Goal: Task Accomplishment & Management: Manage account settings

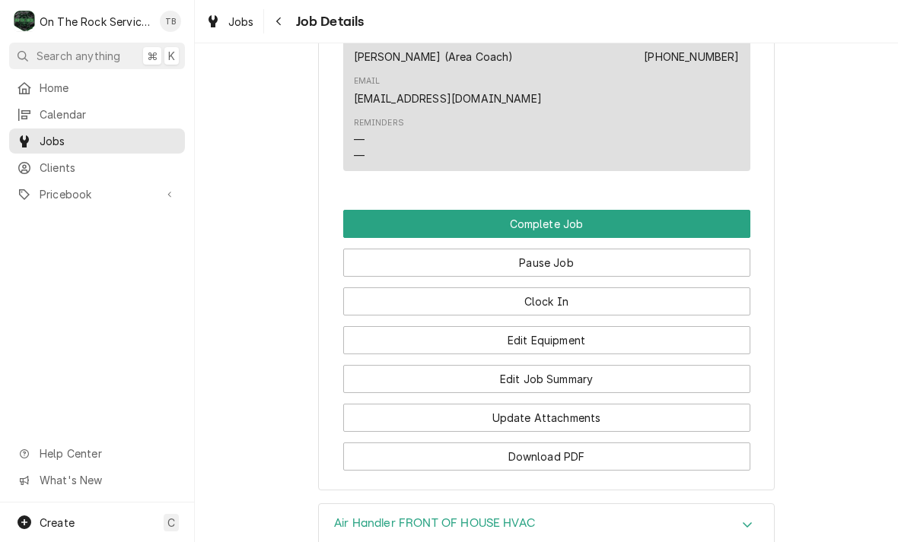
scroll to position [1545, 0]
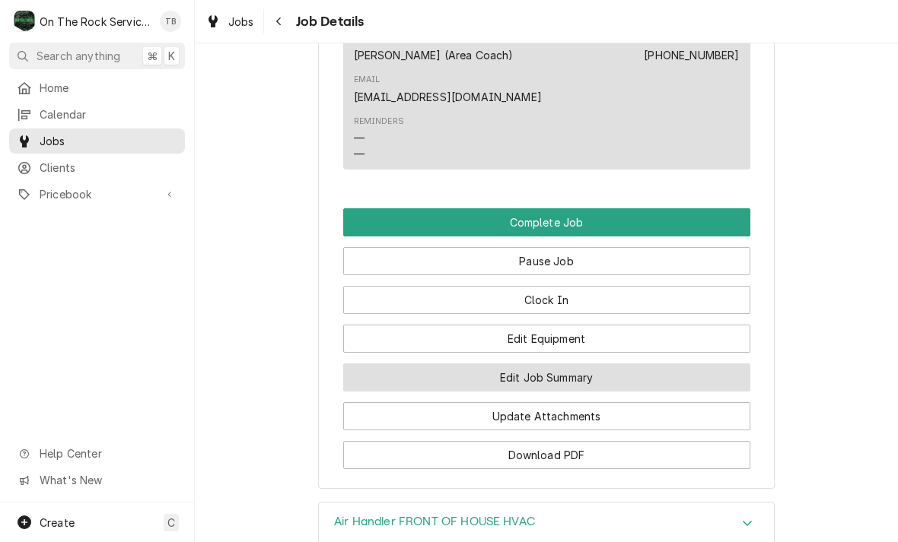
click at [568, 376] on button "Edit Job Summary" at bounding box center [546, 378] width 407 height 28
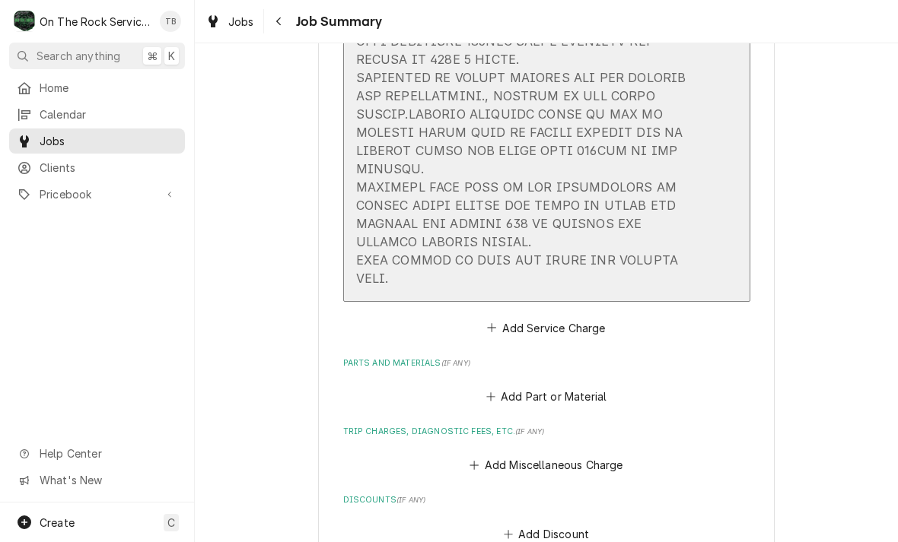
click at [476, 278] on div "Update Line Item" at bounding box center [530, 23] width 349 height 530
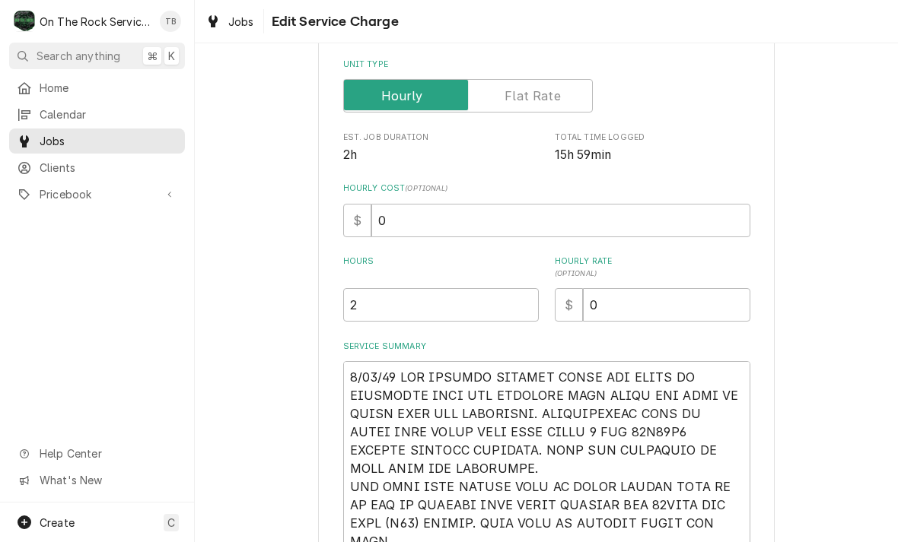
type textarea "x"
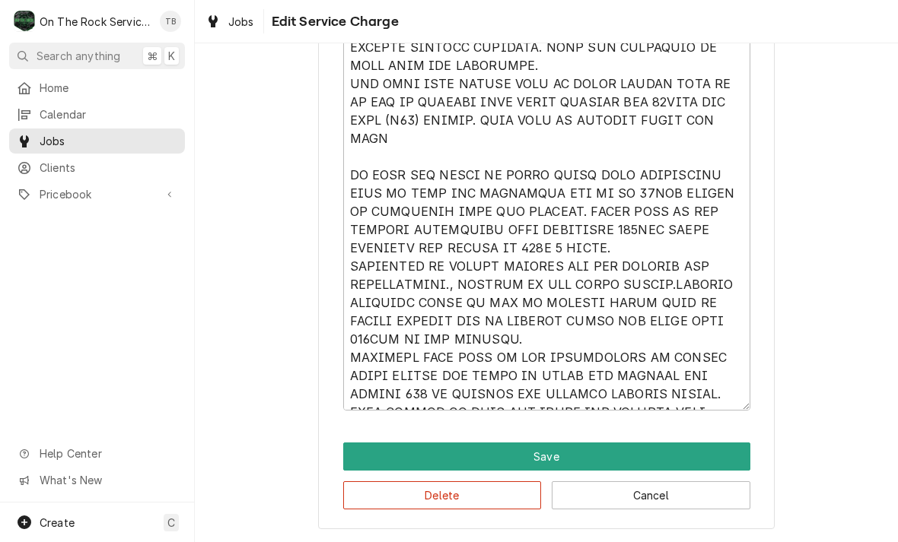
scroll to position [615, 0]
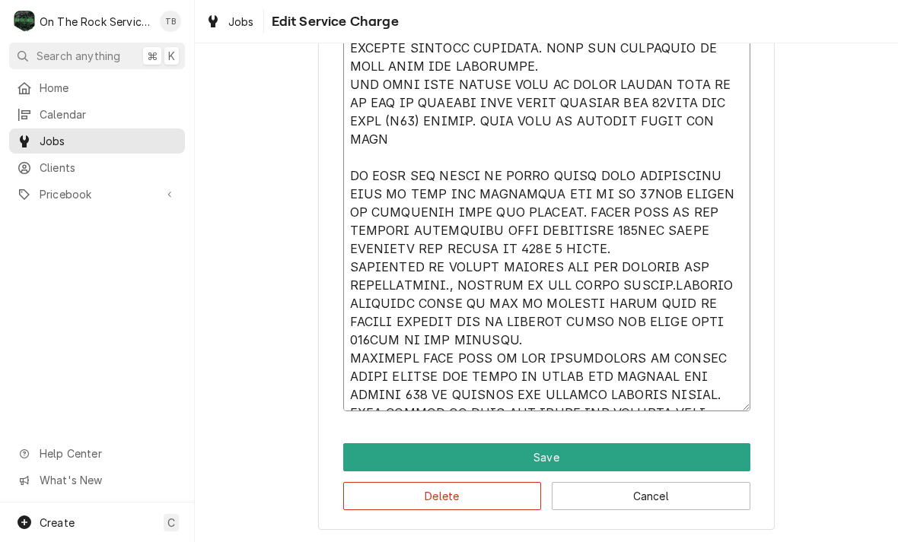
click at [723, 399] on textarea "Service Summary" at bounding box center [546, 185] width 407 height 453
type textarea "9/12/25 TMB PROVIDE SERVICE PARTS AND LABOR TO DETERMINE THAT PER CUSTOMER BOTH…"
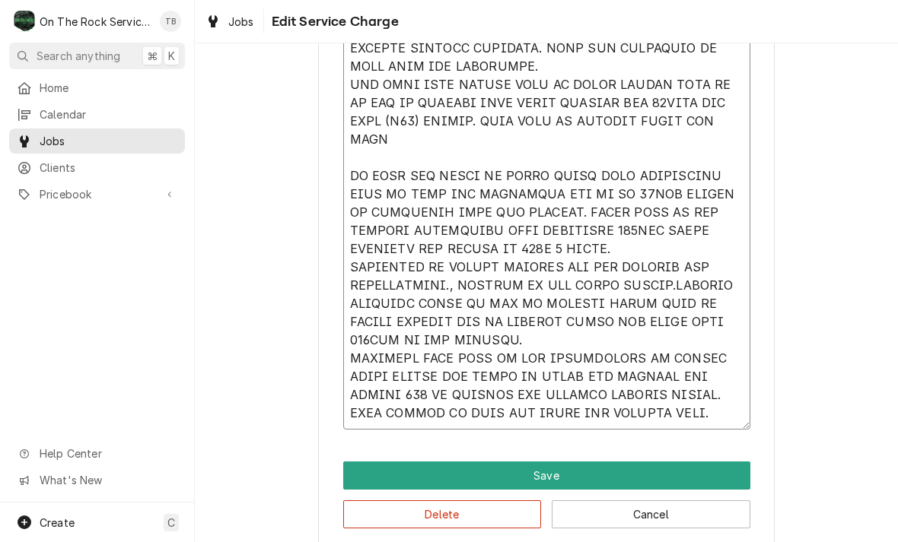
type textarea "x"
type textarea "9/12/25 TMB PROVIDE SERVICE PARTS AND LABOR TO DETERMINE THAT PER CUSTOMER BOTH…"
type textarea "x"
type textarea "9/12/25 TMB PROVIDE SERVICE PARTS AND LABOR TO DETERMINE THAT PER CUSTOMER BOTH…"
type textarea "x"
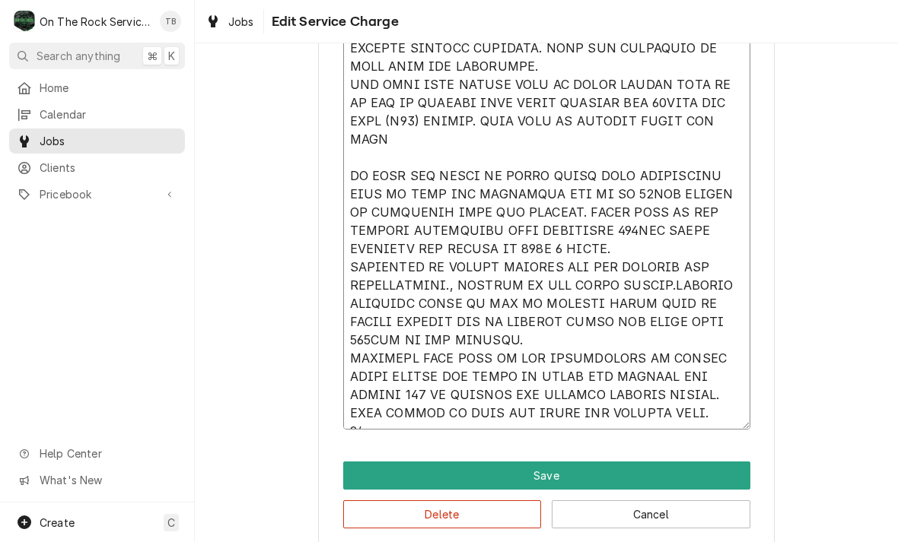
type textarea "9/12/25 TMB PROVIDE SERVICE PARTS AND LABOR TO DETERMINE THAT PER CUSTOMER BOTH…"
type textarea "x"
type textarea "9/12/25 TMB PROVIDE SERVICE PARTS AND LABOR TO DETERMINE THAT PER CUSTOMER BOTH…"
type textarea "x"
type textarea "9/12/25 TMB PROVIDE SERVICE PARTS AND LABOR TO DETERMINE THAT PER CUSTOMER BOTH…"
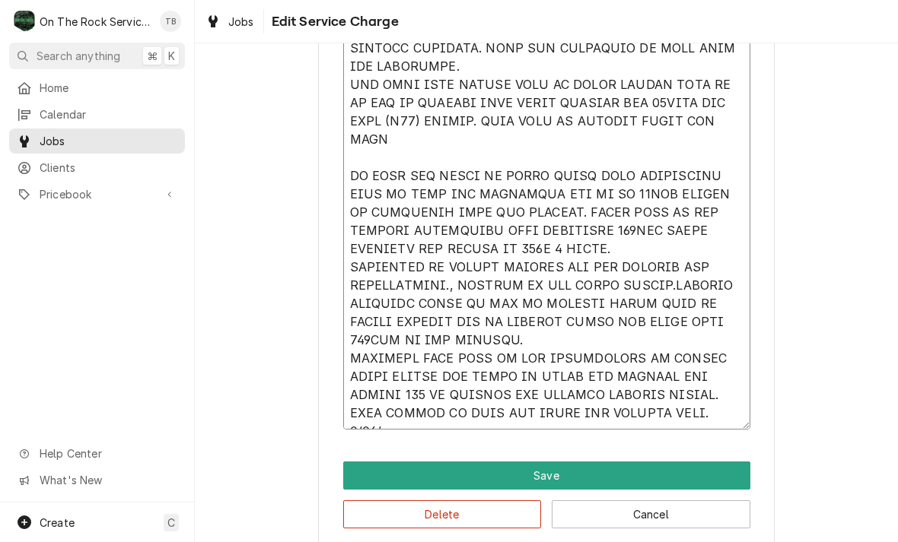
type textarea "x"
type textarea "9/12/25 TMB PROVIDE SERVICE PARTS AND LABOR TO DETERMINE THAT PER CUSTOMER BOTH…"
type textarea "x"
type textarea "9/12/25 TMB PROVIDE SERVICE PARTS AND LABOR TO DETERMINE THAT PER CUSTOMER BOTH…"
type textarea "x"
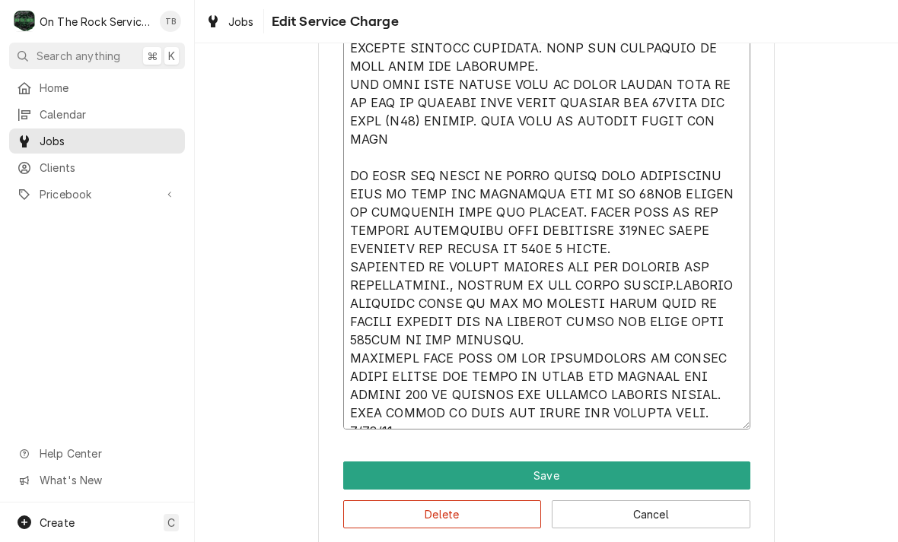
type textarea "9/12/25 TMB PROVIDE SERVICE PARTS AND LABOR TO DETERMINE THAT PER CUSTOMER BOTH…"
type textarea "x"
type textarea "9/12/25 TMB PROVIDE SERVICE PARTS AND LABOR TO DETERMINE THAT PER CUSTOMER BOTH…"
type textarea "x"
type textarea "9/12/25 TMB PROVIDE SERVICE PARTS AND LABOR TO DETERMINE THAT PER CUSTOMER BOTH…"
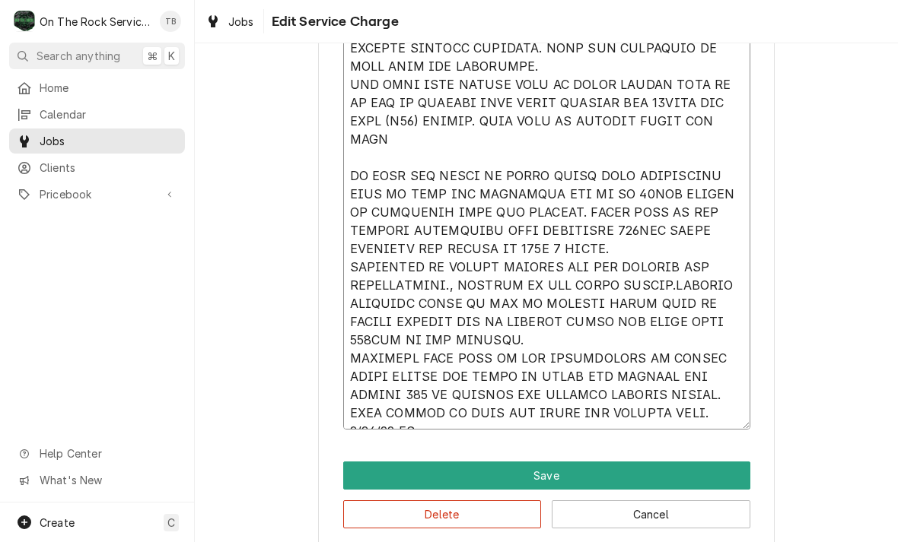
type textarea "x"
type textarea "9/12/25 TMB PROVIDE SERVICE PARTS AND LABOR TO DETERMINE THAT PER CUSTOMER BOTH…"
type textarea "x"
type textarea "9/12/25 TMB PROVIDE SERVICE PARTS AND LABOR TO DETERMINE THAT PER CUSTOMER BOTH…"
type textarea "x"
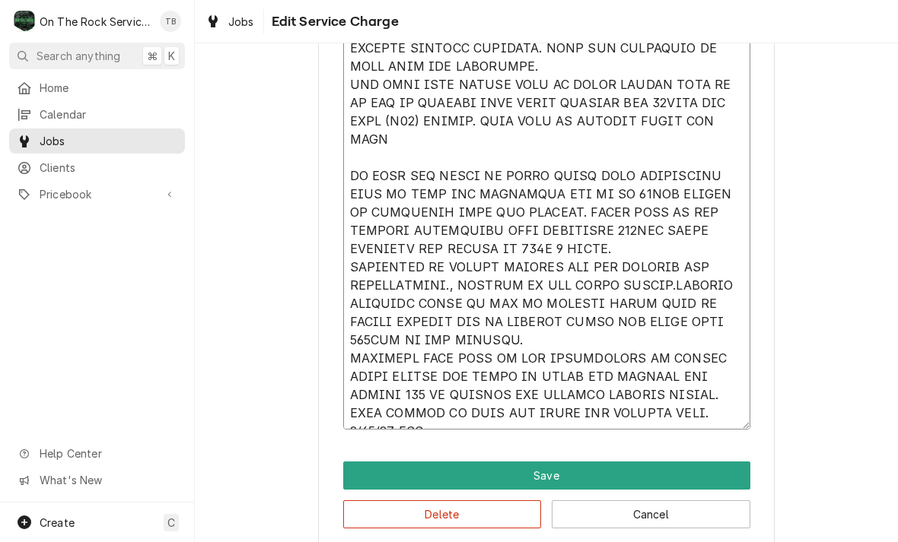
type textarea "9/12/25 TMB PROVIDE SERVICE PARTS AND LABOR TO DETERMINE THAT PER CUSTOMER BOTH…"
type textarea "x"
type textarea "9/12/25 TMB PROVIDE SERVICE PARTS AND LABOR TO DETERMINE THAT PER CUSTOMER BOTH…"
type textarea "x"
type textarea "9/12/25 TMB PROVIDE SERVICE PARTS AND LABOR TO DETERMINE THAT PER CUSTOMER BOTH…"
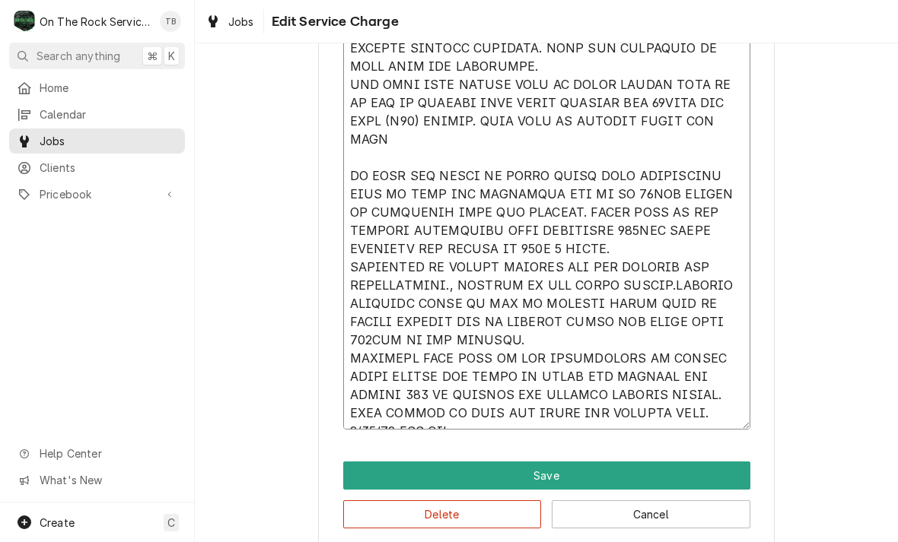
type textarea "x"
type textarea "9/12/25 TMB PROVIDE SERVICE PARTS AND LABOR TO DETERMINE THAT PER CUSTOMER BOTH…"
type textarea "x"
type textarea "9/12/25 TMB PROVIDE SERVICE PARTS AND LABOR TO DETERMINE THAT PER CUSTOMER BOTH…"
type textarea "x"
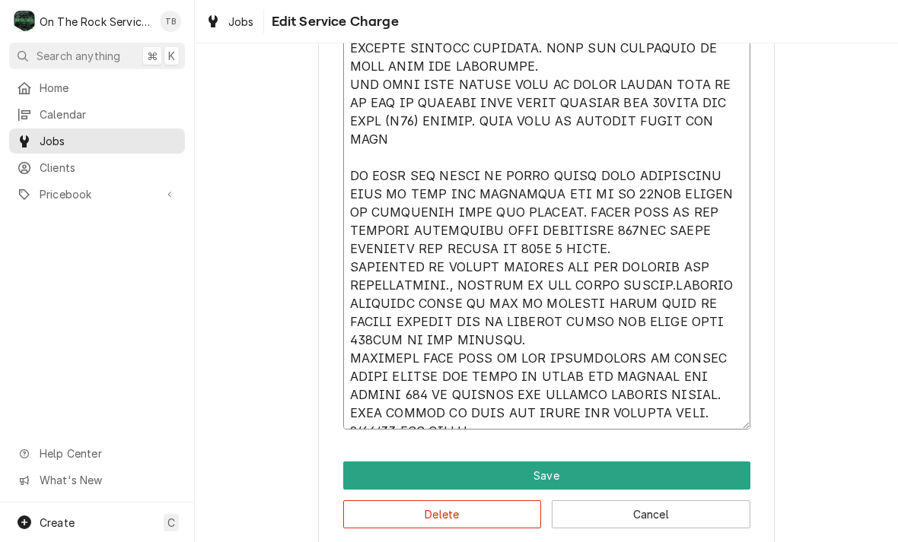
type textarea "9/12/25 TMB PROVIDE SERVICE PARTS AND LABOR TO DETERMINE THAT PER CUSTOMER BOTH…"
type textarea "x"
type textarea "9/12/25 TMB PROVIDE SERVICE PARTS AND LABOR TO DETERMINE THAT PER CUSTOMER BOTH…"
type textarea "x"
type textarea "9/12/25 TMB PROVIDE SERVICE PARTS AND LABOR TO DETERMINE THAT PER CUSTOMER BOTH…"
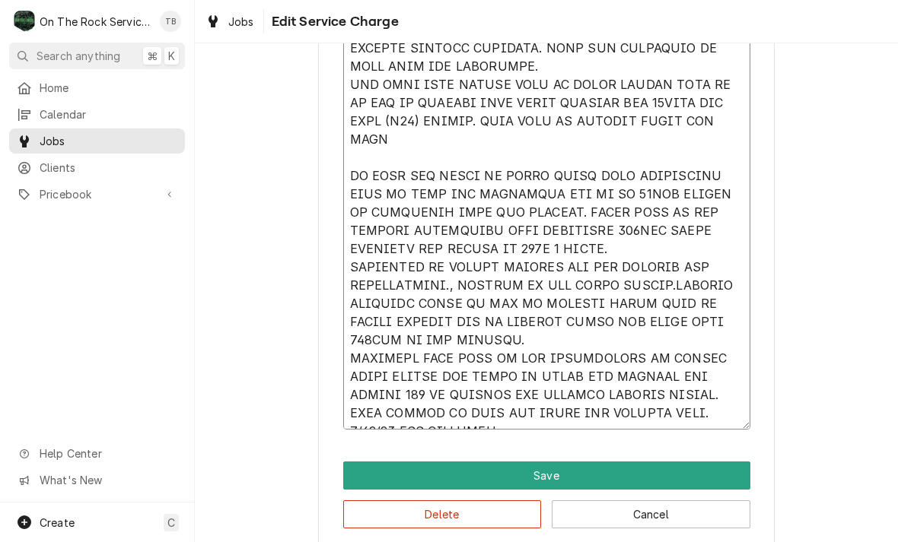
type textarea "x"
type textarea "9/12/25 TMB PROVIDE SERVICE PARTS AND LABOR TO DETERMINE THAT PER CUSTOMER BOTH…"
type textarea "x"
type textarea "9/12/25 TMB PROVIDE SERVICE PARTS AND LABOR TO DETERMINE THAT PER CUSTOMER BOTH…"
type textarea "x"
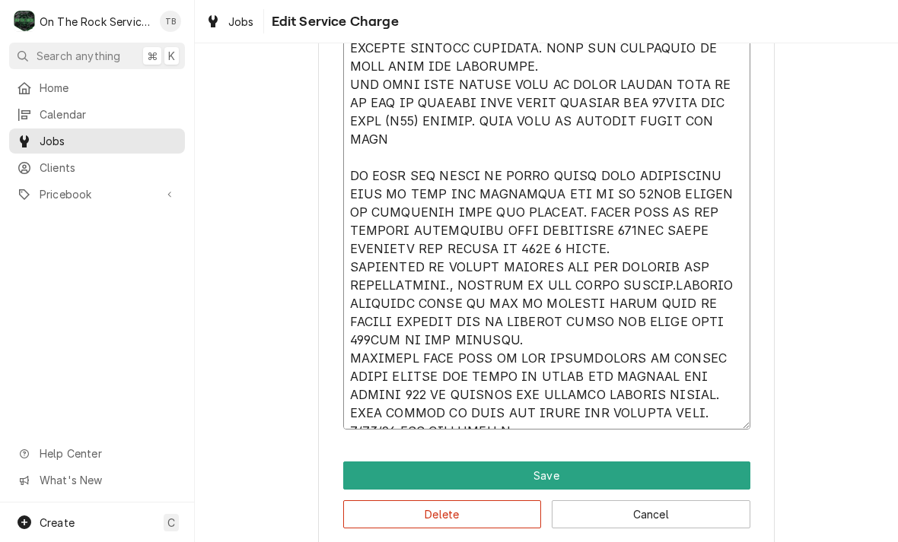
type textarea "9/12/25 TMB PROVIDE SERVICE PARTS AND LABOR TO DETERMINE THAT PER CUSTOMER BOTH…"
type textarea "x"
type textarea "9/12/25 TMB PROVIDE SERVICE PARTS AND LABOR TO DETERMINE THAT PER CUSTOMER BOTH…"
type textarea "x"
type textarea "9/12/25 TMB PROVIDE SERVICE PARTS AND LABOR TO DETERMINE THAT PER CUSTOMER BOTH…"
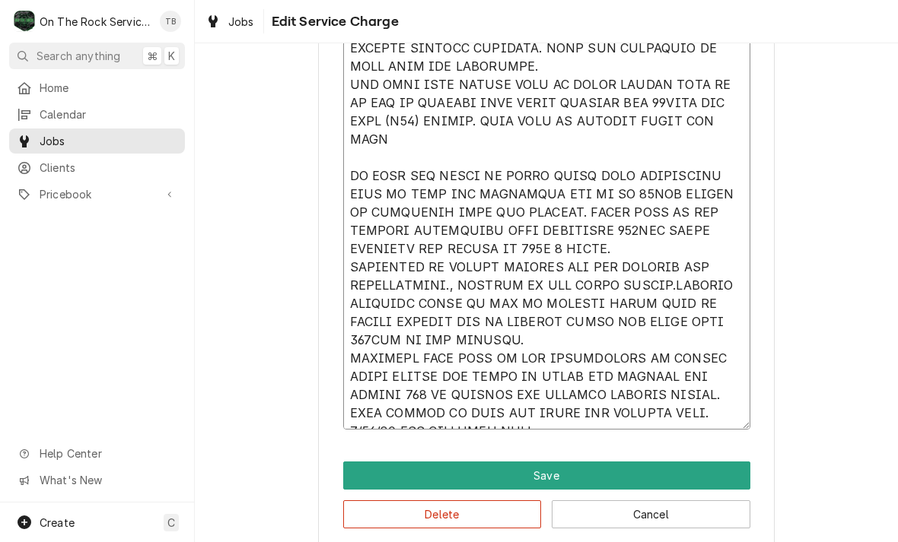
type textarea "x"
type textarea "9/12/25 TMB PROVIDE SERVICE PARTS AND LABOR TO DETERMINE THAT PER CUSTOMER BOTH…"
type textarea "x"
type textarea "9/12/25 TMB PROVIDE SERVICE PARTS AND LABOR TO DETERMINE THAT PER CUSTOMER BOTH…"
type textarea "x"
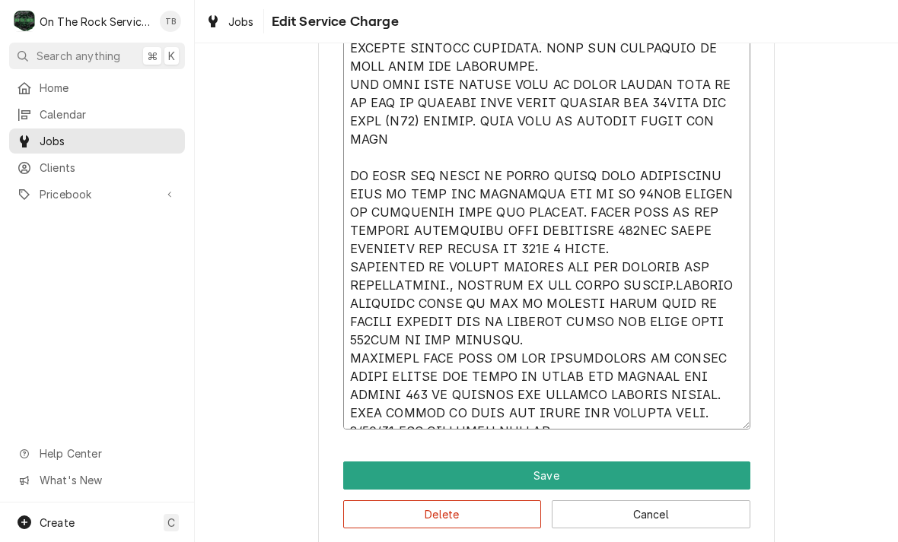
type textarea "9/12/25 TMB PROVIDE SERVICE PARTS AND LABOR TO DETERMINE THAT PER CUSTOMER BOTH…"
type textarea "x"
type textarea "9/12/25 TMB PROVIDE SERVICE PARTS AND LABOR TO DETERMINE THAT PER CUSTOMER BOTH…"
type textarea "x"
type textarea "9/12/25 TMB PROVIDE SERVICE PARTS AND LABOR TO DETERMINE THAT PER CUSTOMER BOTH…"
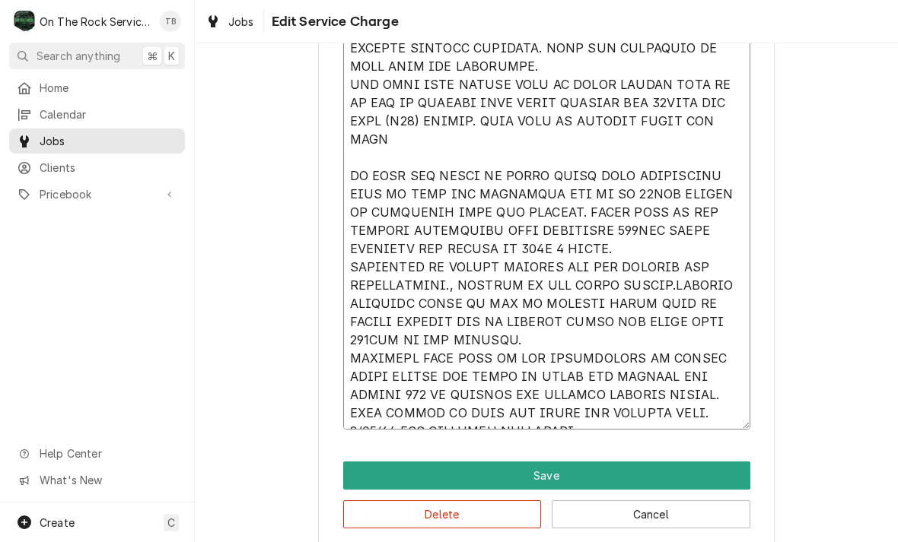
type textarea "x"
type textarea "9/12/25 TMB PROVIDE SERVICE PARTS AND LABOR TO DETERMINE THAT PER CUSTOMER BOTH…"
type textarea "x"
type textarea "9/12/25 TMB PROVIDE SERVICE PARTS AND LABOR TO DETERMINE THAT PER CUSTOMER BOTH…"
type textarea "x"
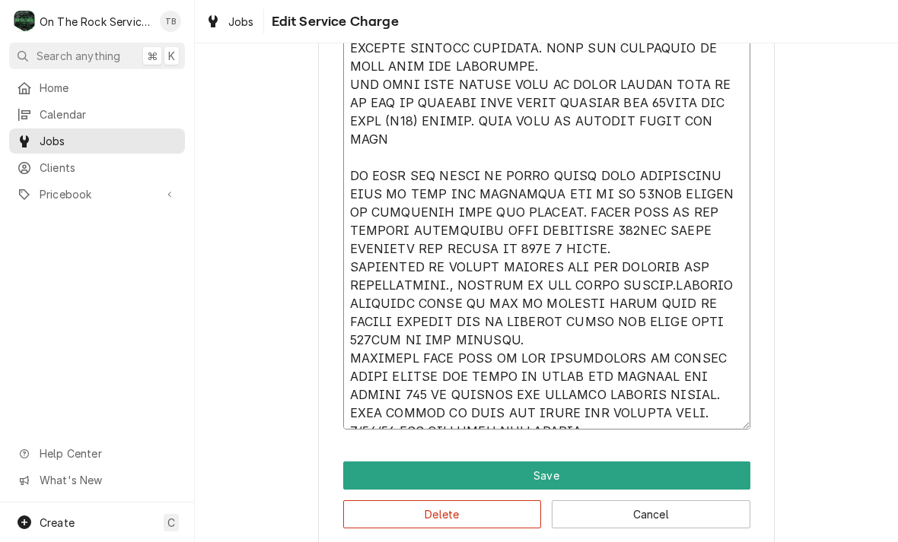
type textarea "9/12/25 TMB PROVIDE SERVICE PARTS AND LABOR TO DETERMINE THAT PER CUSTOMER BOTH…"
type textarea "x"
type textarea "9/12/25 TMB PROVIDE SERVICE PARTS AND LABOR TO DETERMINE THAT PER CUSTOMER BOTH…"
type textarea "x"
type textarea "9/12/25 TMB PROVIDE SERVICE PARTS AND LABOR TO DETERMINE THAT PER CUSTOMER BOTH…"
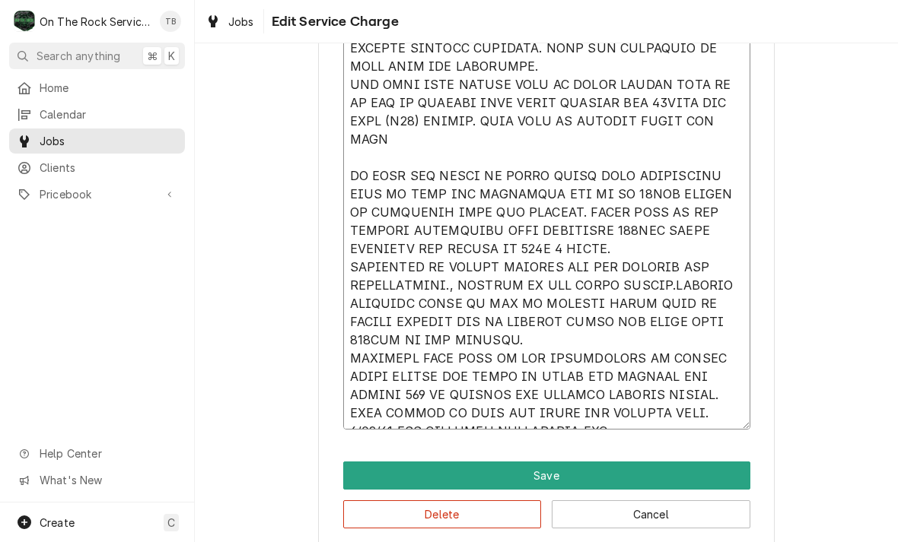
type textarea "x"
type textarea "9/12/25 TMB PROVIDE SERVICE PARTS AND LABOR TO DETERMINE THAT PER CUSTOMER BOTH…"
type textarea "x"
type textarea "9/12/25 TMB PROVIDE SERVICE PARTS AND LABOR TO DETERMINE THAT PER CUSTOMER BOTH…"
type textarea "x"
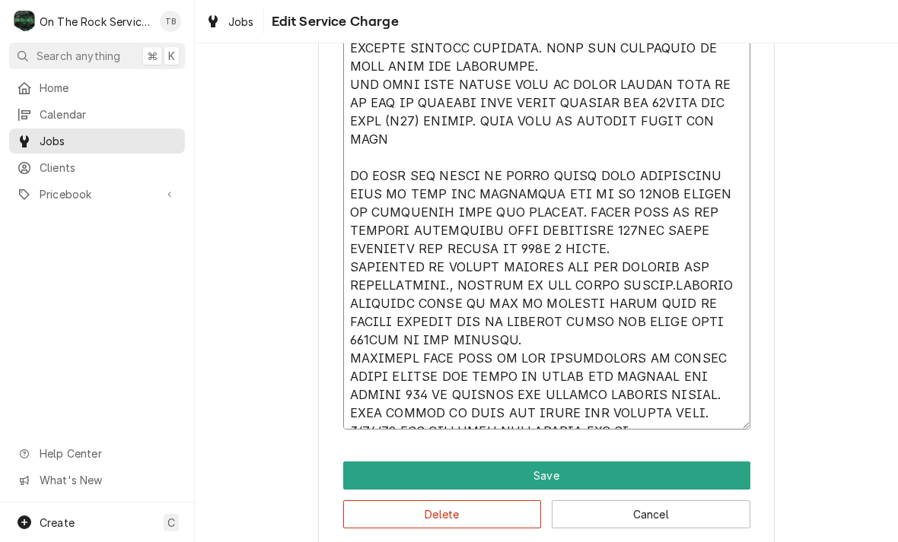
type textarea "9/12/25 TMB PROVIDE SERVICE PARTS AND LABOR TO DETERMINE THAT PER CUSTOMER BOTH…"
type textarea "x"
type textarea "9/12/25 TMB PROVIDE SERVICE PARTS AND LABOR TO DETERMINE THAT PER CUSTOMER BOTH…"
type textarea "x"
type textarea "9/12/25 TMB PROVIDE SERVICE PARTS AND LABOR TO DETERMINE THAT PER CUSTOMER BOTH…"
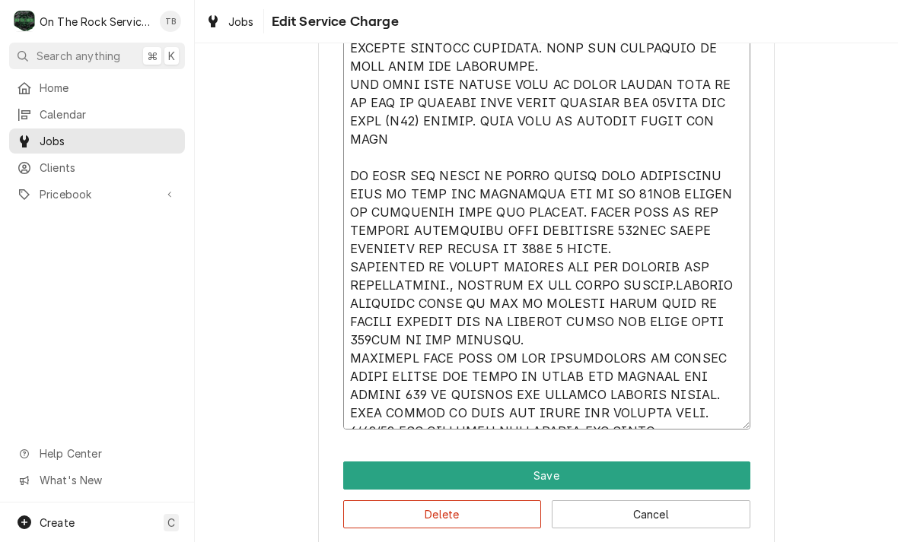
type textarea "x"
type textarea "9/12/25 TMB PROVIDE SERVICE PARTS AND LABOR TO DETERMINE THAT PER CUSTOMER BOTH…"
type textarea "x"
type textarea "9/12/25 TMB PROVIDE SERVICE PARTS AND LABOR TO DETERMINE THAT PER CUSTOMER BOTH…"
type textarea "x"
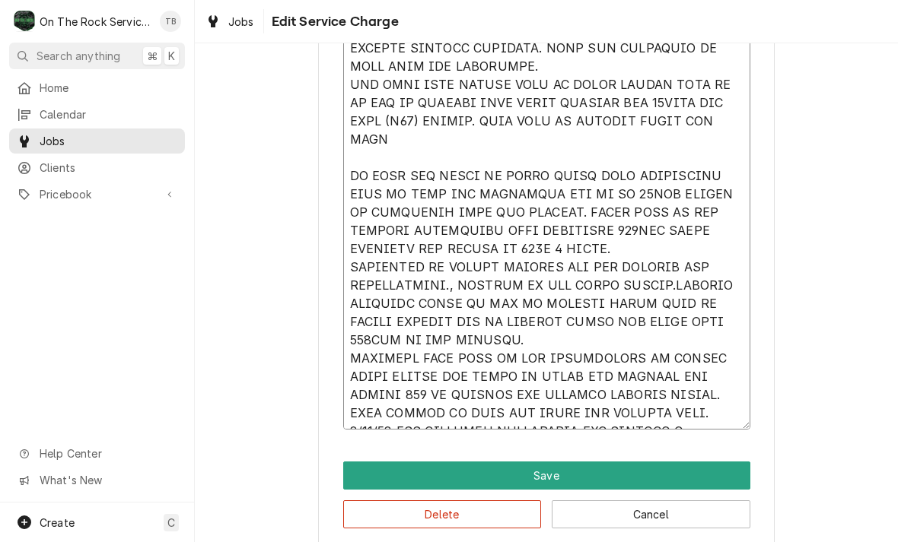
type textarea "9/12/25 TMB PROVIDE SERVICE PARTS AND LABOR TO DETERMINE THAT PER CUSTOMER BOTH…"
type textarea "x"
type textarea "9/12/25 TMB PROVIDE SERVICE PARTS AND LABOR TO DETERMINE THAT PER CUSTOMER BOTH…"
type textarea "x"
type textarea "9/12/25 TMB PROVIDE SERVICE PARTS AND LABOR TO DETERMINE THAT PER CUSTOMER BOTH…"
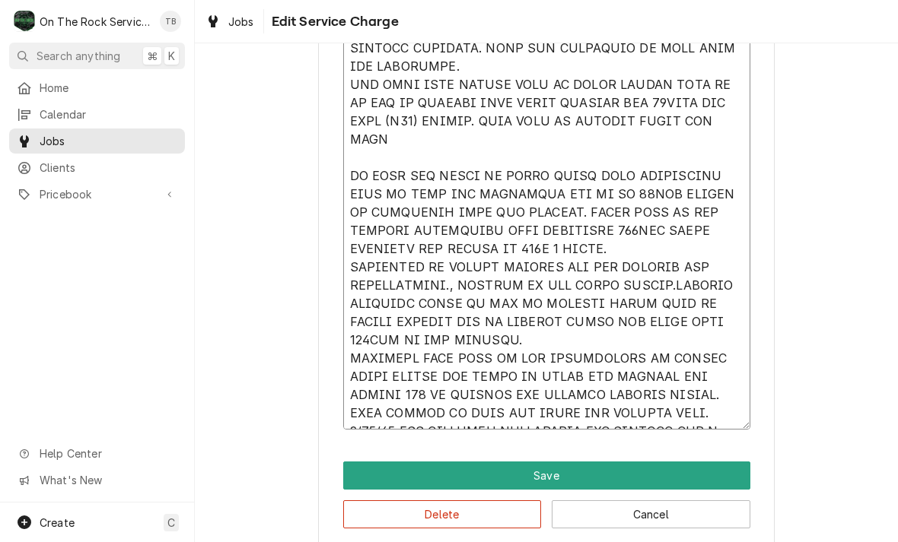
type textarea "x"
type textarea "9/12/25 TMB PROVIDE SERVICE PARTS AND LABOR TO DETERMINE THAT PER CUSTOMER BOTH…"
type textarea "x"
type textarea "9/12/25 TMB PROVIDE SERVICE PARTS AND LABOR TO DETERMINE THAT PER CUSTOMER BOTH…"
type textarea "x"
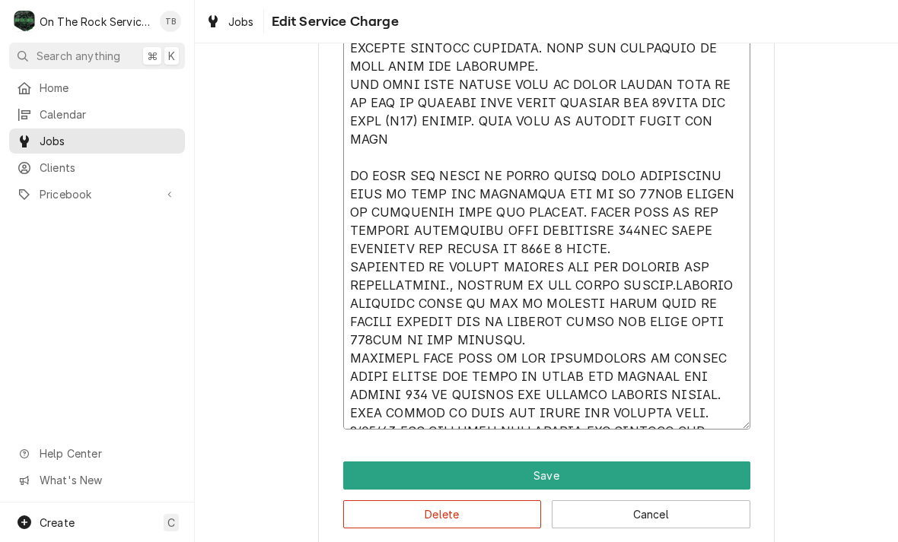
type textarea "9/12/25 TMB PROVIDE SERVICE PARTS AND LABOR TO DETERMINE THAT PER CUSTOMER BOTH…"
type textarea "x"
type textarea "9/12/25 TMB PROVIDE SERVICE PARTS AND LABOR TO DETERMINE THAT PER CUSTOMER BOTH…"
type textarea "x"
type textarea "9/12/25 TMB PROVIDE SERVICE PARTS AND LABOR TO DETERMINE THAT PER CUSTOMER BOTH…"
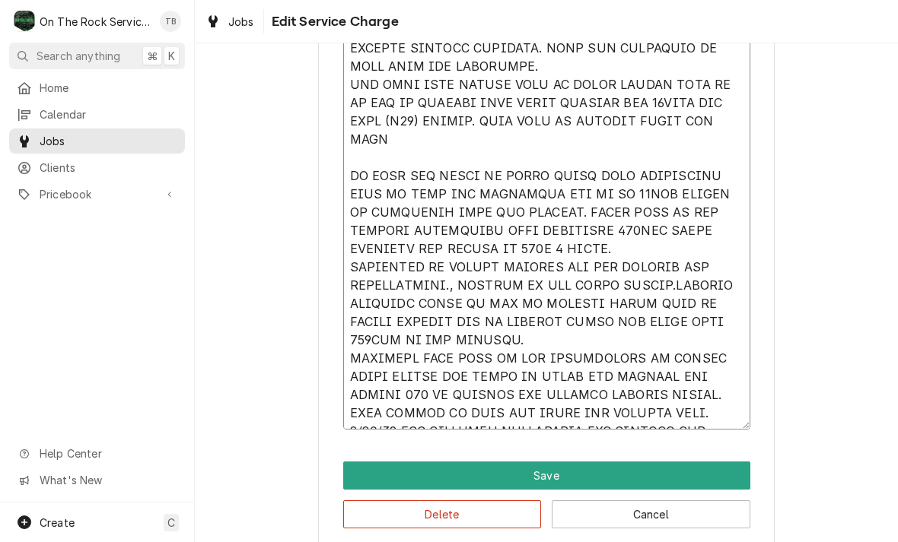
type textarea "x"
type textarea "9/12/25 TMB PROVIDE SERVICE PARTS AND LABOR TO DETERMINE THAT PER CUSTOMER BOTH…"
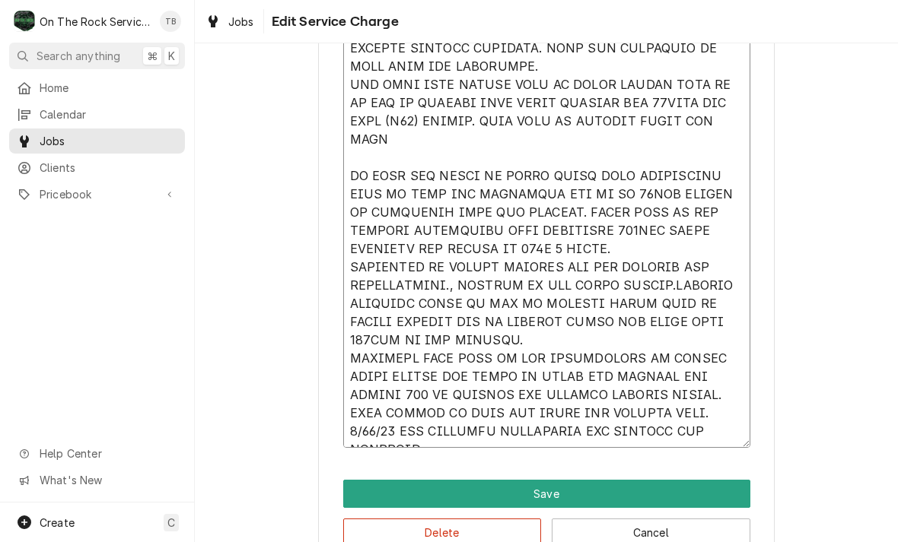
type textarea "x"
type textarea "9/12/25 TMB PROVIDE SERVICE PARTS AND LABOR TO DETERMINE THAT PER CUSTOMER BOTH…"
type textarea "x"
type textarea "9/12/25 TMB PROVIDE SERVICE PARTS AND LABOR TO DETERMINE THAT PER CUSTOMER BOTH…"
type textarea "x"
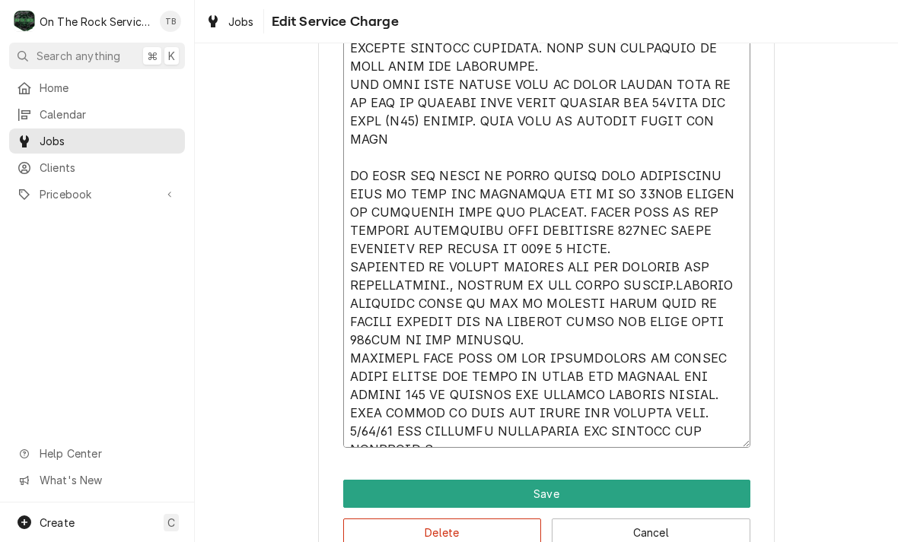
type textarea "9/12/25 TMB PROVIDE SERVICE PARTS AND LABOR TO DETERMINE THAT PER CUSTOMER BOTH…"
type textarea "x"
type textarea "9/12/25 TMB PROVIDE SERVICE PARTS AND LABOR TO DETERMINE THAT PER CUSTOMER BOTH…"
type textarea "x"
type textarea "9/12/25 TMB PROVIDE SERVICE PARTS AND LABOR TO DETERMINE THAT PER CUSTOMER BOTH…"
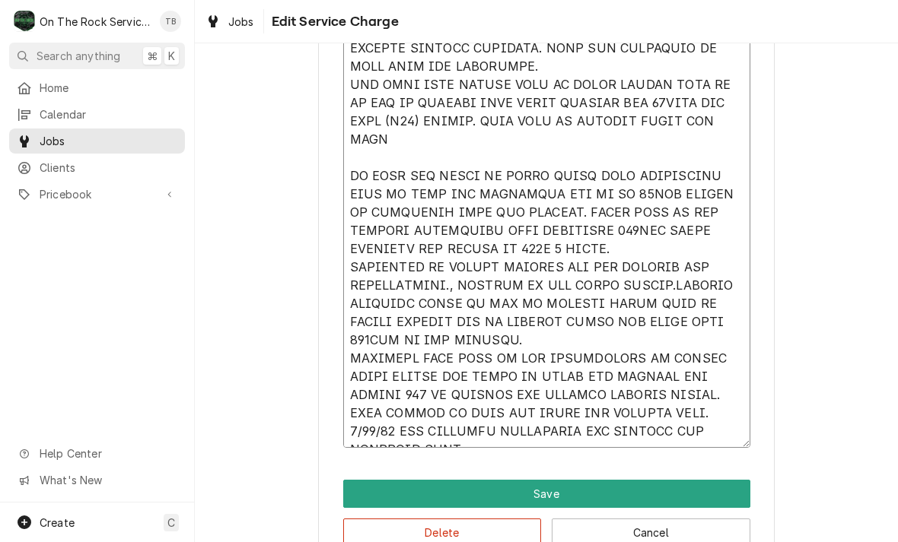
type textarea "x"
type textarea "9/12/25 TMB PROVIDE SERVICE PARTS AND LABOR TO DETERMINE THAT PER CUSTOMER BOTH…"
type textarea "x"
type textarea "9/12/25 TMB PROVIDE SERVICE PARTS AND LABOR TO DETERMINE THAT PER CUSTOMER BOTH…"
type textarea "x"
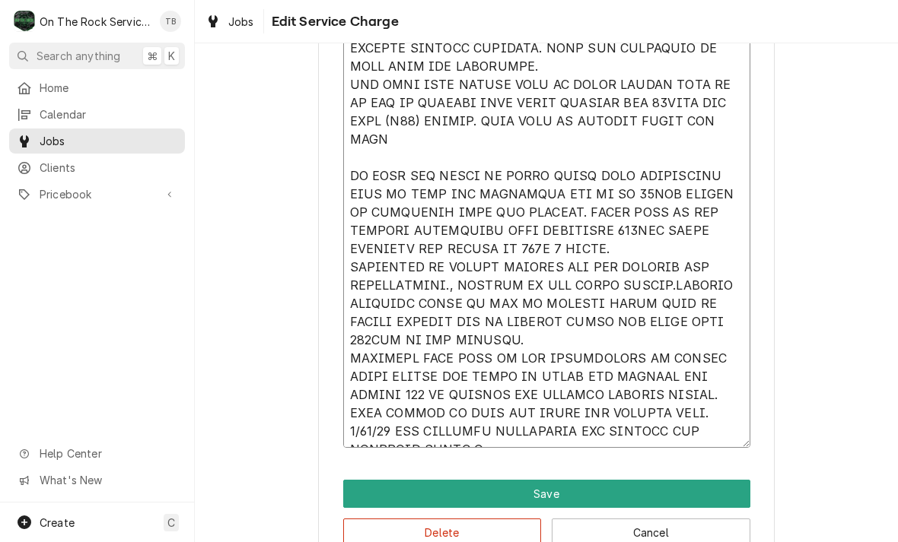
type textarea "9/12/25 TMB PROVIDE SERVICE PARTS AND LABOR TO DETERMINE THAT PER CUSTOMER BOTH…"
type textarea "x"
type textarea "9/12/25 TMB PROVIDE SERVICE PARTS AND LABOR TO DETERMINE THAT PER CUSTOMER BOTH…"
type textarea "x"
type textarea "9/12/25 TMB PROVIDE SERVICE PARTS AND LABOR TO DETERMINE THAT PER CUSTOMER BOTH…"
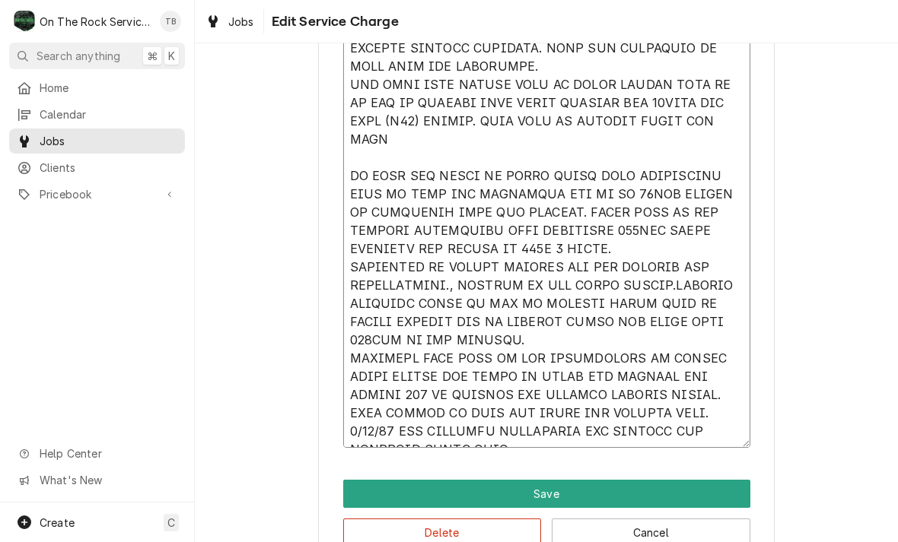
type textarea "x"
type textarea "9/12/25 TMB PROVIDE SERVICE PARTS AND LABOR TO DETERMINE THAT PER CUSTOMER BOTH…"
type textarea "x"
type textarea "9/12/25 TMB PROVIDE SERVICE PARTS AND LABOR TO DETERMINE THAT PER CUSTOMER BOTH…"
type textarea "x"
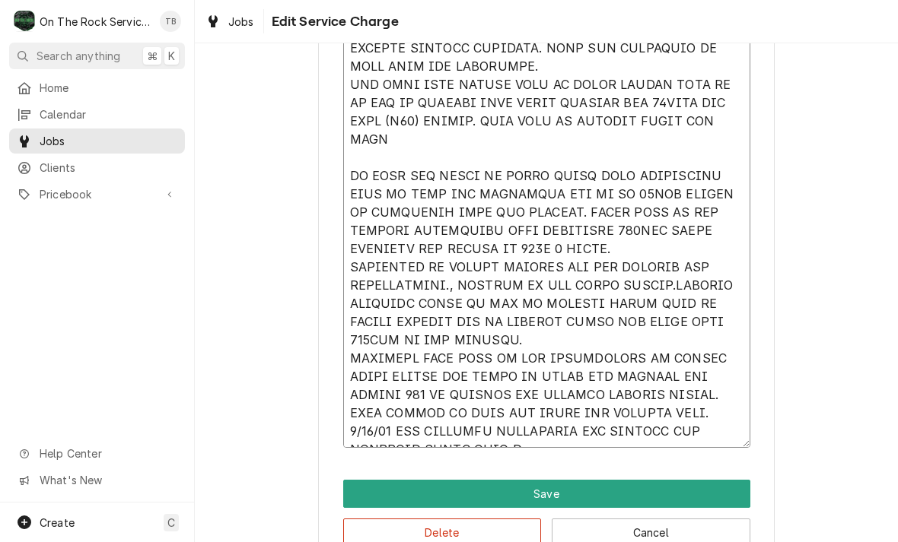
type textarea "9/12/25 TMB PROVIDE SERVICE PARTS AND LABOR TO DETERMINE THAT PER CUSTOMER BOTH…"
type textarea "x"
type textarea "9/12/25 TMB PROVIDE SERVICE PARTS AND LABOR TO DETERMINE THAT PER CUSTOMER BOTH…"
type textarea "x"
type textarea "9/12/25 TMB PROVIDE SERVICE PARTS AND LABOR TO DETERMINE THAT PER CUSTOMER BOTH…"
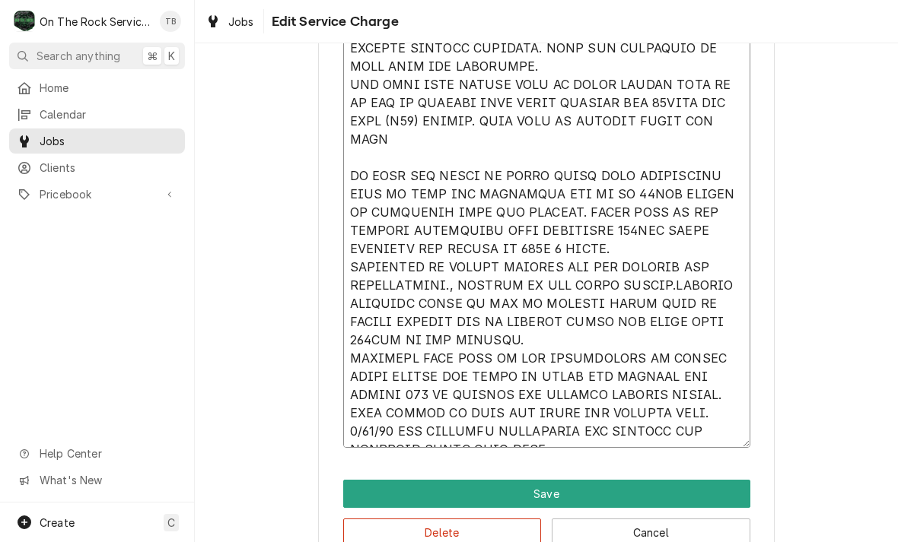
type textarea "x"
type textarea "9/12/25 TMB PROVIDE SERVICE PARTS AND LABOR TO DETERMINE THAT PER CUSTOMER BOTH…"
type textarea "x"
type textarea "9/12/25 TMB PROVIDE SERVICE PARTS AND LABOR TO DETERMINE THAT PER CUSTOMER BOTH…"
type textarea "x"
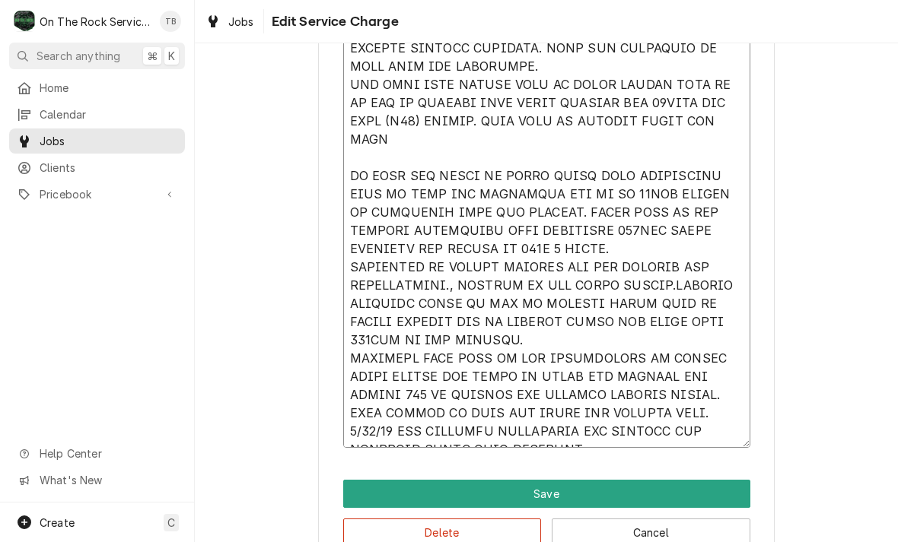
type textarea "9/12/25 TMB PROVIDE SERVICE PARTS AND LABOR TO DETERMINE THAT PER CUSTOMER BOTH…"
type textarea "x"
type textarea "9/12/25 TMB PROVIDE SERVICE PARTS AND LABOR TO DETERMINE THAT PER CUSTOMER BOTH…"
type textarea "x"
type textarea "9/12/25 TMB PROVIDE SERVICE PARTS AND LABOR TO DETERMINE THAT PER CUSTOMER BOTH…"
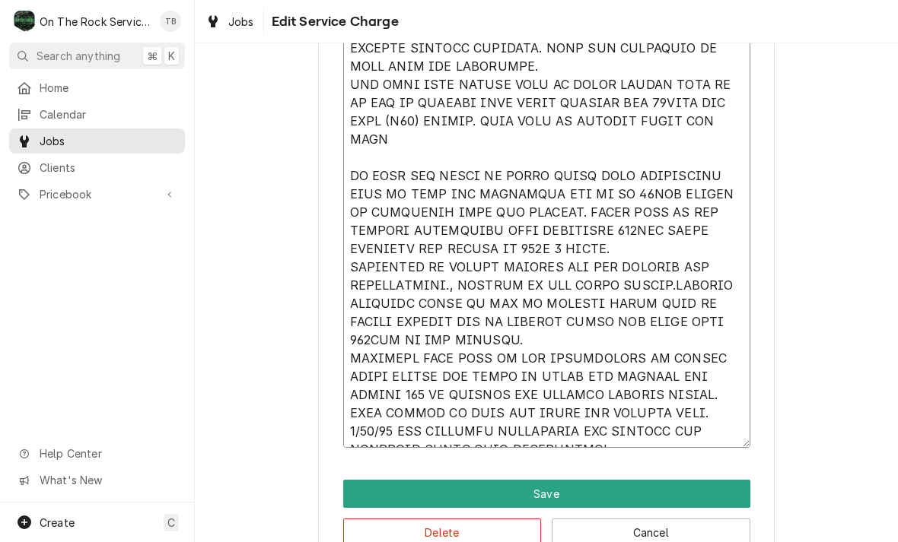
type textarea "x"
type textarea "9/12/25 TMB PROVIDE SERVICE PARTS AND LABOR TO DETERMINE THAT PER CUSTOMER BOTH…"
type textarea "x"
type textarea "9/12/25 TMB PROVIDE SERVICE PARTS AND LABOR TO DETERMINE THAT PER CUSTOMER BOTH…"
type textarea "x"
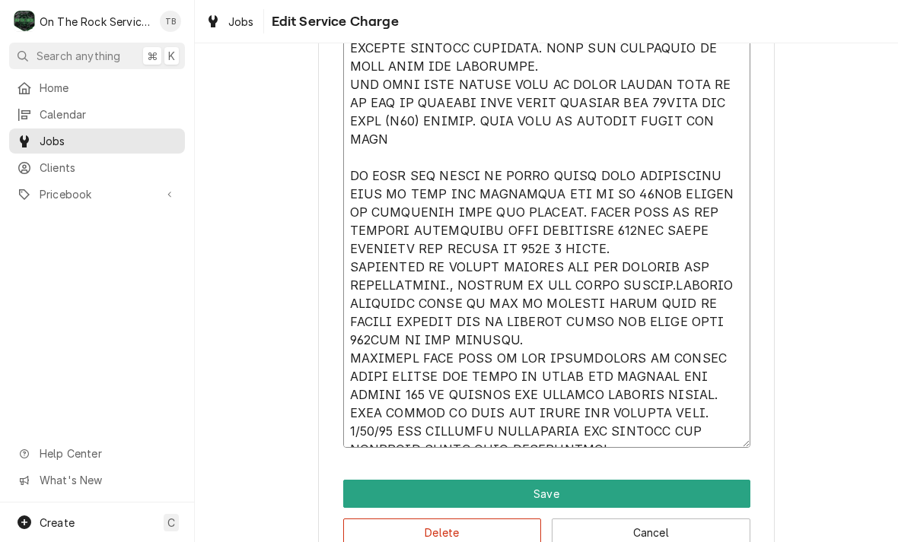
type textarea "9/12/25 TMB PROVIDE SERVICE PARTS AND LABOR TO DETERMINE THAT PER CUSTOMER BOTH…"
type textarea "x"
type textarea "9/12/25 TMB PROVIDE SERVICE PARTS AND LABOR TO DETERMINE THAT PER CUSTOMER BOTH…"
type textarea "x"
type textarea "9/12/25 TMB PROVIDE SERVICE PARTS AND LABOR TO DETERMINE THAT PER CUSTOMER BOTH…"
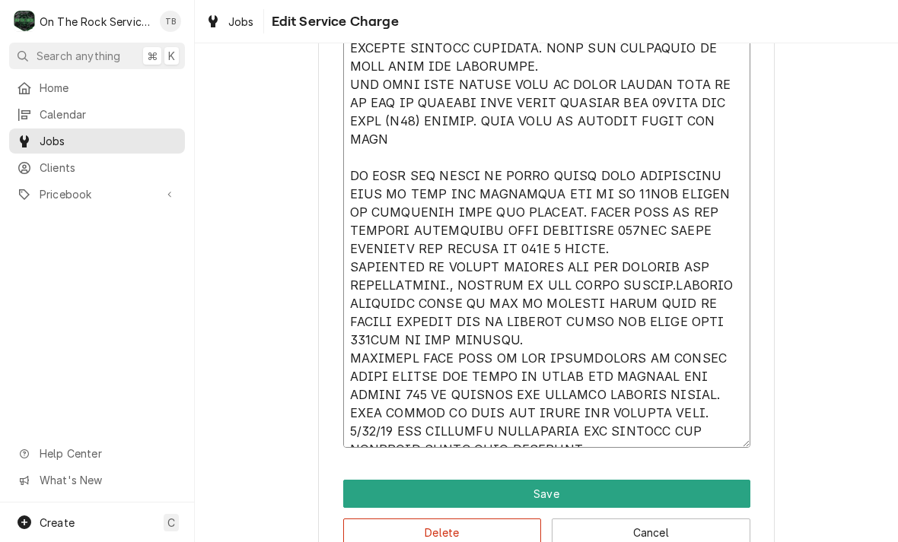
type textarea "x"
type textarea "9/12/25 TMB PROVIDE SERVICE PARTS AND LABOR TO DETERMINE THAT PER CUSTOMER BOTH…"
type textarea "x"
type textarea "9/12/25 TMB PROVIDE SERVICE PARTS AND LABOR TO DETERMINE THAT PER CUSTOMER BOTH…"
type textarea "x"
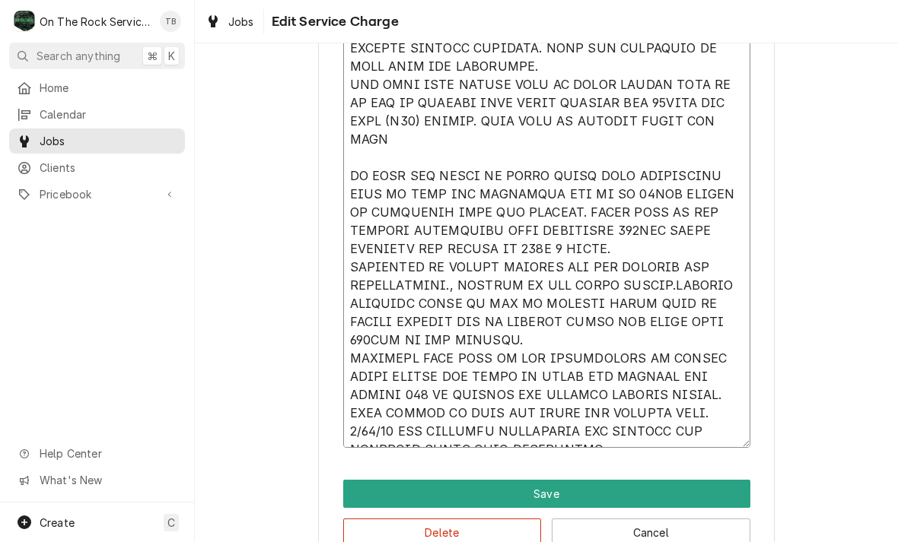
type textarea "9/12/25 TMB PROVIDE SERVICE PARTS AND LABOR TO DETERMINE THAT PER CUSTOMER BOTH…"
type textarea "x"
type textarea "9/12/25 TMB PROVIDE SERVICE PARTS AND LABOR TO DETERMINE THAT PER CUSTOMER BOTH…"
type textarea "x"
type textarea "9/12/25 TMB PROVIDE SERVICE PARTS AND LABOR TO DETERMINE THAT PER CUSTOMER BOTH…"
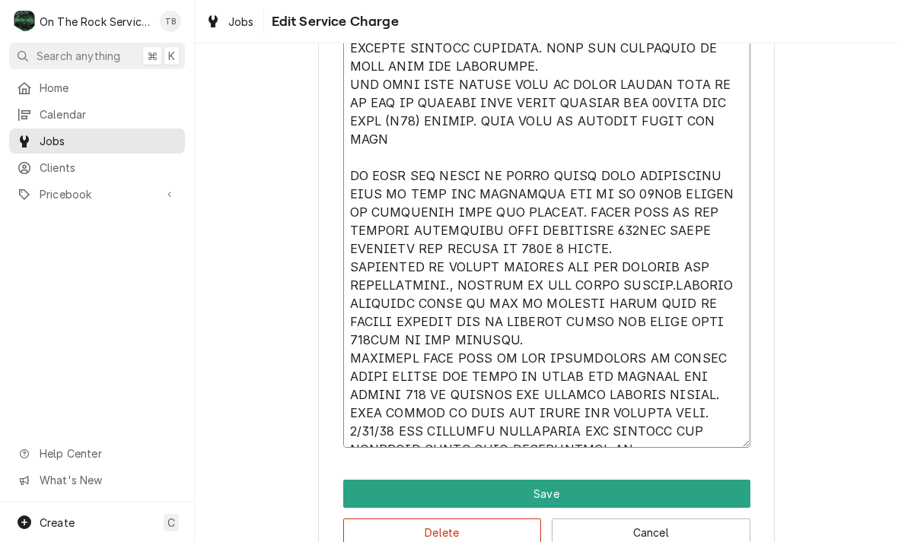
type textarea "x"
type textarea "9/12/25 TMB PROVIDE SERVICE PARTS AND LABOR TO DETERMINE THAT PER CUSTOMER BOTH…"
type textarea "x"
type textarea "9/12/25 TMB PROVIDE SERVICE PARTS AND LABOR TO DETERMINE THAT PER CUSTOMER BOTH…"
type textarea "x"
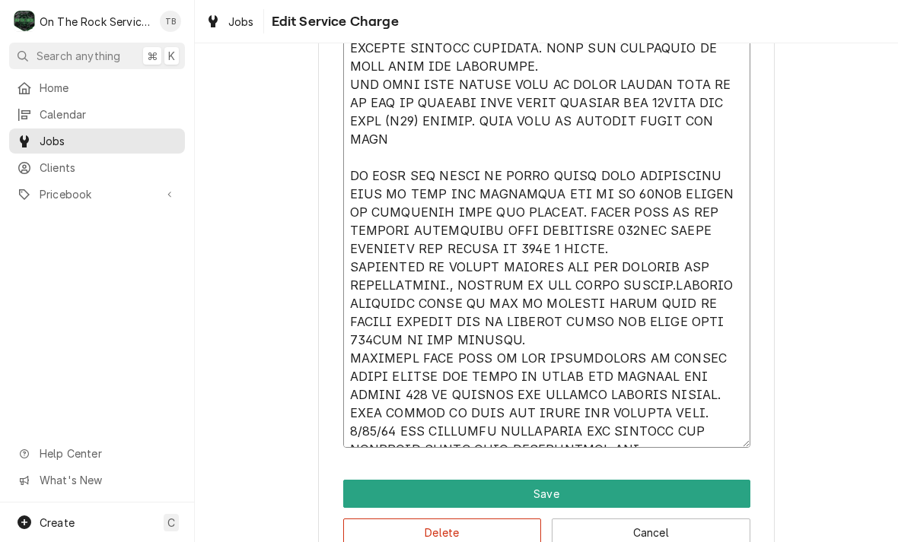
type textarea "9/12/25 TMB PROVIDE SERVICE PARTS AND LABOR TO DETERMINE THAT PER CUSTOMER BOTH…"
type textarea "x"
type textarea "9/12/25 TMB PROVIDE SERVICE PARTS AND LABOR TO DETERMINE THAT PER CUSTOMER BOTH…"
type textarea "x"
type textarea "9/12/25 TMB PROVIDE SERVICE PARTS AND LABOR TO DETERMINE THAT PER CUSTOMER BOTH…"
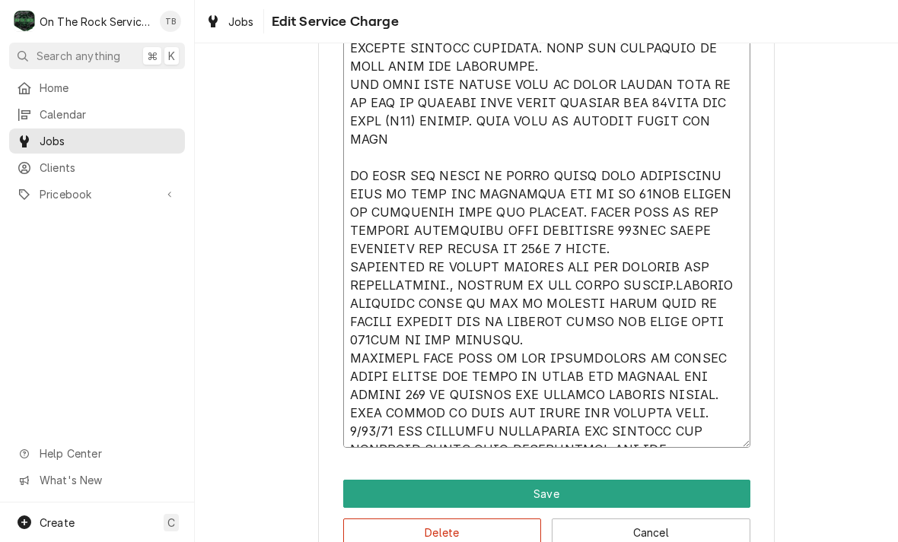
type textarea "x"
type textarea "9/12/25 TMB PROVIDE SERVICE PARTS AND LABOR TO DETERMINE THAT PER CUSTOMER BOTH…"
type textarea "x"
type textarea "9/12/25 TMB PROVIDE SERVICE PARTS AND LABOR TO DETERMINE THAT PER CUSTOMER BOTH…"
type textarea "x"
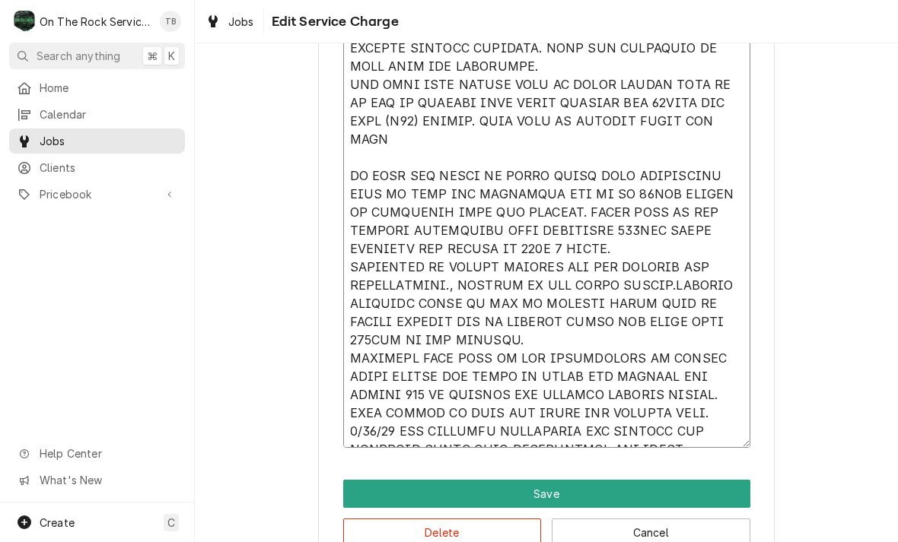
type textarea "9/12/25 TMB PROVIDE SERVICE PARTS AND LABOR TO DETERMINE THAT PER CUSTOMER BOTH…"
type textarea "x"
type textarea "9/12/25 TMB PROVIDE SERVICE PARTS AND LABOR TO DETERMINE THAT PER CUSTOMER BOTH…"
type textarea "x"
type textarea "9/12/25 TMB PROVIDE SERVICE PARTS AND LABOR TO DETERMINE THAT PER CUSTOMER BOTH…"
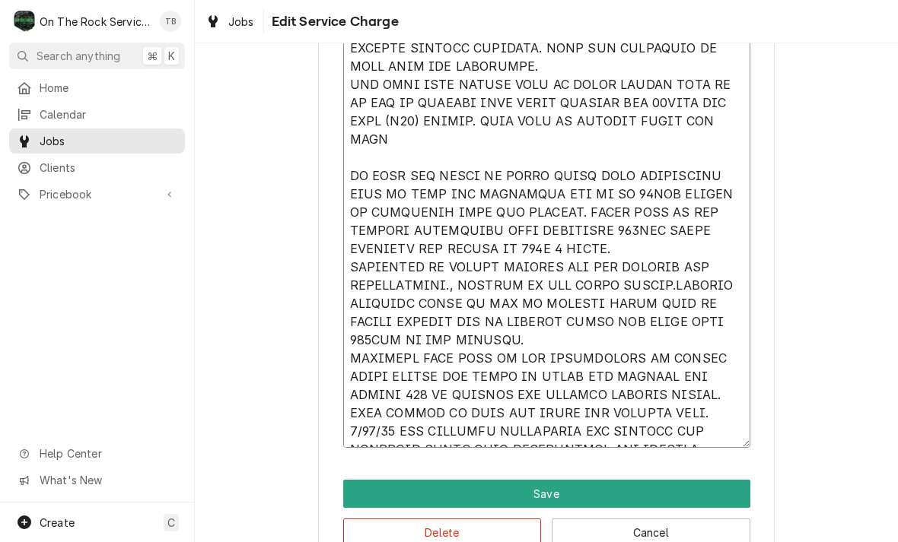
type textarea "x"
type textarea "9/12/25 TMB PROVIDE SERVICE PARTS AND LABOR TO DETERMINE THAT PER CUSTOMER BOTH…"
type textarea "x"
type textarea "9/12/25 TMB PROVIDE SERVICE PARTS AND LABOR TO DETERMINE THAT PER CUSTOMER BOTH…"
type textarea "x"
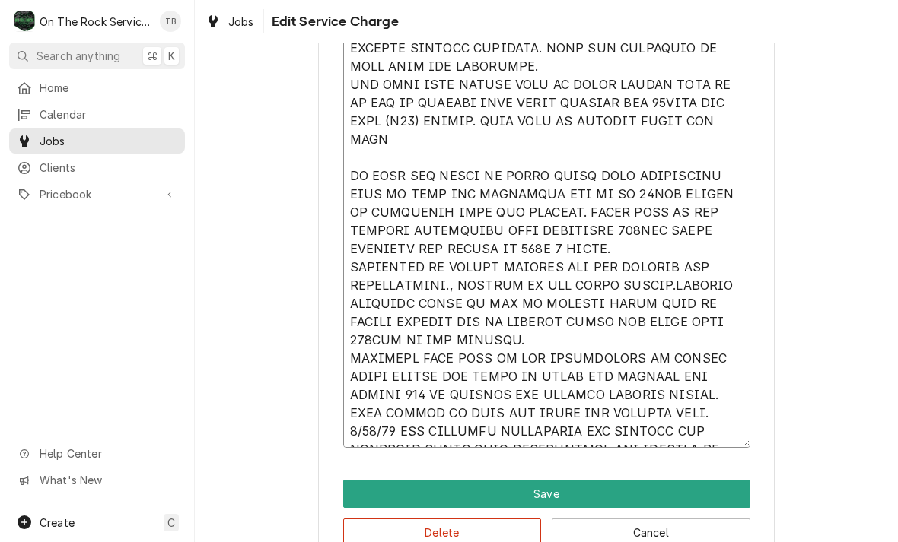
type textarea "9/12/25 TMB PROVIDE SERVICE PARTS AND LABOR TO DETERMINE THAT PER CUSTOMER BOTH…"
type textarea "x"
type textarea "9/12/25 TMB PROVIDE SERVICE PARTS AND LABOR TO DETERMINE THAT PER CUSTOMER BOTH…"
type textarea "x"
type textarea "9/12/25 TMB PROVIDE SERVICE PARTS AND LABOR TO DETERMINE THAT PER CUSTOMER BOTH…"
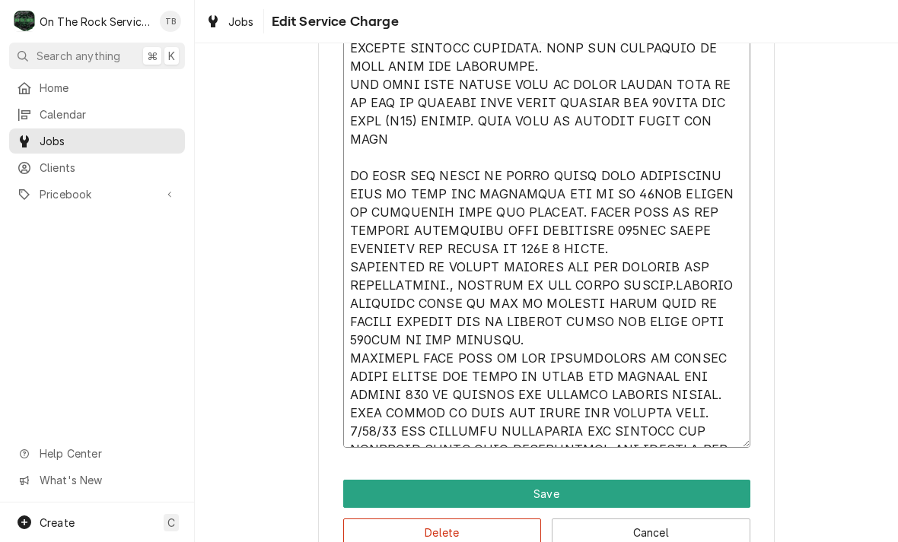
type textarea "x"
type textarea "9/12/25 TMB PROVIDE SERVICE PARTS AND LABOR TO DETERMINE THAT PER CUSTOMER BOTH…"
type textarea "x"
type textarea "9/12/25 TMB PROVIDE SERVICE PARTS AND LABOR TO DETERMINE THAT PER CUSTOMER BOTH…"
type textarea "x"
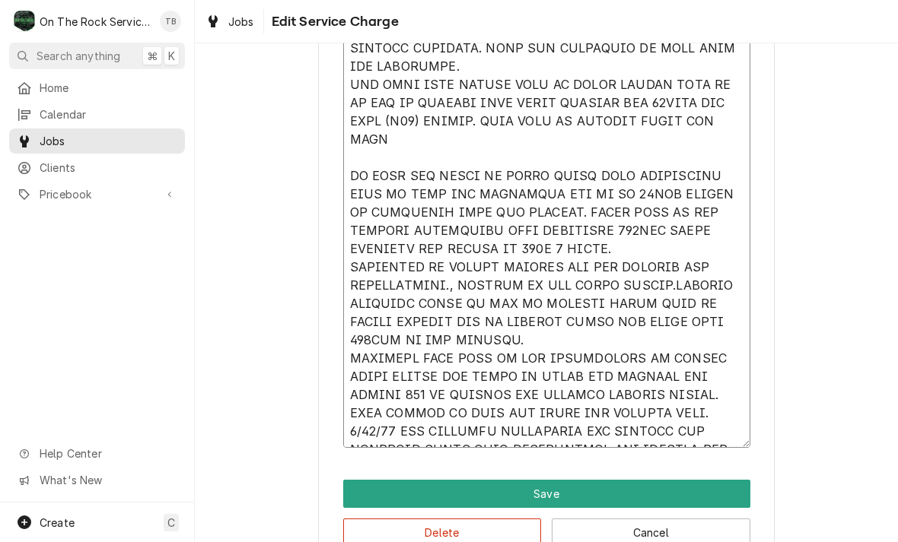
type textarea "9/12/25 TMB PROVIDE SERVICE PARTS AND LABOR TO DETERMINE THAT PER CUSTOMER BOTH…"
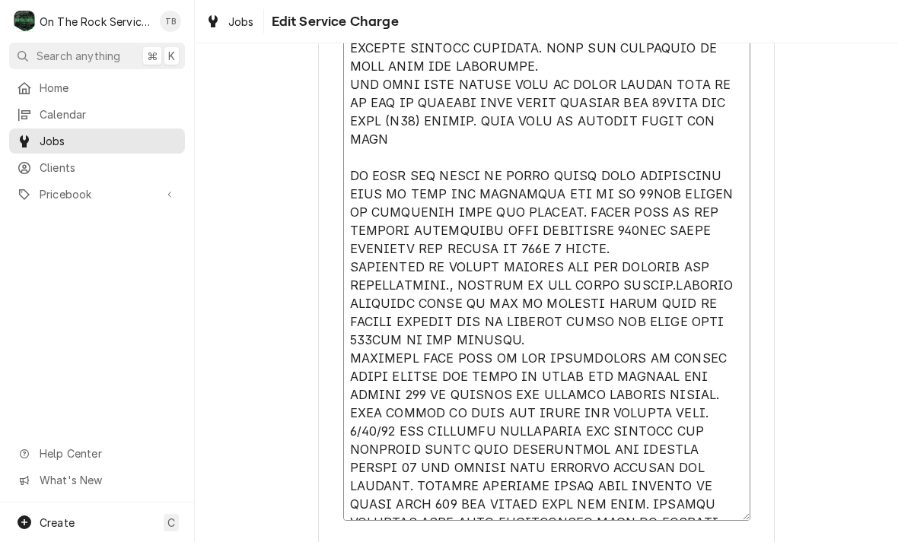
click at [435, 508] on textarea "Service Summary" at bounding box center [546, 240] width 407 height 562
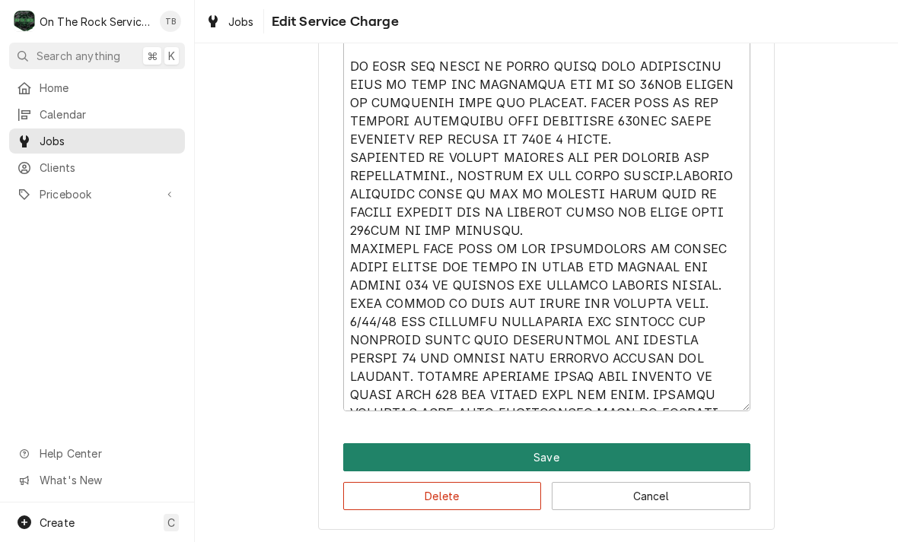
click at [571, 457] on button "Save" at bounding box center [546, 458] width 407 height 28
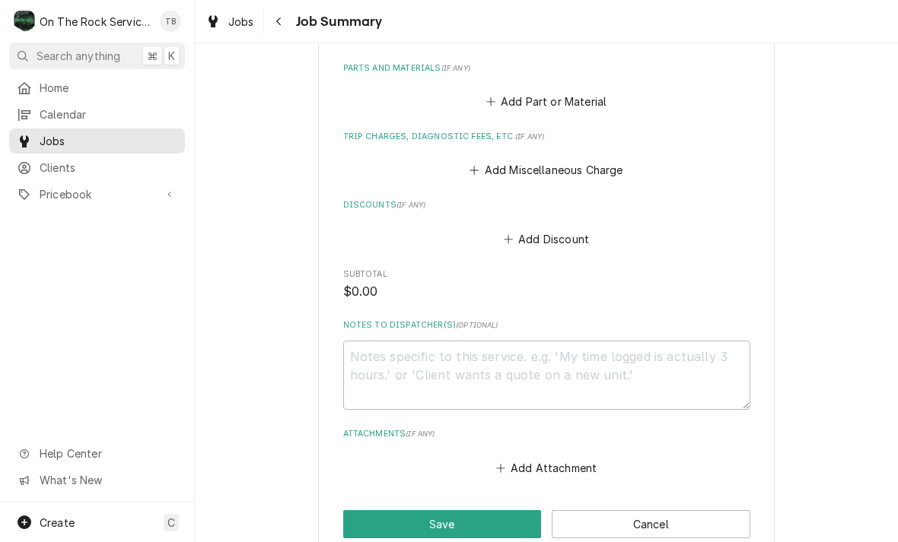
scroll to position [1347, 0]
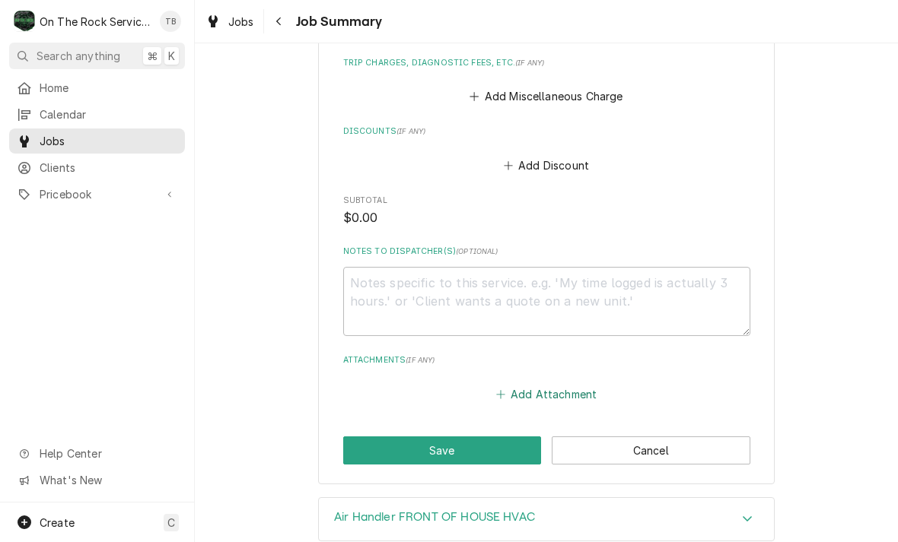
click at [561, 391] on button "Add Attachment" at bounding box center [546, 393] width 107 height 21
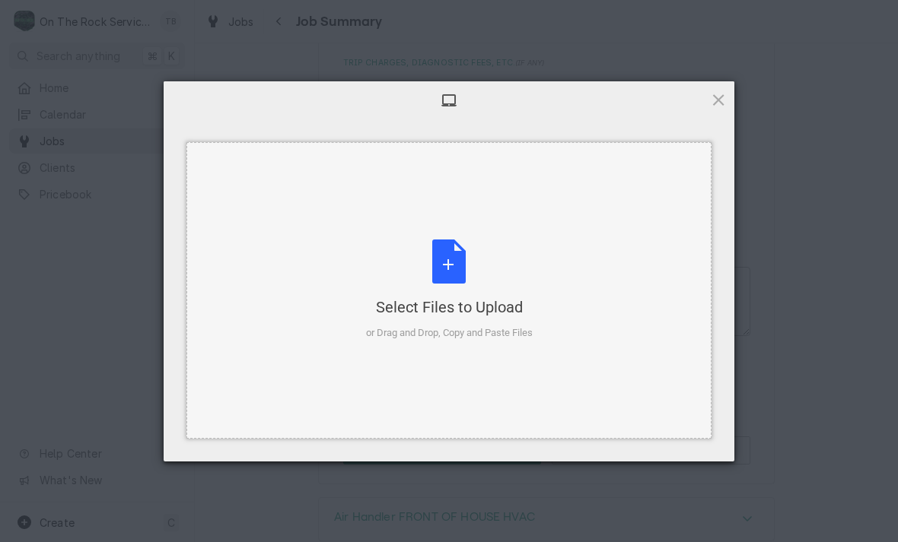
click at [453, 250] on div "Select Files to Upload or Drag and Drop, Copy and Paste Files" at bounding box center [449, 290] width 167 height 101
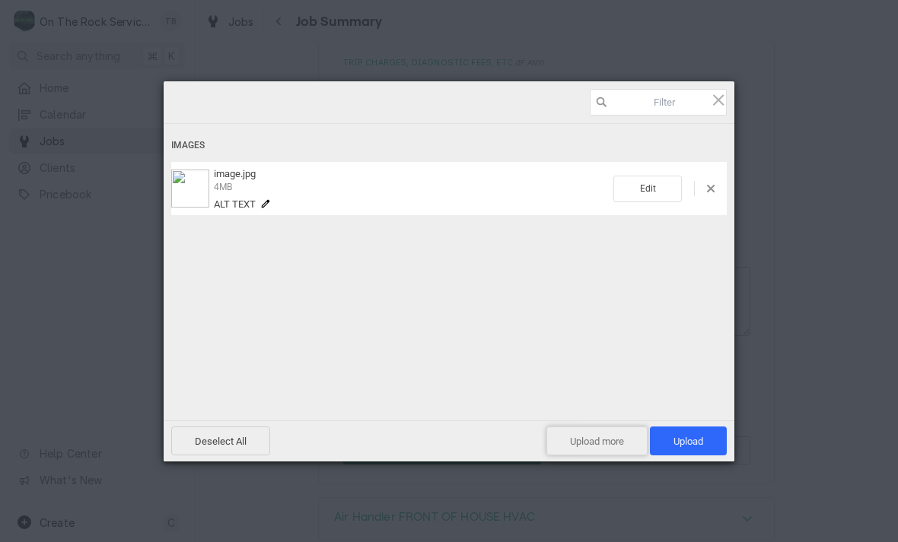
click at [606, 449] on span "Upload more" at bounding box center [596, 441] width 101 height 29
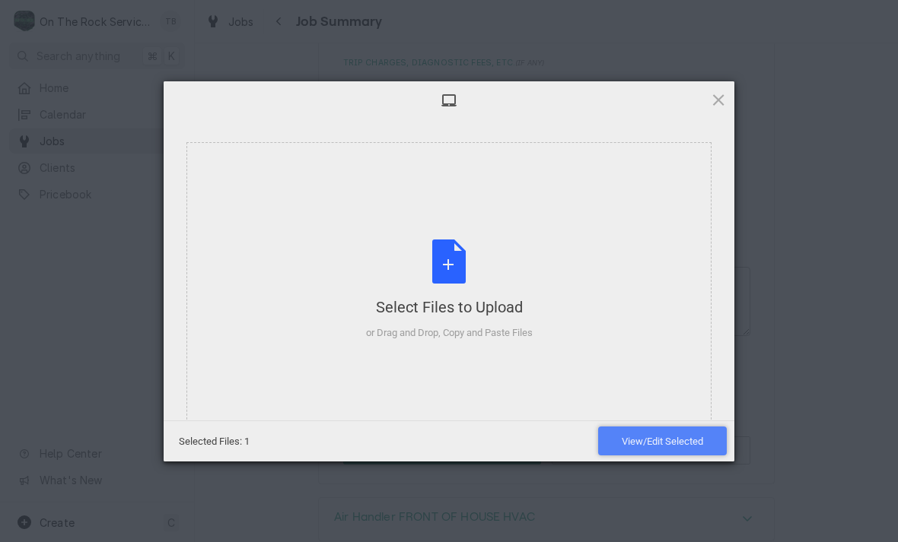
click at [640, 437] on span "View/Edit Selected" at bounding box center [662, 441] width 81 height 11
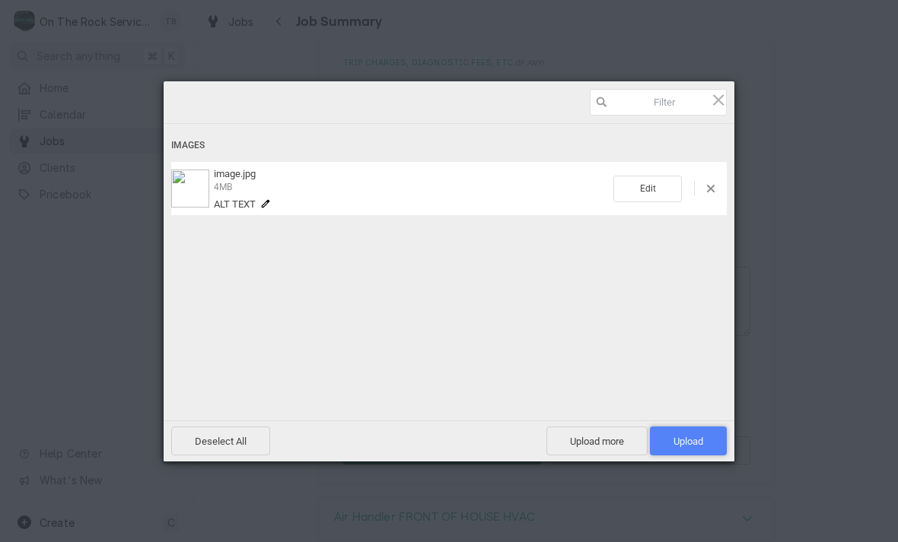
click at [692, 450] on span "Upload 1" at bounding box center [688, 441] width 77 height 29
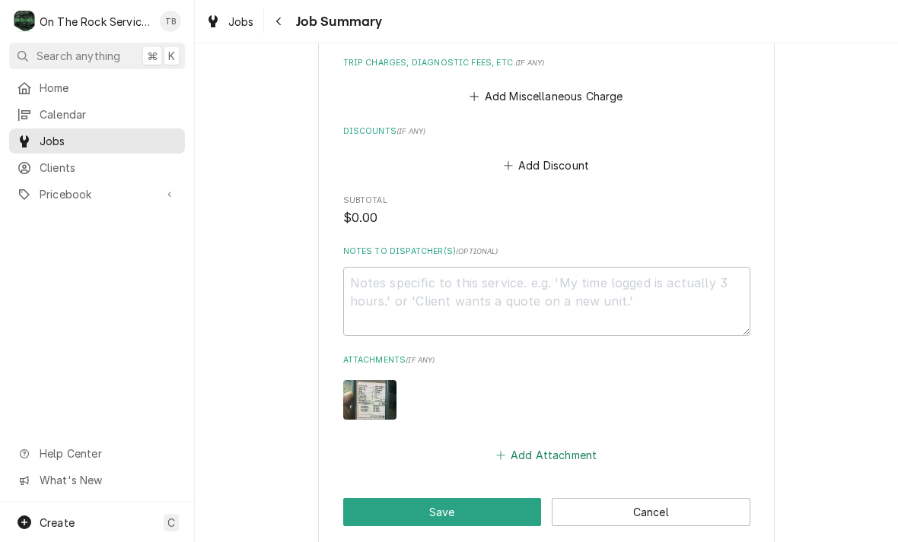
click at [546, 445] on button "Add Attachment" at bounding box center [546, 455] width 107 height 21
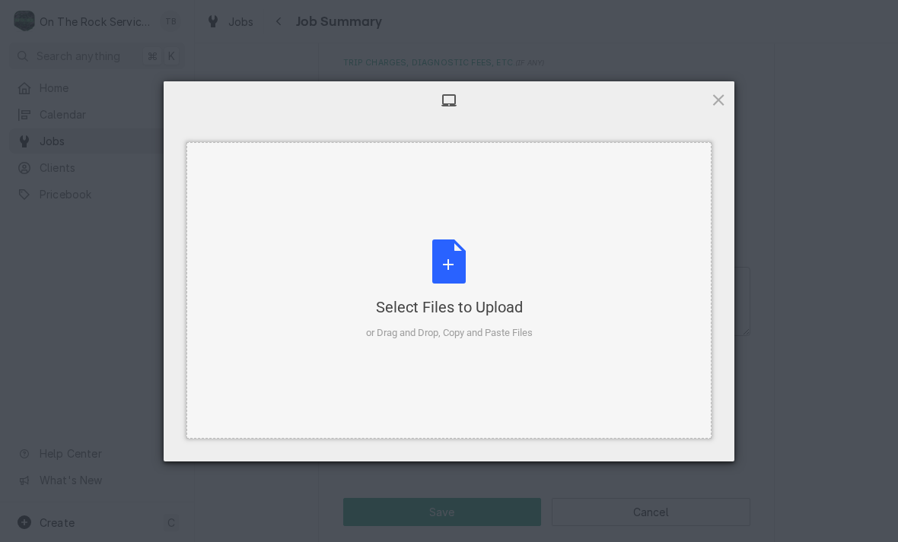
click at [458, 263] on div "Select Files to Upload or Drag and Drop, Copy and Paste Files" at bounding box center [449, 290] width 167 height 101
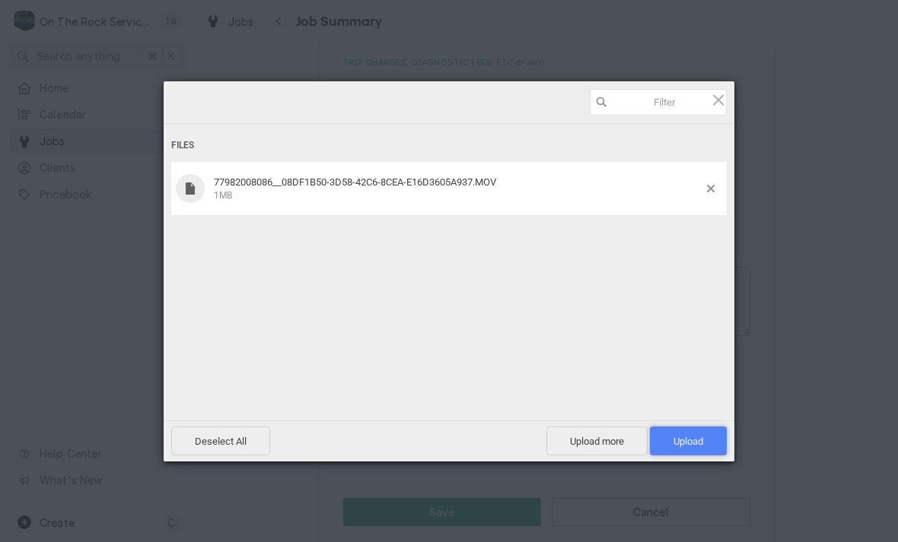
click at [707, 442] on span "Upload 1" at bounding box center [688, 441] width 77 height 29
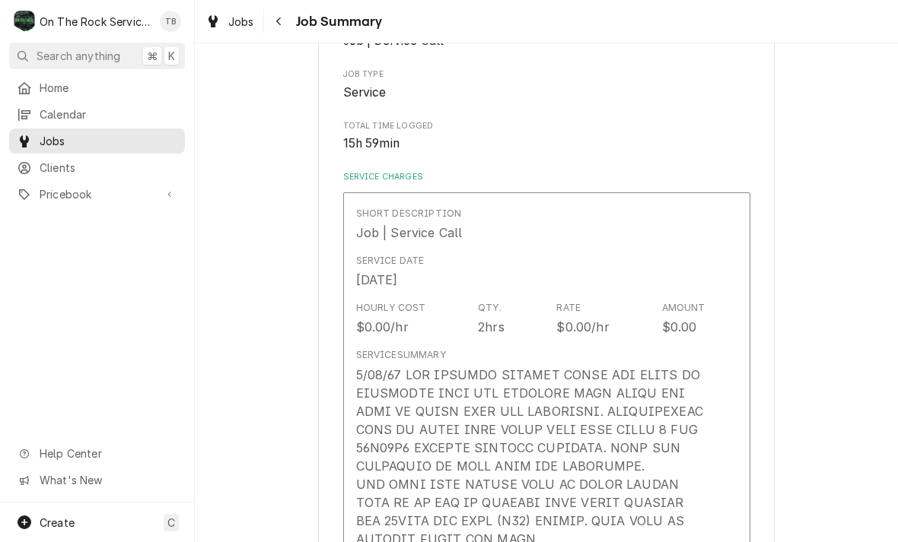
scroll to position [245, 0]
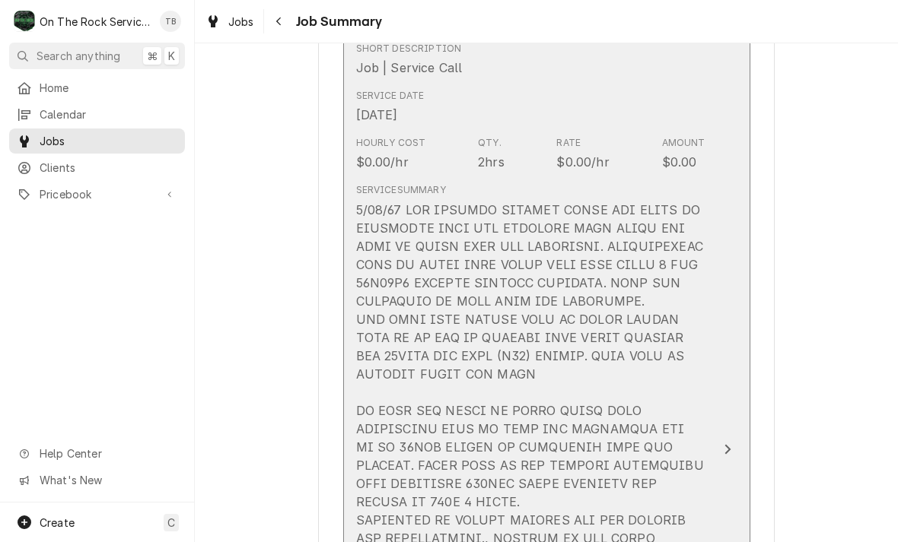
click at [703, 467] on div "Update Line Item" at bounding box center [530, 529] width 349 height 657
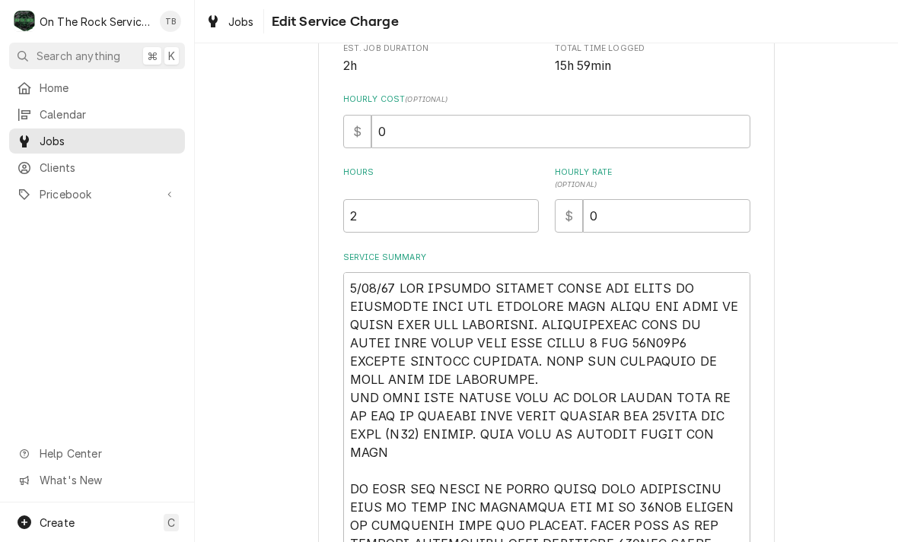
scroll to position [299, 0]
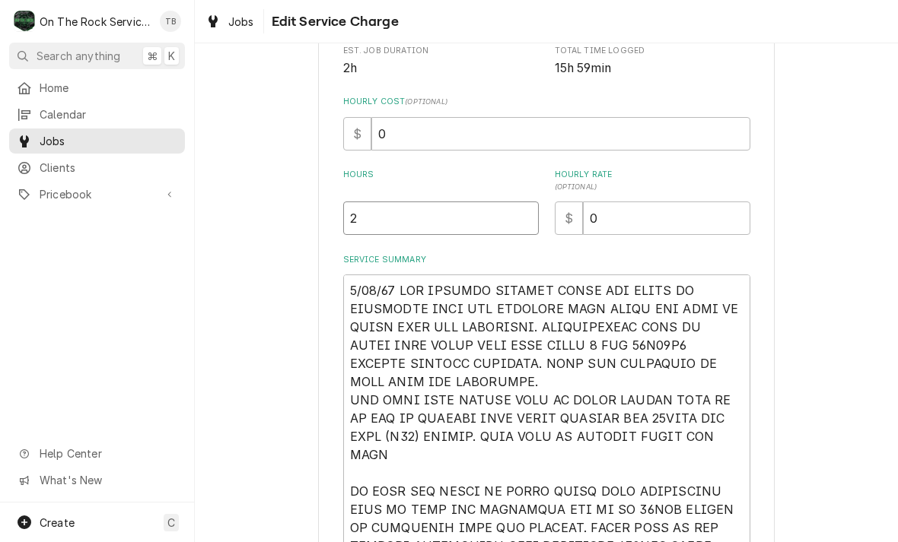
click at [391, 215] on input "2" at bounding box center [441, 218] width 196 height 33
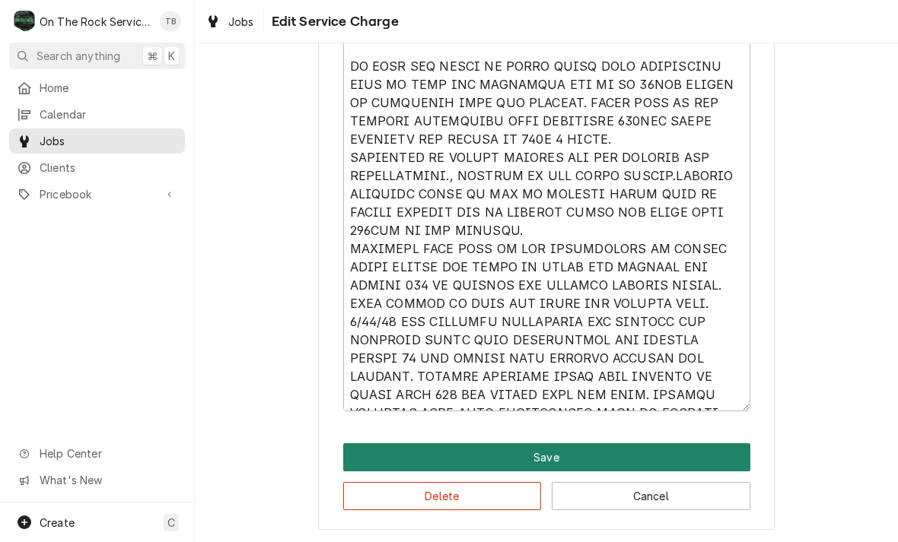
click at [566, 460] on button "Save" at bounding box center [546, 458] width 407 height 28
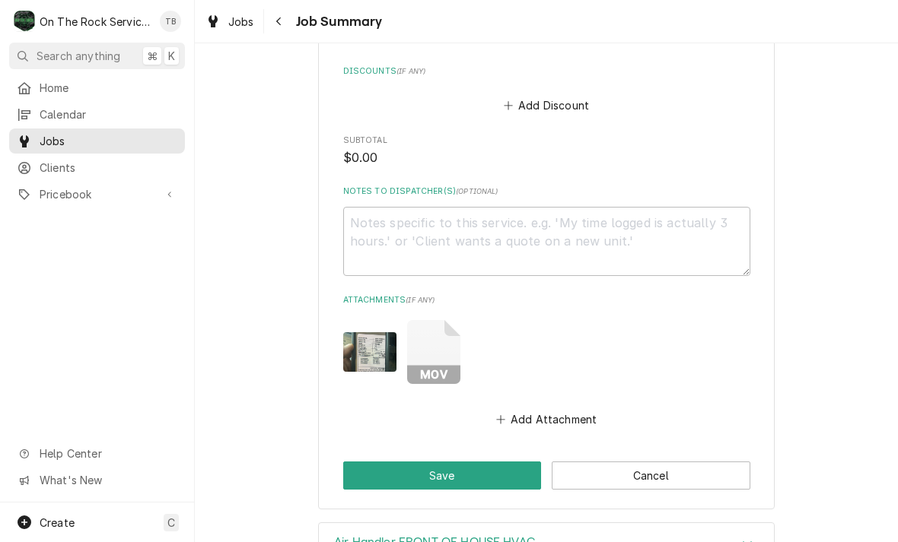
scroll to position [1411, 0]
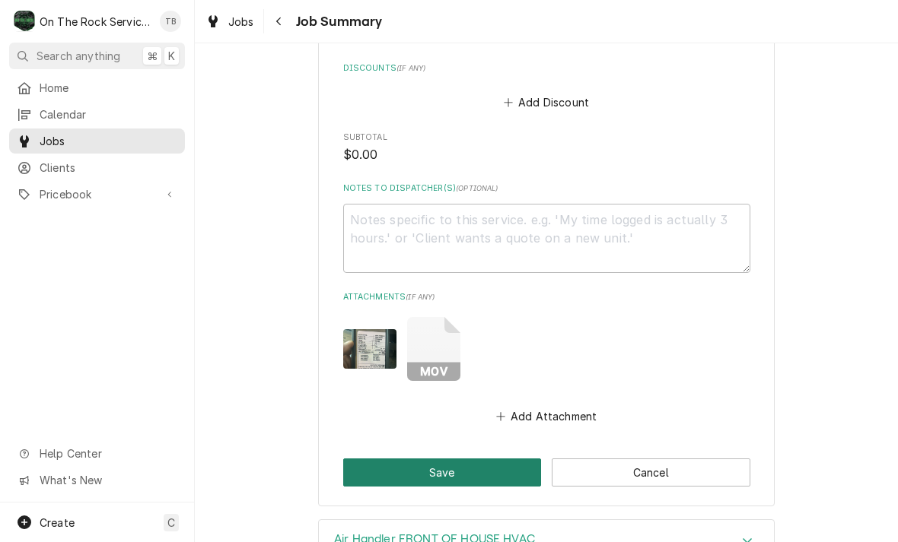
click at [459, 475] on button "Save" at bounding box center [442, 473] width 199 height 28
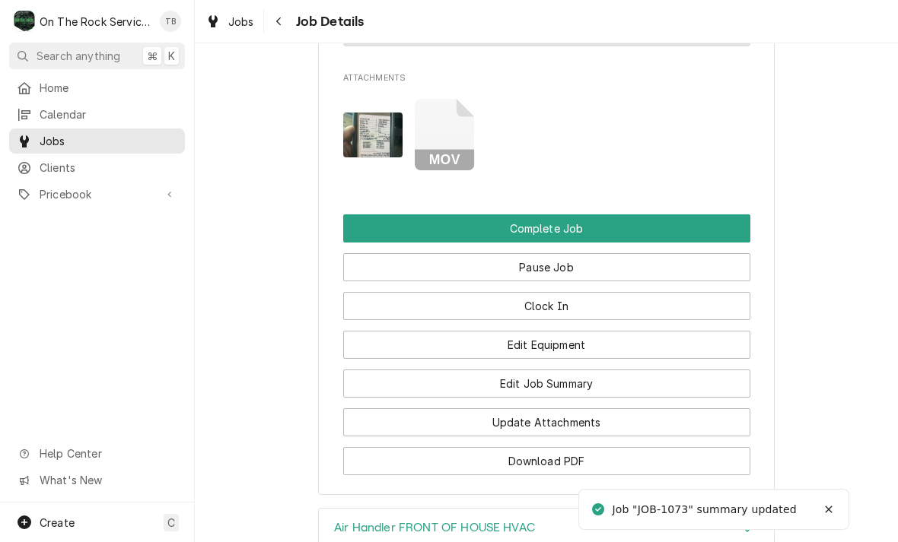
scroll to position [1732, 0]
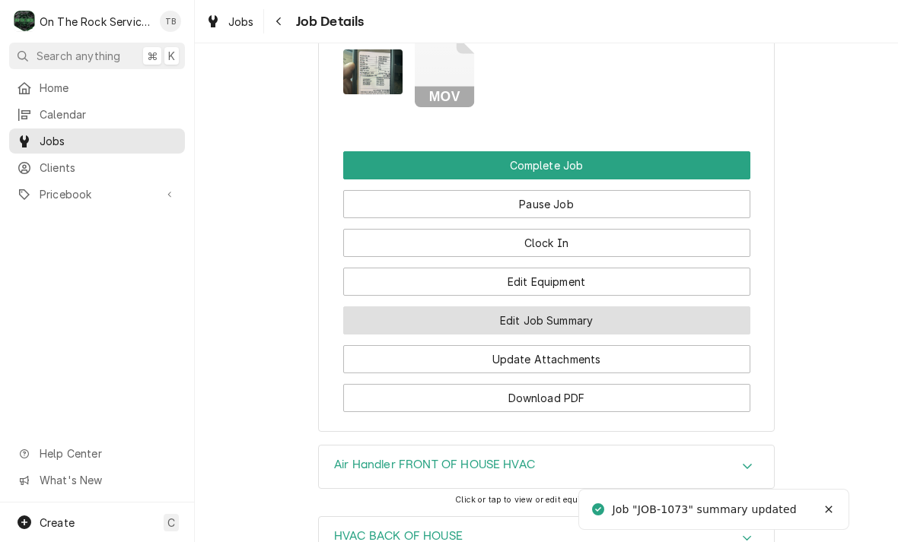
click at [577, 317] on button "Edit Job Summary" at bounding box center [546, 321] width 407 height 28
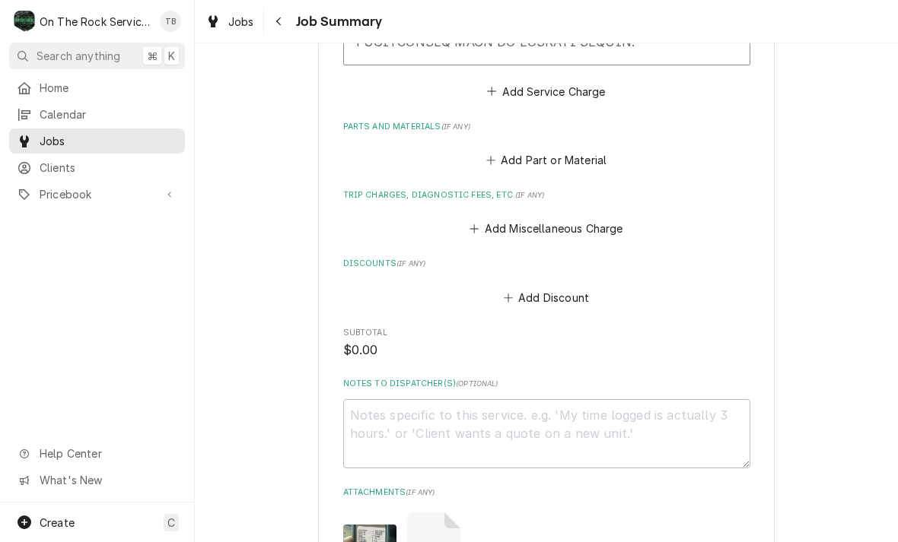
scroll to position [1278, 0]
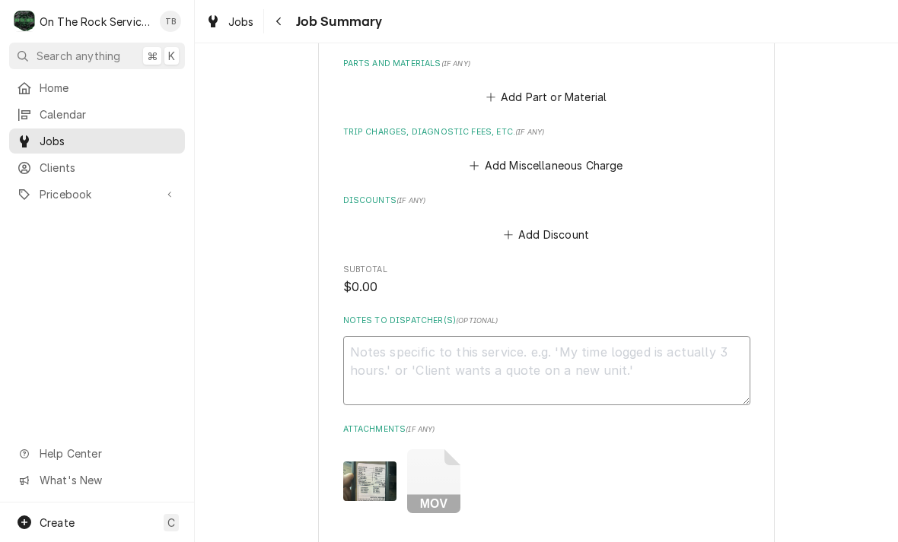
click at [384, 361] on textarea "Notes to Dispatcher(s) ( optional )" at bounding box center [546, 370] width 407 height 69
type textarea "x"
type textarea "C"
type textarea "x"
type textarea "CO"
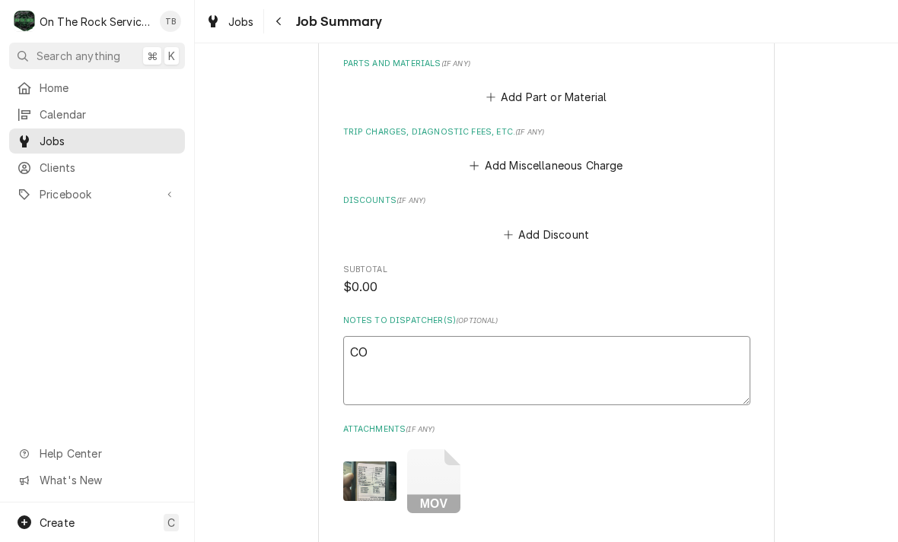
type textarea "x"
type textarea "COR"
type textarea "x"
type textarea "CORRE"
type textarea "x"
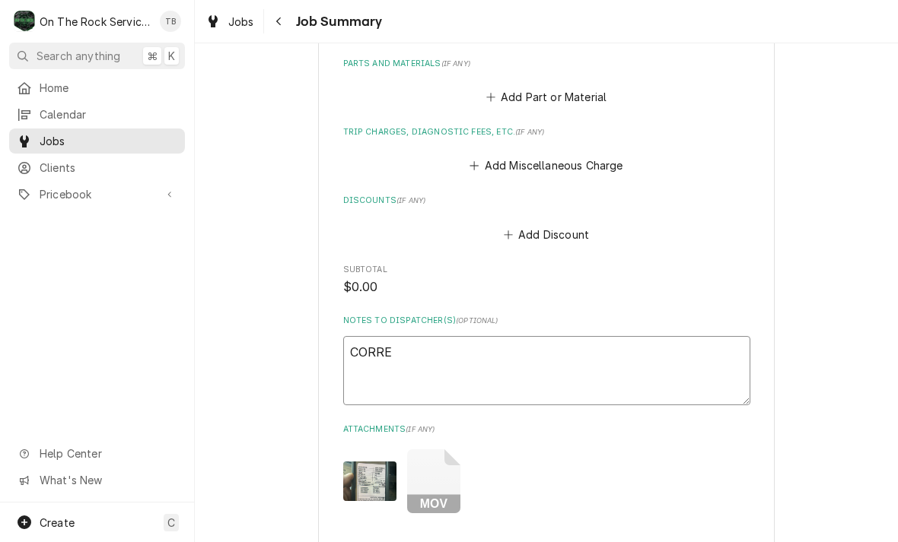
type textarea "CORREC"
type textarea "x"
type textarea "CORRECC"
type textarea "x"
type textarea "CORRECCT"
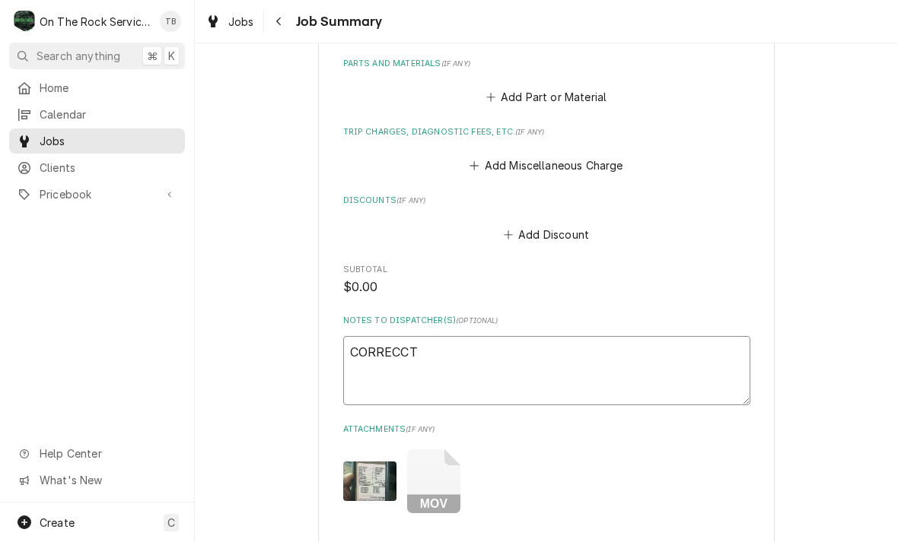
type textarea "x"
type textarea "CORRECCT"
type textarea "x"
type textarea "CORRECCT"
type textarea "x"
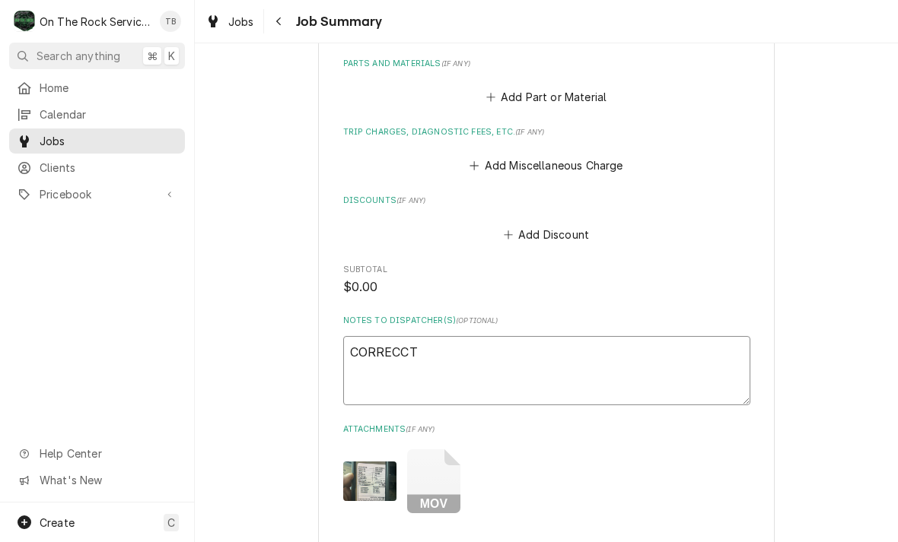
type textarea "CORRECC"
type textarea "x"
type textarea "CORREC"
type textarea "x"
type textarea "CORRE"
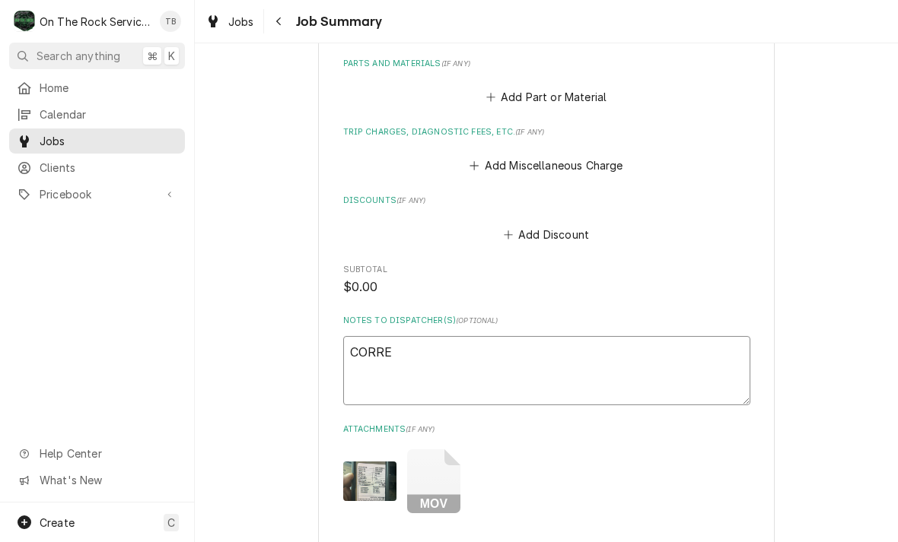
type textarea "x"
type textarea "CORREC"
type textarea "x"
type textarea "CORRECT"
type textarea "x"
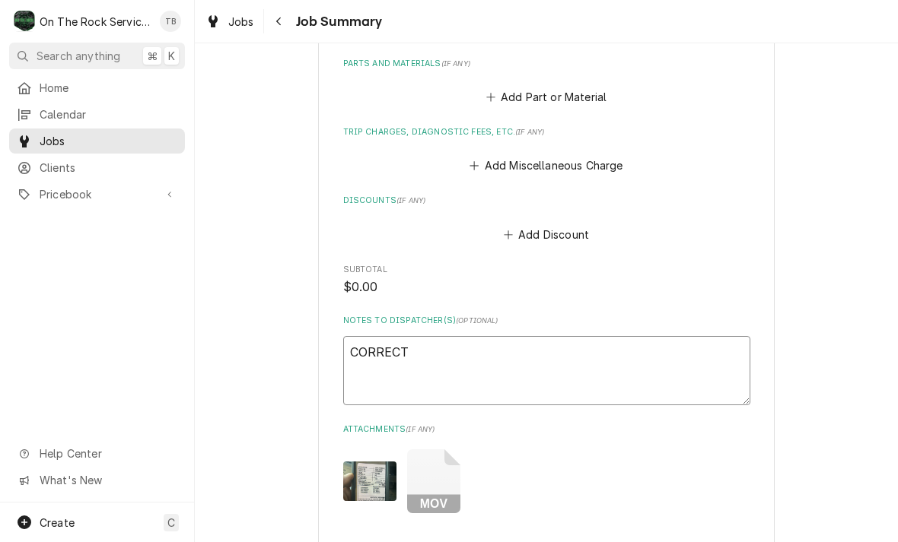
type textarea "CORRECT"
type textarea "x"
type textarea "CORRECT TI"
type textarea "x"
type textarea "CORRECT [PERSON_NAME]"
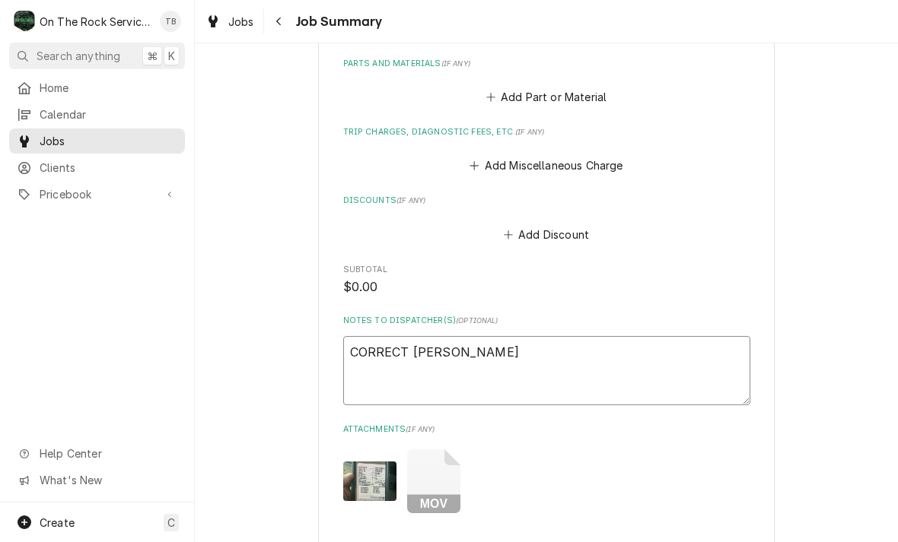
type textarea "x"
type textarea "CORRECT TIME"
type textarea "x"
type textarea "CORRECT TIME"
type textarea "x"
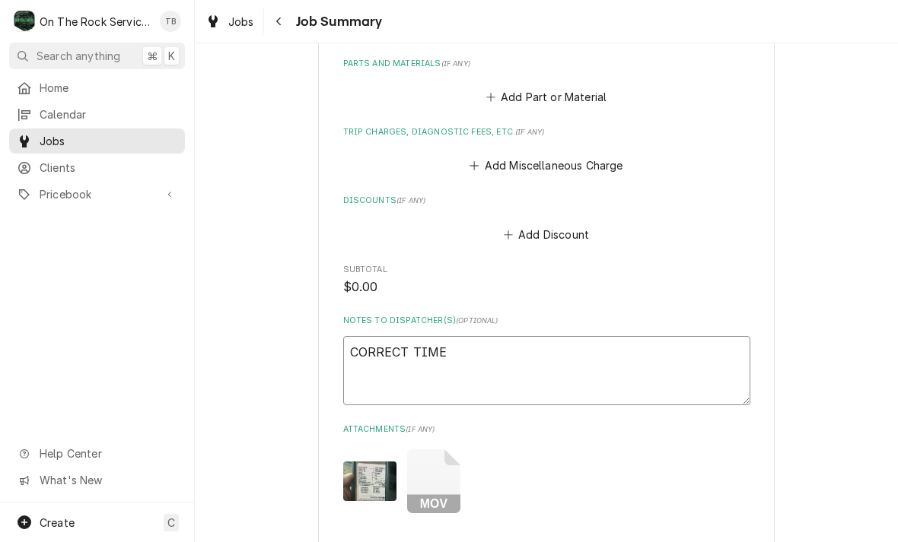
type textarea "CORRECT TIME I"
type textarea "x"
type textarea "CORRECT TIME IN"
type textarea "x"
type textarea "CORRECT TIME IN"
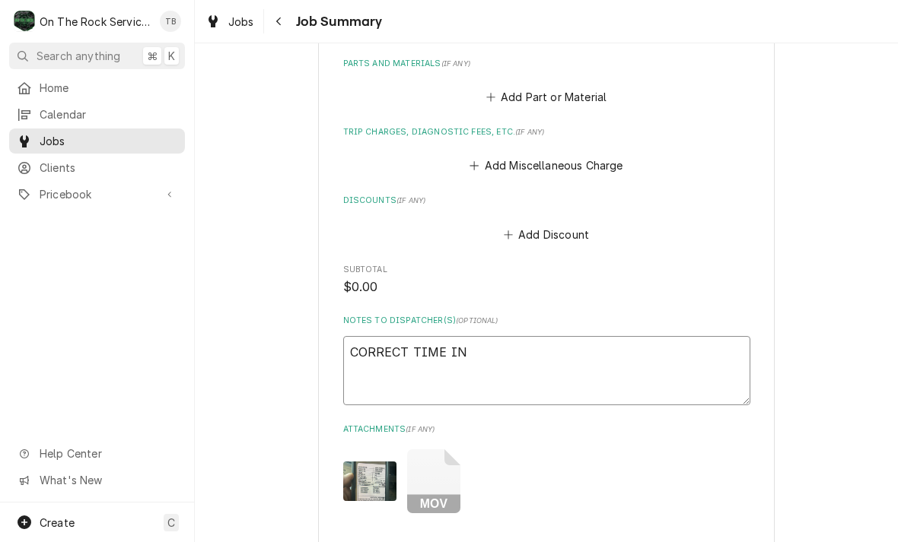
type textarea "x"
type textarea "CORRECT TIME IN S"
type textarea "x"
type textarea "CORRECT TIME IN SE"
type textarea "x"
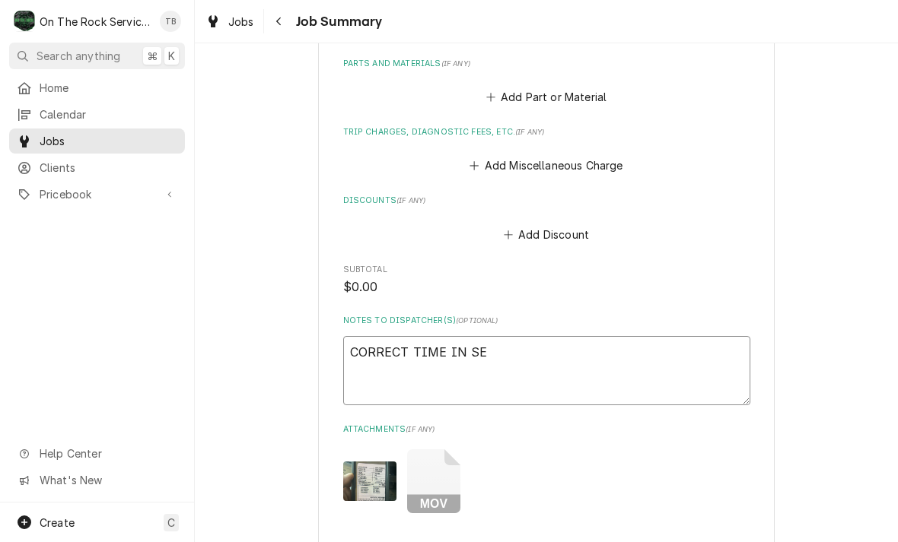
type textarea "CORRECT TIME IN SER"
type textarea "x"
type textarea "CORRECT TIME IN SERV"
type textarea "x"
type textarea "CORRECT TIME IN SERVI"
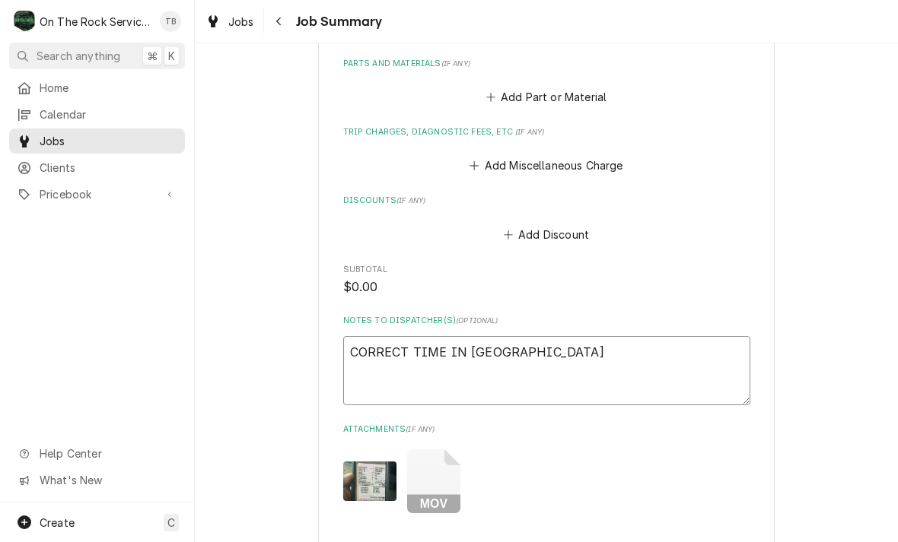
type textarea "x"
type textarea "CORRECT TIME IN SERVIC"
type textarea "x"
type textarea "CORRECT TIME IN SERVICE"
type textarea "x"
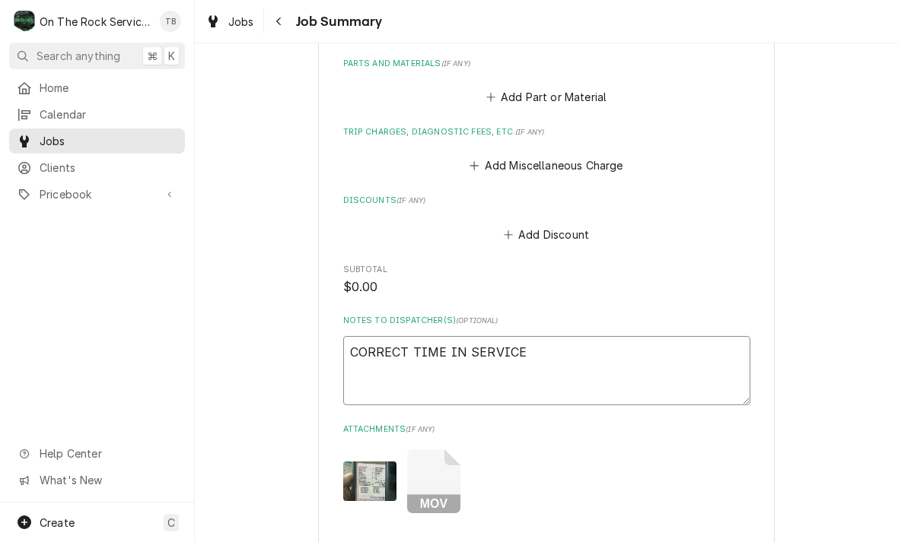
type textarea "CORRECT TIME IN SERVICE N"
type textarea "x"
type textarea "CORRECT TIME IN SERVICE NOT"
type textarea "x"
type textarea "CORRECT TIME IN SERVICE NOTE"
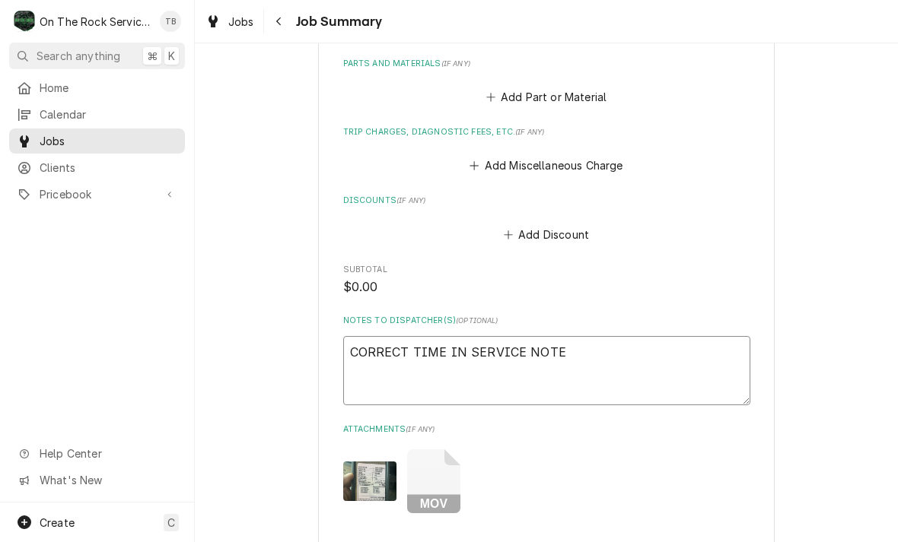
type textarea "x"
type textarea "CORRECT TIME IN SERVICE NOTES"
type textarea "x"
type textarea "CORRECT TIME IN SERVICE NOTES,"
type textarea "x"
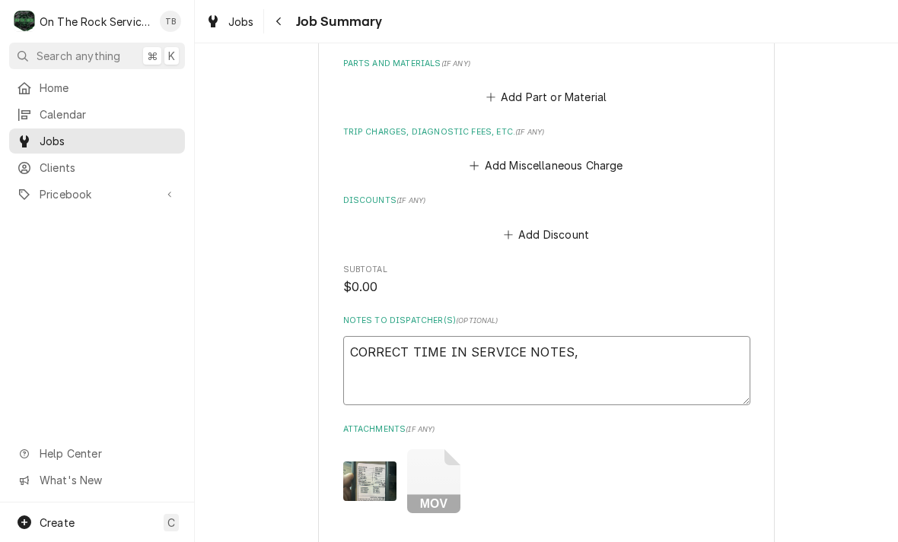
type textarea "CORRECT TIME IN SERVICE NOTES,"
type textarea "x"
type textarea "CORRECT TIME IN SERVICE NOTES, F"
type textarea "x"
type textarea "CORRECT TIME IN SERVICE NOTES, FOR"
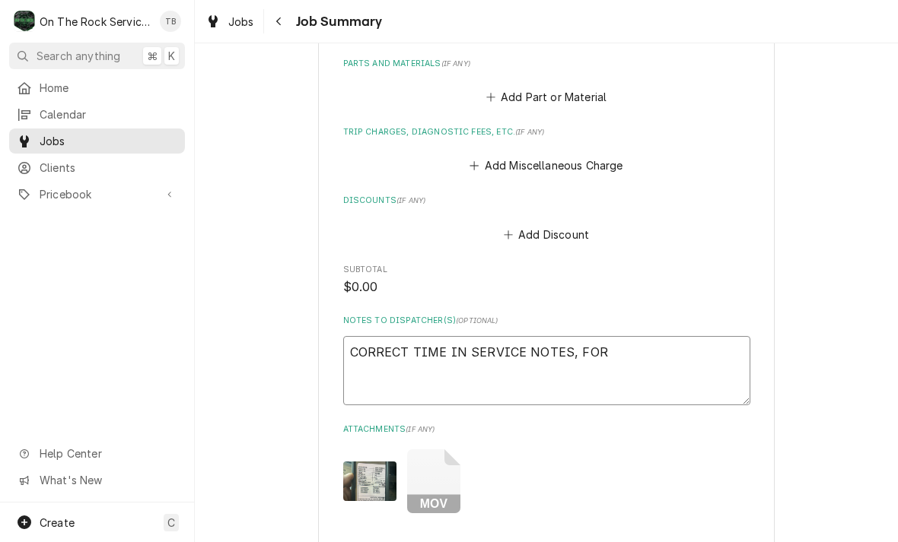
type textarea "x"
type textarea "CORRECT TIME IN SERVICE NOTES, FORG"
type textarea "x"
type textarea "CORRECT TIME IN SERVICE NOTES, FORGO"
type textarea "x"
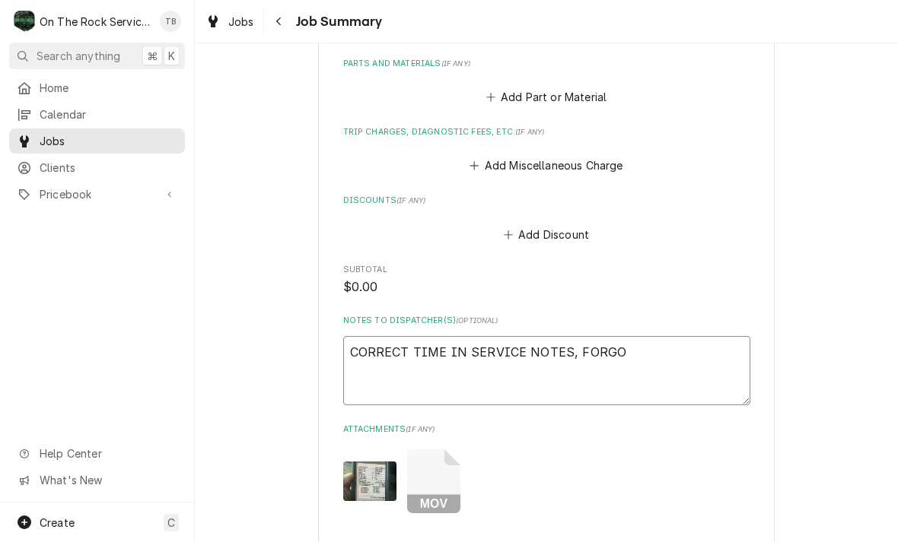
type textarea "CORRECT TIME IN SERVICE NOTES, FORGOT"
type textarea "x"
type textarea "CORRECT TIME IN SERVICE NOTES, FORGOT"
type textarea "x"
type textarea "CORRECT TIME IN SERVICE NOTES, FORGOT T"
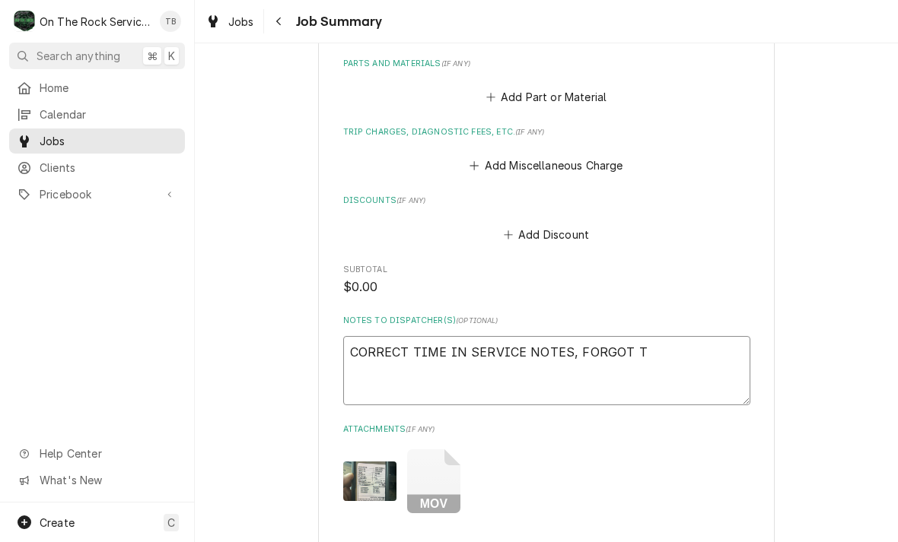
type textarea "x"
type textarea "CORRECT TIME IN SERVICE NOTES, FORGOT TO"
type textarea "x"
type textarea "CORRECT TIME IN SERVICE NOTES, FORGOT TO"
type textarea "x"
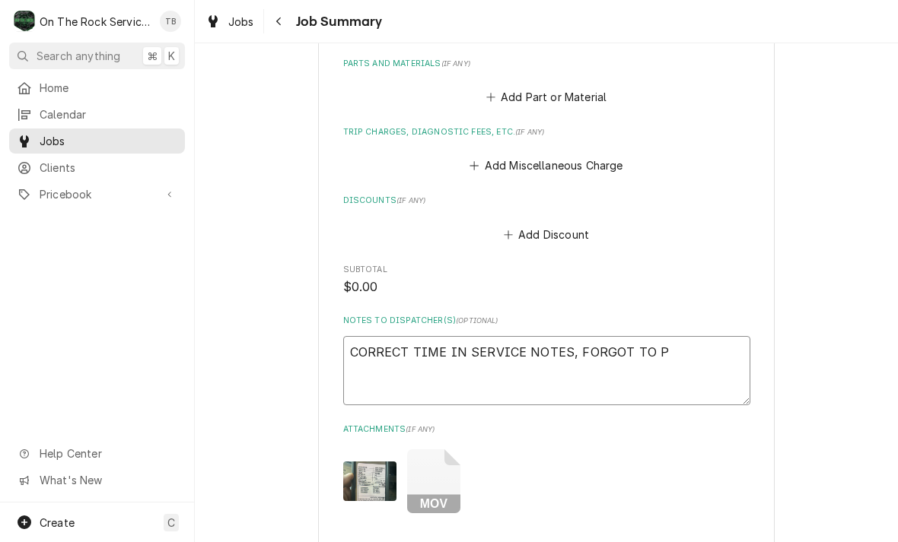
type textarea "CORRECT TIME IN SERVICE NOTES, FORGOT TO PU"
type textarea "x"
type textarea "CORRECT TIME IN SERVICE NOTES, FORGOT TO PUT"
type textarea "x"
type textarea "CORRECT TIME IN SERVICE NOTES, FORGOT TO PUT"
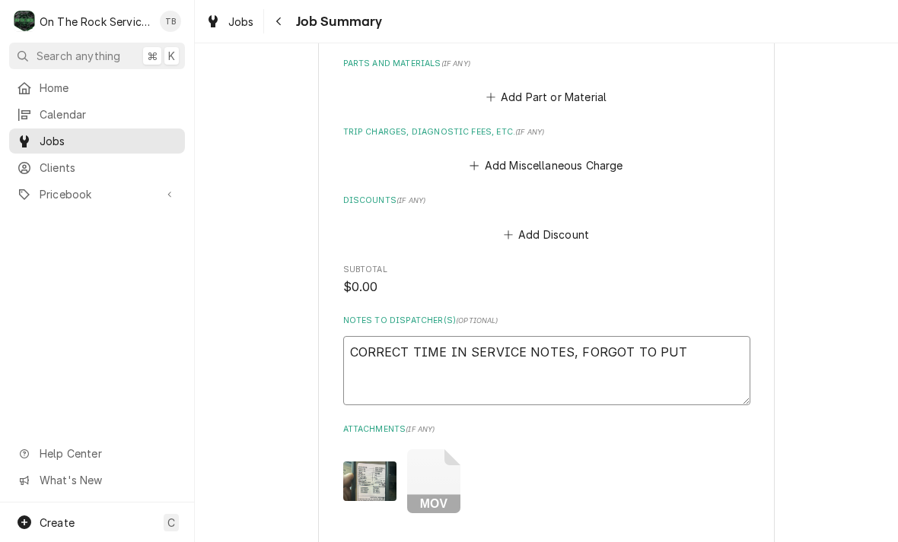
type textarea "x"
type textarea "CORRECT TIME IN SERVICE NOTES, FORGOT TO PUT I"
type textarea "x"
type textarea "CORRECT TIME IN SERVICE NOTES, FORGOT TO PUT IN"
type textarea "x"
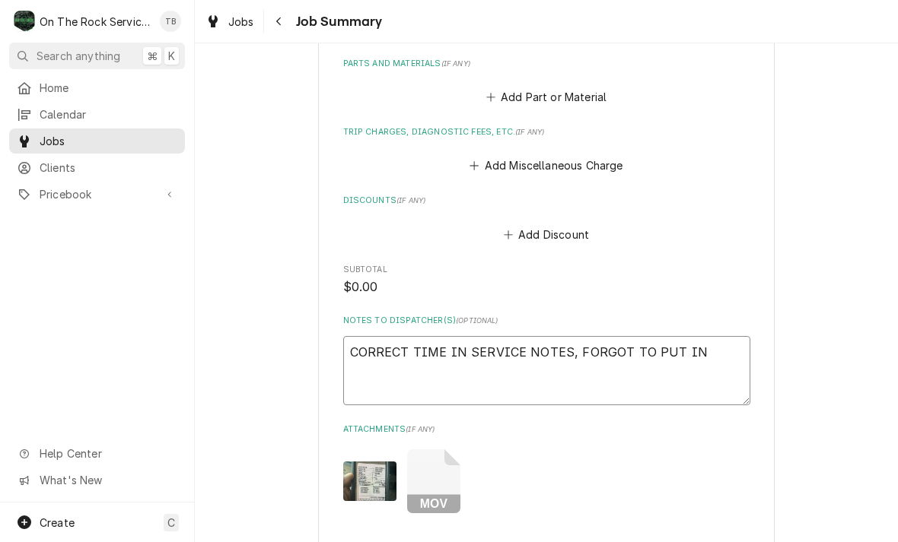
type textarea "CORRECT TIME IN SERVICE NOTES, FORGOT TO PUT IN"
type textarea "x"
type textarea "CORRECT TIME IN SERVICE NOTES, FORGOT TO PUT IN P"
type textarea "x"
type textarea "CORRECT TIME IN SERVICE NOTES, FORGOT TO PUT IN PA"
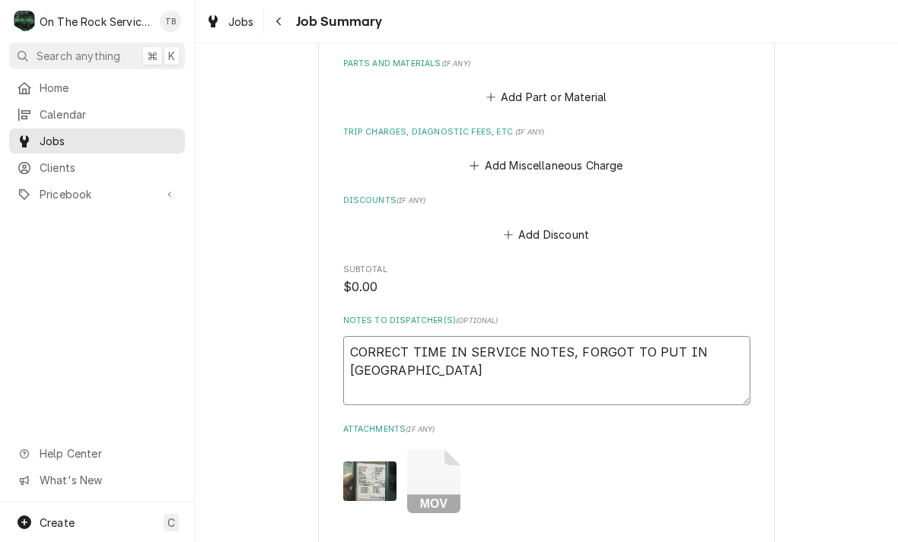
type textarea "x"
type textarea "CORRECT TIME IN SERVICE NOTES, FORGOT TO PUT IN PAU"
type textarea "x"
type textarea "CORRECT TIME IN SERVICE NOTES, FORGOT TO PUT IN PAUS"
type textarea "x"
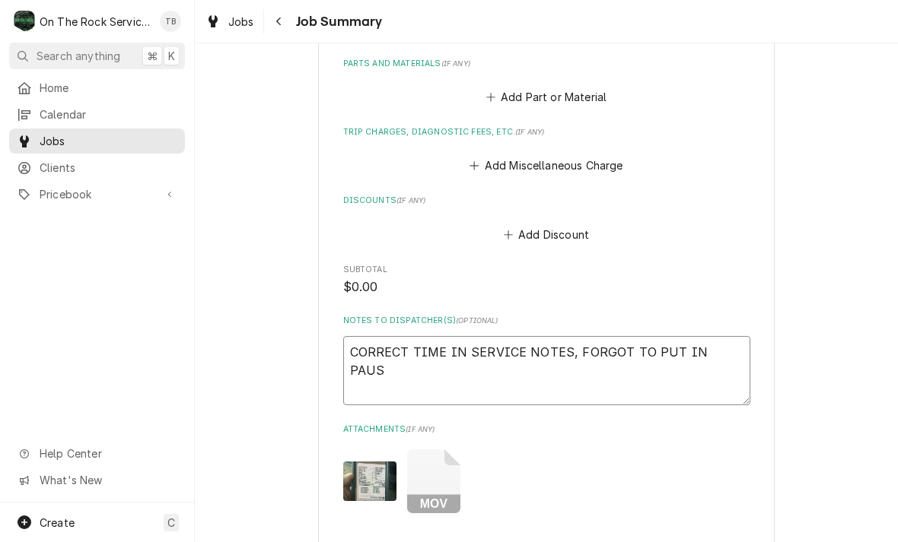
type textarea "CORRECT TIME IN SERVICE NOTES, FORGOT TO PUT IN PAUSE"
type textarea "x"
type textarea "CORRECT TIME IN SERVICE NOTES, FORGOT TO PUT IN PAUSE"
type textarea "x"
type textarea "CORRECT TIME IN SERVICE NOTES, FORGOT TO PUT IN PAUSE F"
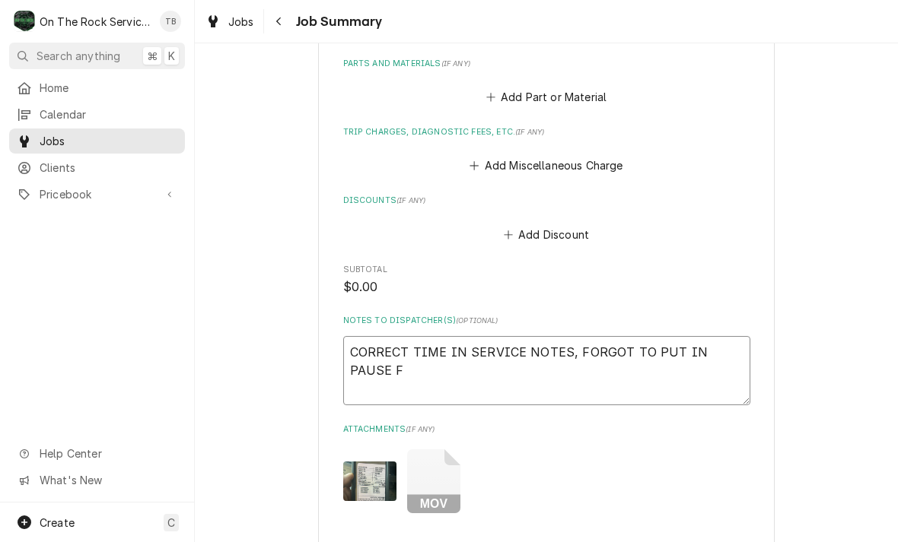
type textarea "x"
type textarea "CORRECT TIME IN SERVICE NOTES, FORGOT TO PUT IN PAUSE FI"
type textarea "x"
type textarea "CORRECT TIME IN SERVICE NOTES, FORGOT TO PUT IN PAUSE FIR"
type textarea "x"
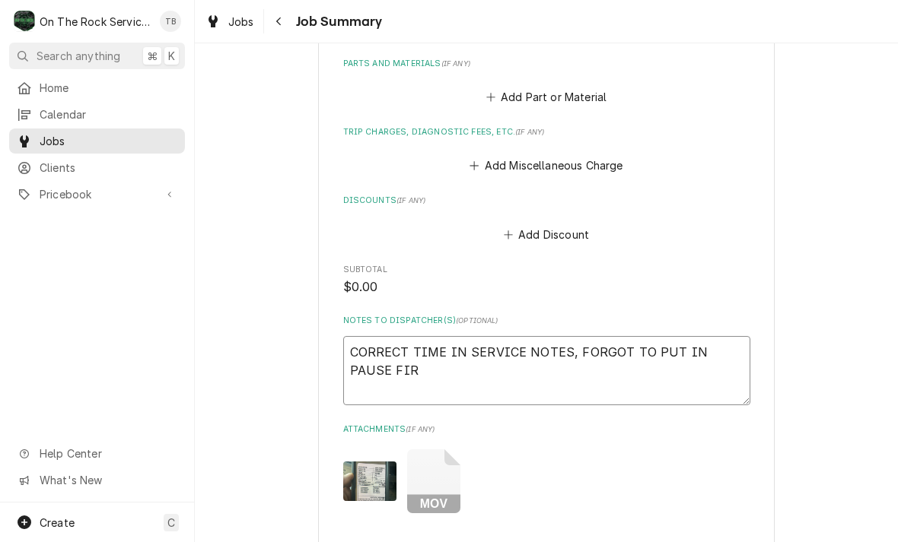
type textarea "CORRECT TIME IN SERVICE NOTES, FORGOT TO PUT IN PAUSE FIRS"
type textarea "x"
type textarea "CORRECT TIME IN SERVICE NOTES, FORGOT TO PUT IN PAUSE FIRST"
type textarea "x"
type textarea "CORRECT TIME IN SERVICE NOTES, FORGOT TO PUT IN PAUSE FIRST"
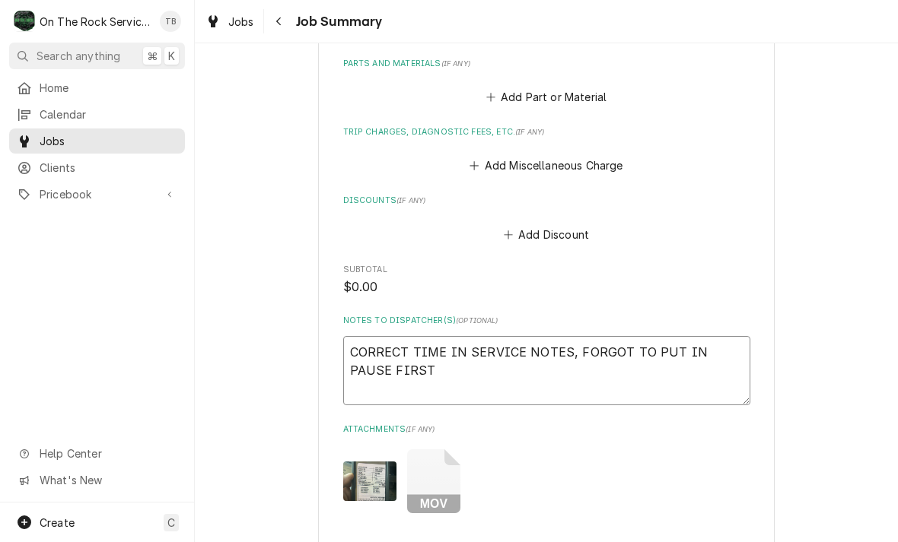
type textarea "x"
type textarea "CORRECT TIME IN SERVICE NOTES, FORGOT TO PUT IN PAUSE FIRST T"
type textarea "x"
type textarea "CORRECT TIME IN SERVICE NOTES, FORGOT TO PUT IN PAUSE FIRST TR"
type textarea "x"
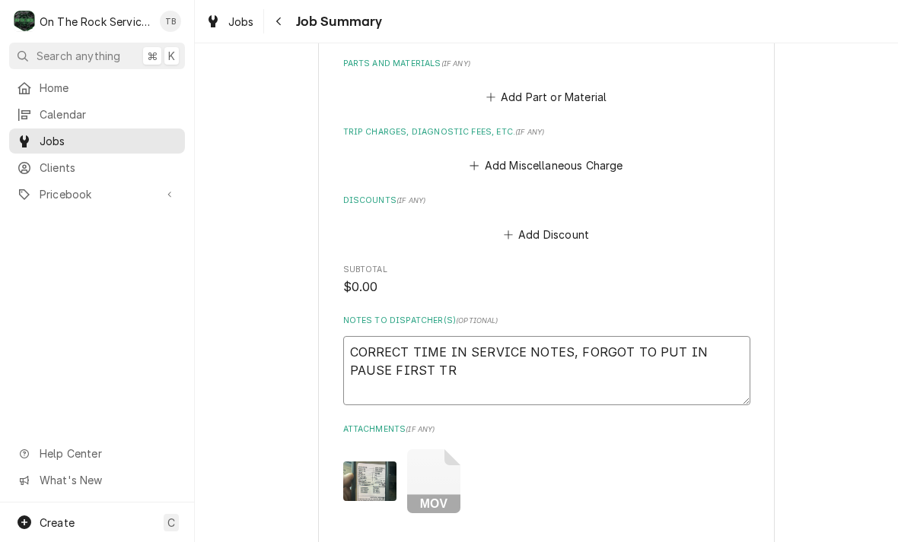
type textarea "CORRECT TIME IN SERVICE NOTES, FORGOT TO PUT IN PAUSE FIRST TRI"
type textarea "x"
type textarea "CORRECT TIME IN SERVICE NOTES, FORGOT TO PUT IN PAUSE FIRST TRIP"
type textarea "x"
type textarea "CORRECT TIME IN SERVICE NOTES, FORGOT TO PUT IN PAUSE FIRST TRIP."
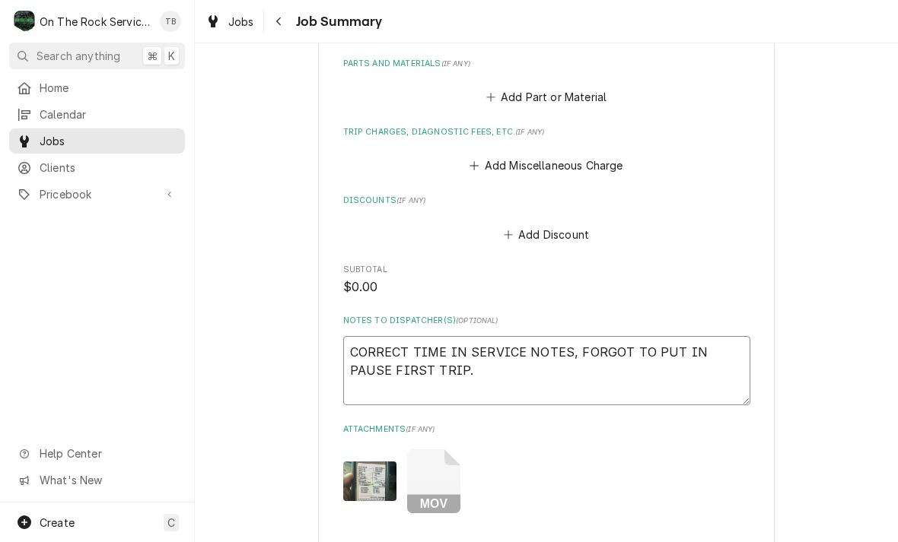
type textarea "x"
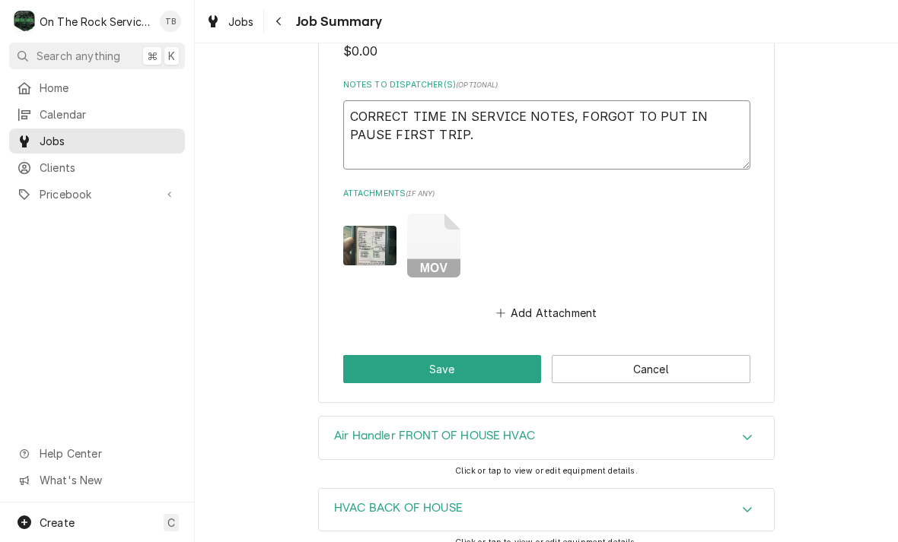
scroll to position [1543, 0]
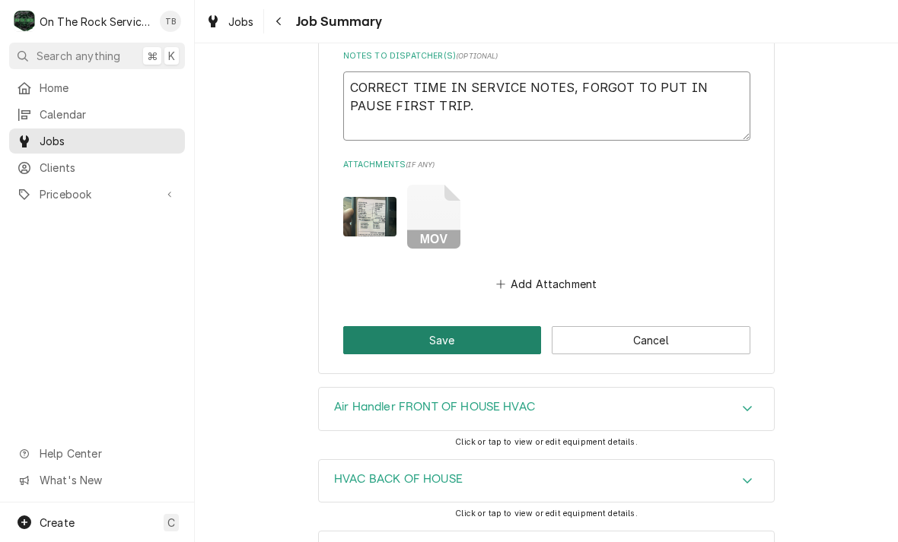
type textarea "CORRECT TIME IN SERVICE NOTES, FORGOT TO PUT IN PAUSE FIRST TRIP."
click at [471, 338] on button "Save" at bounding box center [442, 340] width 199 height 28
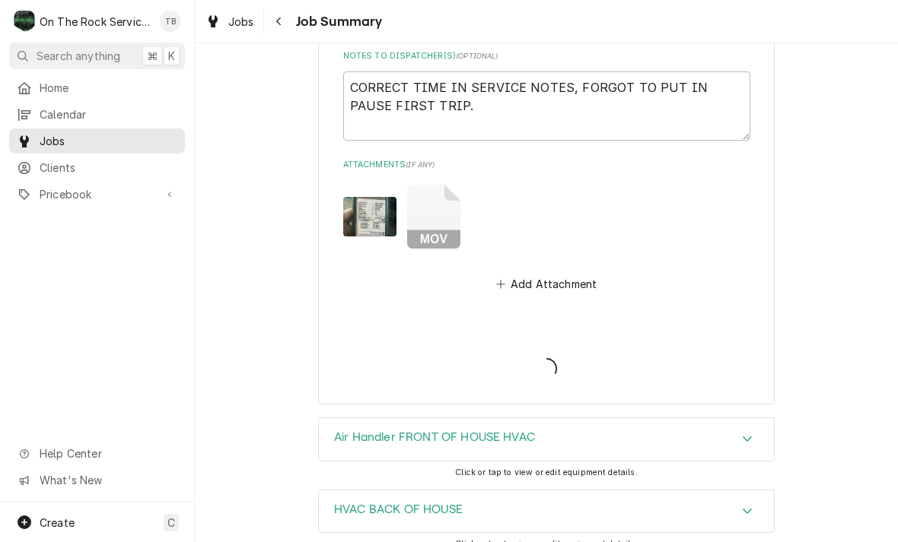
type textarea "x"
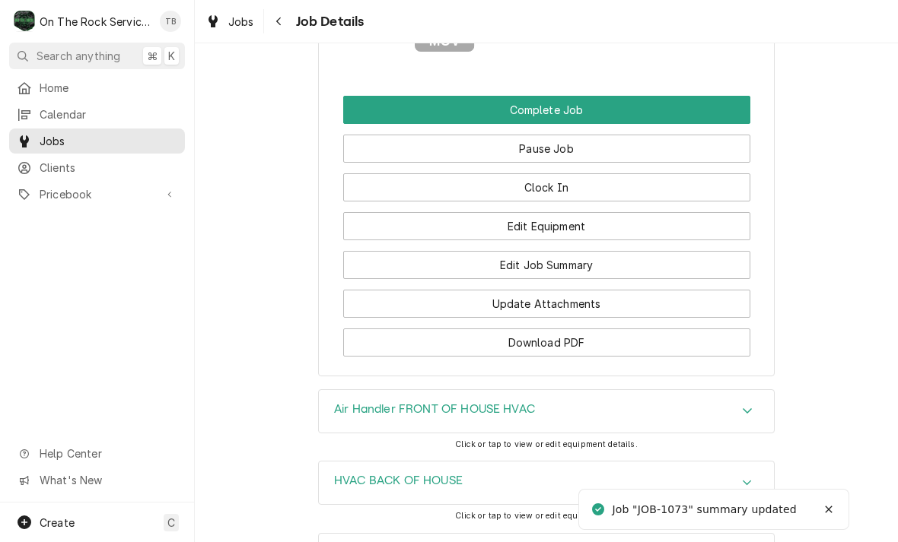
scroll to position [1795, 0]
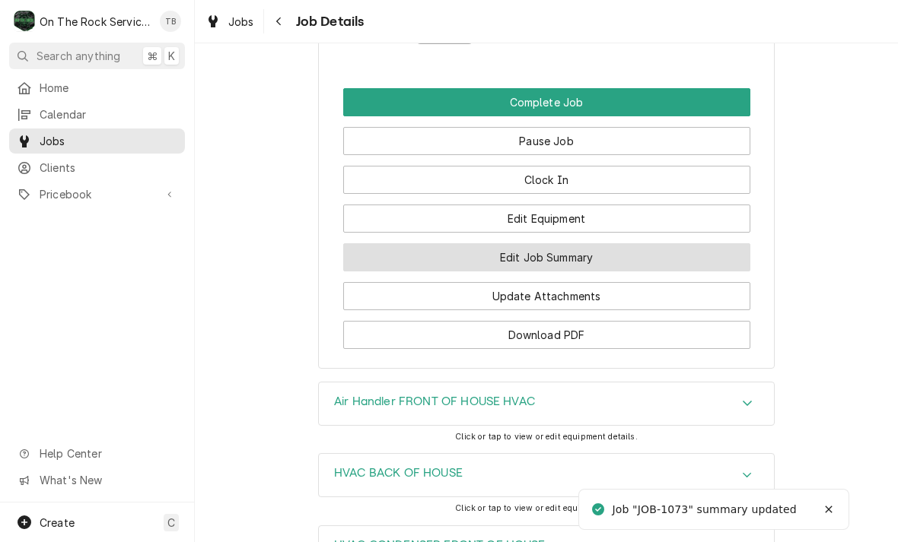
click at [581, 259] on button "Edit Job Summary" at bounding box center [546, 257] width 407 height 28
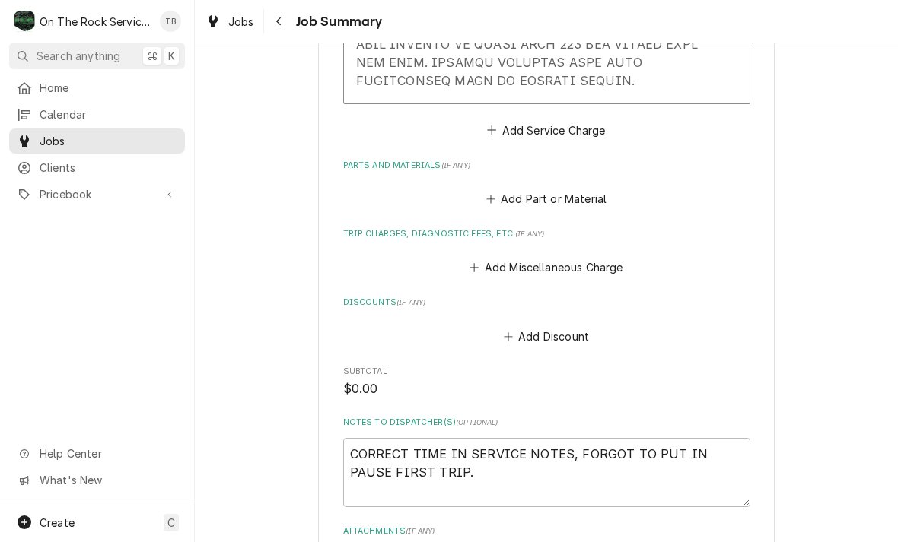
scroll to position [1177, 0]
click at [586, 262] on button "Add Miscellaneous Charge" at bounding box center [546, 266] width 158 height 21
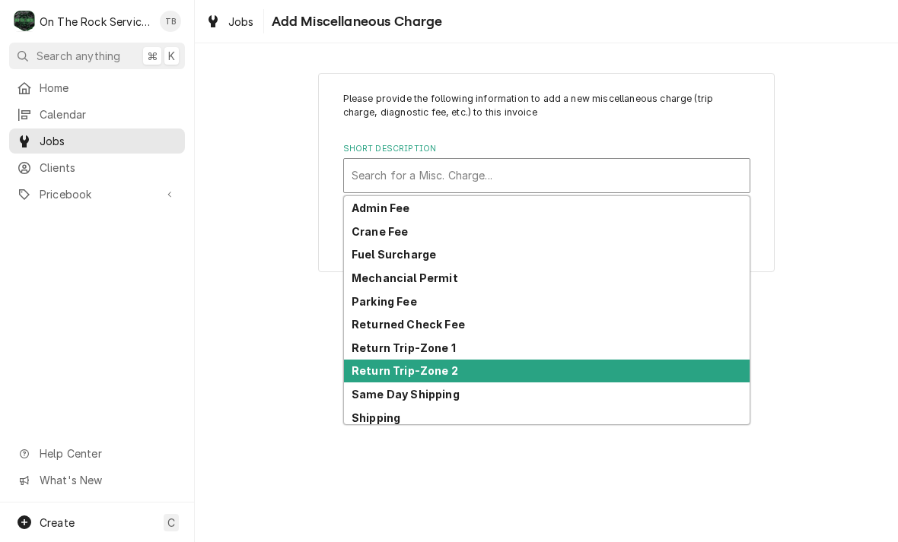
click at [441, 376] on strong "Return Trip-Zone 2" at bounding box center [404, 370] width 107 height 13
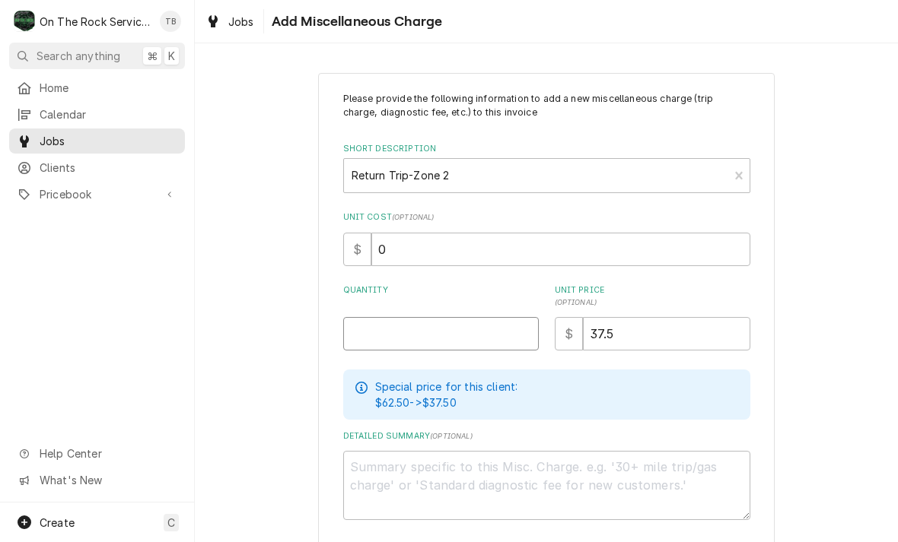
click at [420, 341] on input "Quantity" at bounding box center [441, 333] width 196 height 33
type textarea "x"
type input "1"
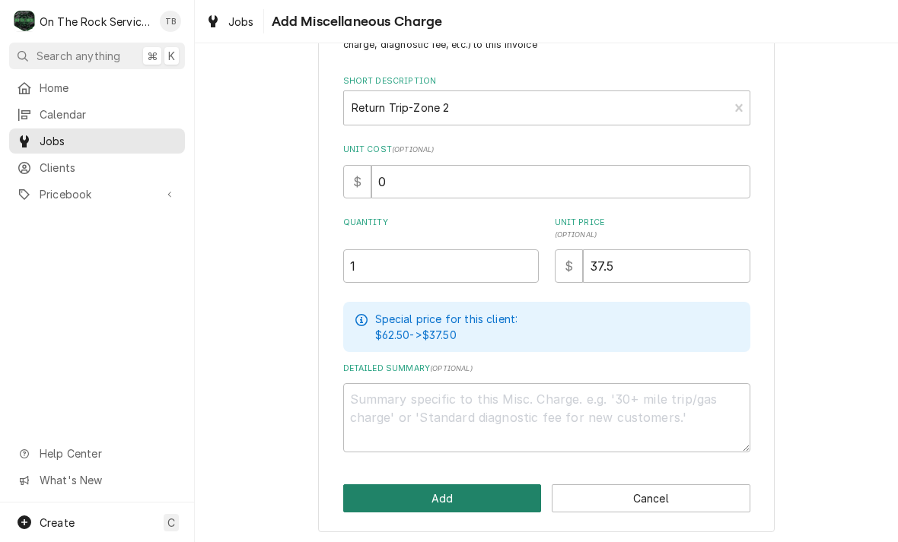
click at [469, 501] on button "Add" at bounding box center [442, 499] width 199 height 28
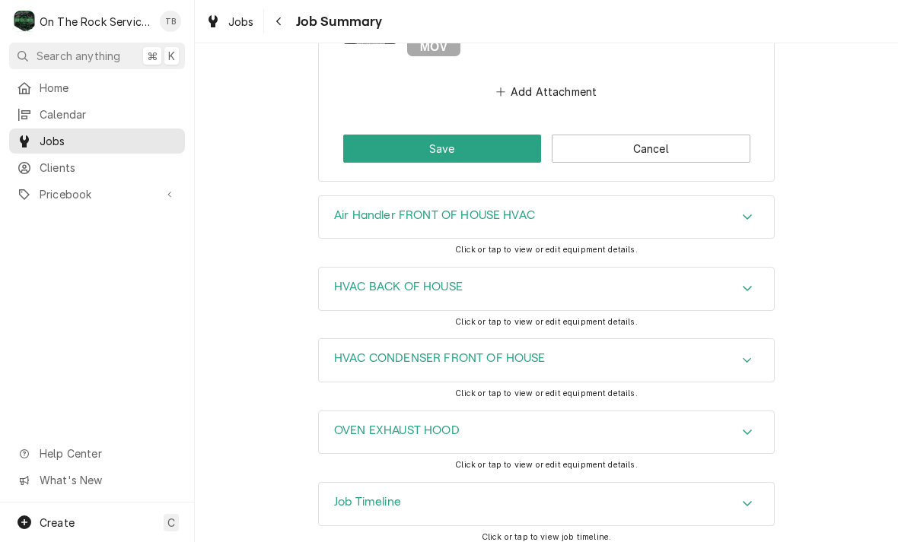
scroll to position [1853, 0]
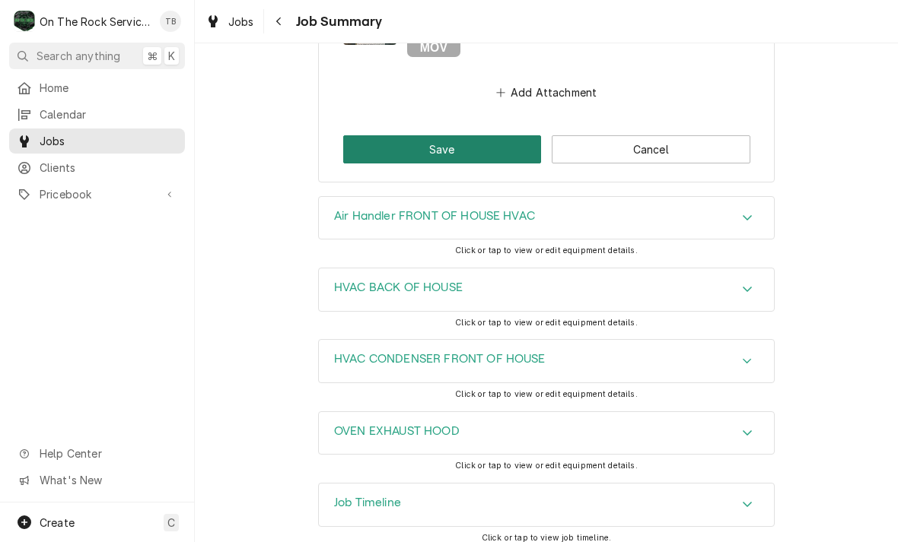
click at [455, 138] on button "Save" at bounding box center [442, 149] width 199 height 28
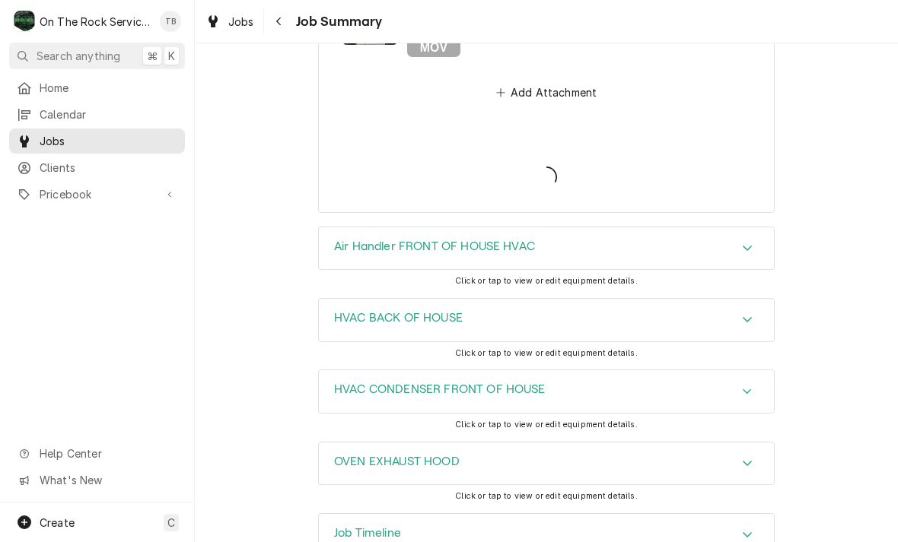
type textarea "x"
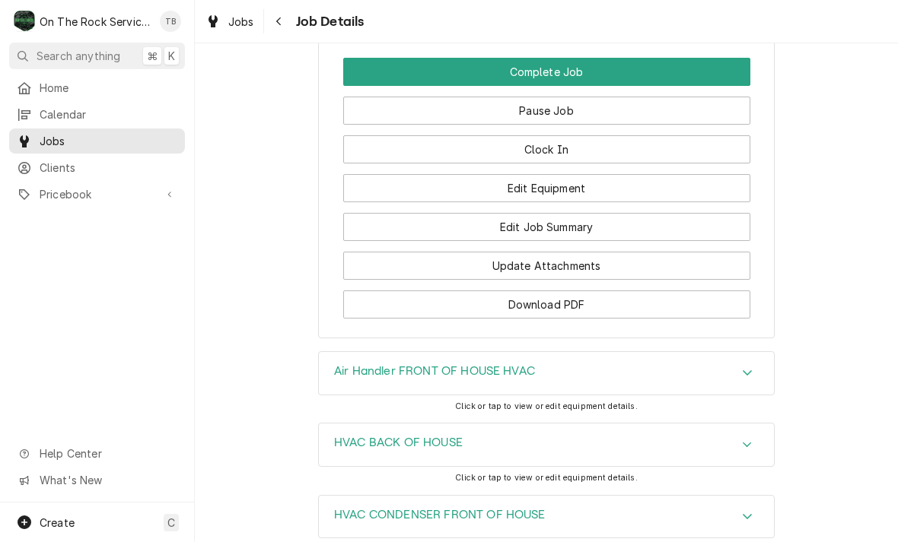
scroll to position [1784, 0]
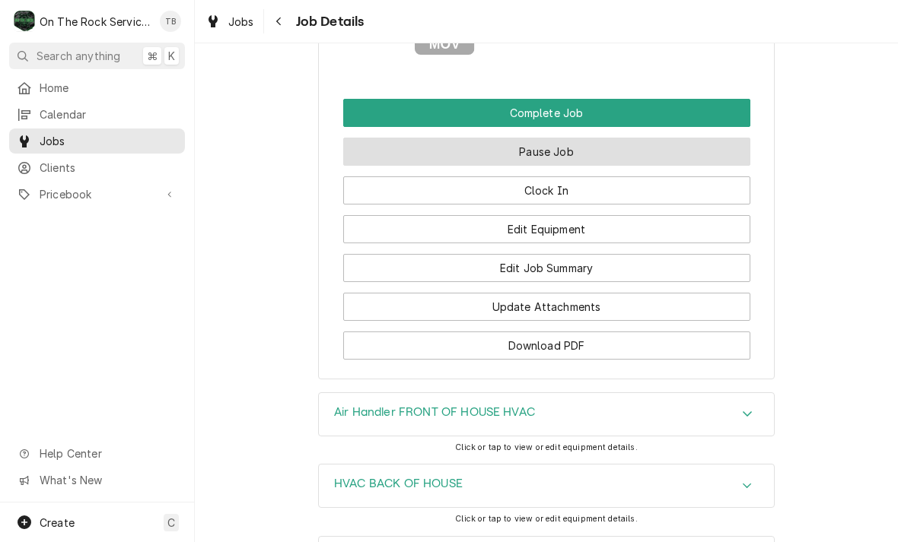
click at [545, 149] on button "Pause Job" at bounding box center [546, 152] width 407 height 28
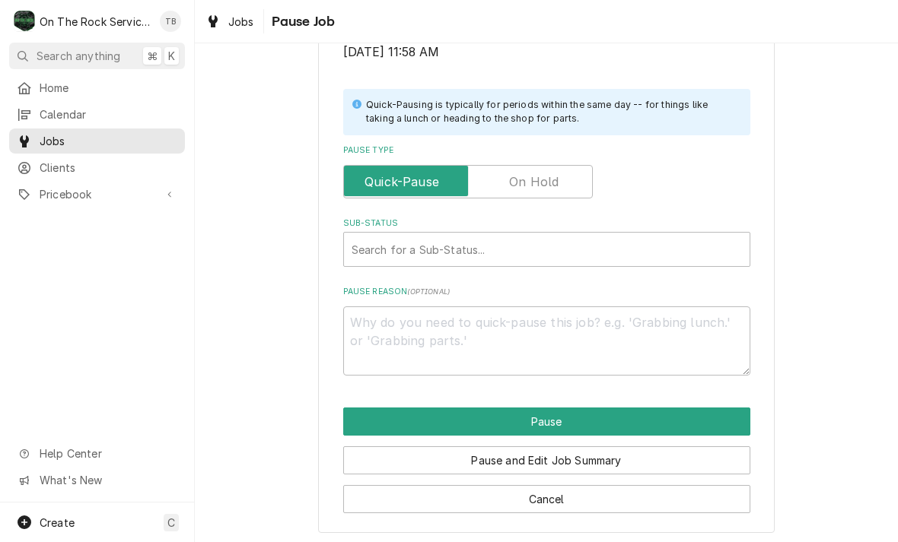
scroll to position [306, 0]
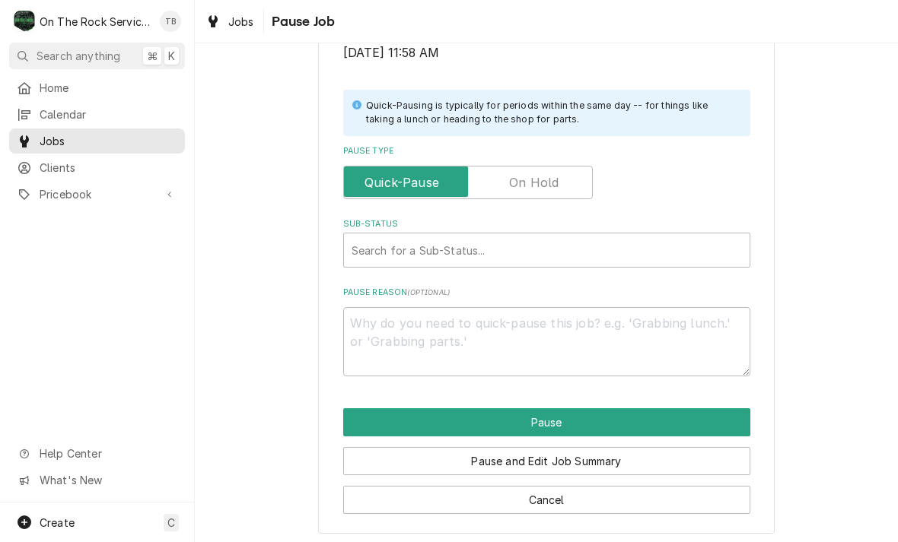
click at [538, 180] on label "Pause Type" at bounding box center [468, 182] width 250 height 33
click at [538, 180] on input "Pause Type" at bounding box center [468, 182] width 236 height 33
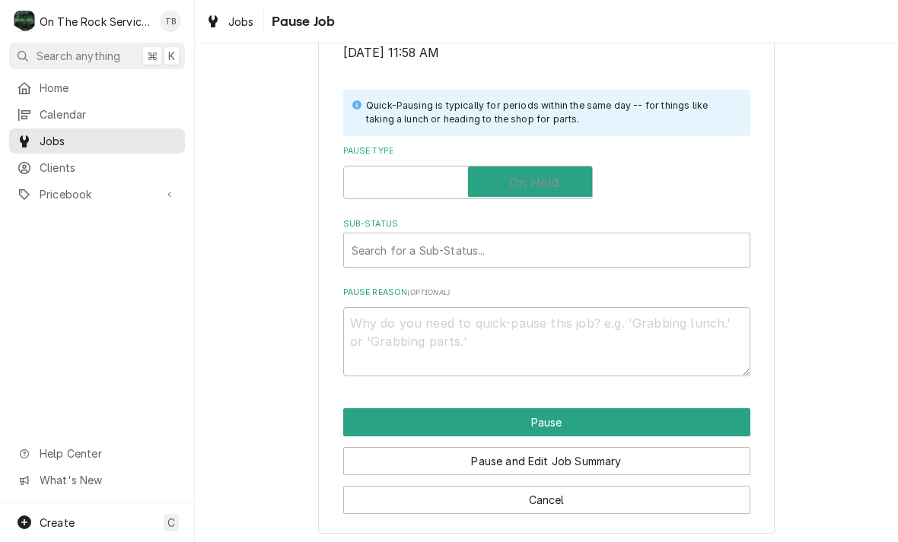
checkbox input "true"
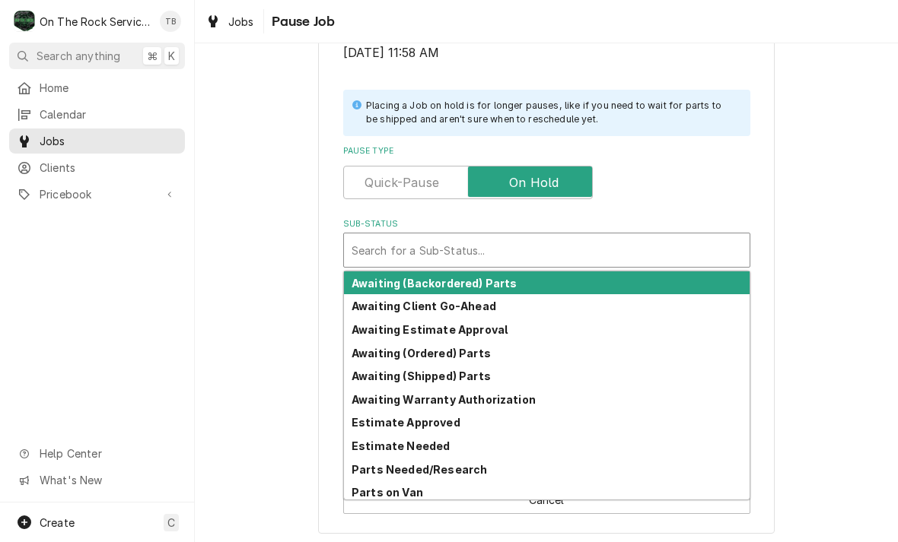
scroll to position [0, 0]
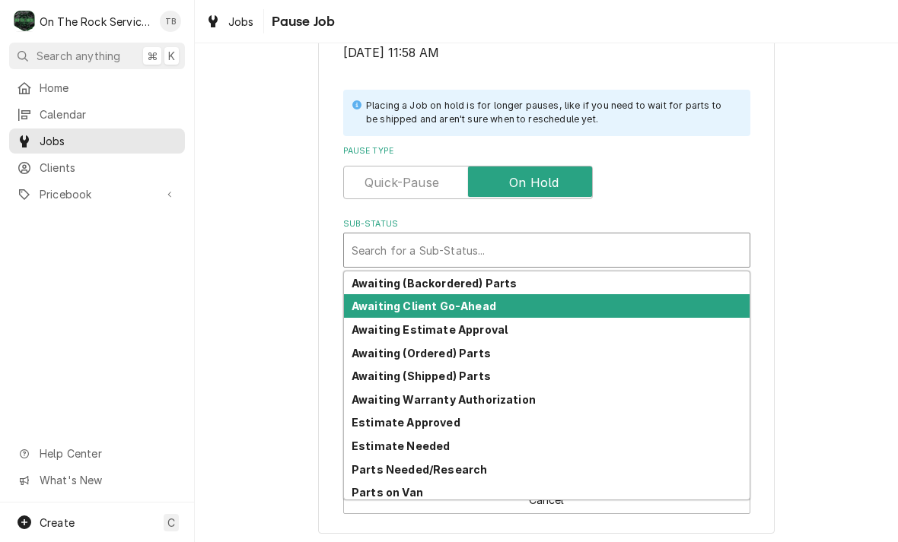
click at [479, 300] on strong "Awaiting Client Go-Ahead" at bounding box center [423, 306] width 145 height 13
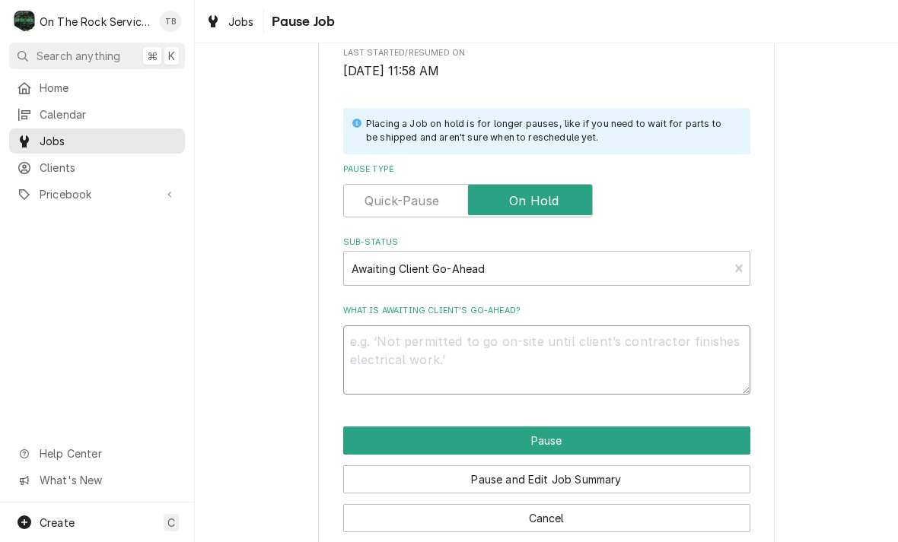
click at [404, 343] on textarea "What is awaiting client’s go-ahead?" at bounding box center [546, 360] width 407 height 69
type textarea "x"
type textarea "E"
type textarea "x"
type textarea "EL"
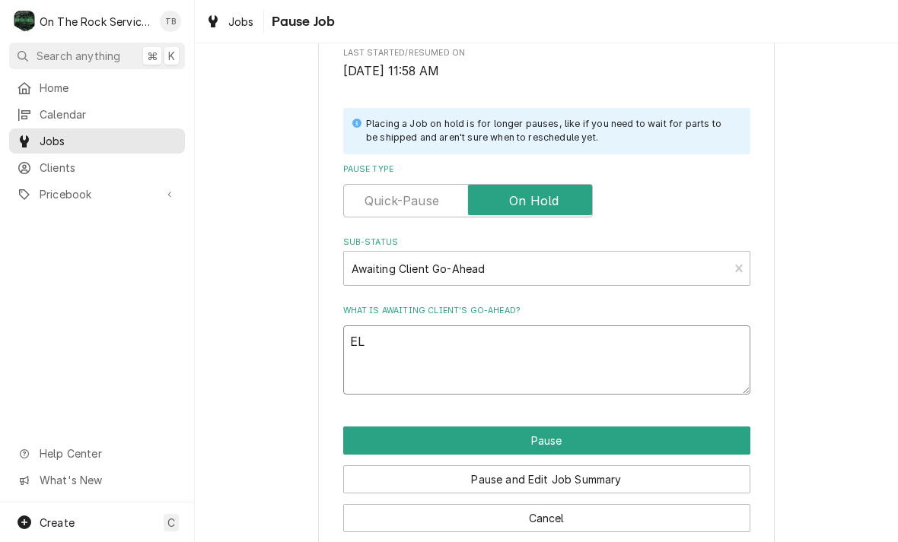
type textarea "x"
type textarea "ELE"
type textarea "x"
type textarea "ELEC"
type textarea "x"
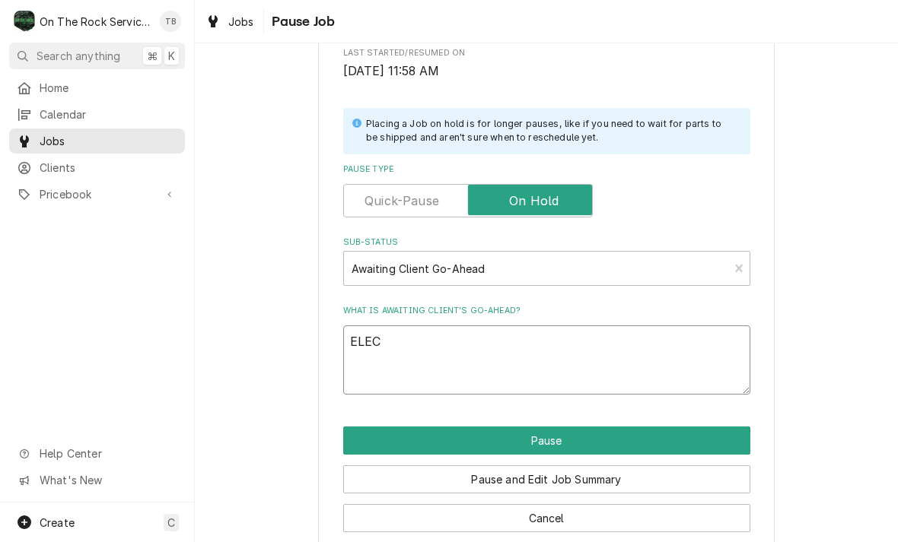
type textarea "ELECT"
type textarea "x"
type textarea "ELECTRI"
type textarea "x"
type textarea "ELECTRICI"
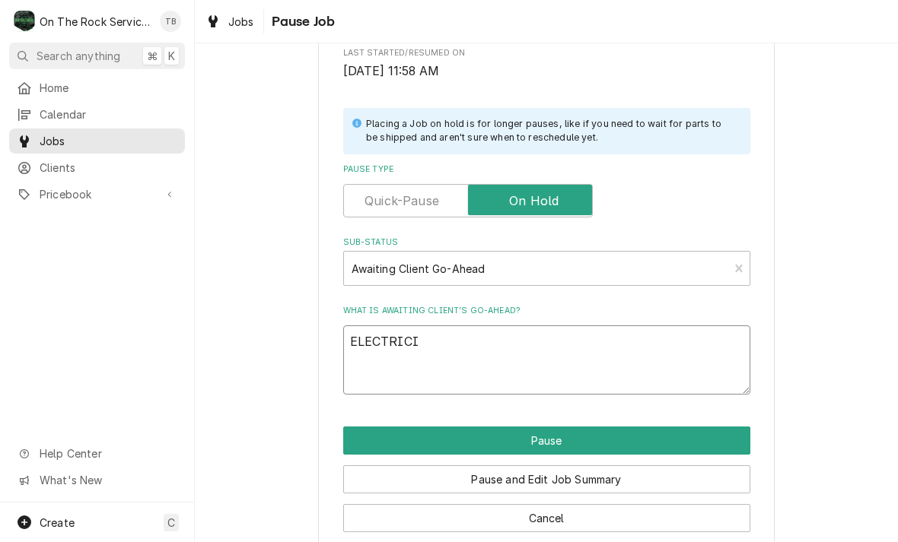
type textarea "x"
type textarea "ELECTRICIN"
type textarea "x"
type textarea "ELECTRICINI"
type textarea "x"
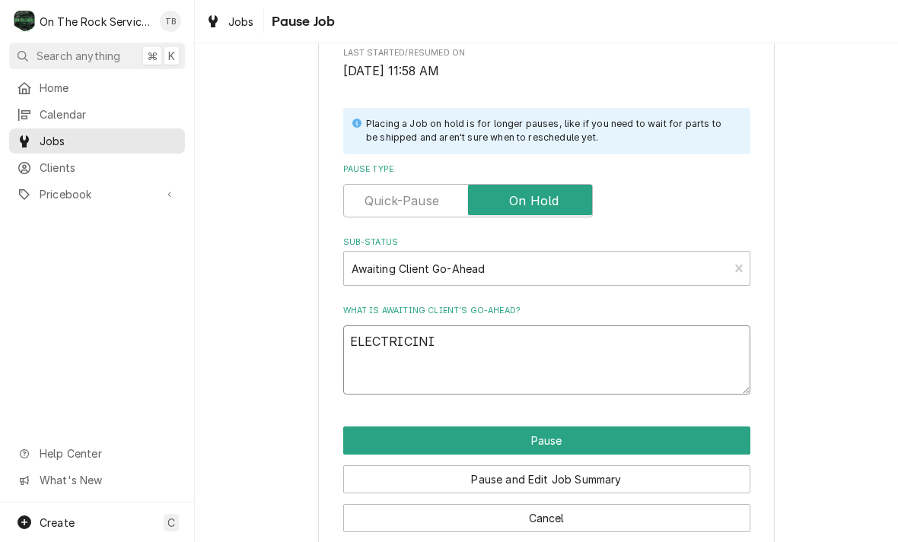
type textarea "ELECTRICINIA"
type textarea "x"
type textarea "ELECTRICINIA"
type textarea "x"
type textarea "ELECTRICINIA W"
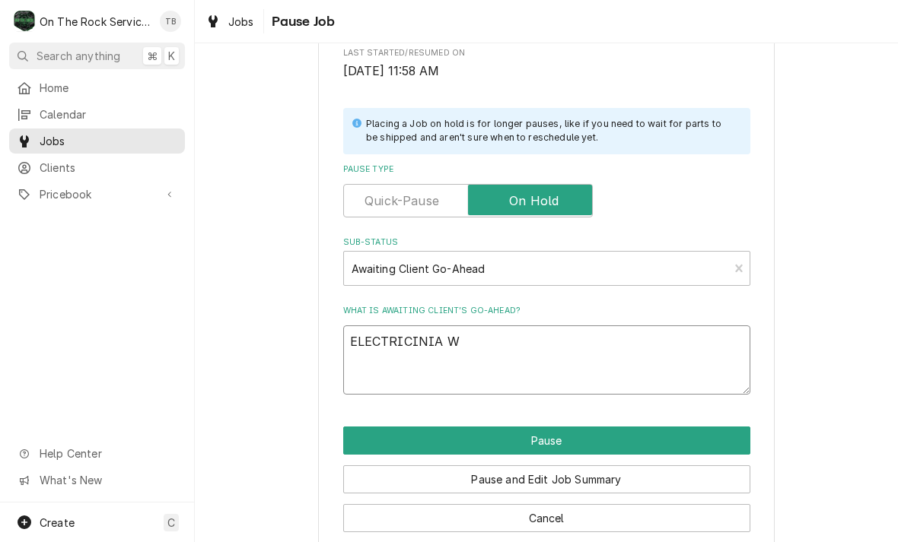
type textarea "x"
type textarea "ELECTRICINIA WI"
type textarea "x"
type textarea "ELECTRICINIA WIL"
type textarea "x"
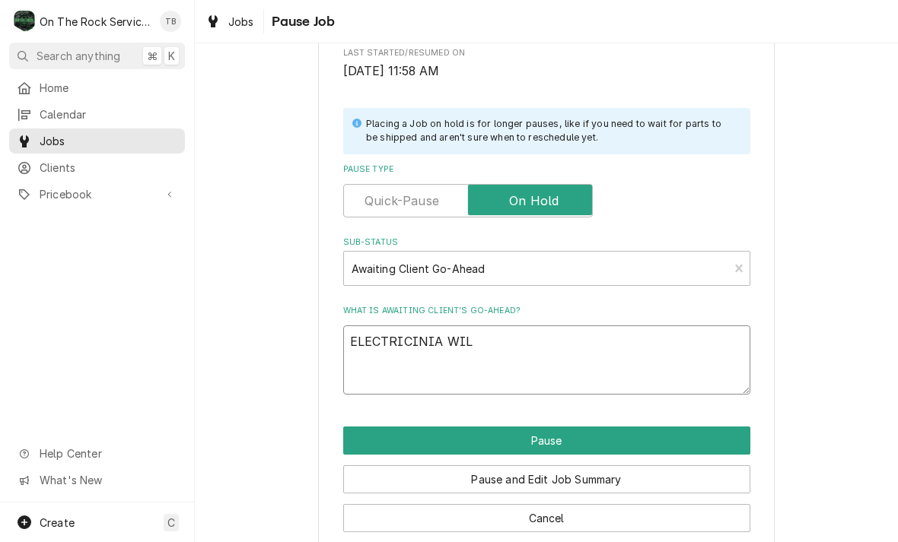
type textarea "ELECTRICINIA WILL"
type textarea "x"
type textarea "ELECTRICINIA WILL"
type textarea "x"
type textarea "ELECTRICINIA WILL N"
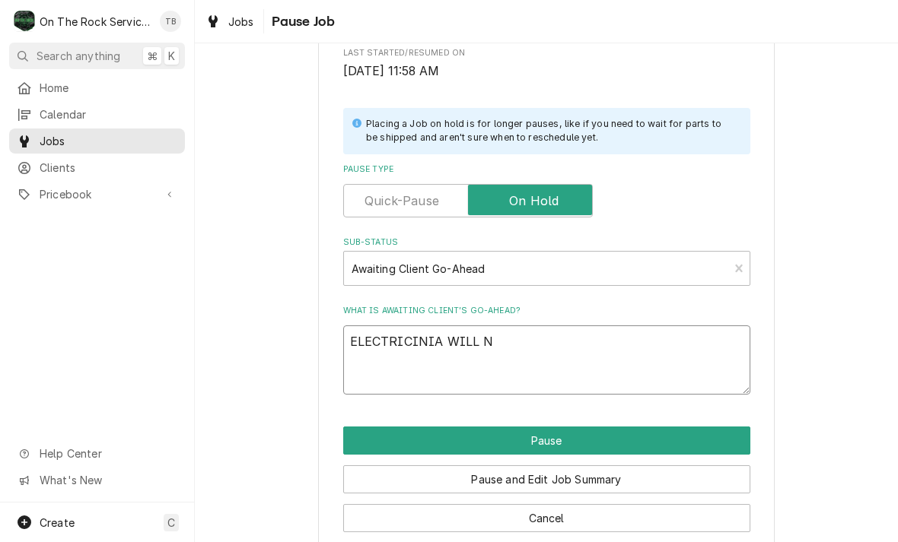
type textarea "x"
type textarea "ELECTRICINIA WILL NE"
type textarea "x"
type textarea "ELECTRICINIA WILL NEE"
type textarea "x"
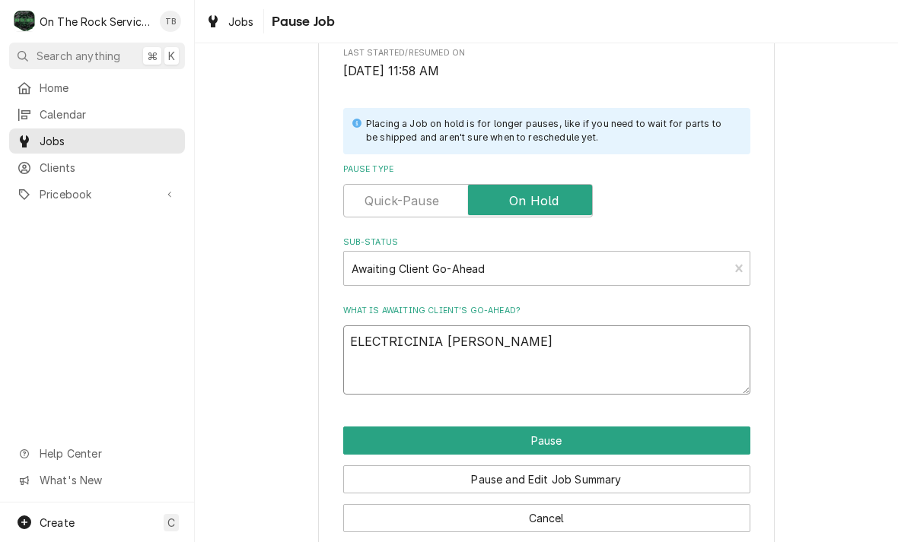
type textarea "ELECTRICINIA WILL NEED"
type textarea "x"
type textarea "ELECTRICINIA WILL NEED"
type textarea "x"
type textarea "ELECTRICINIA WILL NEED TO"
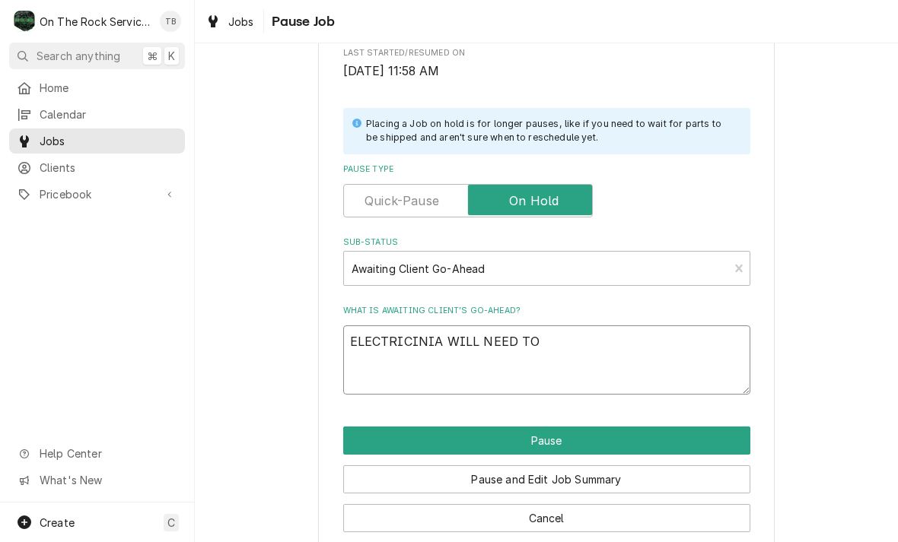
type textarea "x"
type textarea "ELECTRICINIA WILL NEED TO"
type textarea "x"
type textarea "ELECTRICINIA WILL NEED TO R"
type textarea "x"
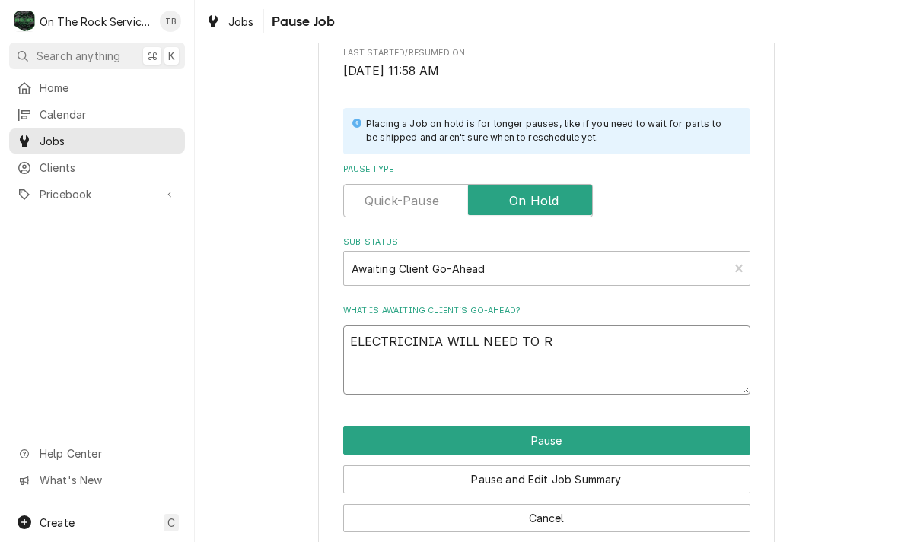
type textarea "ELECTRICINIA WILL NEED TO RE"
type textarea "x"
type textarea "ELECTRICINIA WILL NEED TO RET"
type textarea "x"
type textarea "ELECTRICINIA WILL NEED TO RETU"
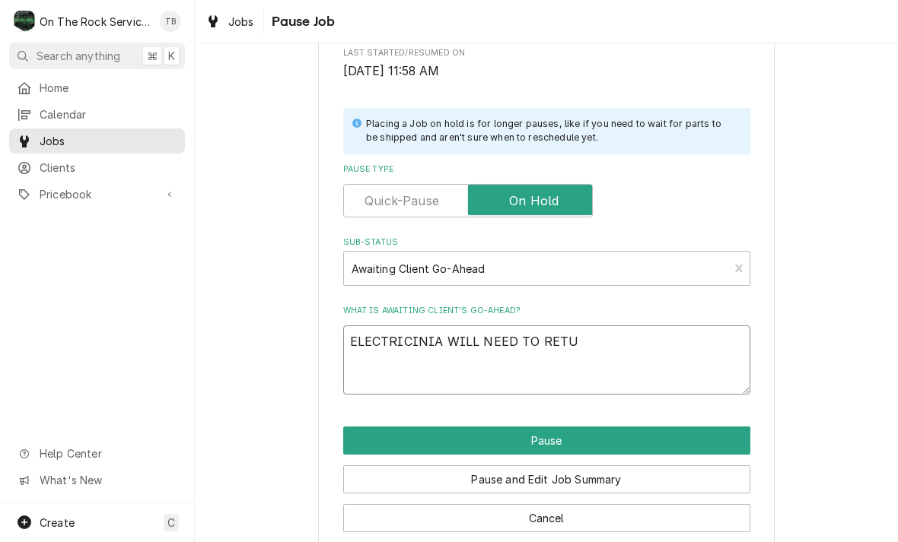
type textarea "x"
type textarea "ELECTRICINIA WILL NEED TO RETUR"
type textarea "x"
type textarea "ELECTRICINIA WILL NEED TO RETURN"
type textarea "x"
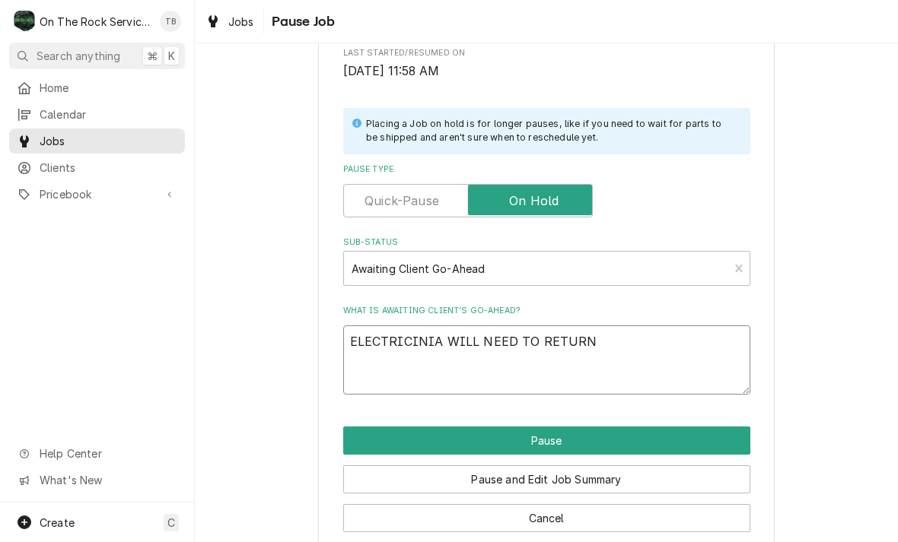
type textarea "ELECTRICINIA WILL NEED TO RETURN"
type textarea "x"
type textarea "ELECTRICINIA WILL NEED TO RETURN A"
type textarea "x"
type textarea "ELECTRICINIA WILL NEED TO RETURN AG"
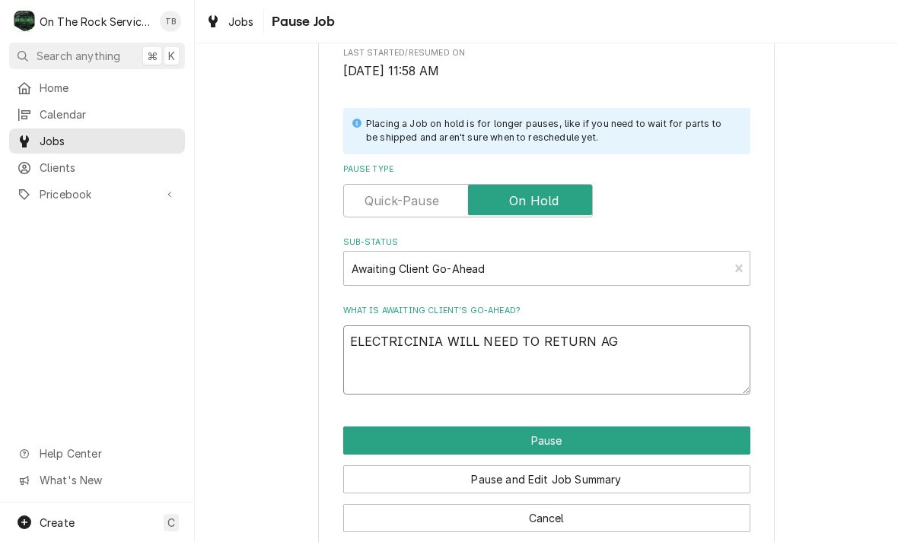
type textarea "x"
type textarea "ELECTRICINIA WILL NEED TO RETURN AGAI"
type textarea "x"
type textarea "ELECTRICINIA WILL NEED TO RETURN AGAIN"
type textarea "x"
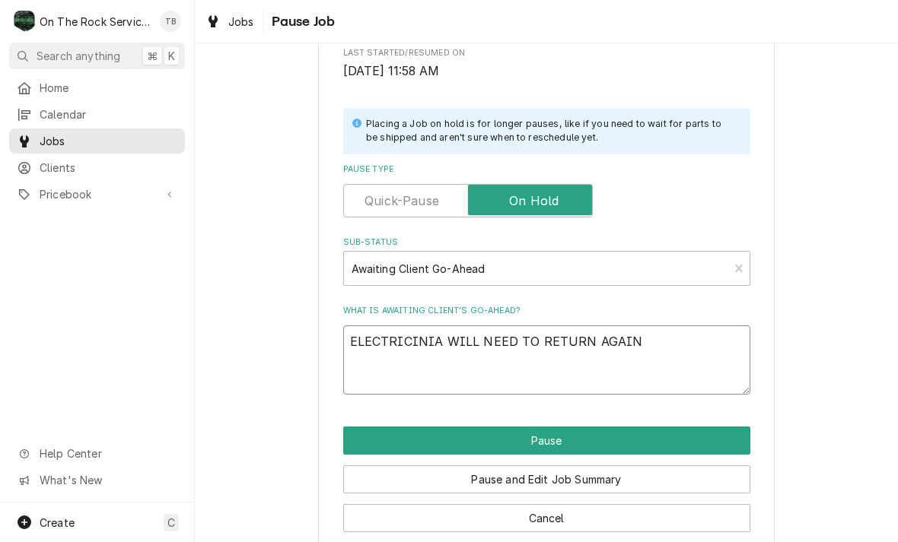
type textarea "ELECTRICINIA WILL NEED TO RETURN AGAIN"
type textarea "x"
type textarea "ELECTRICINIA WILL NEED TO RETURN AGAIN T"
type textarea "x"
type textarea "ELECTRICINIA WILL NEED TO RETURN AGAIN TO"
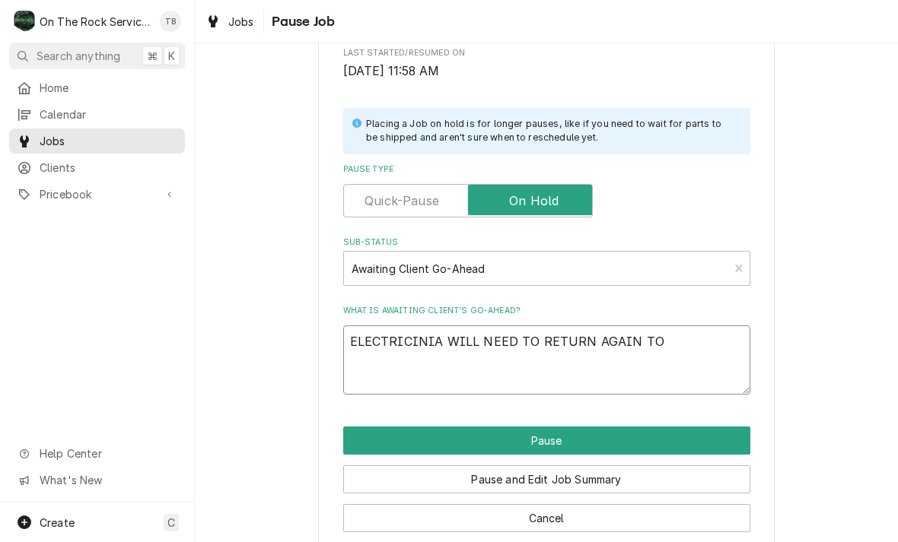
type textarea "x"
type textarea "ELECTRICINIA WILL NEED TO RETURN AGAIN TO"
type textarea "x"
type textarea "ELECTRICINIA WILL NEED TO RETURN AGAIN TO C"
type textarea "x"
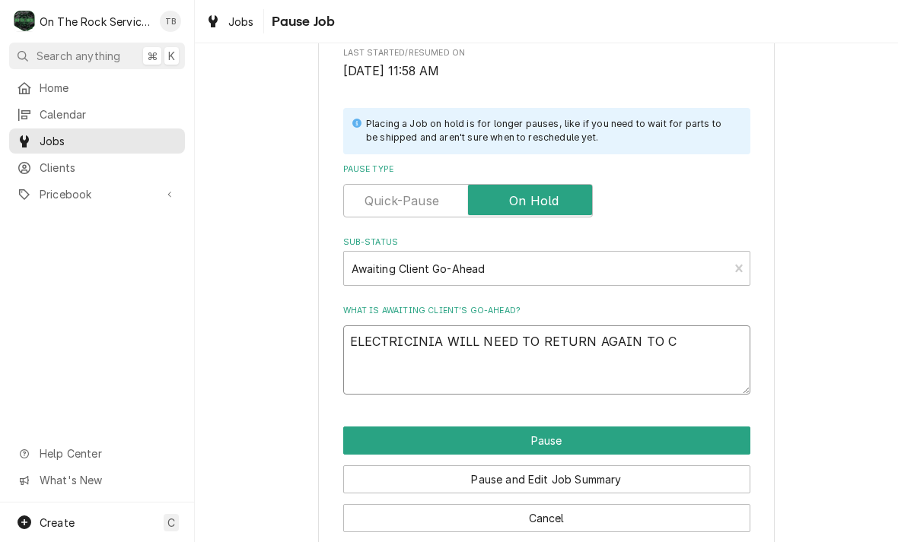
type textarea "ELECTRICINIA WILL NEED TO RETURN AGAIN TO CO"
type textarea "x"
type textarea "ELECTRICINIA WILL NEED TO RETURN AGAIN TO COR"
type textarea "x"
type textarea "ELECTRICINIA WILL NEED TO RETURN AGAIN TO CORR"
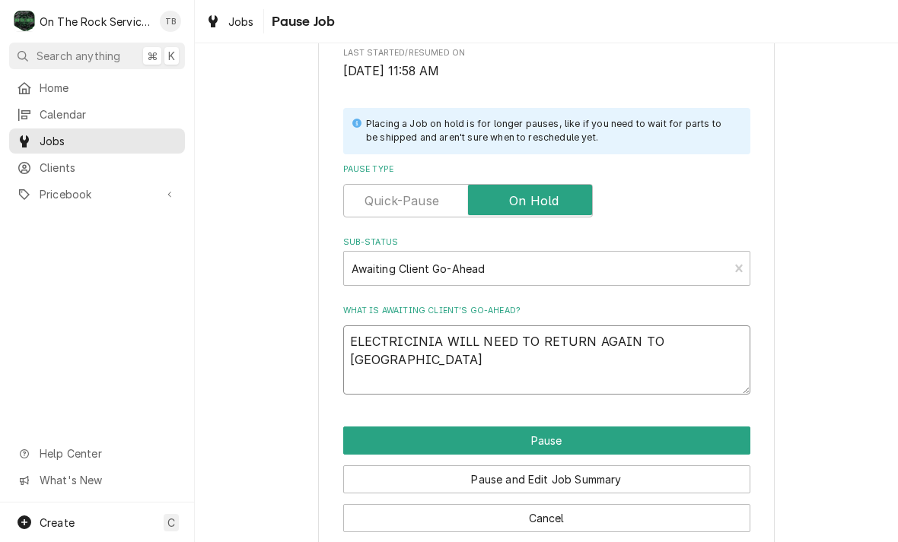
type textarea "x"
type textarea "ELECTRICINIA WILL NEED TO RETURN AGAIN TO CORRE"
type textarea "x"
type textarea "ELECTRICINIA WILL NEED TO RETURN AGAIN TO CORREC"
type textarea "x"
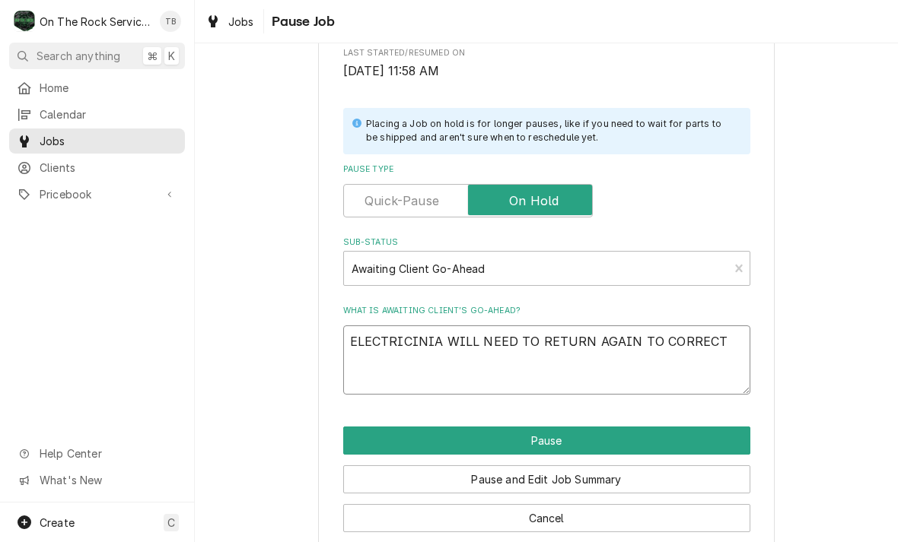
type textarea "ELECTRICINIA WILL NEED TO RETURN AGAIN TO CORRECT"
type textarea "x"
type textarea "ELECTRICINIA WILL NEED TO RETURN AGAIN TO CORRECT I"
type textarea "x"
type textarea "ELECTRICINIA WILL NEED TO RETURN AGAIN TO CORRECT IN"
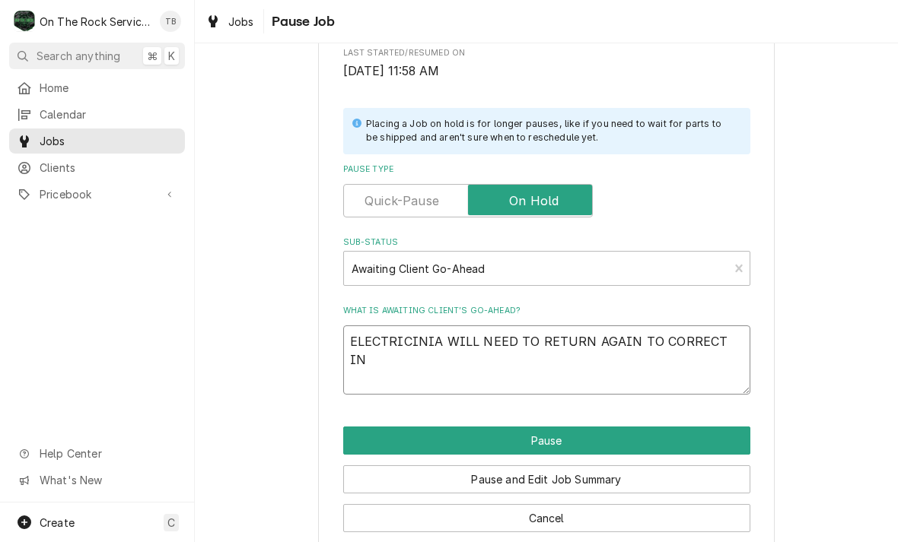
type textarea "x"
type textarea "ELECTRICINIA WILL NEED TO RETURN AGAIN TO CORRECT INC"
type textarea "x"
type textarea "ELECTRICINIA WILL NEED TO RETURN AGAIN TO CORRECT INCO"
type textarea "x"
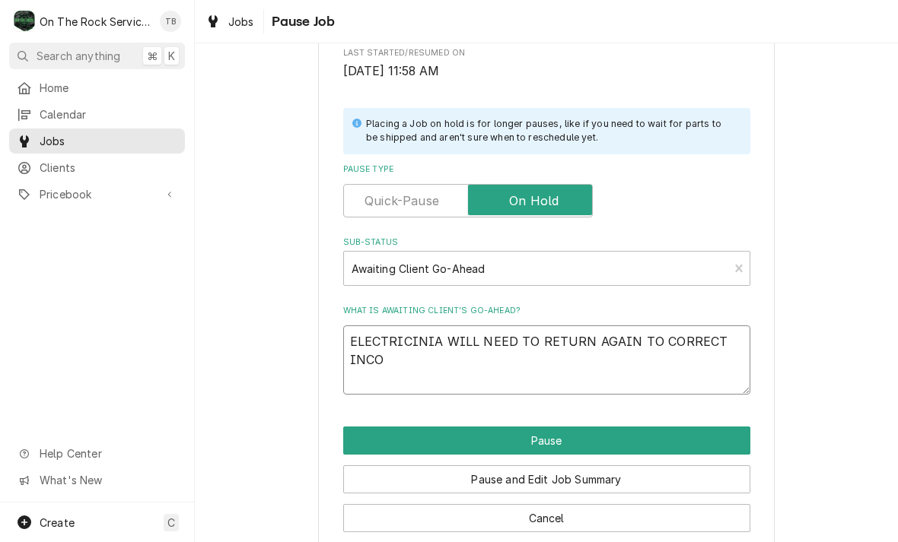
type textarea "ELECTRICINIA WILL NEED TO RETURN AGAIN TO CORRECT INCOM"
type textarea "x"
type textarea "ELECTRICINIA WILL NEED TO RETURN AGAIN TO CORRECT INCOMI"
type textarea "x"
type textarea "ELECTRICINIA WILL NEED TO RETURN AGAIN TO CORRECT INCOMIN"
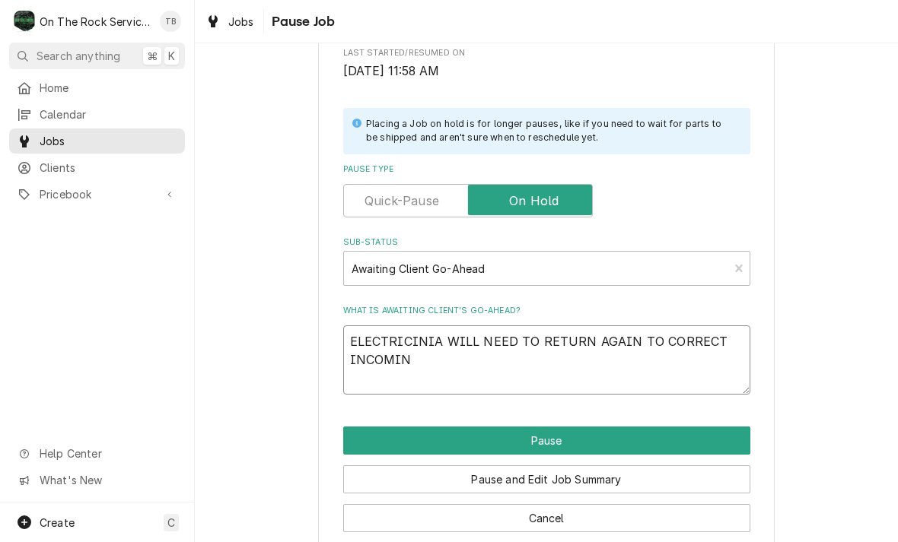
type textarea "x"
type textarea "ELECTRICINIA WILL NEED TO RETURN AGAIN TO CORRECT INCOMING"
type textarea "x"
type textarea "ELECTRICINIA WILL NEED TO RETURN AGAIN TO CORRECT INCOMING"
type textarea "x"
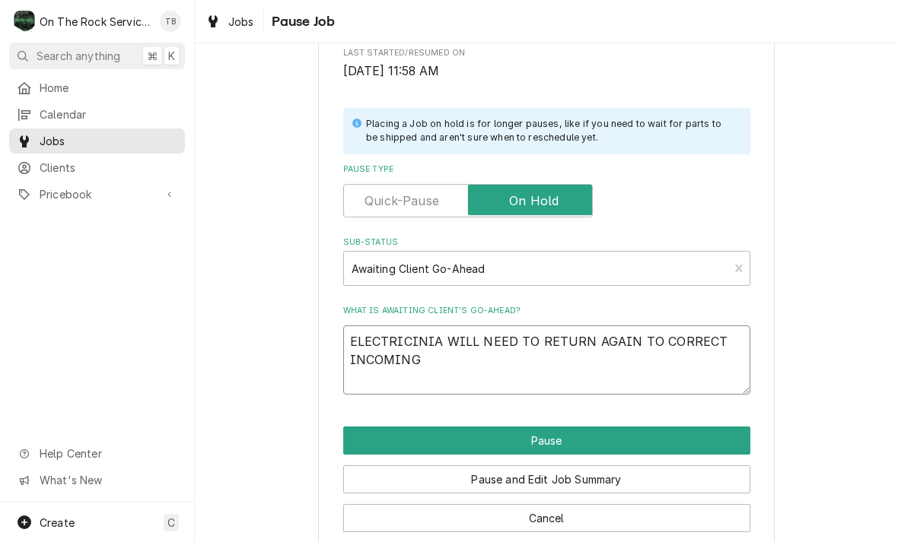
type textarea "ELECTRICINIA WILL NEED TO RETURN AGAIN TO CORRECT INCOMING P"
type textarea "x"
type textarea "ELECTRICINIA WILL NEED TO RETURN AGAIN TO CORRECT INCOMING POW"
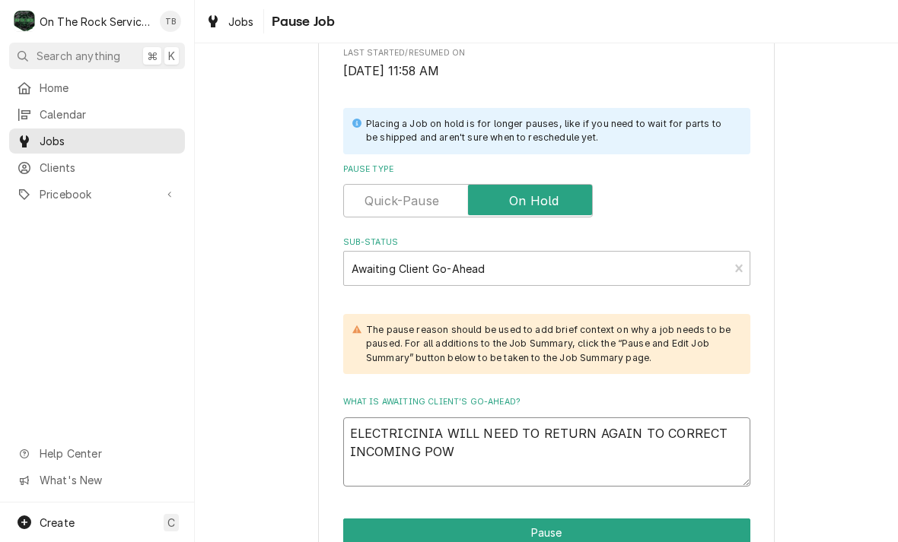
type textarea "x"
type textarea "ELECTRICINIA WILL NEED TO RETURN AGAIN TO CORRECT INCOMING POWR"
type textarea "x"
type textarea "ELECTRICINIA WILL NEED TO RETURN AGAIN TO CORRECT INCOMING POWR"
type textarea "x"
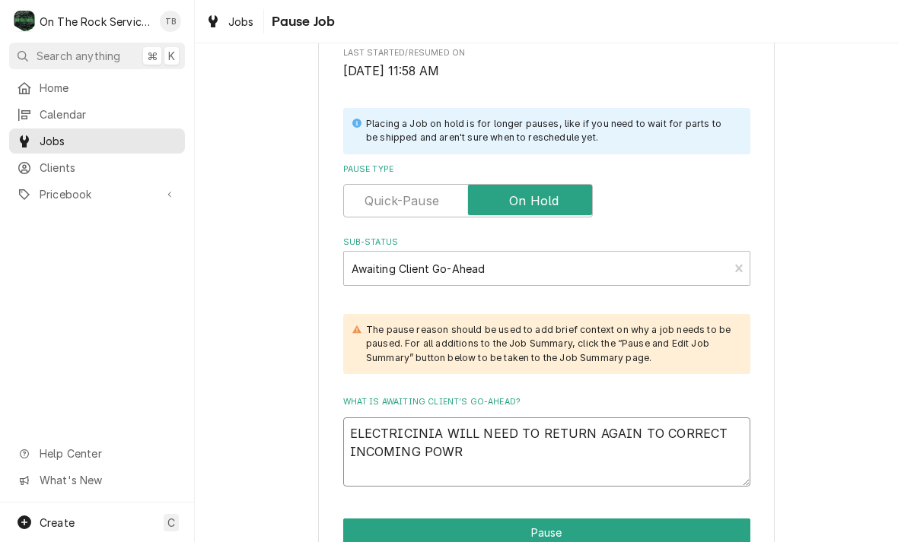
type textarea "ELECTRICINIA WILL NEED TO RETURN AGAIN TO CORRECT INCOMING POWR"
type textarea "x"
type textarea "ELECTRICINIA WILL NEED TO RETURN AGAIN TO CORRECT INCOMING POW"
type textarea "x"
type textarea "ELECTRICINIA WILL NEED TO RETURN AGAIN TO CORRECT INCOMING PO"
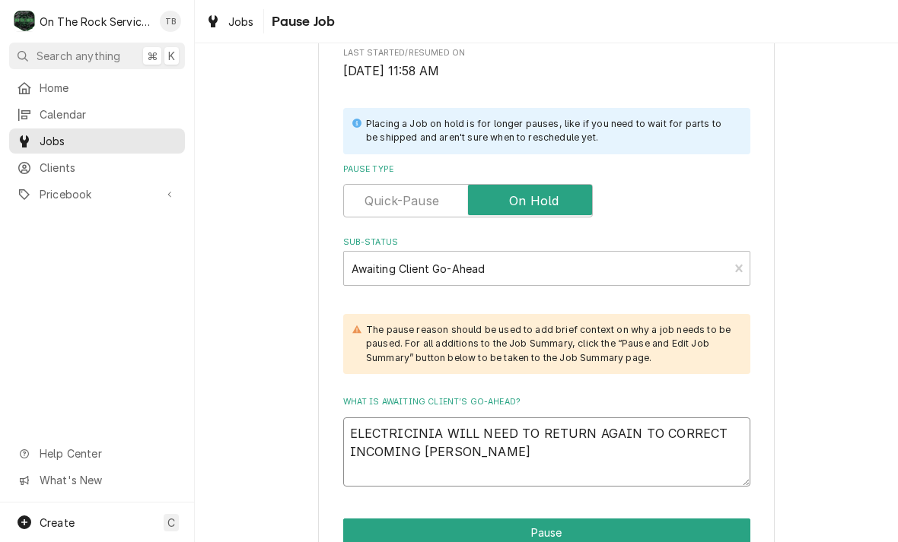
type textarea "x"
type textarea "ELECTRICINIA WILL NEED TO RETURN AGAIN TO CORRECT INCOMING P"
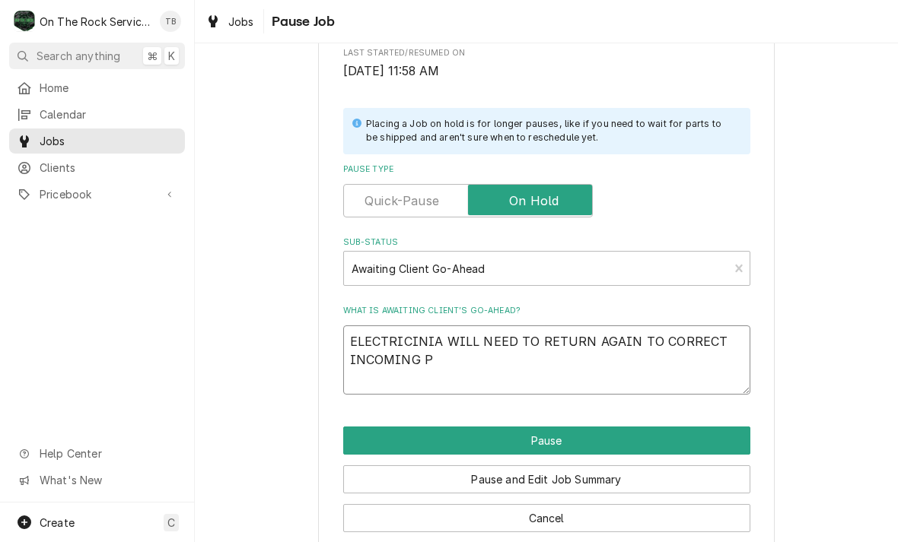
type textarea "x"
type textarea "ELECTRICINIA WILL NEED TO RETURN AGAIN TO CORRECT INCOMING PW"
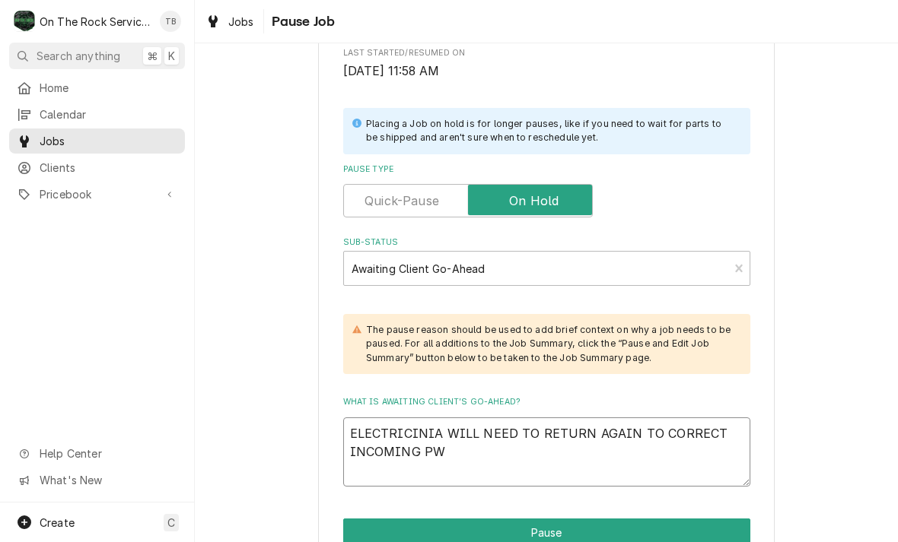
type textarea "x"
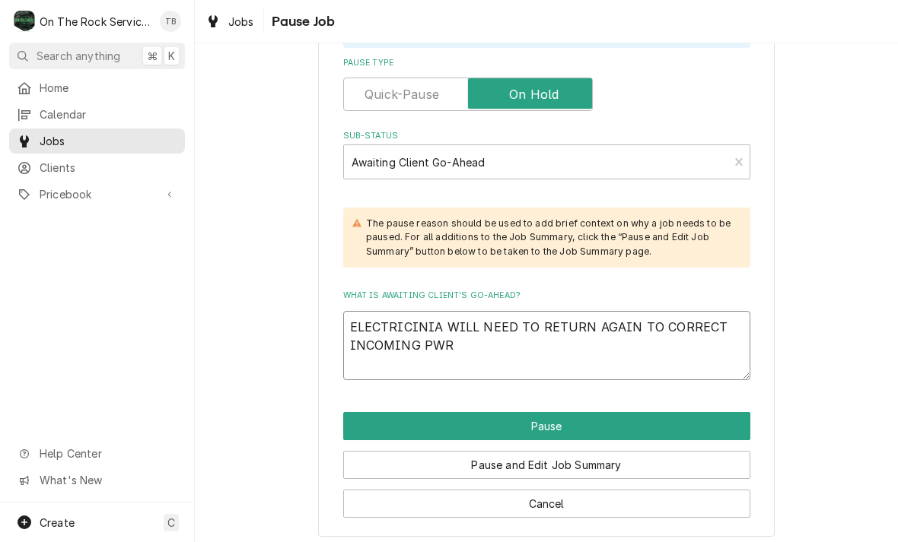
scroll to position [396, 0]
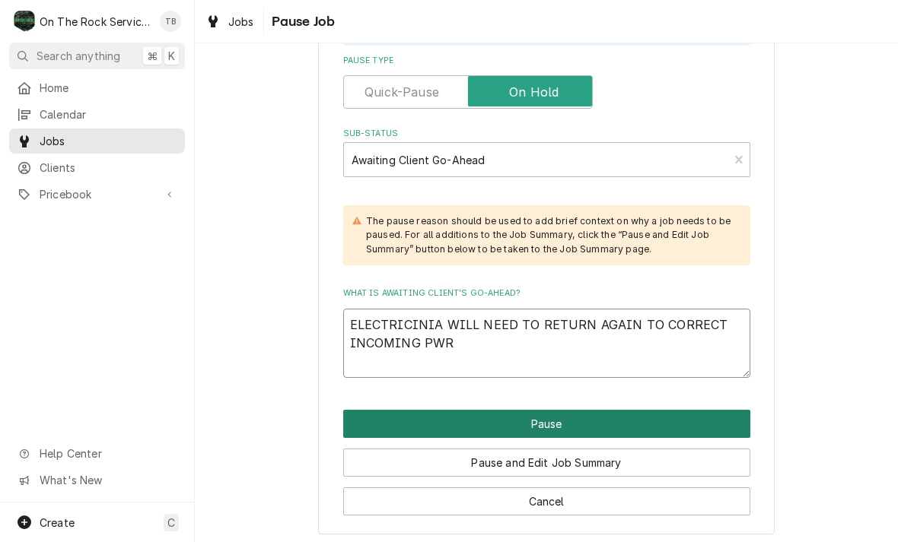
type textarea "ELECTRICINIA WILL NEED TO RETURN AGAIN TO CORRECT INCOMING PWR"
click at [714, 421] on button "Pause" at bounding box center [546, 424] width 407 height 28
type textarea "x"
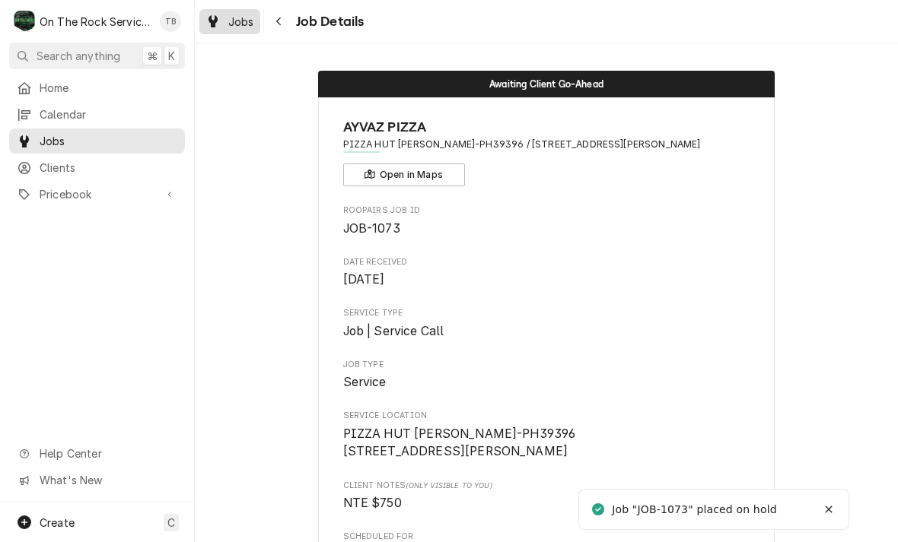
click at [234, 32] on link "Jobs" at bounding box center [229, 21] width 61 height 25
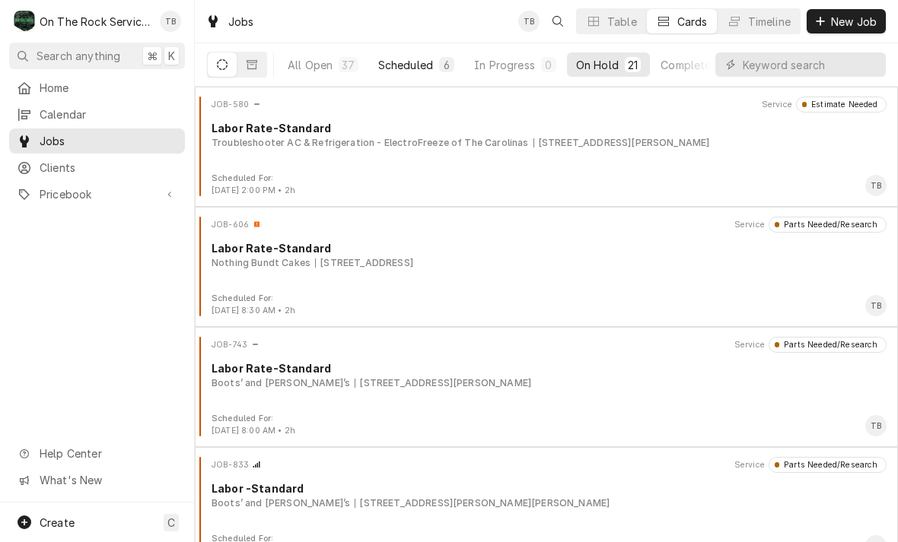
click at [419, 73] on button "Scheduled 6" at bounding box center [416, 64] width 94 height 24
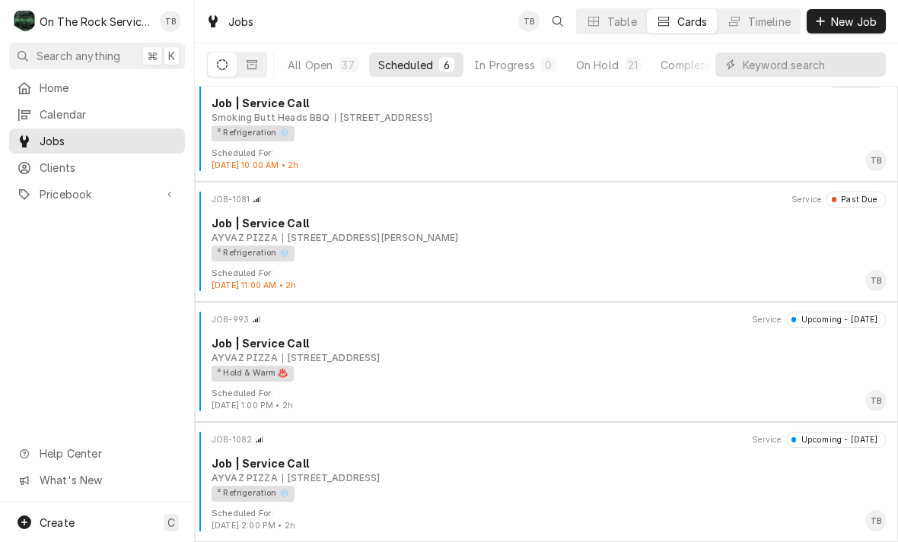
scroll to position [266, 0]
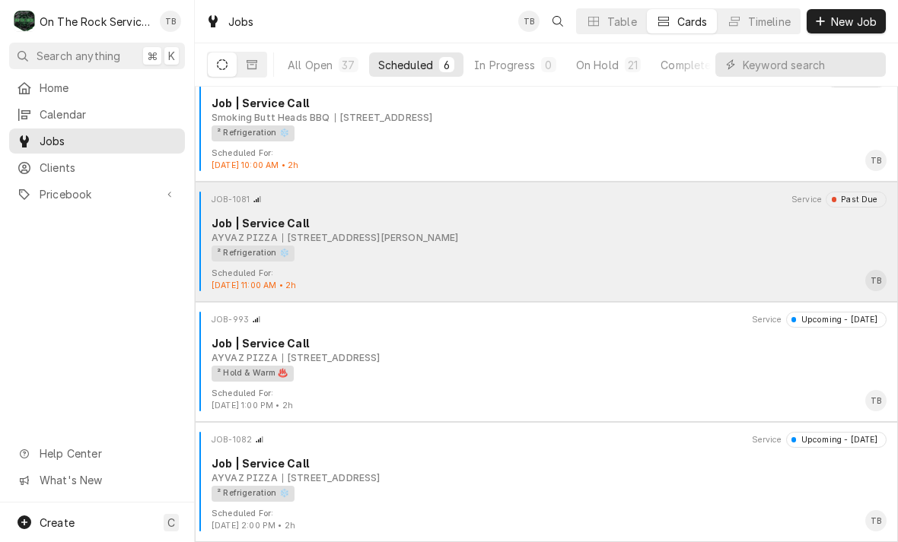
click at [525, 277] on div "Scheduled For: [DATE] 11:00 AM • 2h TB" at bounding box center [546, 280] width 691 height 24
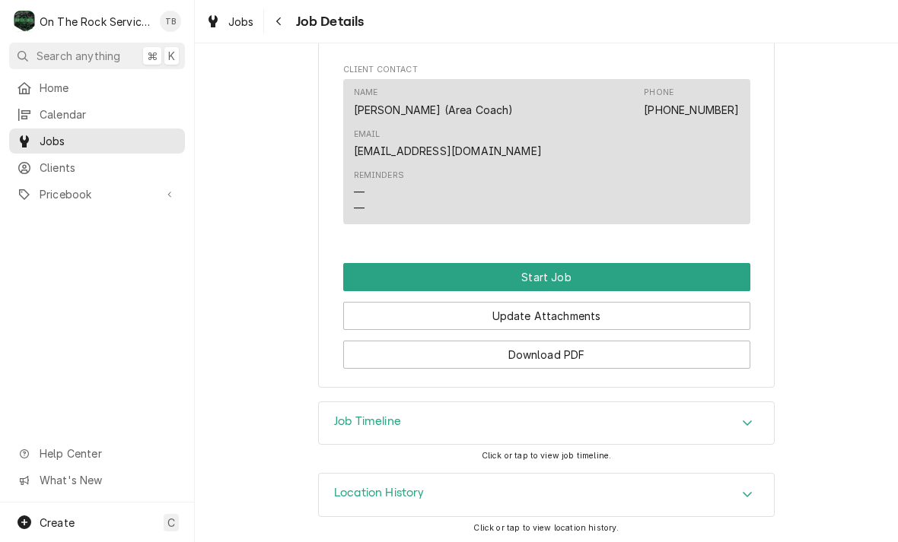
scroll to position [1325, 0]
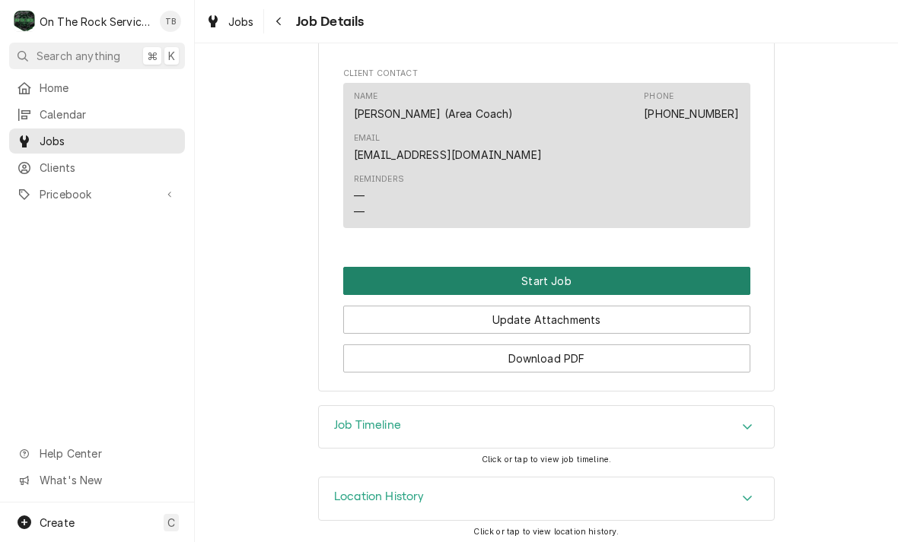
click at [550, 280] on button "Start Job" at bounding box center [546, 281] width 407 height 28
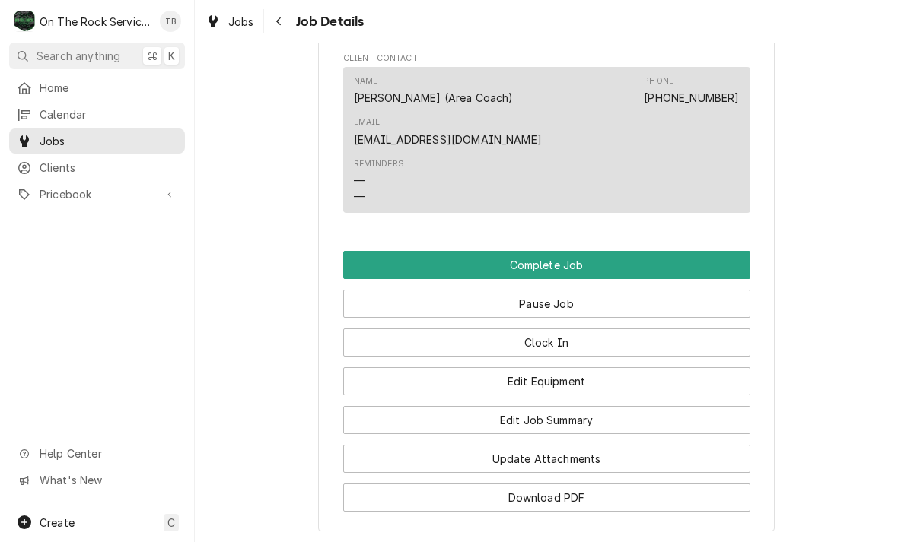
scroll to position [1395, 0]
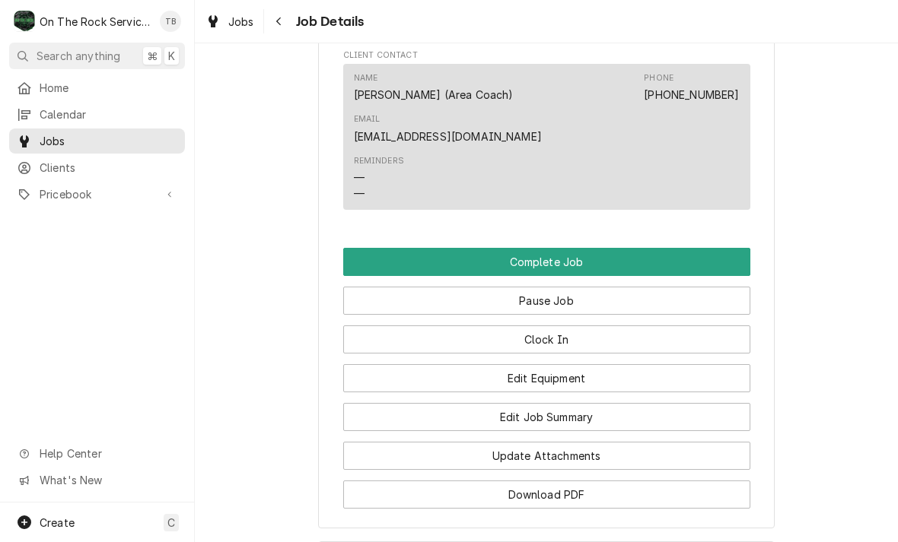
click at [585, 373] on button "Edit Equipment" at bounding box center [546, 378] width 407 height 28
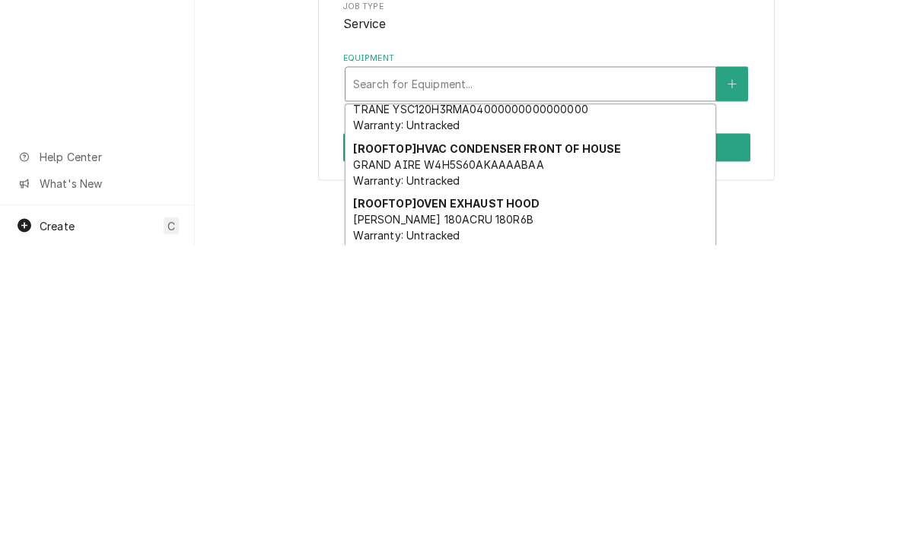
scroll to position [189, 0]
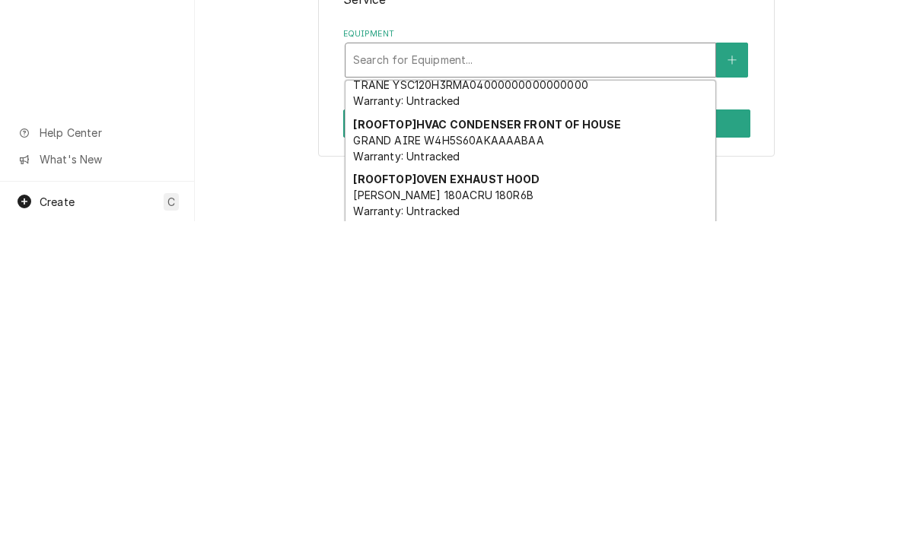
click at [738, 364] on button "Equipment" at bounding box center [732, 381] width 32 height 35
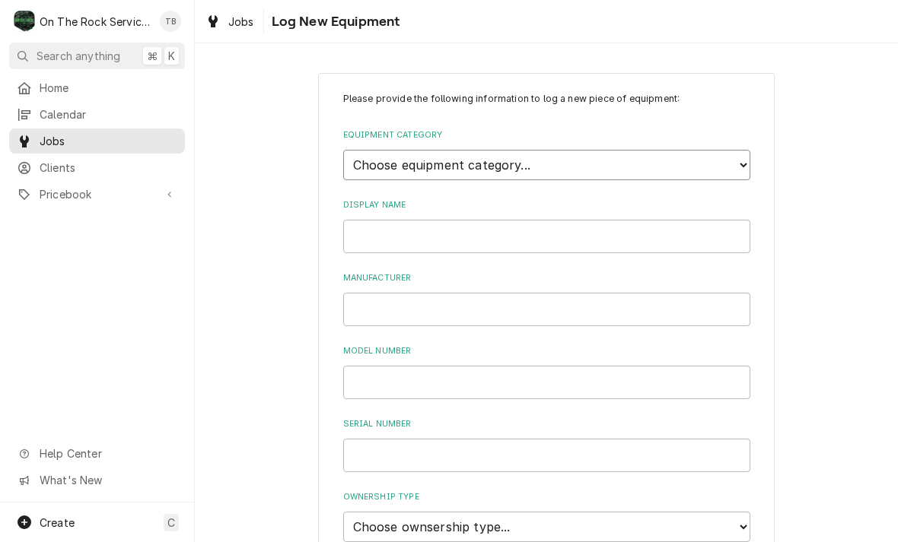
click at [740, 163] on select "Choose equipment category... Cooking Equipment Fryers Ice Machines Ovens and Ra…" at bounding box center [546, 165] width 407 height 30
select select "8"
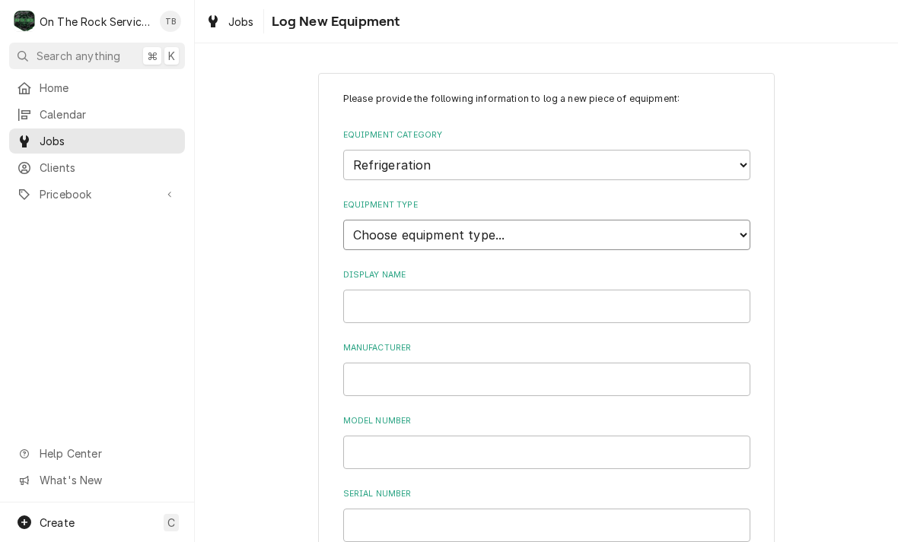
click at [627, 221] on select "Choose equipment type... Bar Refrigeration Blast Chiller Chef Base Freezer Chef…" at bounding box center [546, 235] width 407 height 30
select select "70"
click at [533, 290] on input "Display Name" at bounding box center [546, 306] width 407 height 33
type input "WING STREET FREEZER"
click at [405, 363] on input "Manufacturer" at bounding box center [546, 379] width 407 height 33
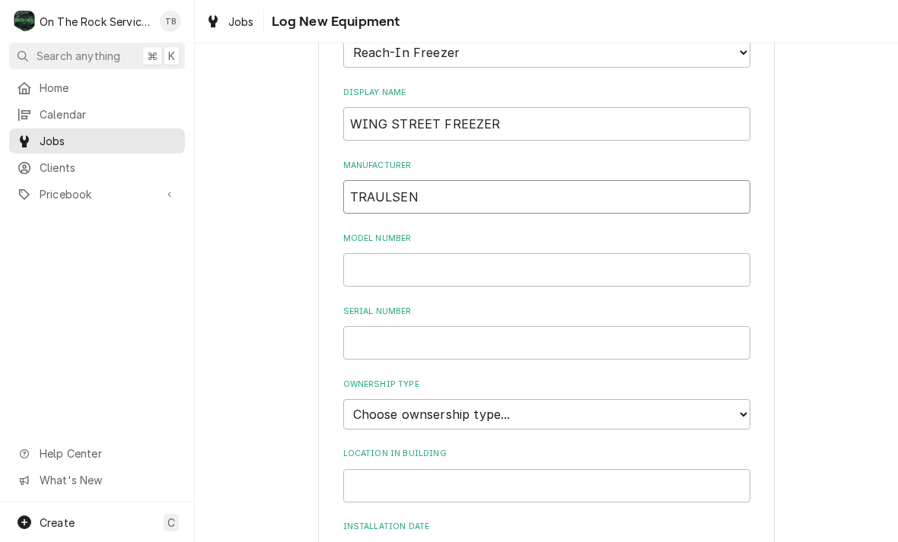
scroll to position [183, 0]
type input "TRAULSEN"
click at [420, 253] on input "Model Number" at bounding box center [546, 269] width 407 height 33
type input "12011"
click at [406, 326] on input "Serial Number" at bounding box center [546, 342] width 407 height 33
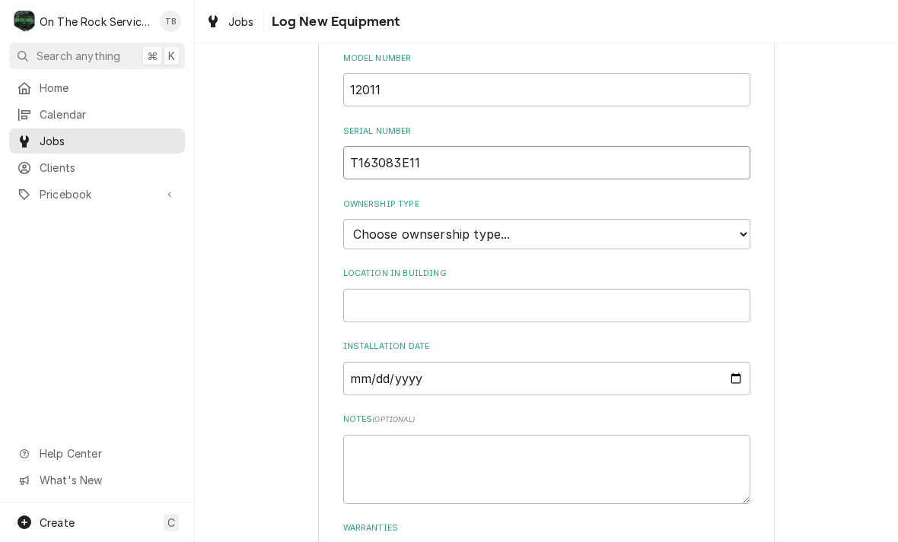
scroll to position [368, 0]
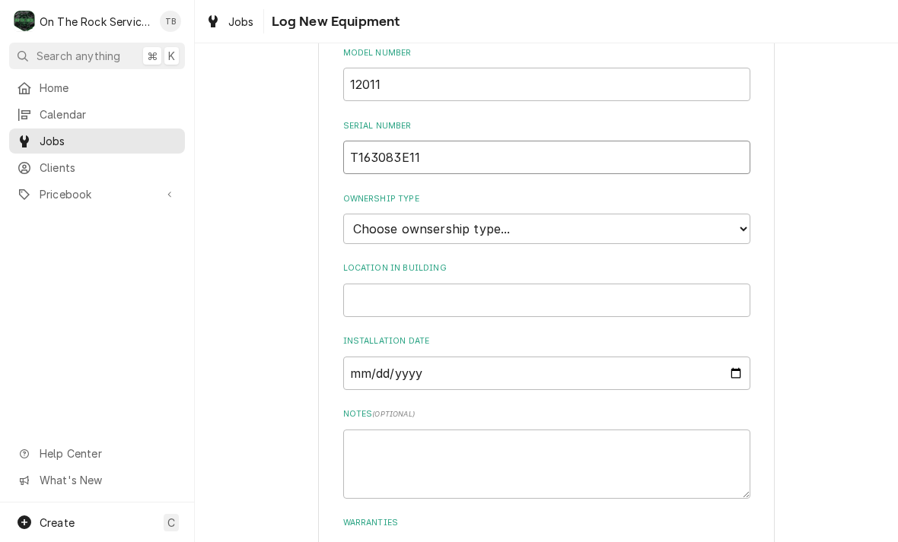
type input "T163083E11"
click at [739, 214] on select "Choose ownsership type... Unknown Owned Leased Rented" at bounding box center [546, 229] width 407 height 30
select select "1"
click at [634, 284] on input "Location in Building" at bounding box center [546, 300] width 407 height 33
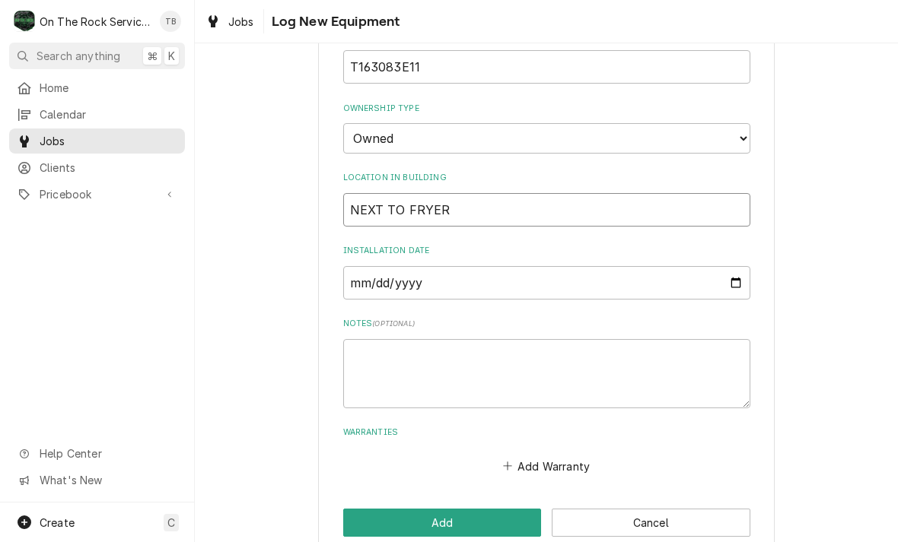
scroll to position [458, 0]
type input "NEXT TO FRYER"
click at [409, 340] on textarea "Notes ( optional )" at bounding box center [546, 374] width 407 height 69
type textarea "x"
type textarea "1"
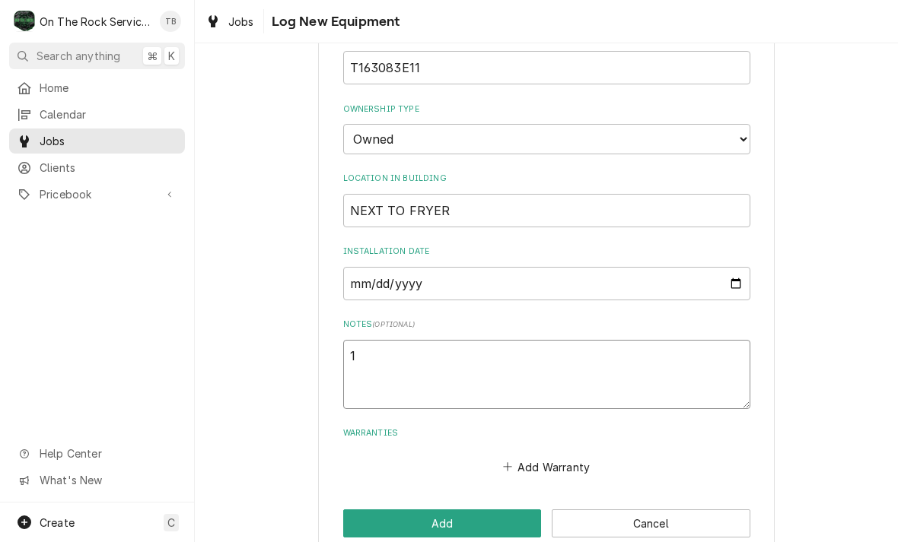
type textarea "x"
type textarea "11"
type textarea "x"
type textarea "115"
type textarea "x"
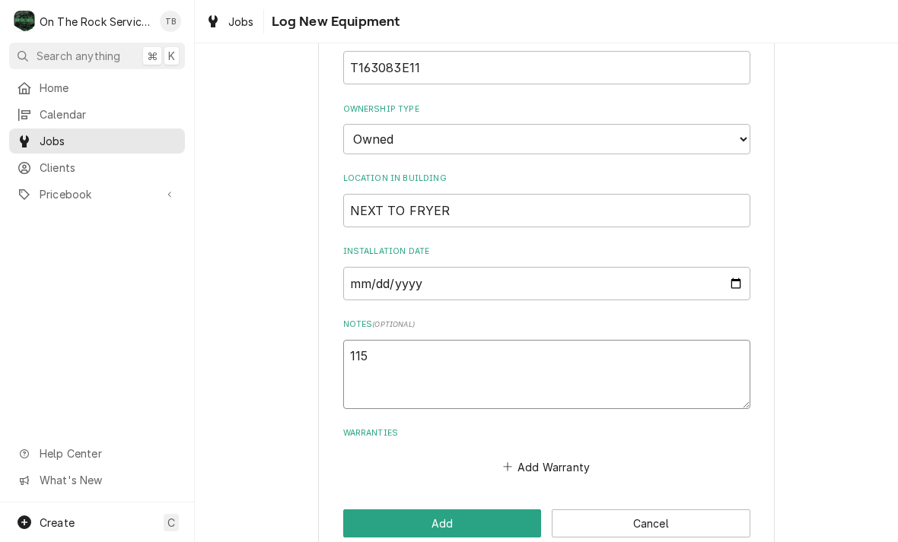
type textarea "115V"
type textarea "x"
type textarea "115VA"
type textarea "x"
type textarea "115VAC"
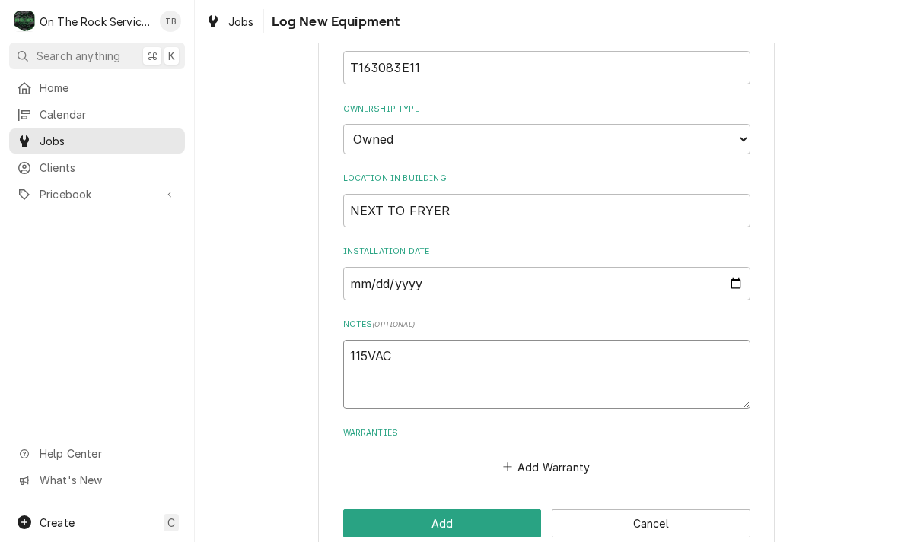
type textarea "x"
type textarea "115VAC R"
type textarea "x"
type textarea "115VAC R4"
type textarea "x"
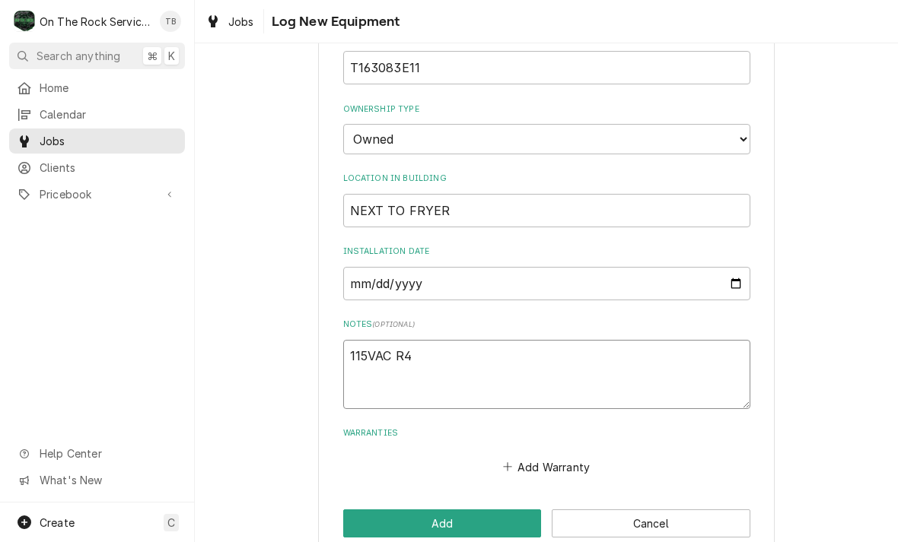
type textarea "115VAC R40"
type textarea "x"
type textarea "115VAC R404"
type textarea "x"
type textarea "115VAC R404A"
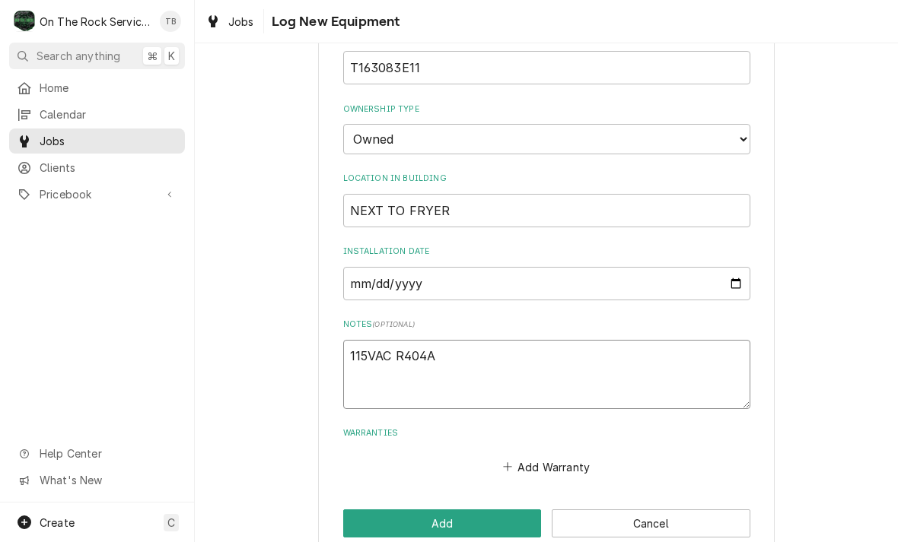
type textarea "x"
type textarea "115VAC R404A"
type textarea "x"
type textarea "115VAC R404A 1"
type textarea "x"
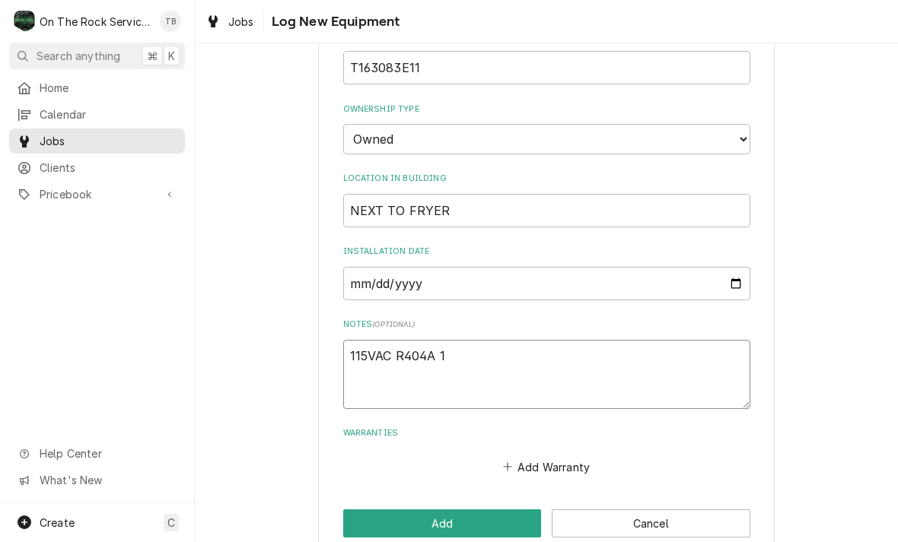
type textarea "115VAC R404A 15"
type textarea "x"
type textarea "115VAC R404A 15O"
type textarea "x"
type textarea "115VAC R404A 15OZ"
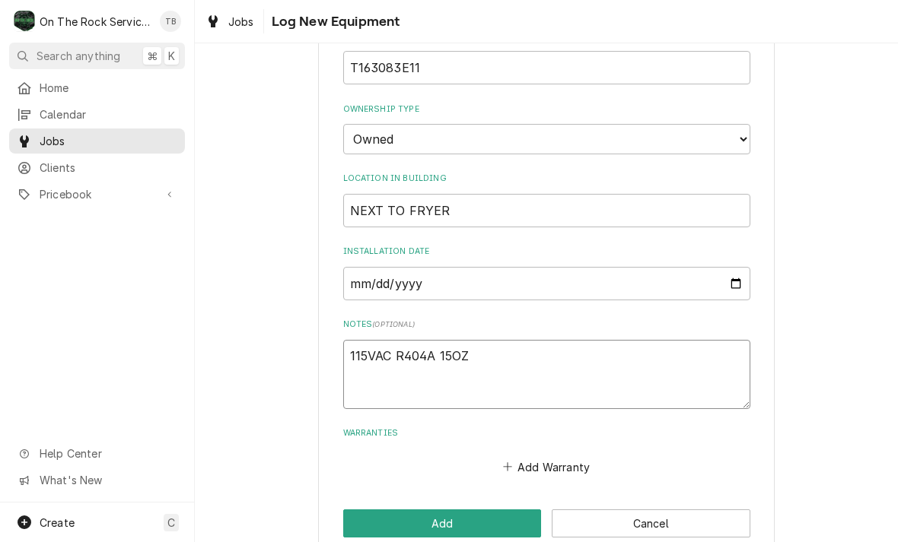
type textarea "x"
type textarea "115VAC R404A 15OZ"
type textarea "x"
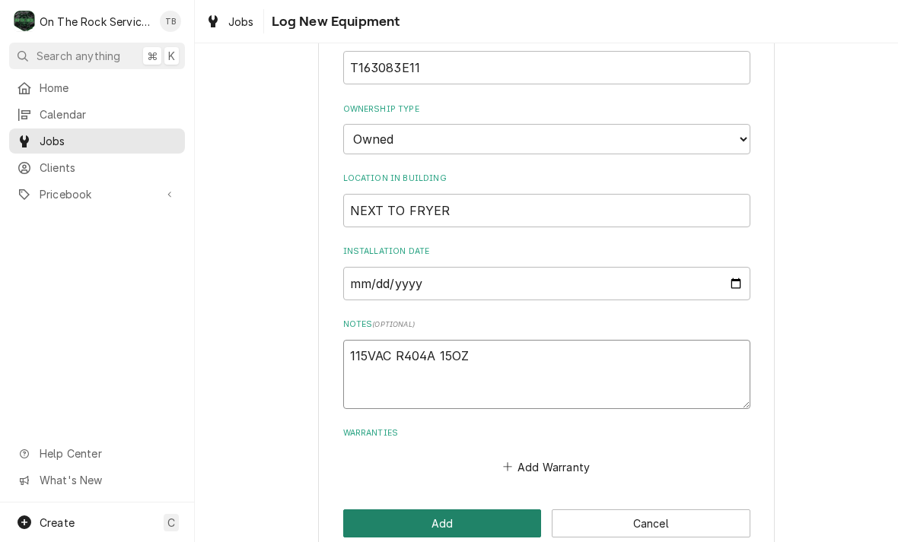
type textarea "115VAC R404A 15OZ"
click at [467, 510] on button "Add" at bounding box center [442, 524] width 199 height 28
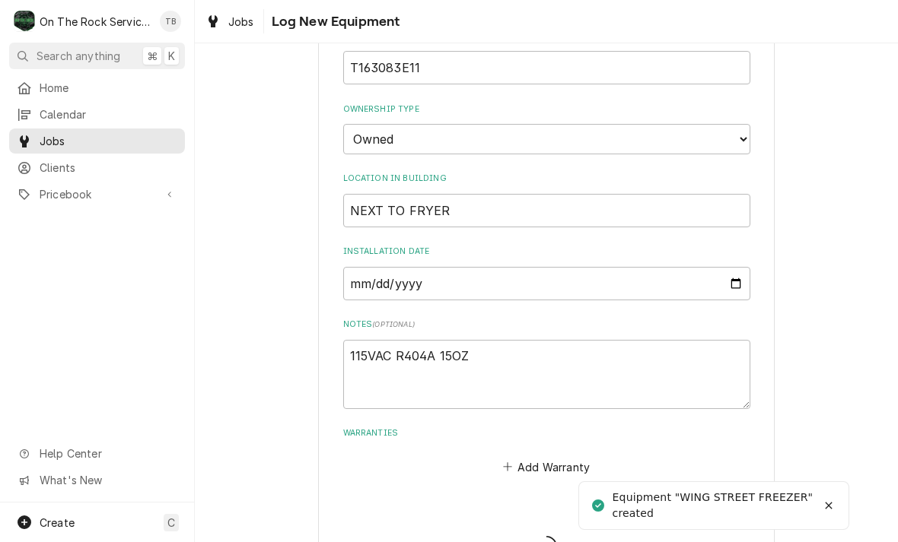
type textarea "x"
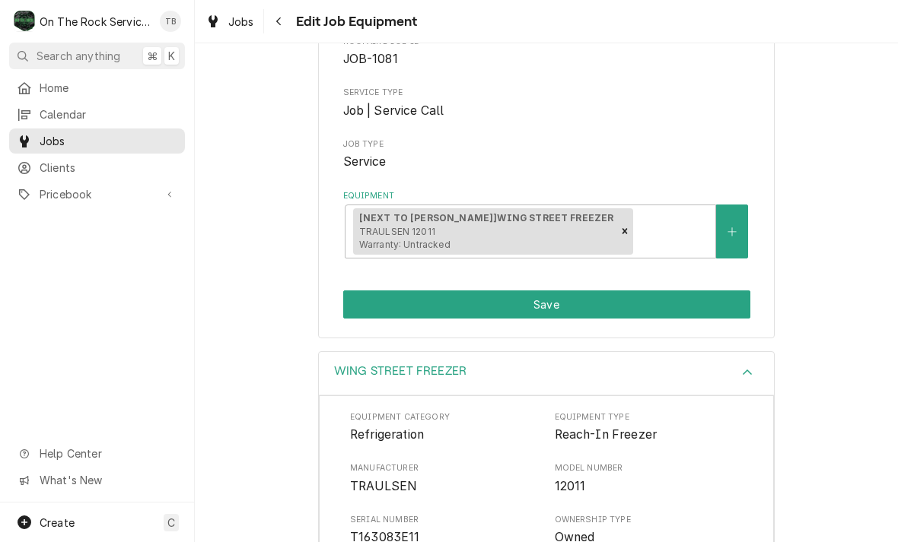
scroll to position [159, 0]
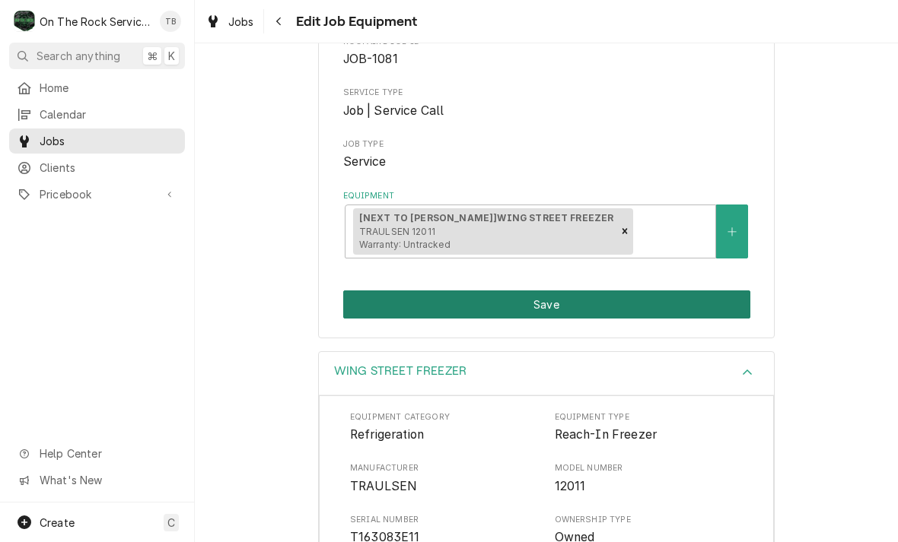
click at [575, 301] on button "Save" at bounding box center [546, 305] width 407 height 28
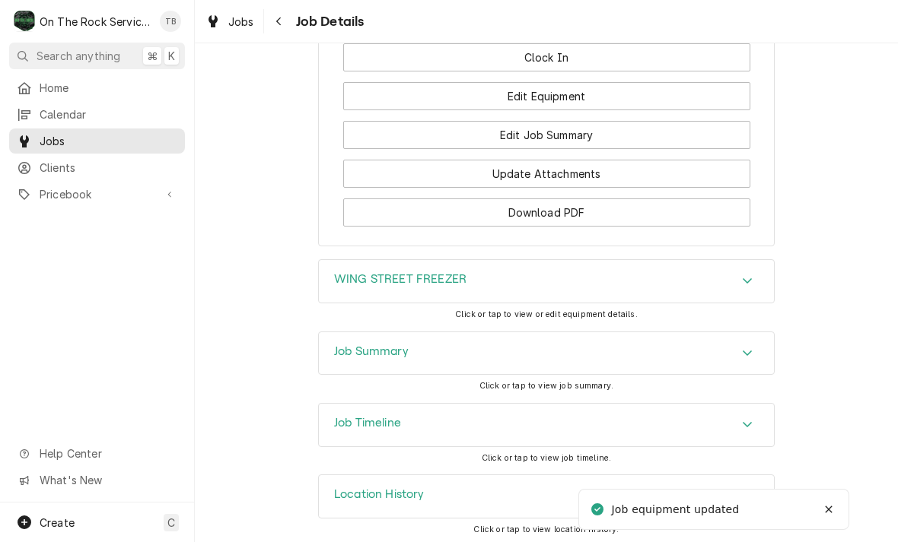
scroll to position [1675, 0]
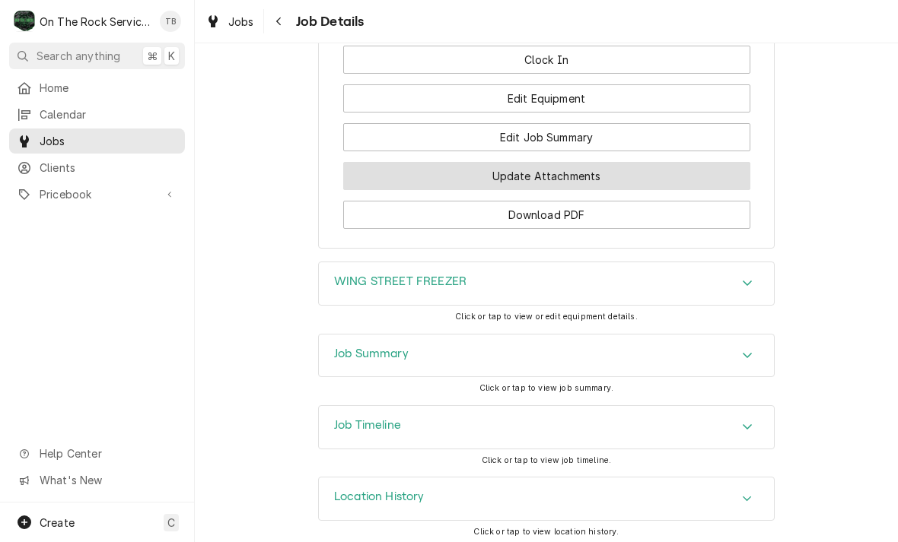
click at [551, 179] on button "Update Attachments" at bounding box center [546, 176] width 407 height 28
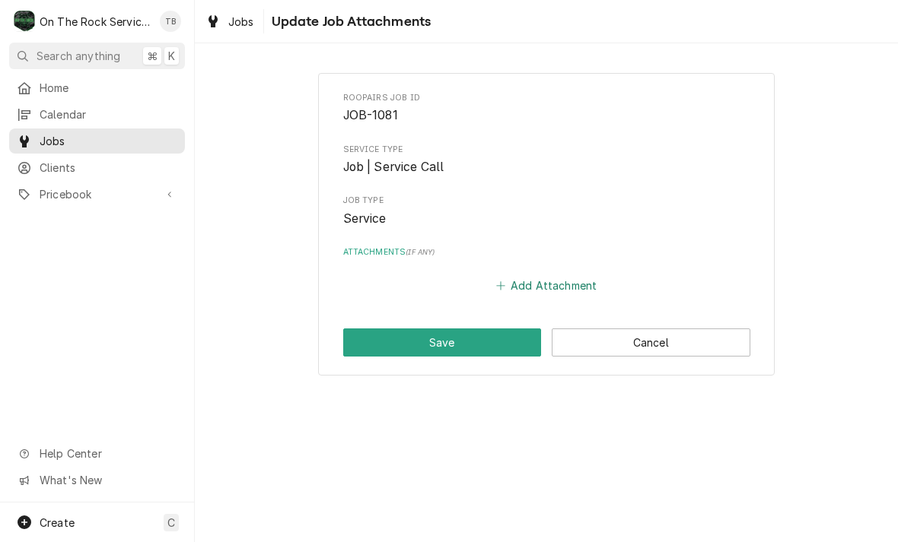
click at [546, 285] on button "Add Attachment" at bounding box center [546, 285] width 107 height 21
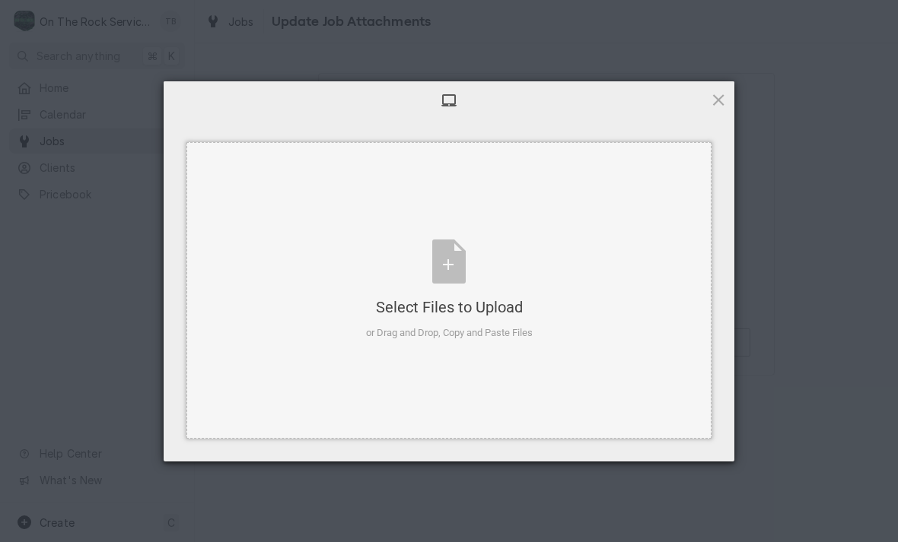
click at [450, 276] on div "Select Files to Upload or Drag and Drop, Copy and Paste Files" at bounding box center [449, 290] width 167 height 101
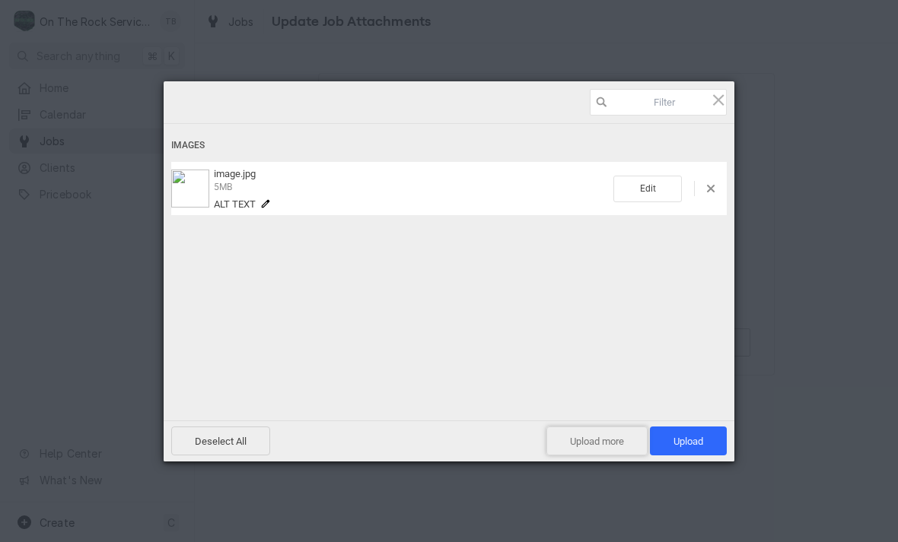
click at [600, 447] on span "Upload more" at bounding box center [596, 441] width 101 height 29
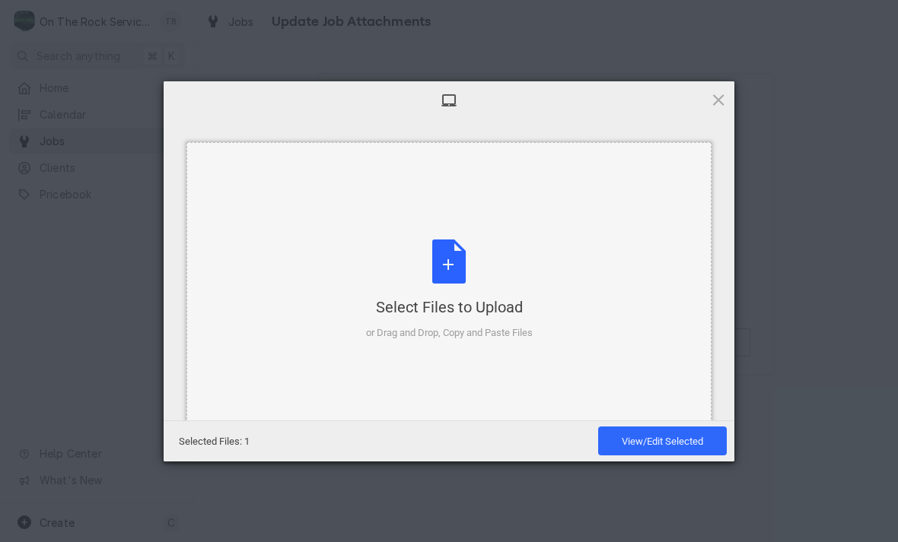
click at [453, 273] on div "Select Files to Upload or Drag and Drop, Copy and Paste Files" at bounding box center [449, 290] width 167 height 101
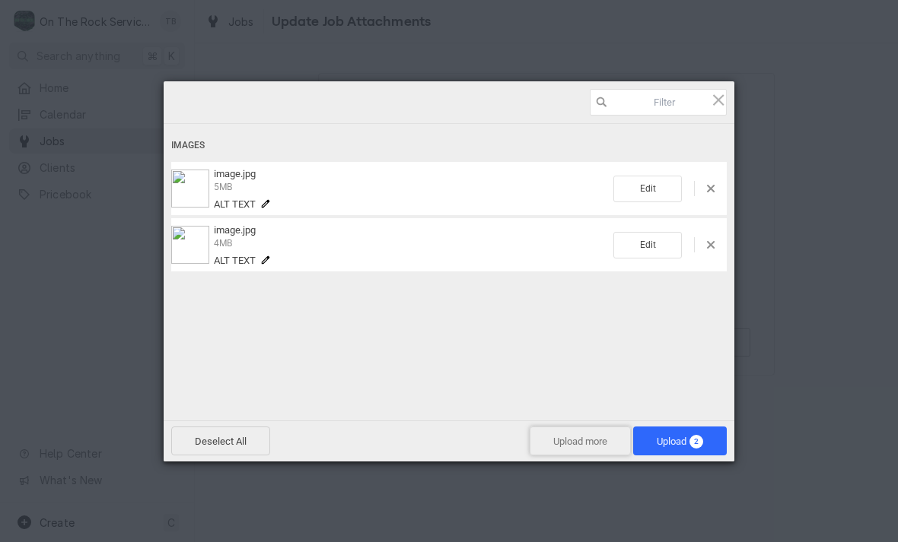
click at [577, 441] on span "Upload more" at bounding box center [580, 441] width 101 height 29
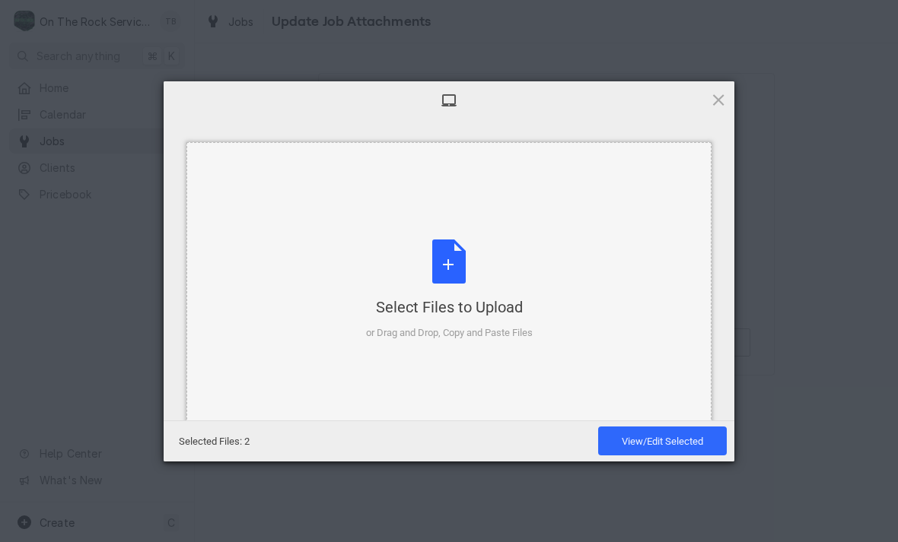
click at [458, 277] on div "Select Files to Upload or Drag and Drop, Copy and Paste Files" at bounding box center [449, 290] width 167 height 101
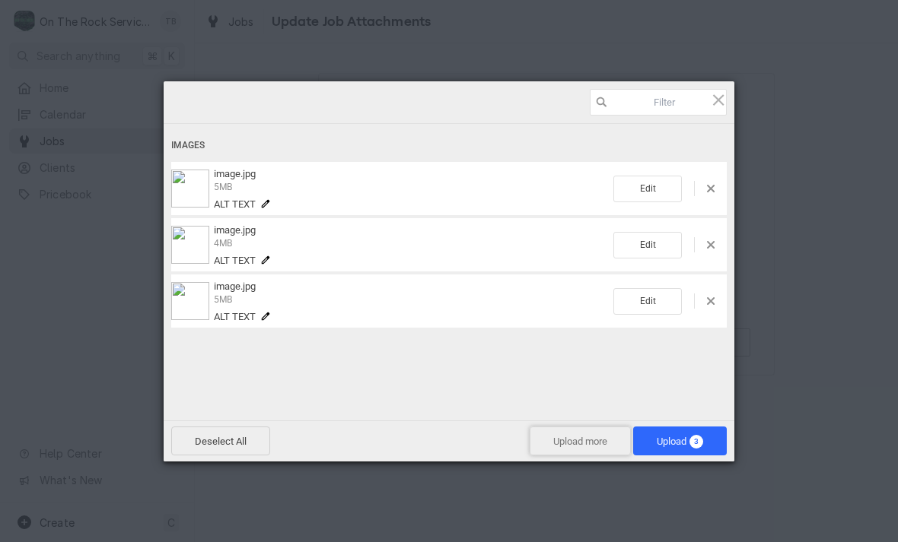
click at [565, 442] on span "Upload more" at bounding box center [580, 441] width 101 height 29
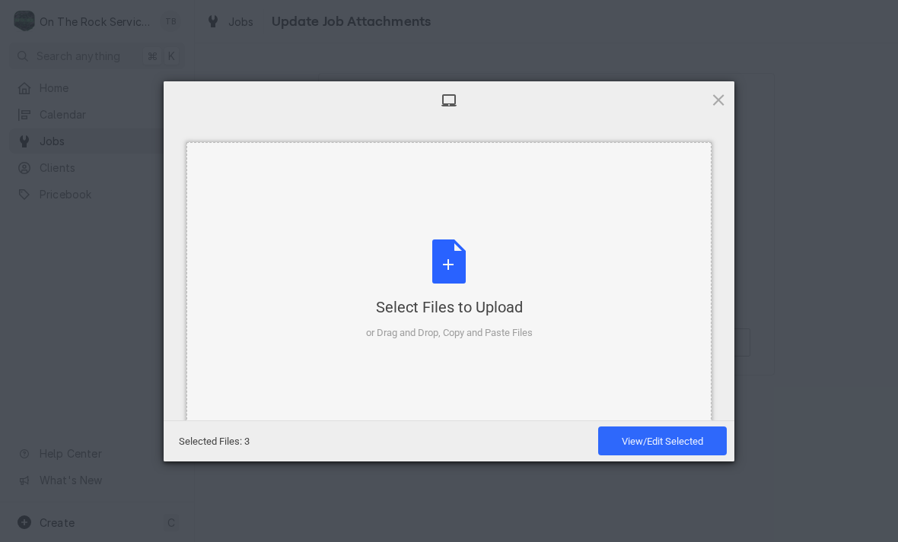
click at [451, 274] on div "Select Files to Upload or Drag and Drop, Copy and Paste Files" at bounding box center [449, 290] width 167 height 101
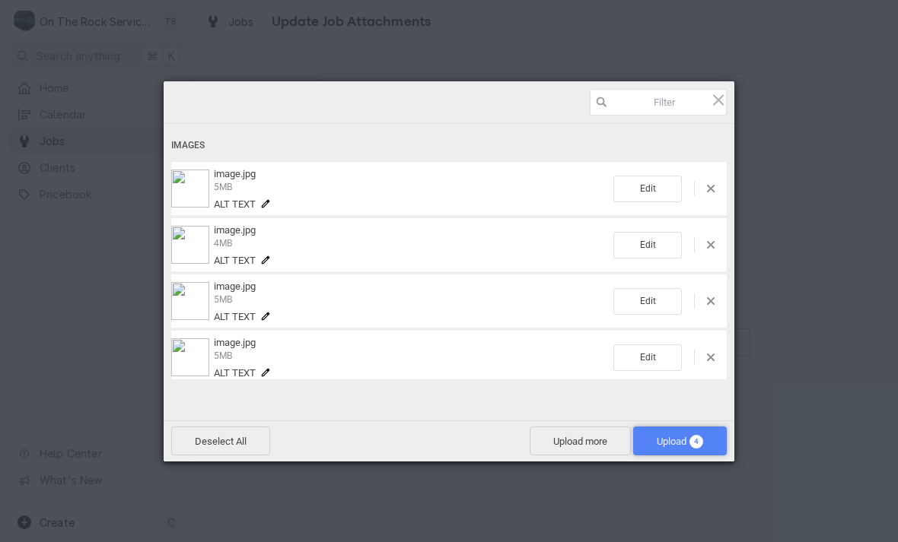
click at [678, 444] on span "Upload 4" at bounding box center [680, 441] width 46 height 11
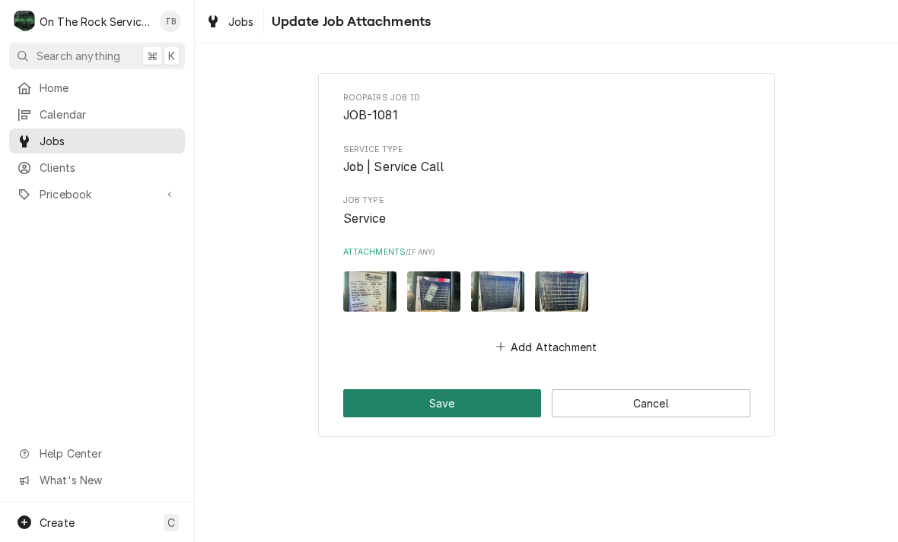
click at [504, 402] on button "Save" at bounding box center [442, 404] width 199 height 28
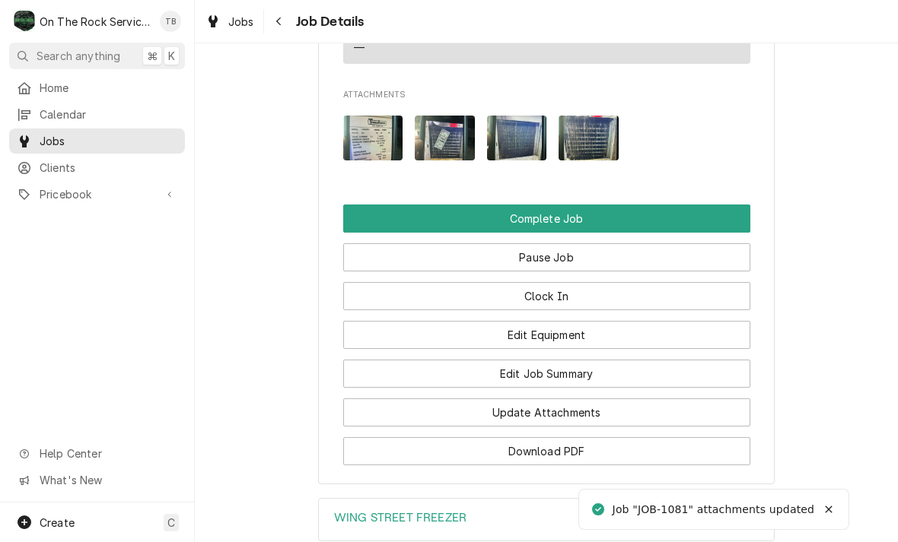
scroll to position [1571, 0]
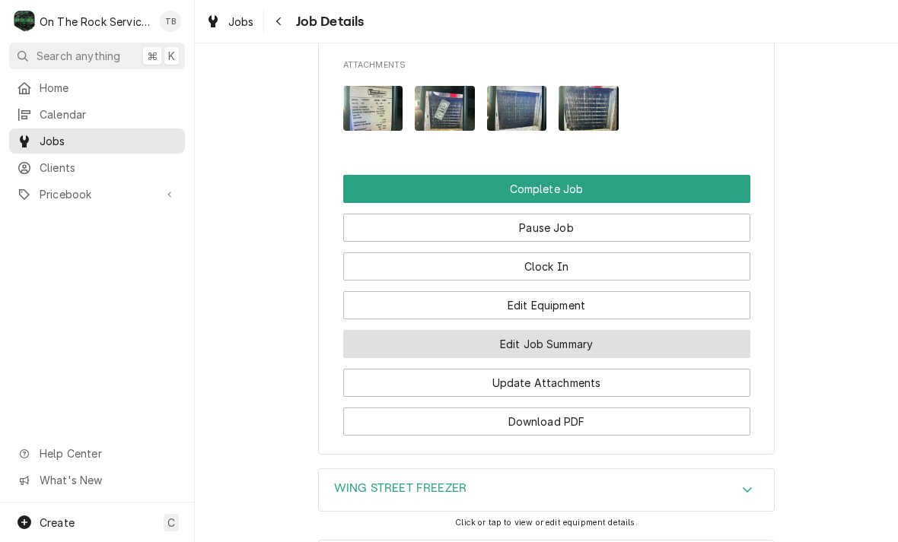
click at [569, 339] on button "Edit Job Summary" at bounding box center [546, 344] width 407 height 28
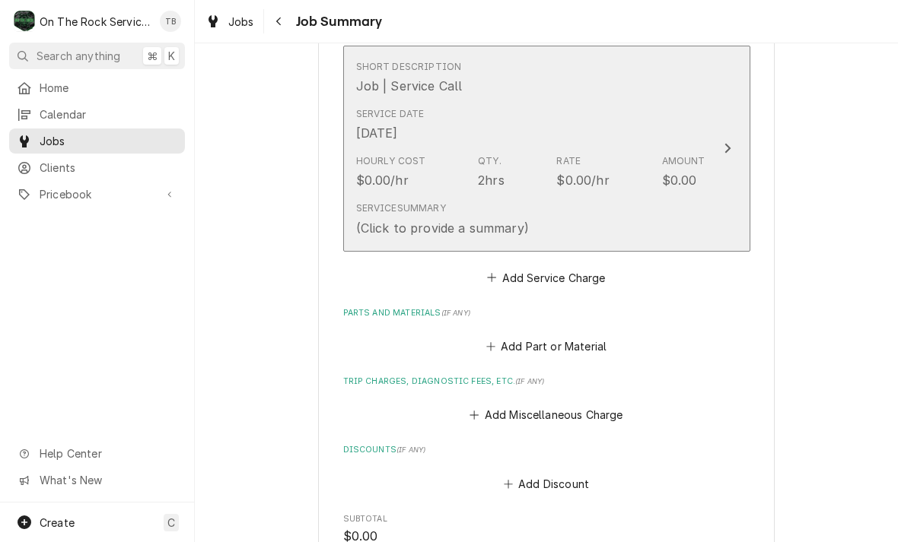
click at [595, 216] on div "Service Summary (Click to provide a summary)" at bounding box center [530, 219] width 349 height 47
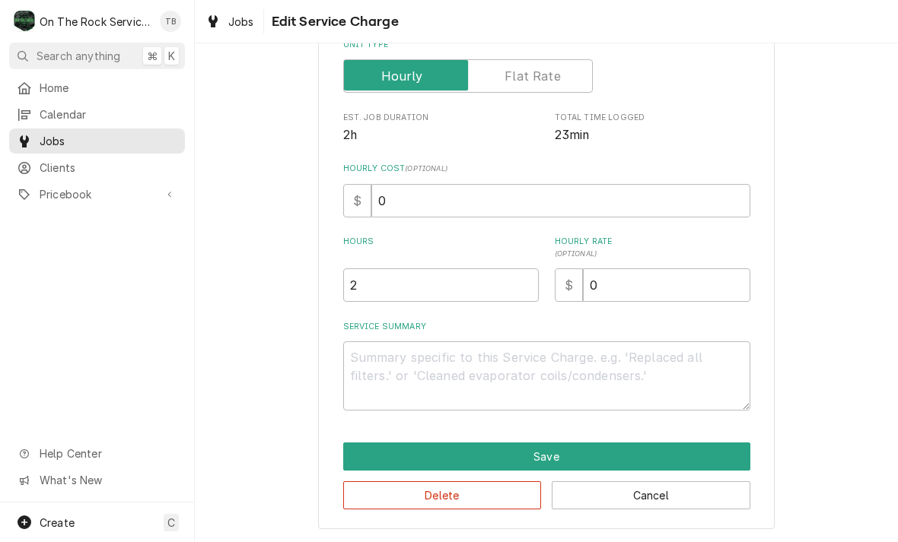
scroll to position [231, 0]
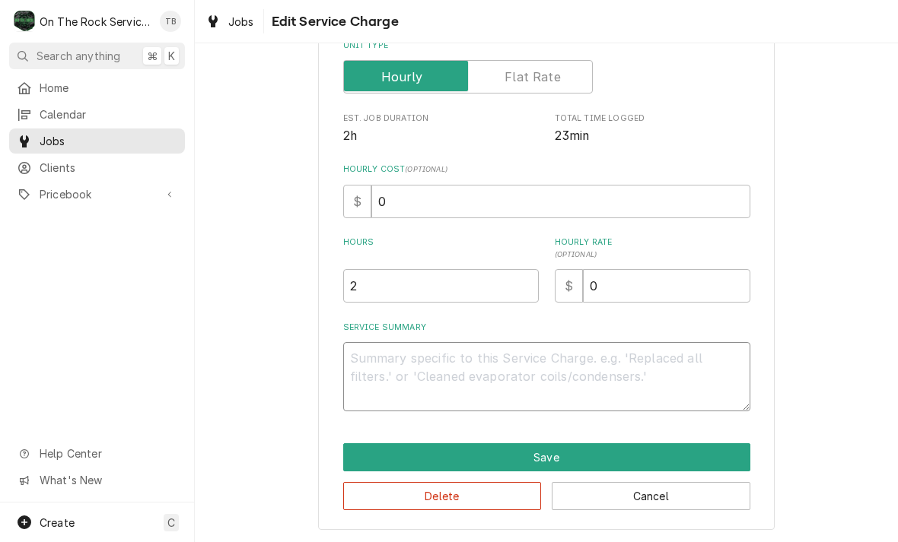
click at [402, 363] on textarea "Service Summary" at bounding box center [546, 376] width 407 height 69
type textarea "x"
type textarea "9"
type textarea "x"
type textarea "9/"
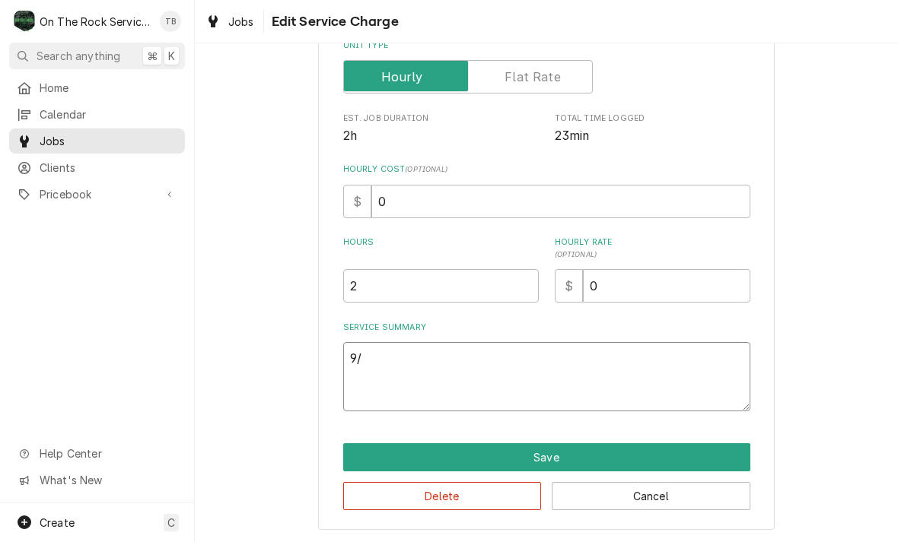
type textarea "x"
type textarea "9/1"
type textarea "x"
type textarea "9/17"
type textarea "x"
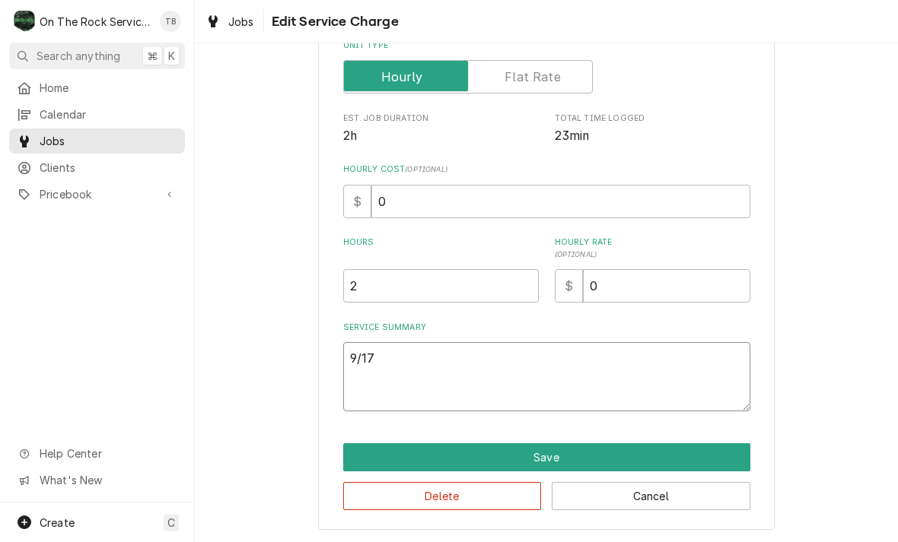
type textarea "9/17/"
type textarea "x"
type textarea "9/17/2"
type textarea "x"
type textarea "9/17/25"
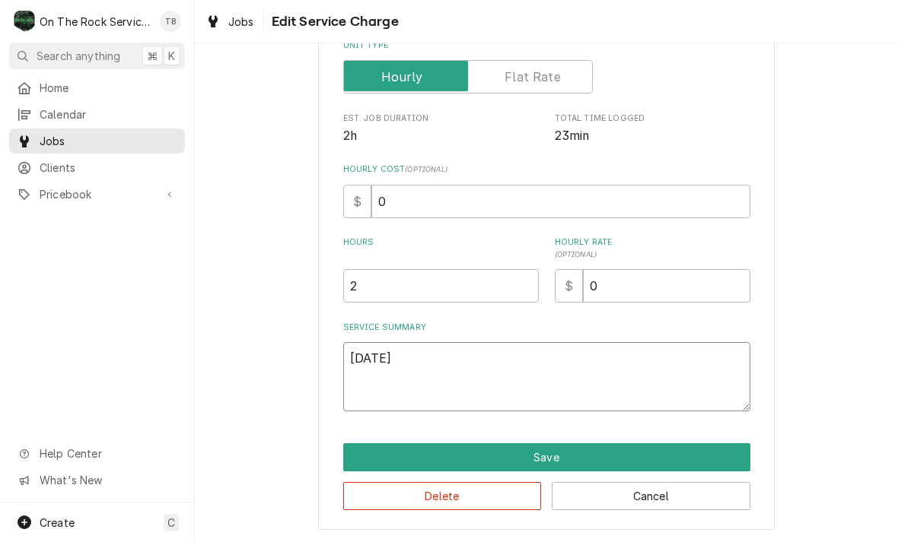
type textarea "x"
type textarea "9/17/25"
type textarea "x"
type textarea "9/17/25 T"
type textarea "x"
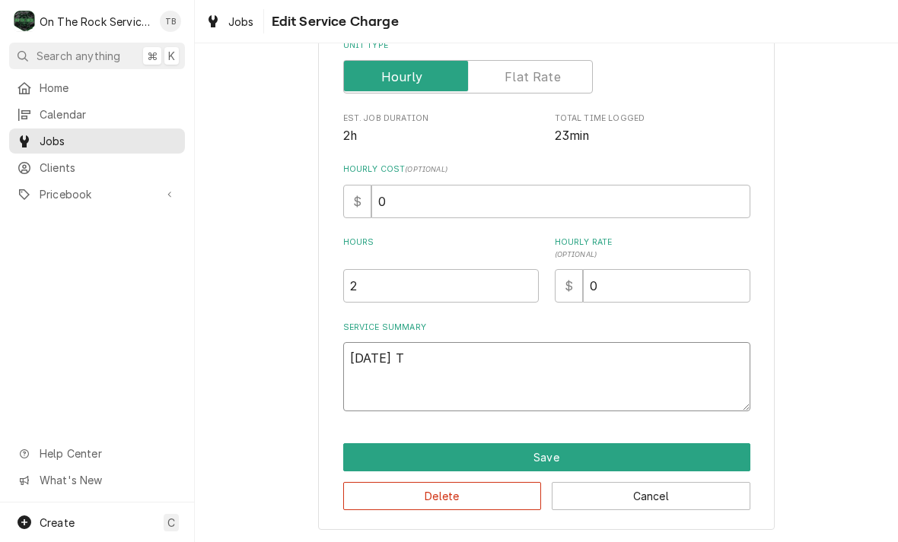
type textarea "9/17/25 TM"
type textarea "x"
type textarea "9/17/25 TMB"
type textarea "x"
type textarea "9/17/25 TMB"
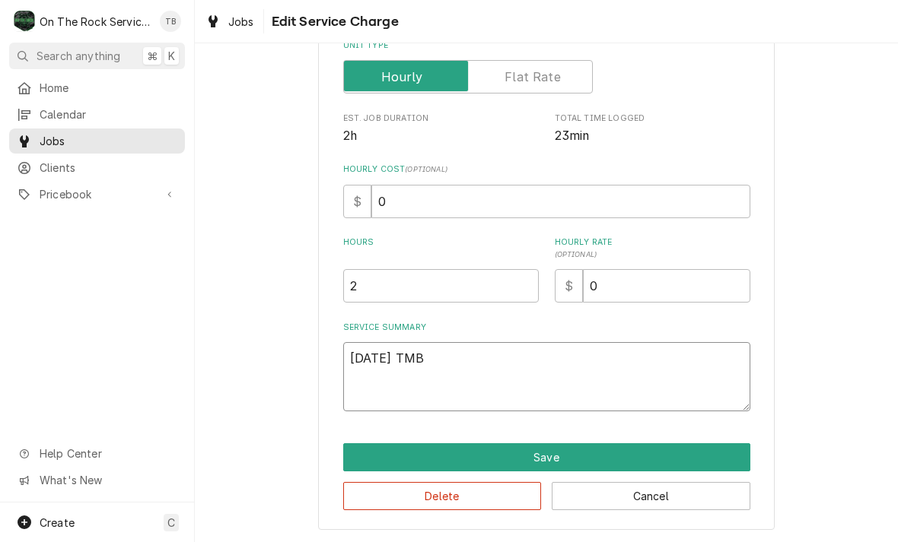
type textarea "x"
type textarea "9/17/25 TMB P"
type textarea "x"
type textarea "9/17/25 TMB PR"
type textarea "x"
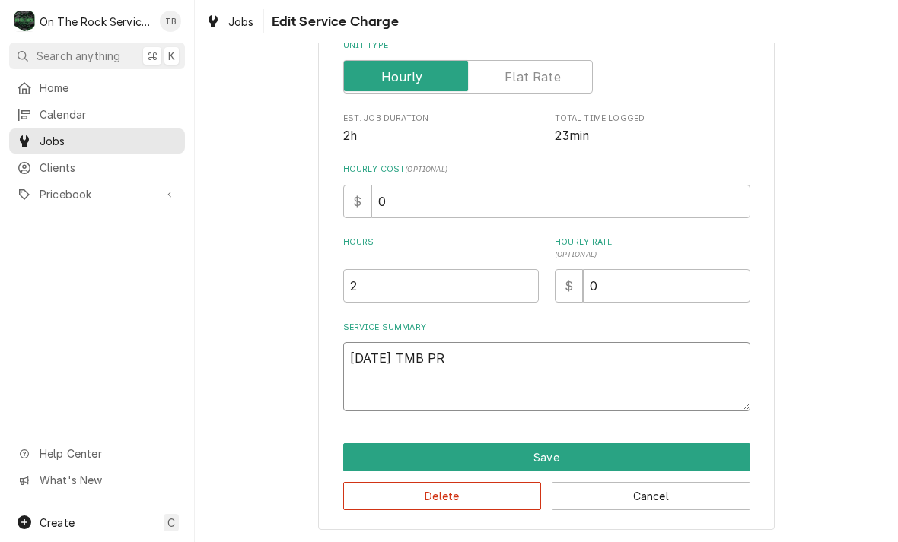
type textarea "9/17/25 TMB PRO"
type textarea "x"
type textarea "9/17/25 TMB PROVI"
type textarea "x"
type textarea "9/17/25 TMB PROVIDE"
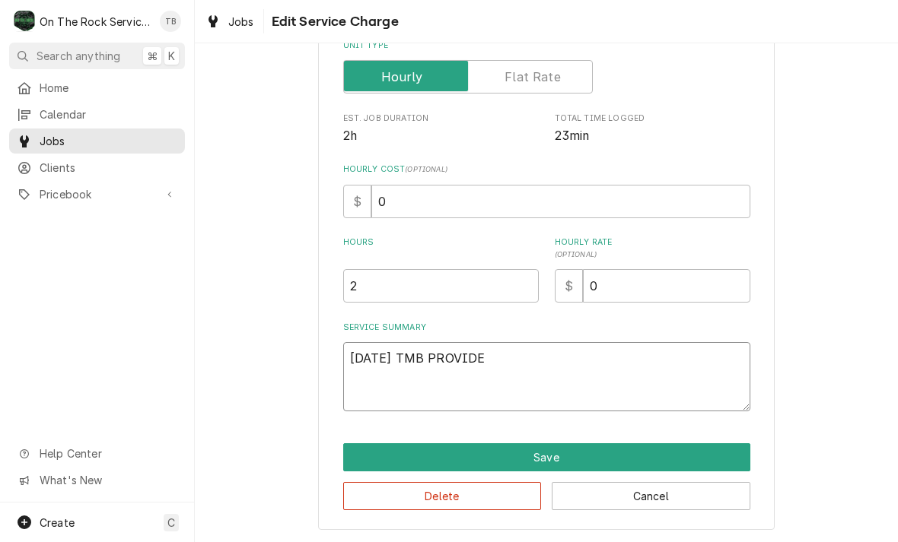
type textarea "x"
type textarea "9/17/25 TMB PROVIDE"
type textarea "x"
type textarea "9/17/25 TMB PROVIDE S"
type textarea "x"
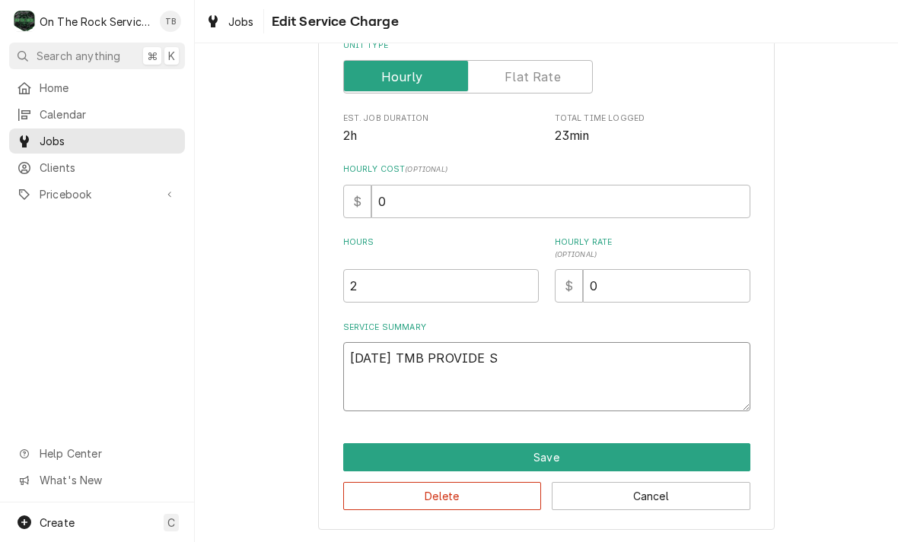
type textarea "9/17/25 TMB PROVIDE SE"
type textarea "x"
type textarea "9/17/25 TMB PROVIDE SER"
type textarea "x"
type textarea "9/17/25 TMB PROVIDE SERV"
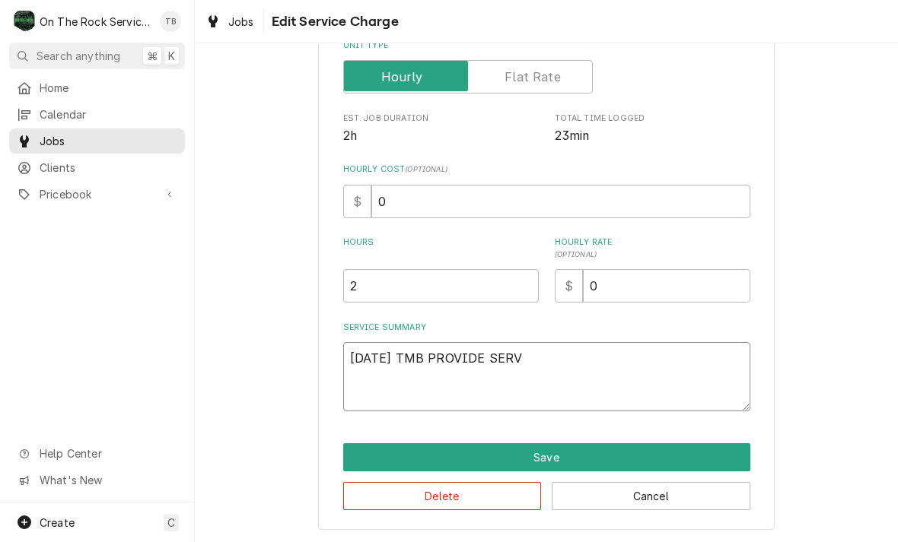
type textarea "x"
type textarea "9/17/25 TMB PROVIDE SERVI"
type textarea "x"
type textarea "9/17/25 TMB PROVIDE SERVIC"
type textarea "x"
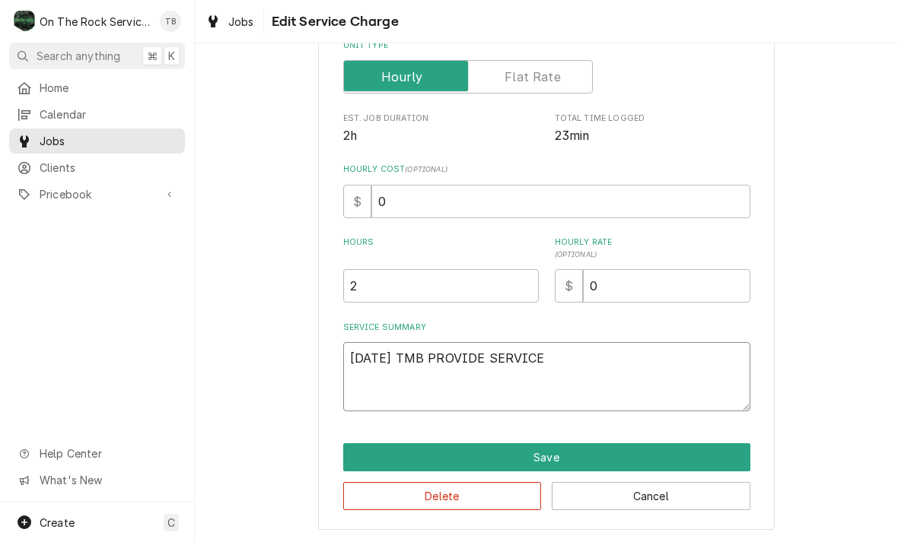
type textarea "9/17/25 TMB PROVIDE SERVICE"
type textarea "x"
type textarea "9/17/25 TMB PROVIDE SERVICE PA"
type textarea "x"
type textarea "9/17/25 TMB PROVIDE SERVICE PAR"
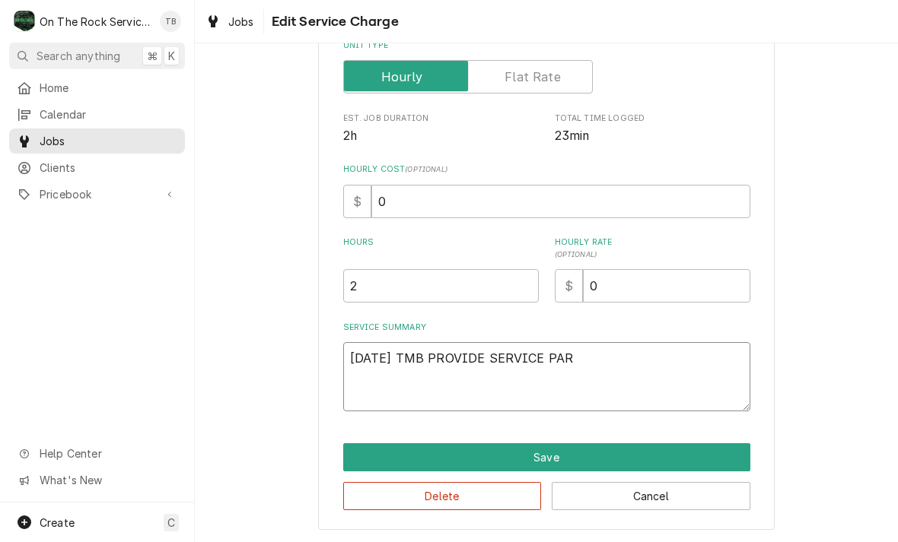
type textarea "x"
type textarea "9/17/25 TMB PROVIDE SERVICE PART"
type textarea "x"
type textarea "9/17/25 TMB PROVIDE SERVICE PARTS"
type textarea "x"
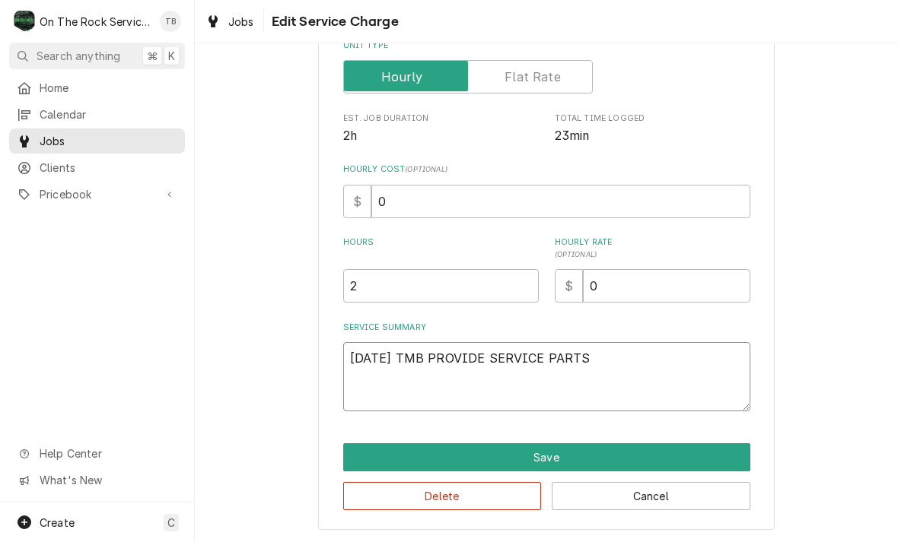
type textarea "9/17/25 TMB PROVIDE SERVICE PARTS A"
type textarea "x"
type textarea "9/17/25 TMB PROVIDE SERVICE PARTS AN"
type textarea "x"
type textarea "9/17/25 TMB PROVIDE SERVICE PARTS AND"
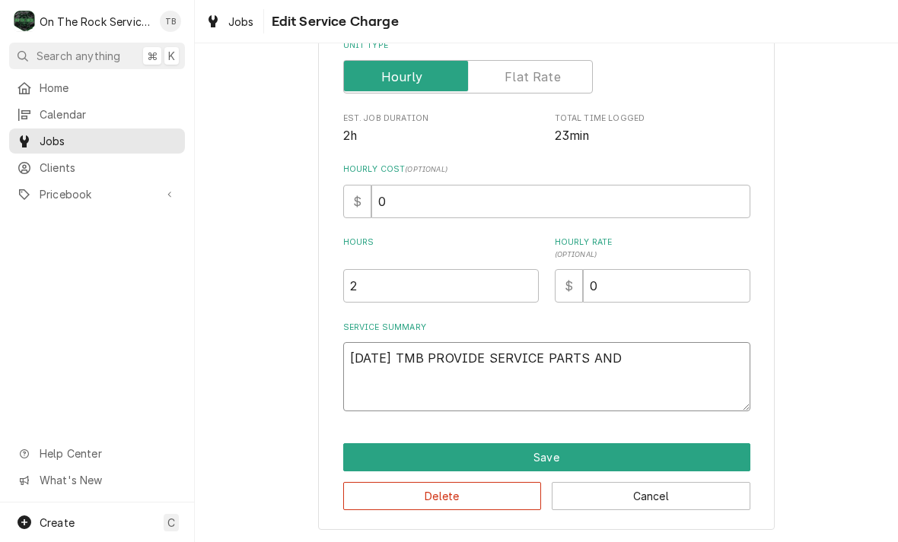
type textarea "x"
type textarea "9/17/25 TMB PROVIDE SERVICE PARTS AND"
type textarea "x"
type textarea "9/17/25 TMB PROVIDE SERVICE PARTS AND L"
type textarea "x"
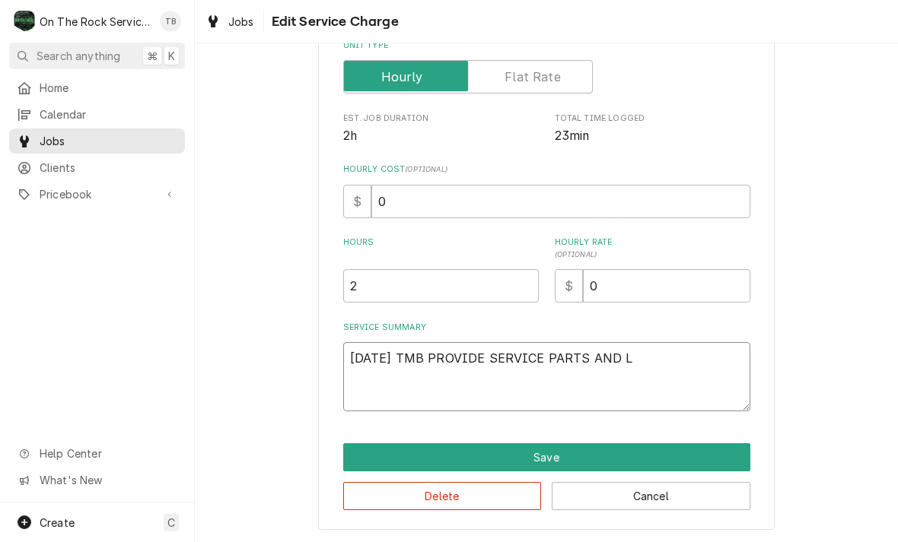
type textarea "9/17/25 TMB PROVIDE SERVICE PARTS AND LB"
type textarea "x"
type textarea "9/17/25 TMB PROVIDE SERVICE PARTS AND LBB"
type textarea "x"
type textarea "9/17/25 TMB PROVIDE SERVICE PARTS AND LBBO"
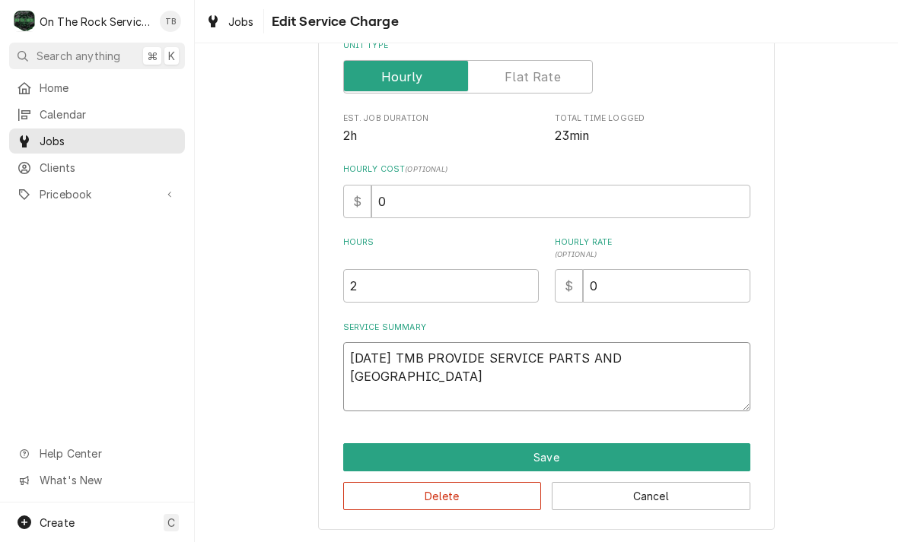
type textarea "x"
type textarea "9/17/25 TMB PROVIDE SERVICE PARTS AND LBB"
type textarea "x"
type textarea "9/17/25 TMB PROVIDE SERVICE PARTS AND LB"
type textarea "x"
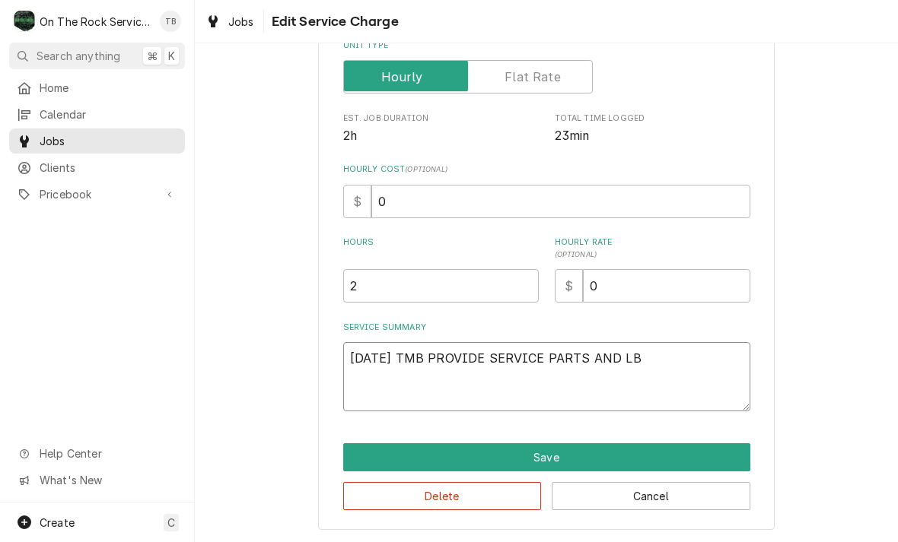
type textarea "9/17/25 TMB PROVIDE SERVICE PARTS AND L"
type textarea "x"
type textarea "9/17/25 TMB PROVIDE SERVICE PARTS AND LA"
type textarea "x"
type textarea "9/17/25 TMB PROVIDE SERVICE PARTS AND LAB"
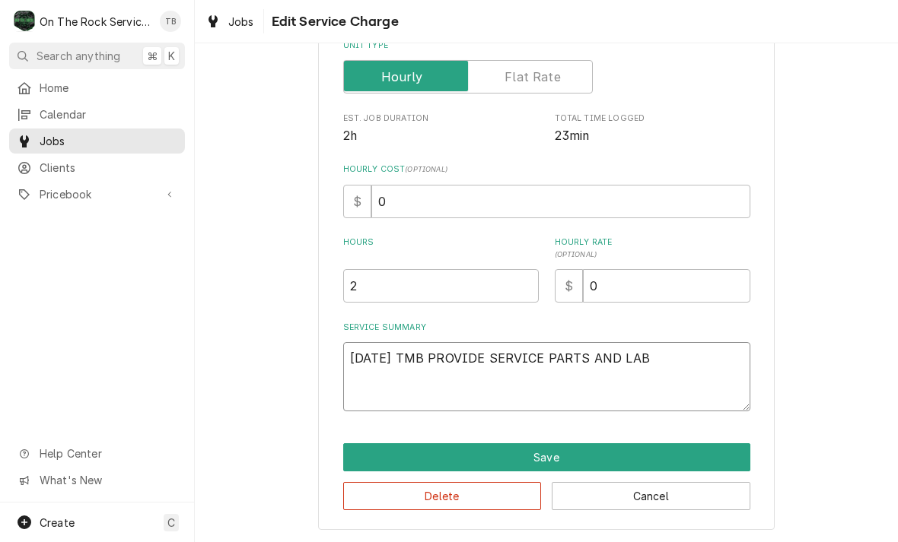
type textarea "x"
type textarea "9/17/25 TMB PROVIDE SERVICE PARTS AND LABO"
type textarea "x"
type textarea "9/17/25 TMB PROVIDE SERVICE PARTS AND LABOR"
type textarea "x"
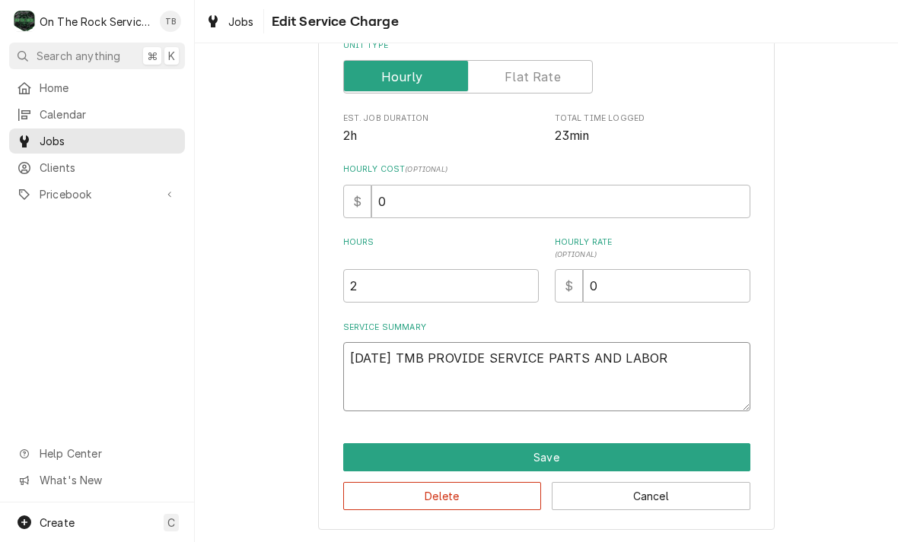
type textarea "9/17/25 TMB PROVIDE SERVICE PARTS AND LABOR T"
type textarea "x"
type textarea "9/17/25 TMB PROVIDE SERVICE PARTS AND LABOR TO"
type textarea "x"
type textarea "9/17/25 TMB PROVIDE SERVICE PARTS AND LABOR TO D"
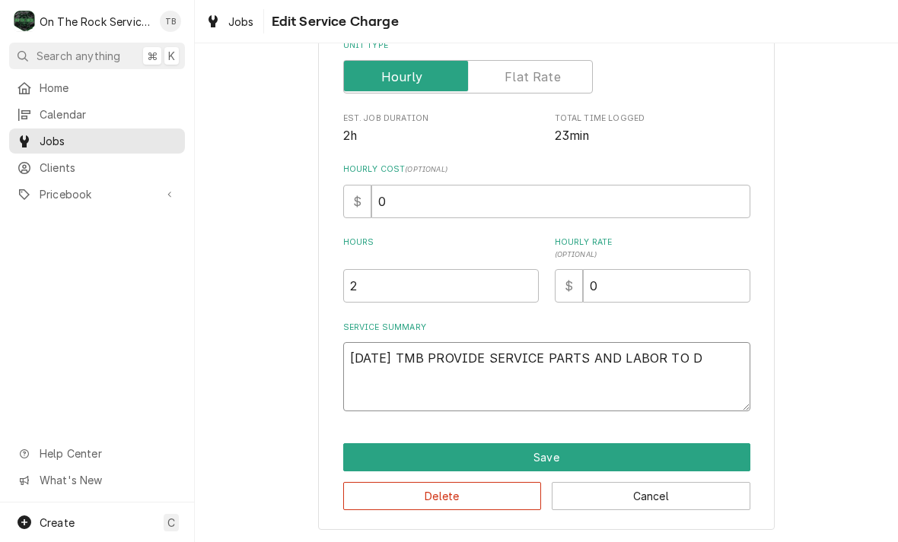
type textarea "x"
type textarea "9/17/25 TMB PROVIDE SERVICE PARTS AND LABOR TO DE"
type textarea "x"
type textarea "9/17/25 TMB PROVIDE SERVICE PARTS AND LABOR TO DET"
type textarea "x"
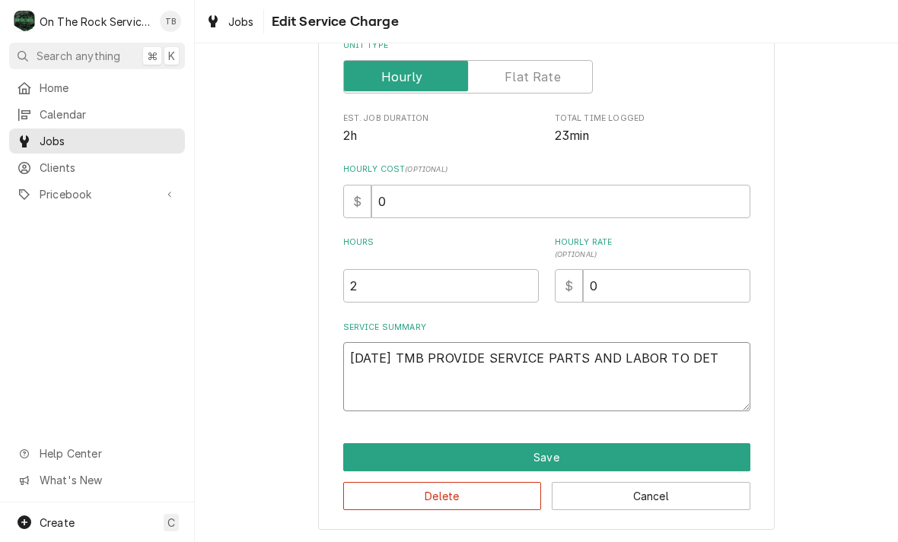
type textarea "9/17/25 TMB PROVIDE SERVICE PARTS AND LABOR TO DETE"
type textarea "x"
type textarea "9/17/25 TMB PROVIDE SERVICE PARTS AND LABOR TO DETER"
type textarea "x"
type textarea "9/17/25 TMB PROVIDE SERVICE PARTS AND LABOR TO DETERM"
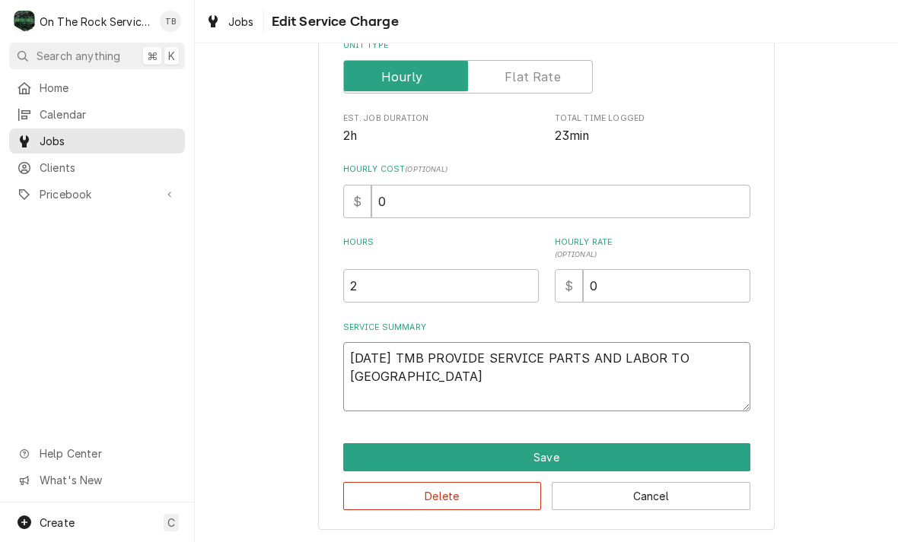
type textarea "x"
type textarea "9/17/25 TMB PROVIDE SERVICE PARTS AND LABOR TO DETERMIN"
type textarea "x"
type textarea "9/17/25 TMB PROVIDE SERVICE PARTS AND LABOR TO DETERMINE"
type textarea "x"
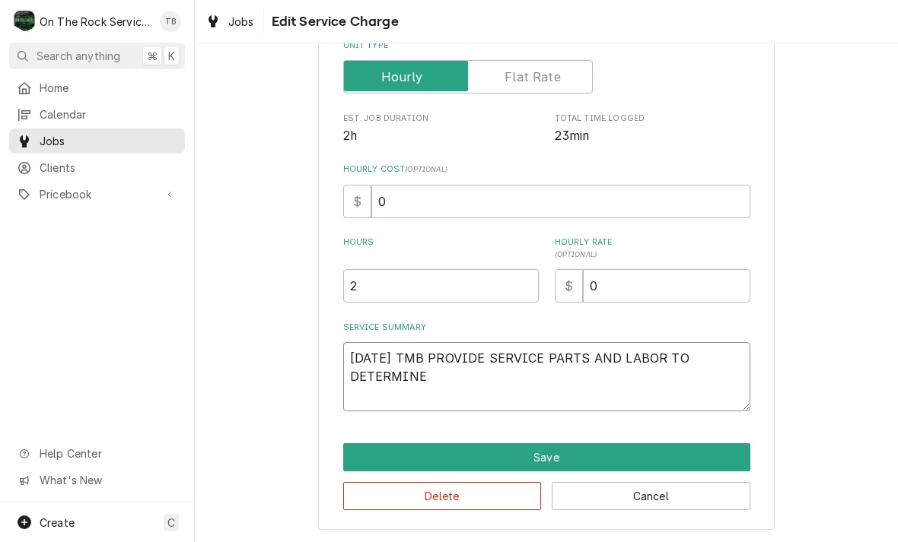
type textarea "9/17/25 TMB PROVIDE SERVICE PARTS AND LABOR TO DETERMINE"
type textarea "x"
type textarea "9/17/25 TMB PROVIDE SERVICE PARTS AND LABOR TO DETERMINE TH"
type textarea "x"
type textarea "9/17/25 TMB PROVIDE SERVICE PARTS AND LABOR TO DETERMINE THA"
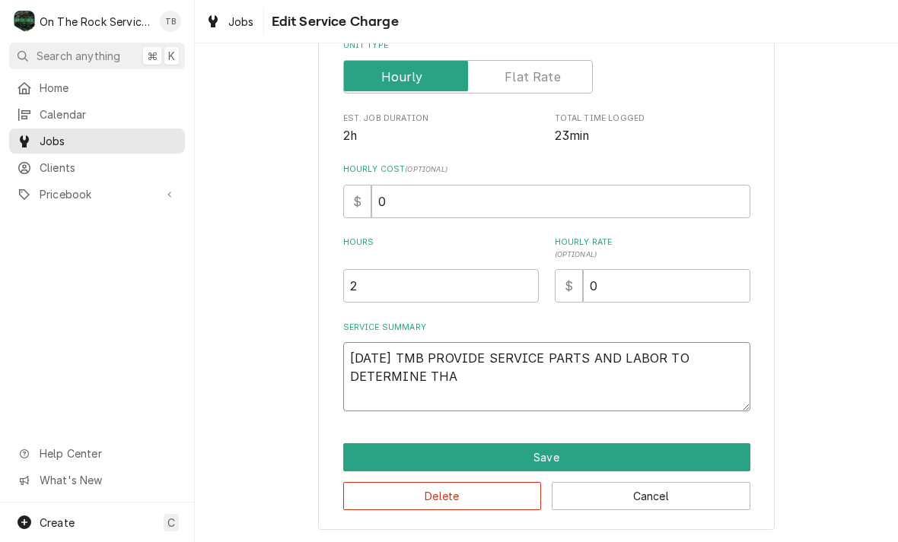
type textarea "x"
type textarea "9/17/25 TMB PROVIDE SERVICE PARTS AND LABOR TO DETERMINE THAT"
type textarea "x"
type textarea "9/17/25 TMB PROVIDE SERVICE PARTS AND LABOR TO DETERMINE THAT"
type textarea "x"
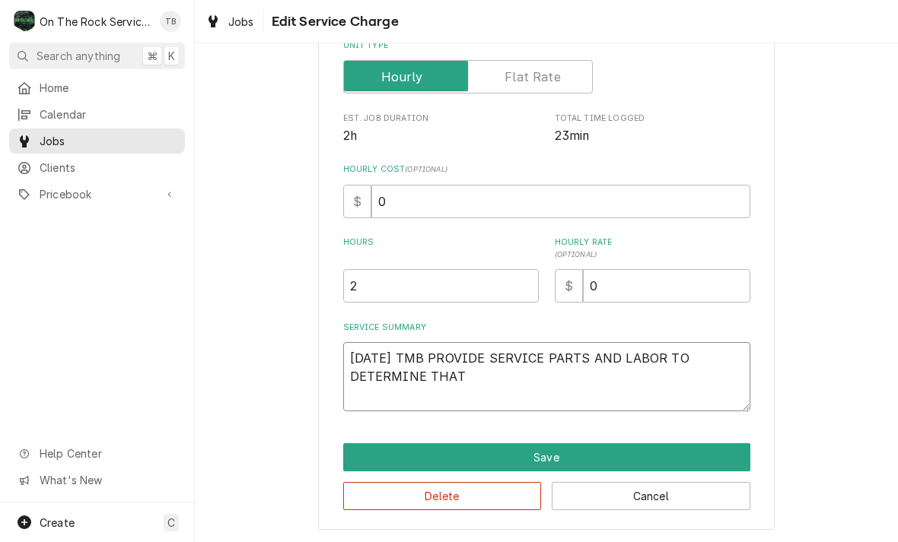
type textarea "9/17/25 TMB PROVIDE SERVICE PARTS AND LABOR TO DETERMINE THAT O"
type textarea "x"
type textarea "9/17/25 TMB PROVIDE SERVICE PARTS AND LABOR TO DETERMINE THAT ON"
type textarea "x"
type textarea "9/17/25 TMB PROVIDE SERVICE PARTS AND LABOR TO DETERMINE THAT ON"
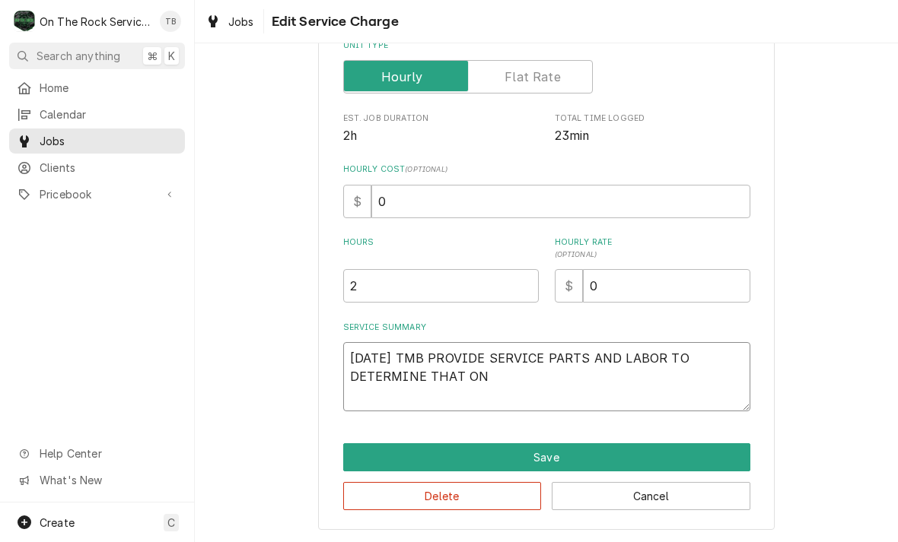
type textarea "x"
type textarea "9/17/25 TMB PROVIDE SERVICE PARTS AND LABOR TO DETERMINE THAT ON R"
type textarea "x"
type textarea "9/17/25 TMB PROVIDE SERVICE PARTS AND LABOR TO DETERMINE THAT ON REA"
type textarea "x"
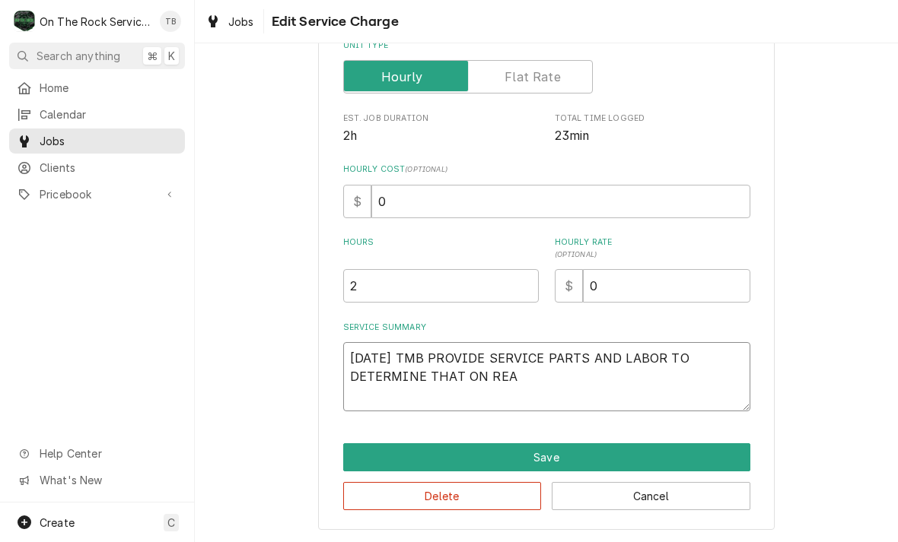
type textarea "9/17/25 TMB PROVIDE SERVICE PARTS AND LABOR TO DETERMINE THAT ON REAC"
type textarea "x"
type textarea "9/17/25 TMB PROVIDE SERVICE PARTS AND LABOR TO DETERMINE THAT ON REACH"
type textarea "x"
type textarea "9/17/25 TMB PROVIDE SERVICE PARTS AND LABOR TO DETERMINE THAT ON REACH I"
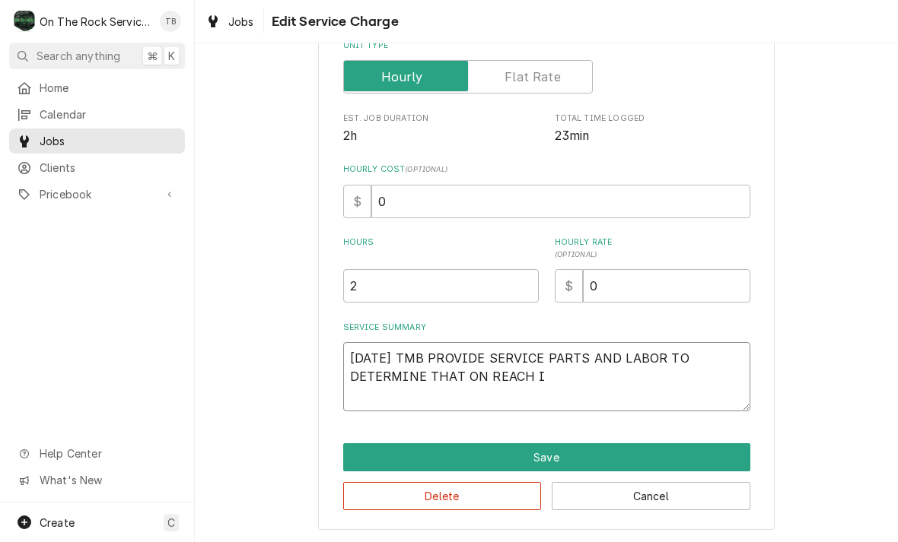
type textarea "x"
type textarea "9/17/25 TMB PROVIDE SERVICE PARTS AND LABOR TO DETERMINE THAT ON REACH IN"
type textarea "x"
type textarea "9/17/25 TMB PROVIDE SERVICE PARTS AND LABOR TO DETERMINE THAT ON REACH IN"
type textarea "x"
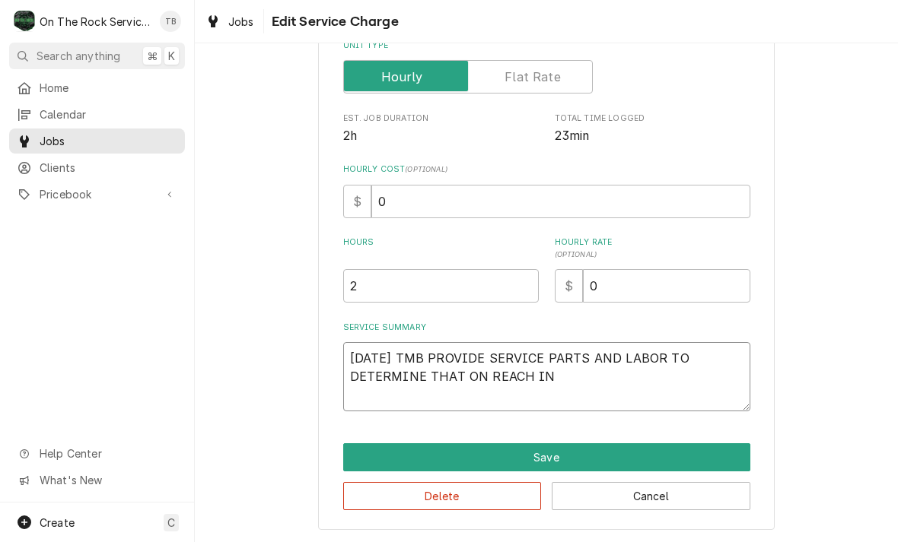
type textarea "9/17/25 TMB PROVIDE SERVICE PARTS AND LABOR TO DETERMINE THAT ON REACH IN F"
type textarea "x"
type textarea "9/17/25 TMB PROVIDE SERVICE PARTS AND LABOR TO DETERMINE THAT ON REACH IN FR"
type textarea "x"
type textarea "9/17/25 TMB PROVIDE SERVICE PARTS AND LABOR TO DETERMINE THAT ON REACH IN FRE"
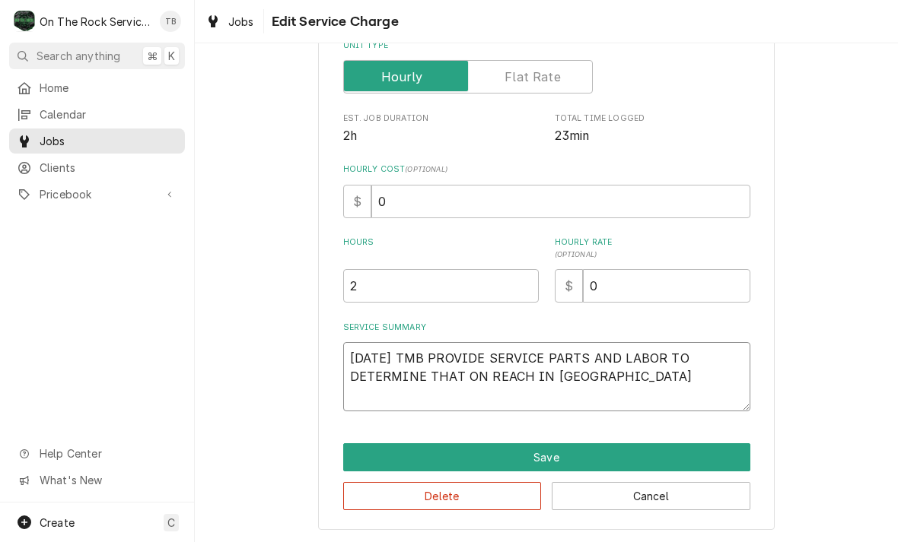
type textarea "x"
type textarea "9/17/25 TMB PROVIDE SERVICE PARTS AND LABOR TO DETERMINE THAT ON REACH IN FREE"
type textarea "x"
type textarea "9/17/25 TMB PROVIDE SERVICE PARTS AND LABOR TO DETERMINE THAT ON REACH IN FREEZ"
type textarea "x"
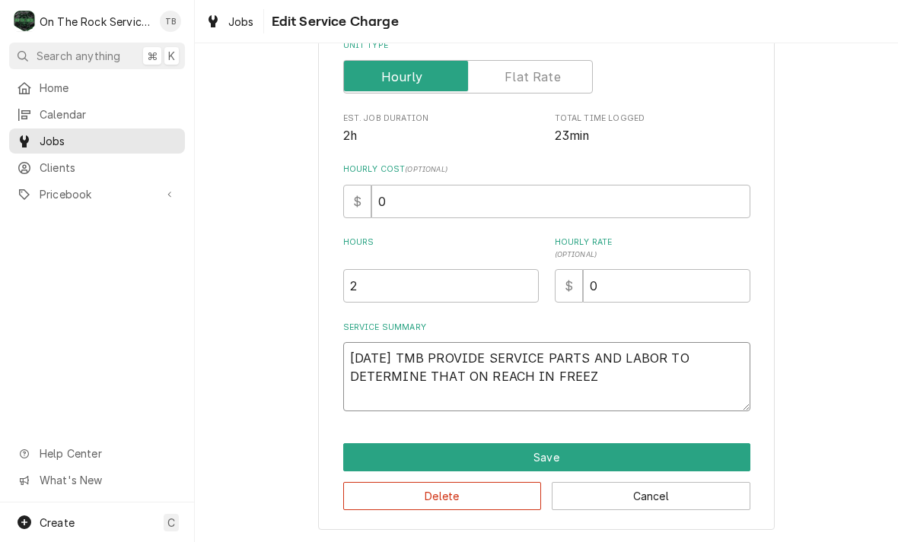
type textarea "9/17/25 TMB PROVIDE SERVICE PARTS AND LABOR TO DETERMINE THAT ON REACH IN FREEZE"
type textarea "x"
type textarea "9/17/25 TMB PROVIDE SERVICE PARTS AND LABOR TO DETERMINE THAT ON REACH IN FREEZ…"
type textarea "x"
type textarea "9/17/25 TMB PROVIDE SERVICE PARTS AND LABOR TO DETERMINE THAT ON REACH IN FREEZ…"
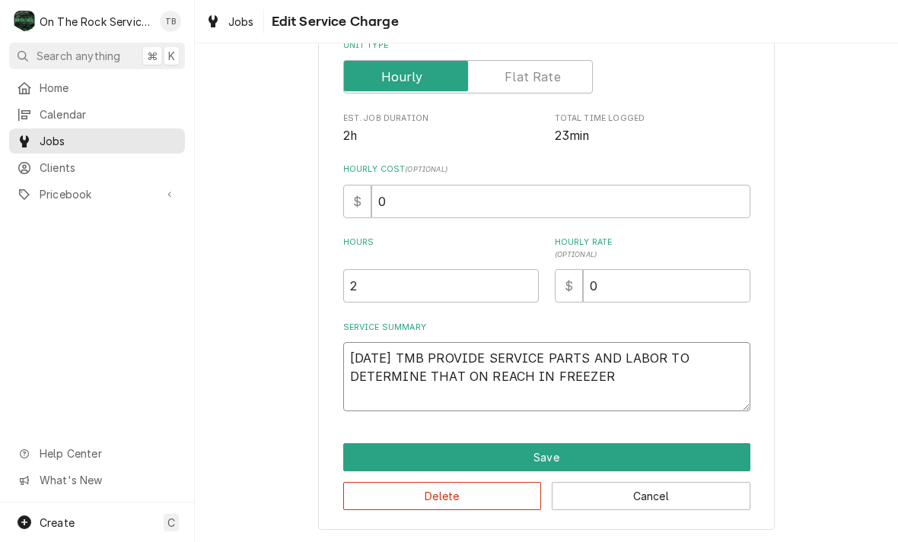
type textarea "x"
type textarea "9/17/25 TMB PROVIDE SERVICE PARTS AND LABOR TO DETERMINE THAT ON REACH IN FREEZ…"
type textarea "x"
type textarea "9/17/25 TMB PROVIDE SERVICE PARTS AND LABOR TO DETERMINE THAT ON REACH IN FREEZ…"
type textarea "x"
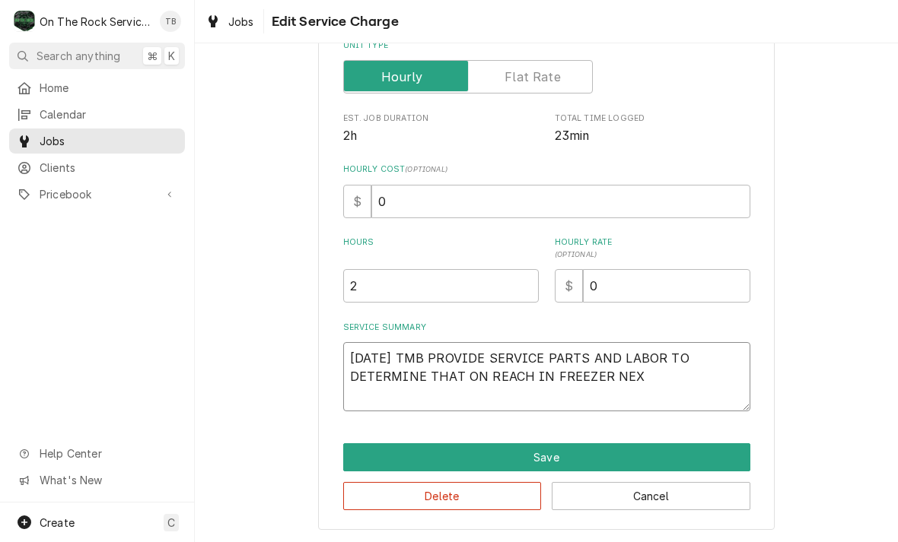
type textarea "9/17/25 TMB PROVIDE SERVICE PARTS AND LABOR TO DETERMINE THAT ON REACH IN FREEZ…"
type textarea "x"
type textarea "9/17/25 TMB PROVIDE SERVICE PARTS AND LABOR TO DETERMINE THAT ON REACH IN FREEZ…"
type textarea "x"
type textarea "9/17/25 TMB PROVIDE SERVICE PARTS AND LABOR TO DETERMINE THAT ON REACH IN FREEZ…"
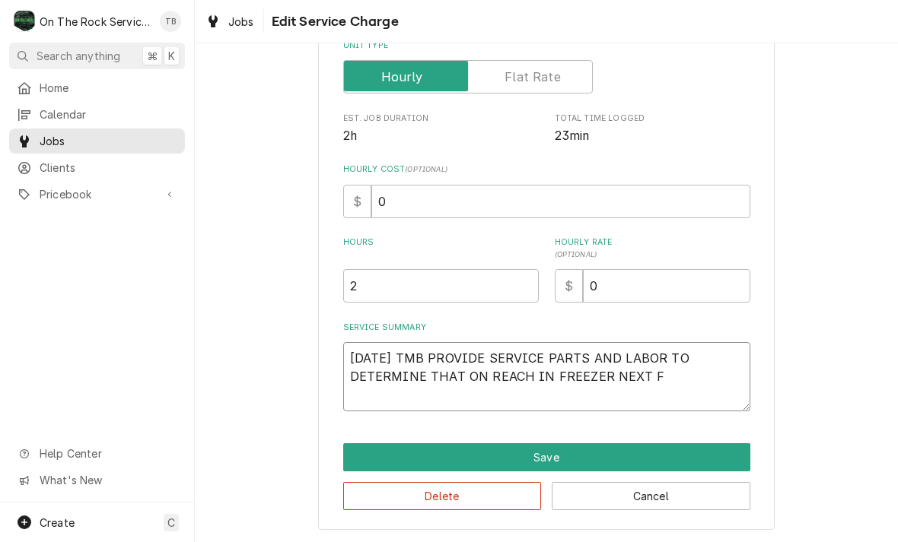
type textarea "x"
type textarea "9/17/25 TMB PROVIDE SERVICE PARTS AND LABOR TO DETERMINE THAT ON REACH IN FREEZ…"
type textarea "x"
type textarea "9/17/25 TMB PROVIDE SERVICE PARTS AND LABOR TO DETERMINE THAT ON REACH IN FREEZ…"
type textarea "x"
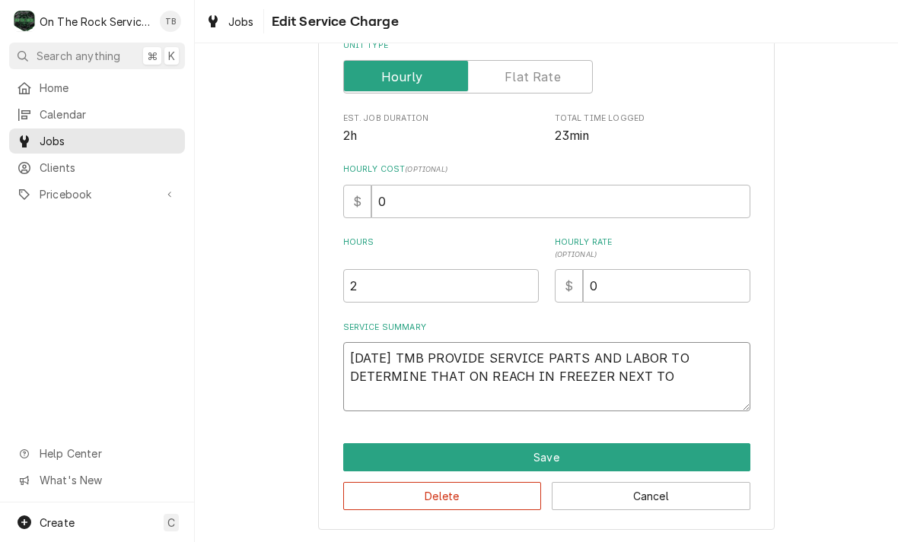
type textarea "9/17/25 TMB PROVIDE SERVICE PARTS AND LABOR TO DETERMINE THAT ON REACH IN FREEZ…"
type textarea "x"
type textarea "9/17/25 TMB PROVIDE SERVICE PARTS AND LABOR TO DETERMINE THAT ON REACH IN FREEZ…"
type textarea "x"
type textarea "9/17/25 TMB PROVIDE SERVICE PARTS AND LABOR TO DETERMINE THAT ON REACH IN FREEZ…"
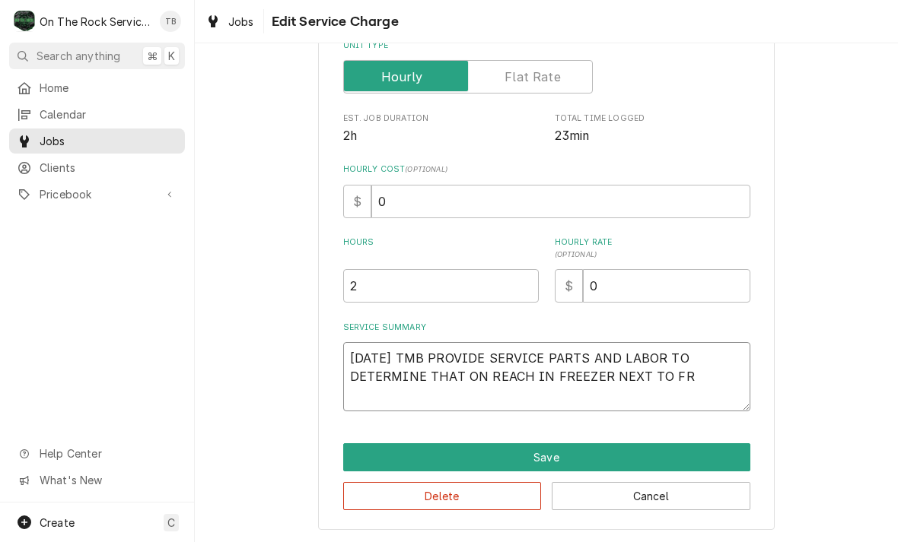
type textarea "x"
type textarea "9/17/25 TMB PROVIDE SERVICE PARTS AND LABOR TO DETERMINE THAT ON REACH IN FREEZ…"
type textarea "x"
type textarea "9/17/25 TMB PROVIDE SERVICE PARTS AND LABOR TO DETERMINE THAT ON REACH IN FREEZ…"
type textarea "x"
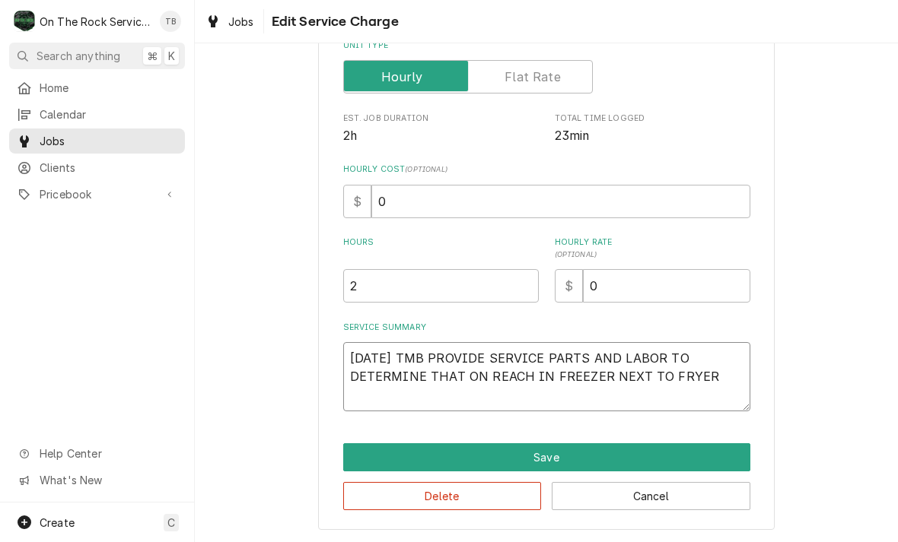
type textarea "9/17/25 TMB PROVIDE SERVICE PARTS AND LABOR TO DETERMINE THAT ON REACH IN FREEZ…"
type textarea "x"
type textarea "9/17/25 TMB PROVIDE SERVICE PARTS AND LABOR TO DETERMINE THAT ON REACH IN FREEZ…"
type textarea "x"
type textarea "9/17/25 TMB PROVIDE SERVICE PARTS AND LABOR TO DETERMINE THAT ON REACH IN FREEZ…"
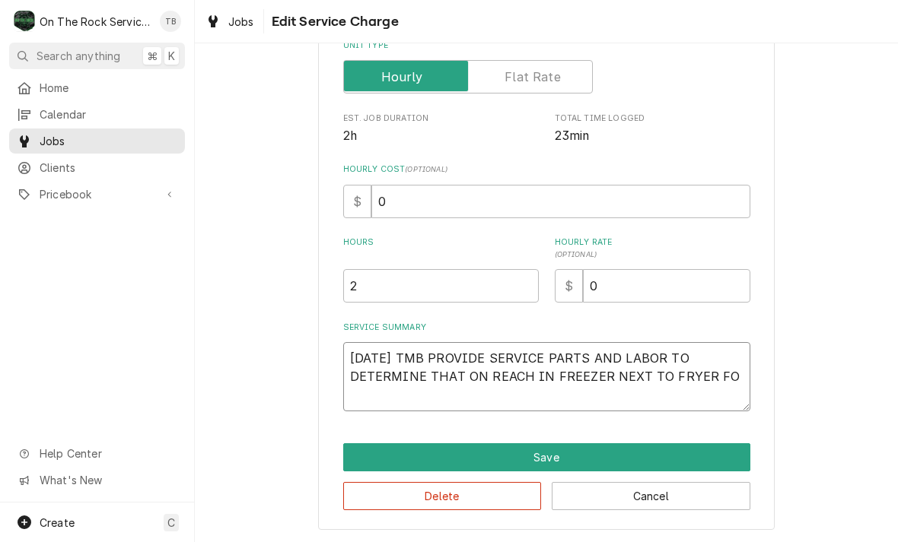
type textarea "x"
type textarea "9/17/25 TMB PROVIDE SERVICE PARTS AND LABOR TO DETERMINE THAT ON REACH IN FREEZ…"
type textarea "x"
type textarea "9/17/25 TMB PROVIDE SERVICE PARTS AND LABOR TO DETERMINE THAT ON REACH IN FREEZ…"
type textarea "x"
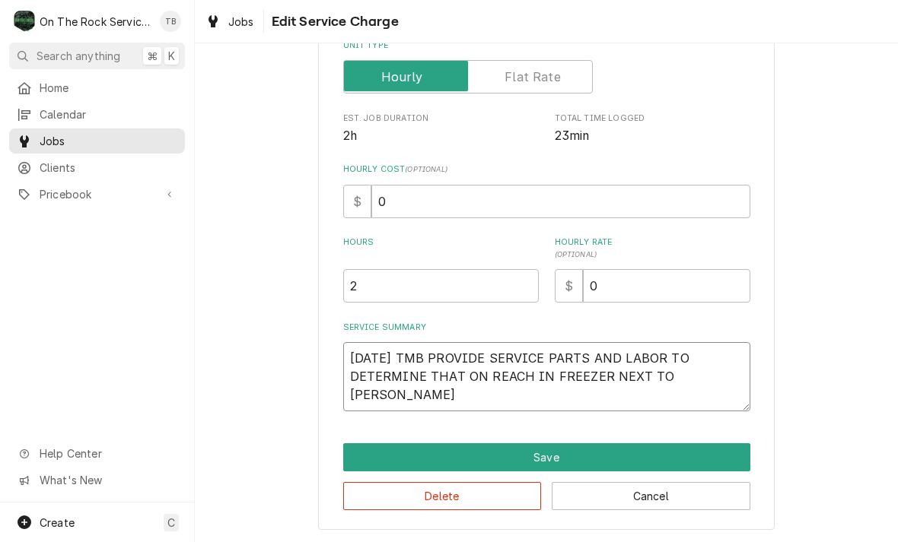
type textarea "9/17/25 TMB PROVIDE SERVICE PARTS AND LABOR TO DETERMINE THAT ON REACH IN FREEZ…"
type textarea "x"
type textarea "9/17/25 TMB PROVIDE SERVICE PARTS AND LABOR TO DETERMINE THAT ON REACH IN FREEZ…"
type textarea "x"
type textarea "9/17/25 TMB PROVIDE SERVICE PARTS AND LABOR TO DETERMINE THAT ON REACH IN FREEZ…"
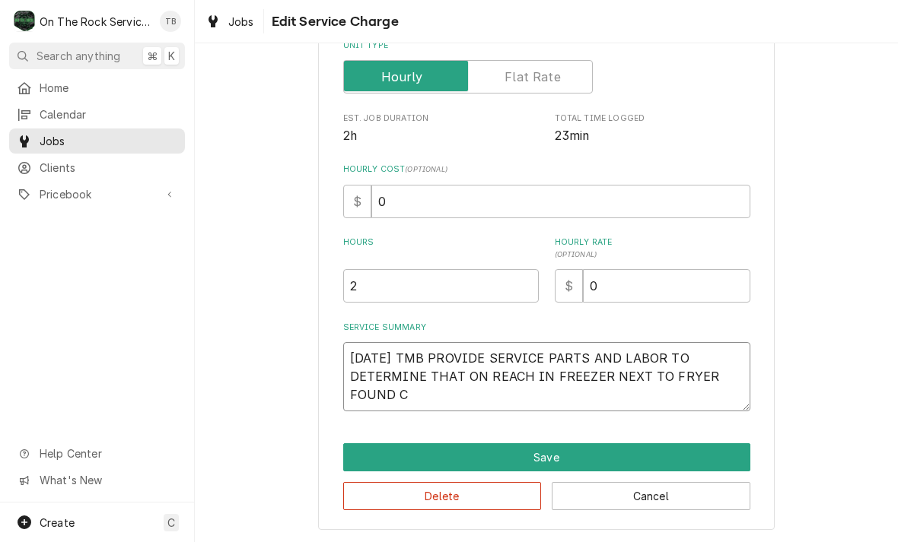
type textarea "x"
type textarea "9/17/25 TMB PROVIDE SERVICE PARTS AND LABOR TO DETERMINE THAT ON REACH IN FREEZ…"
type textarea "x"
type textarea "9/17/25 TMB PROVIDE SERVICE PARTS AND LABOR TO DETERMINE THAT ON REACH IN FREEZ…"
type textarea "x"
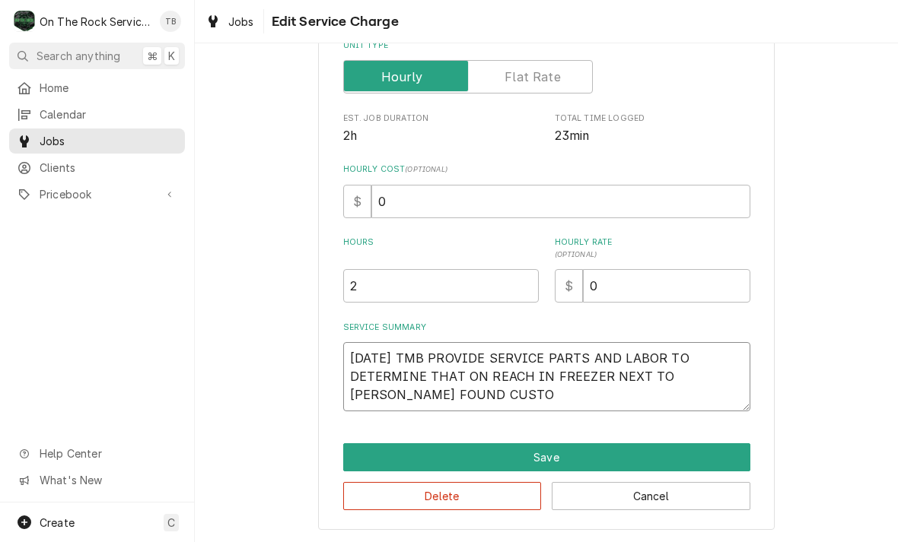
type textarea "9/17/25 TMB PROVIDE SERVICE PARTS AND LABOR TO DETERMINE THAT ON REACH IN FREEZ…"
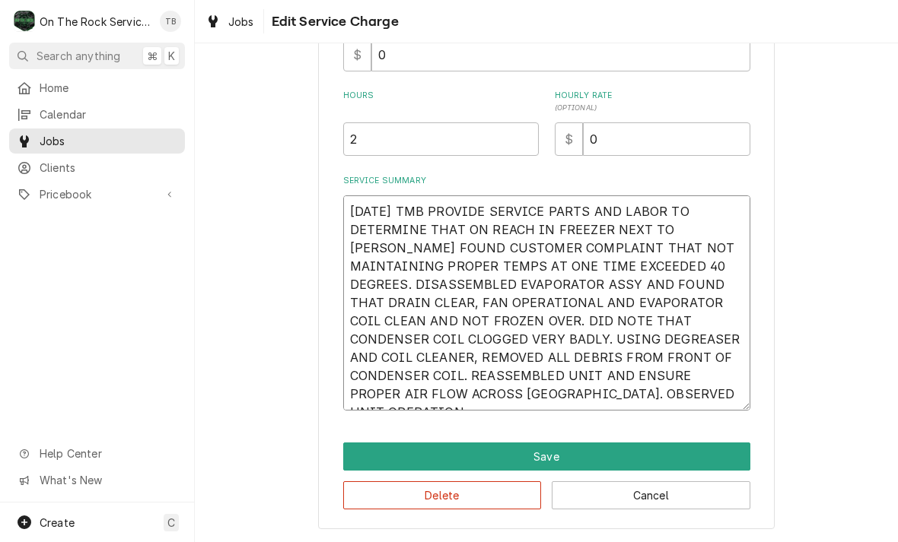
scroll to position [377, 0]
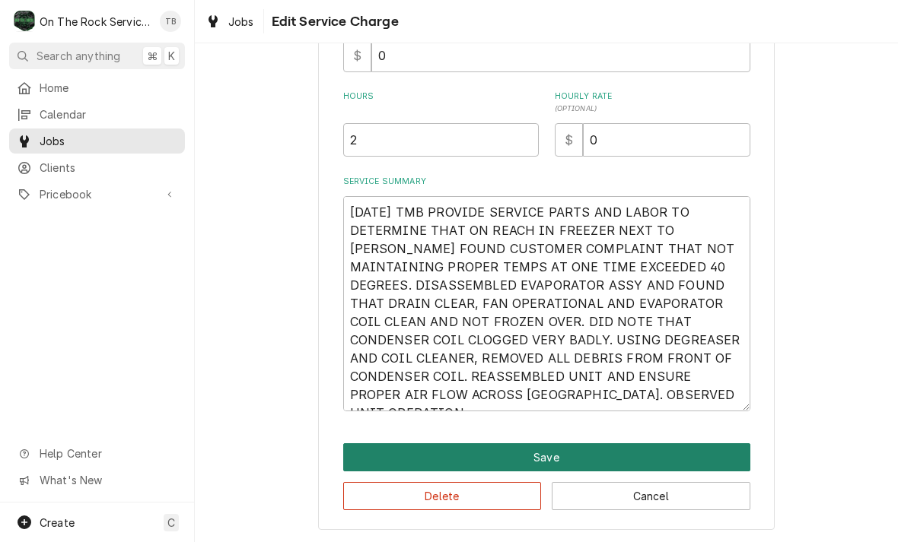
click at [561, 460] on button "Save" at bounding box center [546, 458] width 407 height 28
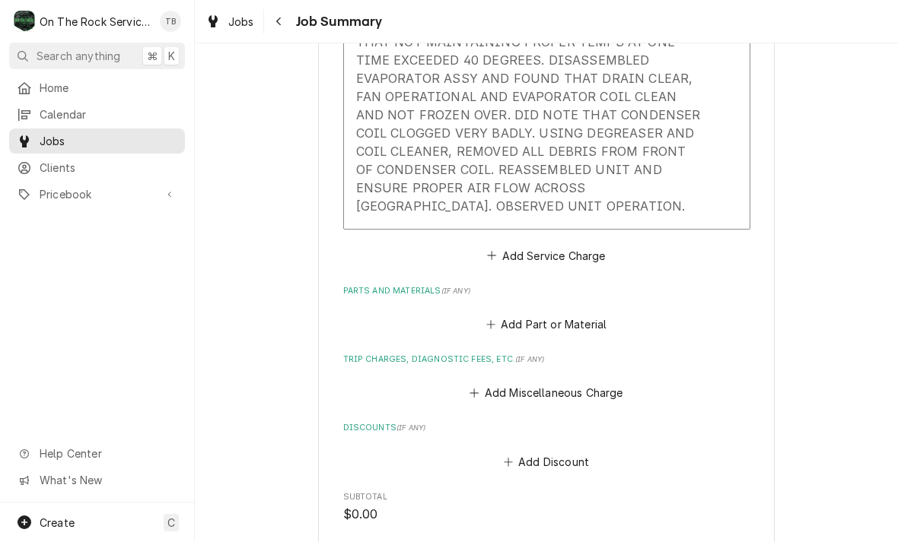
scroll to position [637, 0]
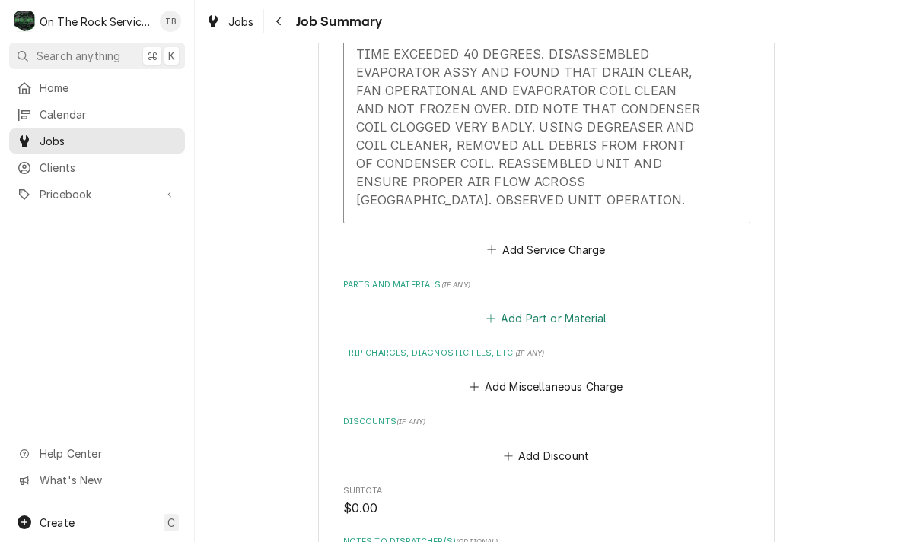
click at [569, 308] on button "Add Part or Material" at bounding box center [546, 318] width 126 height 21
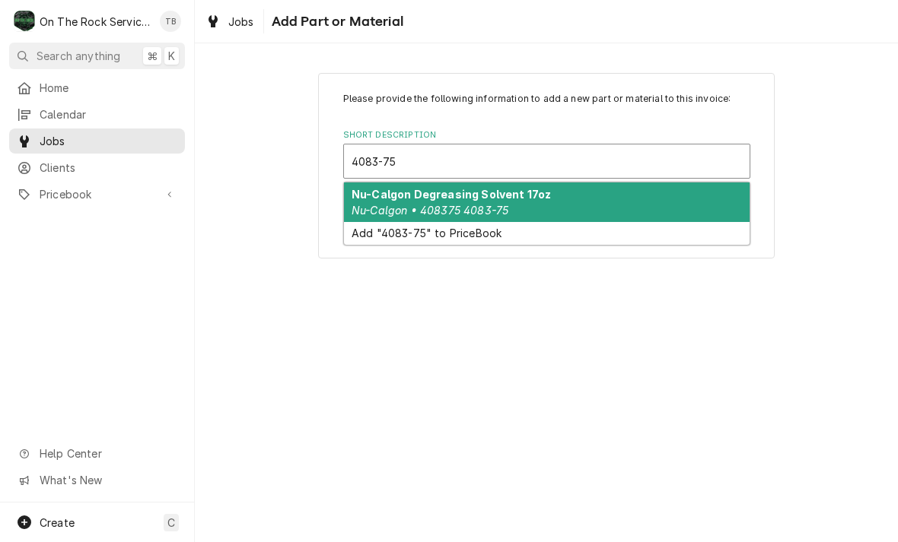
click at [506, 199] on strong "Nu-Calgon Degreasing Solvent 17oz" at bounding box center [450, 194] width 199 height 13
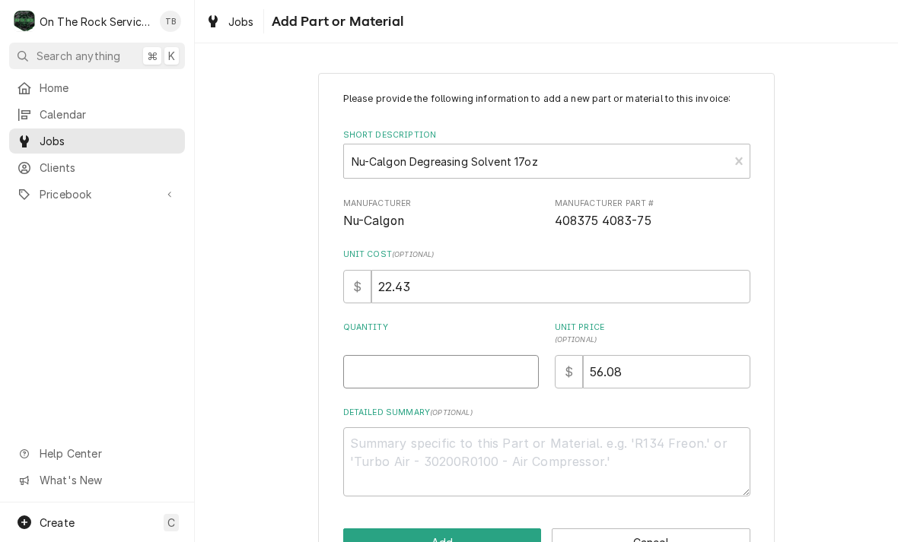
click at [398, 372] on input "Quantity" at bounding box center [441, 371] width 196 height 33
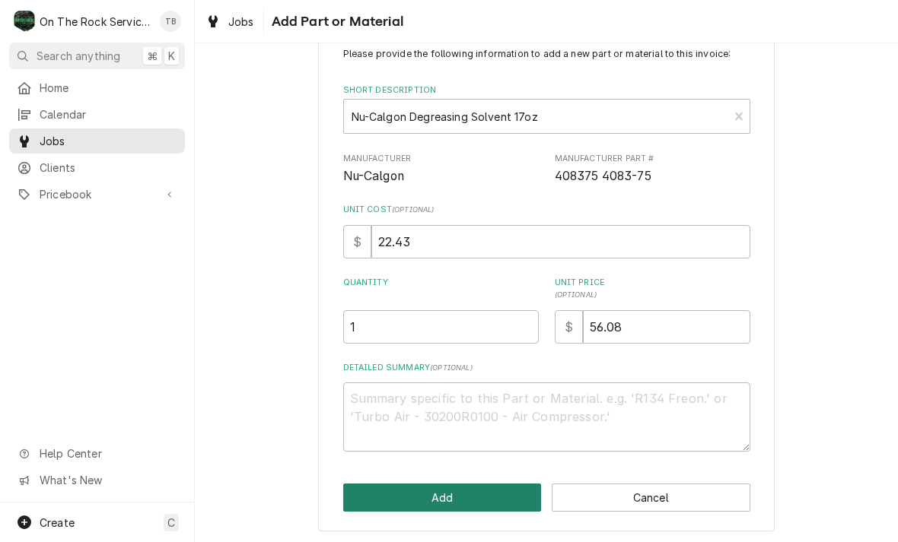
click at [460, 498] on button "Add" at bounding box center [442, 498] width 199 height 28
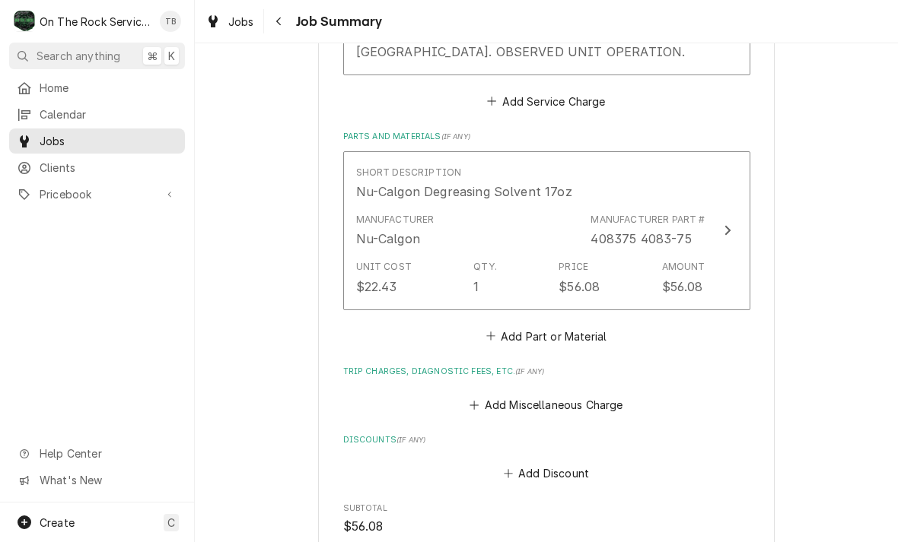
scroll to position [791, 0]
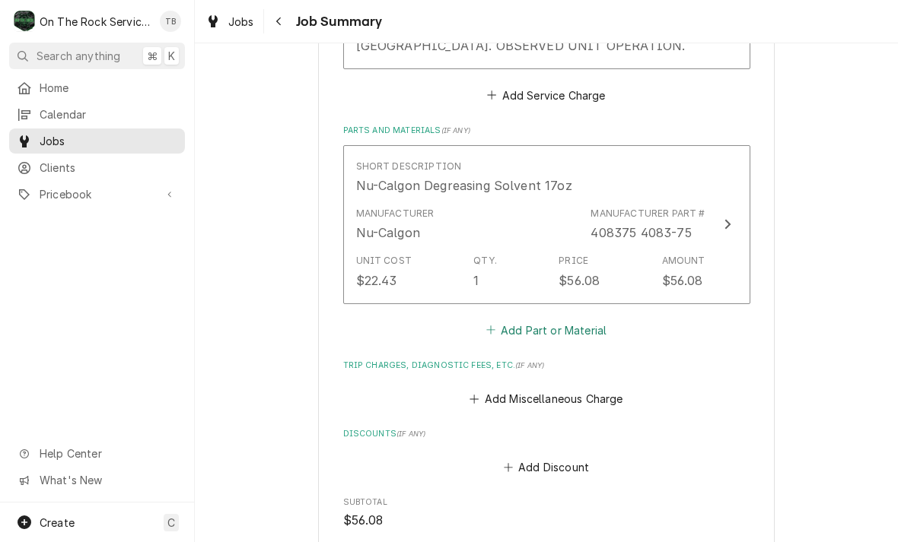
click at [577, 320] on button "Add Part or Material" at bounding box center [546, 330] width 126 height 21
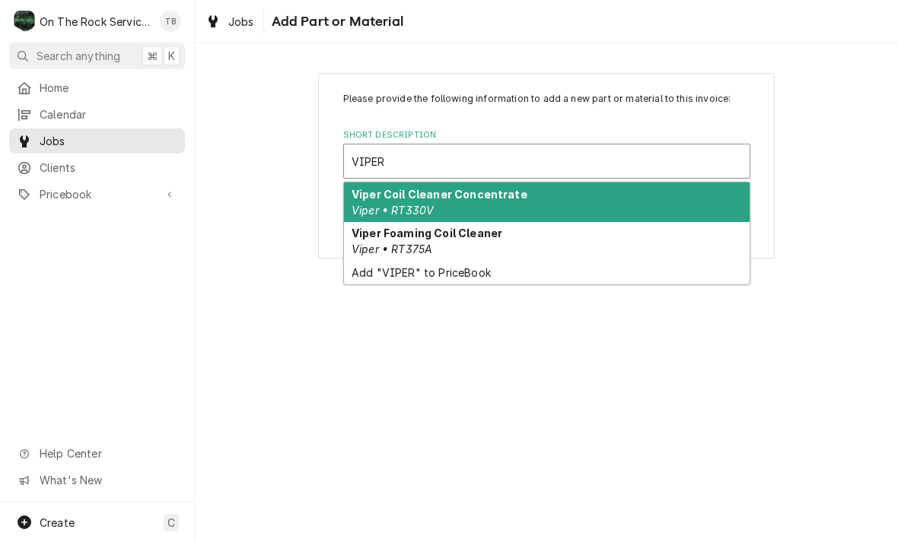
click at [464, 247] on div "Viper Foaming Coil Cleaner Viper • RT375A" at bounding box center [547, 242] width 406 height 40
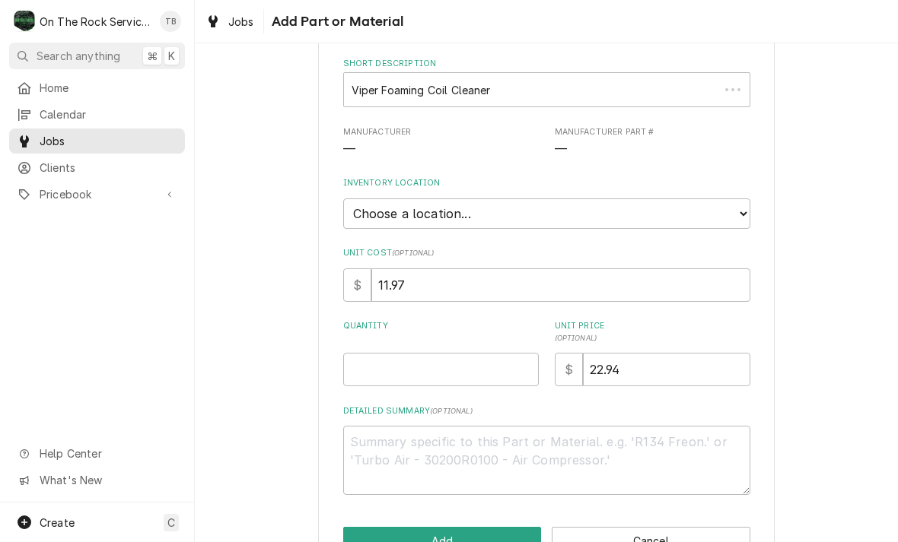
scroll to position [73, 0]
click at [738, 207] on select "Choose a location... Ray's Truck Rich's Truck Todd's Truck Warehouse" at bounding box center [546, 212] width 407 height 30
click at [471, 360] on input "Quantity" at bounding box center [441, 367] width 196 height 33
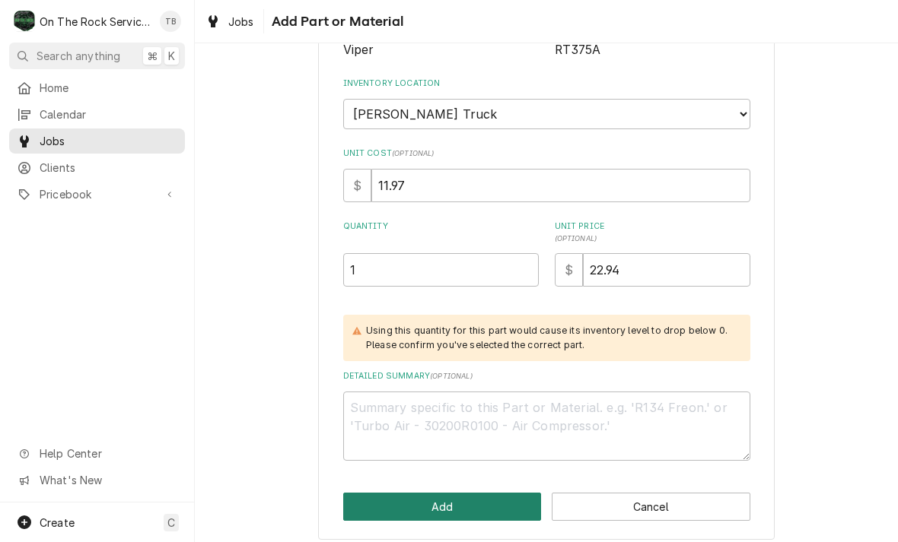
click at [460, 500] on button "Add" at bounding box center [442, 507] width 199 height 28
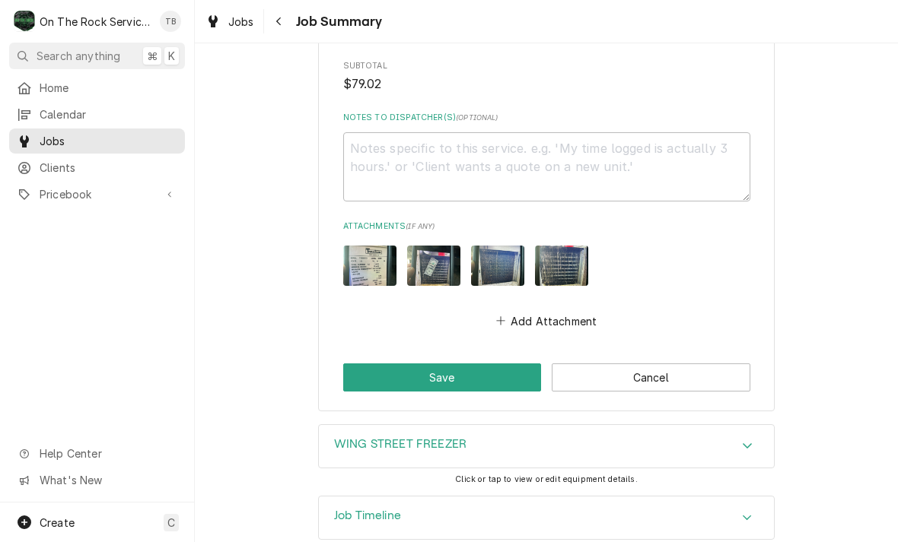
scroll to position [1441, 0]
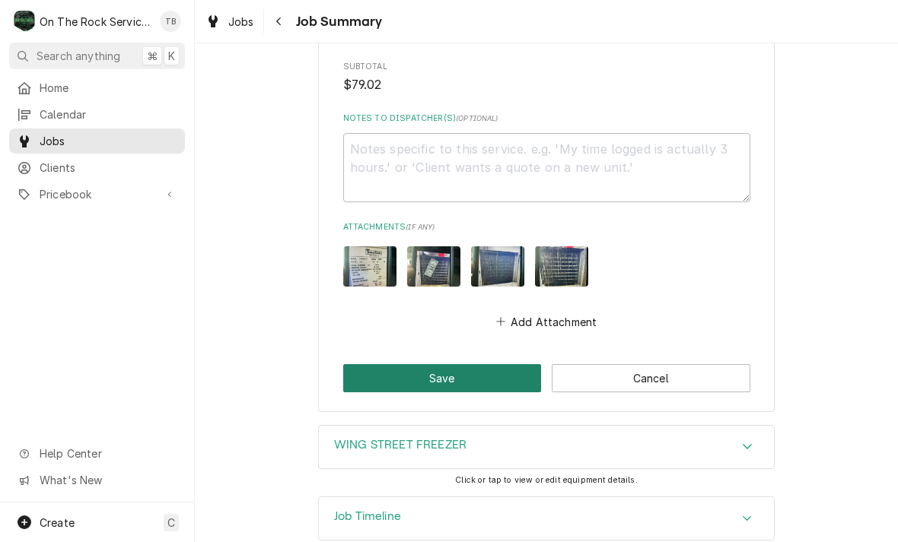
click at [463, 364] on button "Save" at bounding box center [442, 378] width 199 height 28
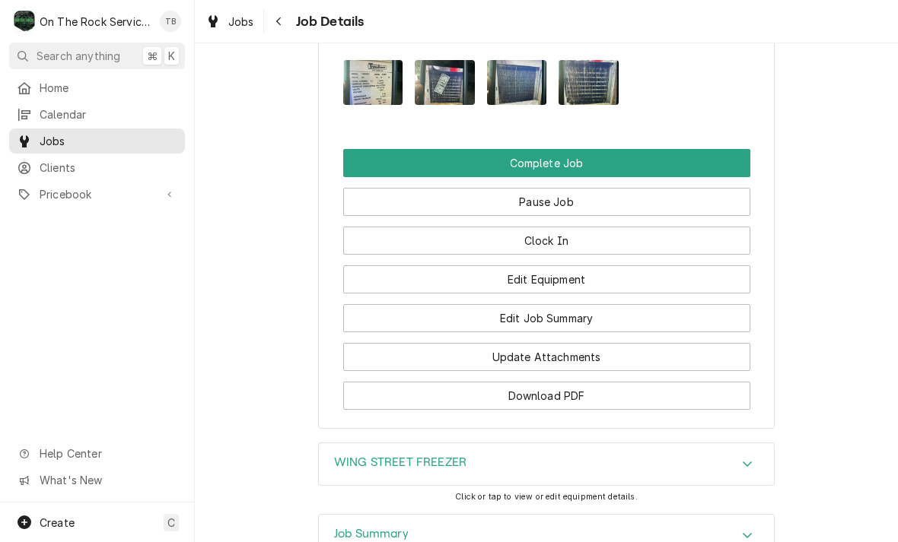
scroll to position [1780, 0]
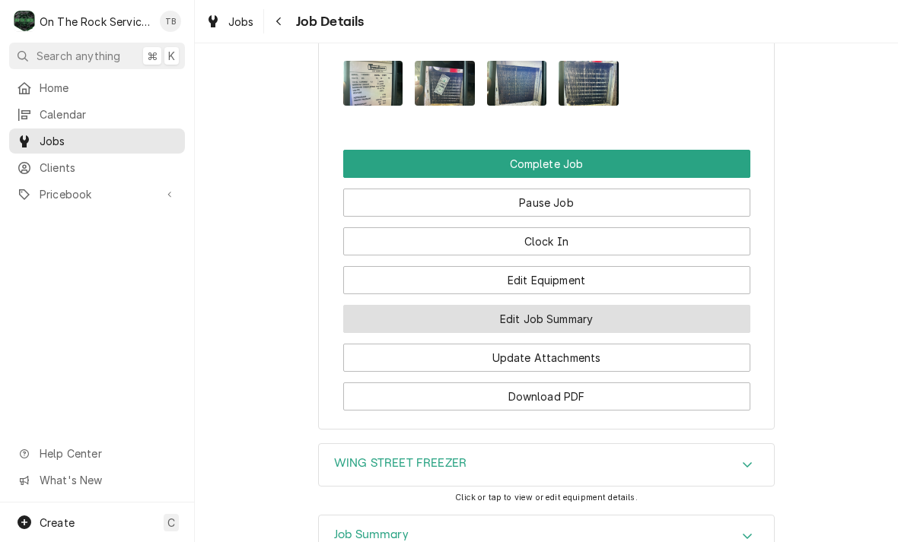
click at [599, 315] on button "Edit Job Summary" at bounding box center [546, 319] width 407 height 28
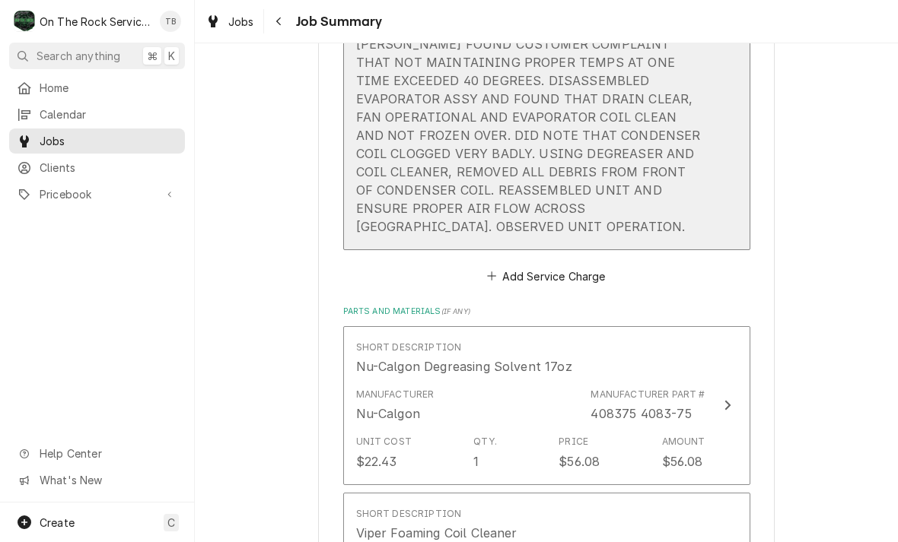
click at [653, 203] on div "[DATE] TMB PROVIDE SERVICE PARTS AND LABOR TO DETERMINE THAT ON REACH IN FREEZE…" at bounding box center [530, 116] width 349 height 237
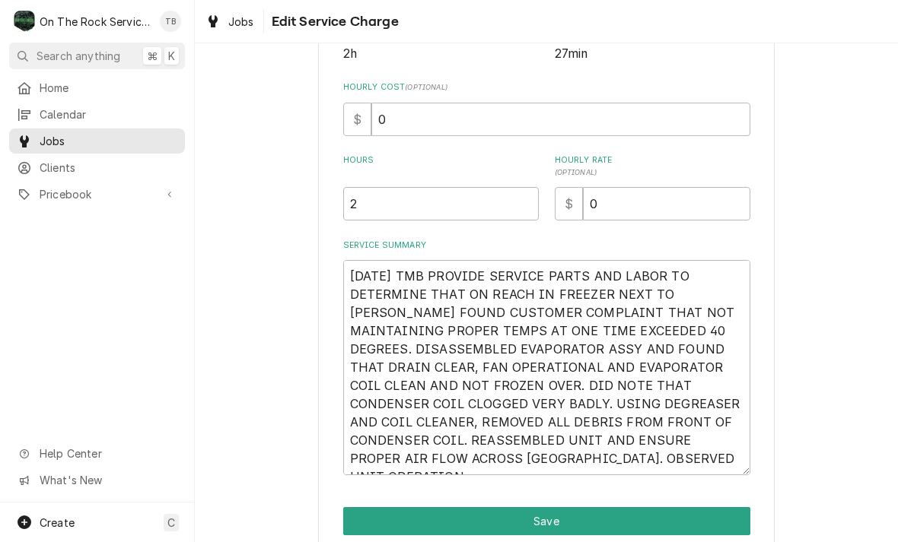
scroll to position [326, 0]
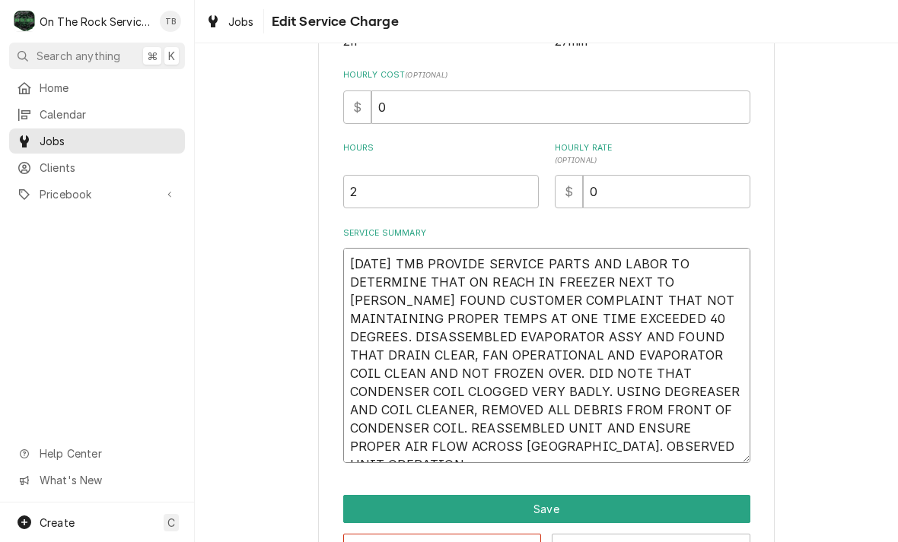
click at [610, 452] on textarea "[DATE] TMB PROVIDE SERVICE PARTS AND LABOR TO DETERMINE THAT ON REACH IN FREEZE…" at bounding box center [546, 355] width 407 height 215
type textarea "x"
type textarea "[DATE] TMB PROVIDE SERVICE PARTS AND LABOR TO DETERMINE THAT ON REACH IN FREEZE…"
type textarea "x"
type textarea "[DATE] TMB PROVIDE SERVICE PARTS AND LABOR TO DETERMINE THAT ON REACH IN FREEZE…"
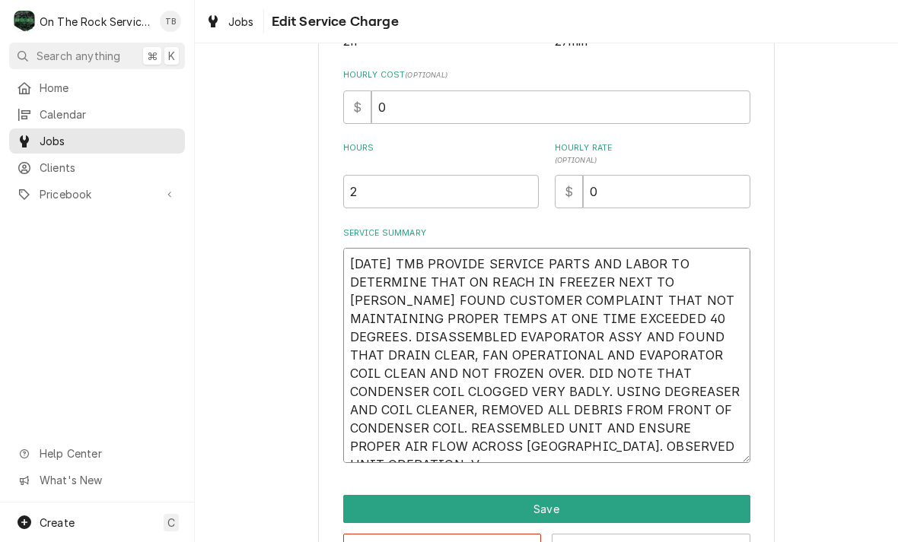
type textarea "x"
type textarea "[DATE] TMB PROVIDE SERVICE PARTS AND LABOR TO DETERMINE THAT ON REACH IN FREEZE…"
type textarea "x"
type textarea "[DATE] TMB PROVIDE SERVICE PARTS AND LABOR TO DETERMINE THAT ON REACH IN FREEZE…"
type textarea "x"
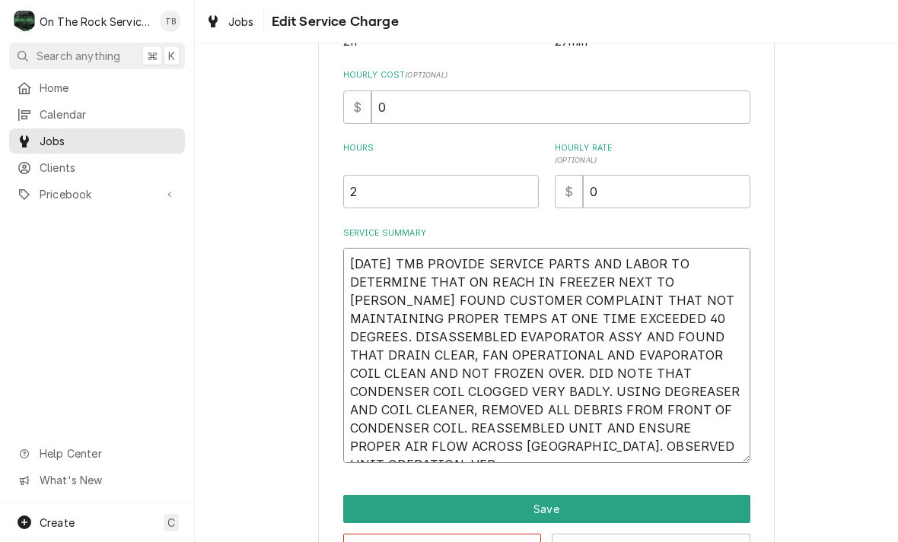
type textarea "[DATE] TMB PROVIDE SERVICE PARTS AND LABOR TO DETERMINE THAT ON REACH IN FREEZE…"
type textarea "x"
type textarea "[DATE] TMB PROVIDE SERVICE PARTS AND LABOR TO DETERMINE THAT ON REACH IN FREEZE…"
type textarea "x"
type textarea "[DATE] TMB PROVIDE SERVICE PARTS AND LABOR TO DETERMINE THAT ON REACH IN FREEZE…"
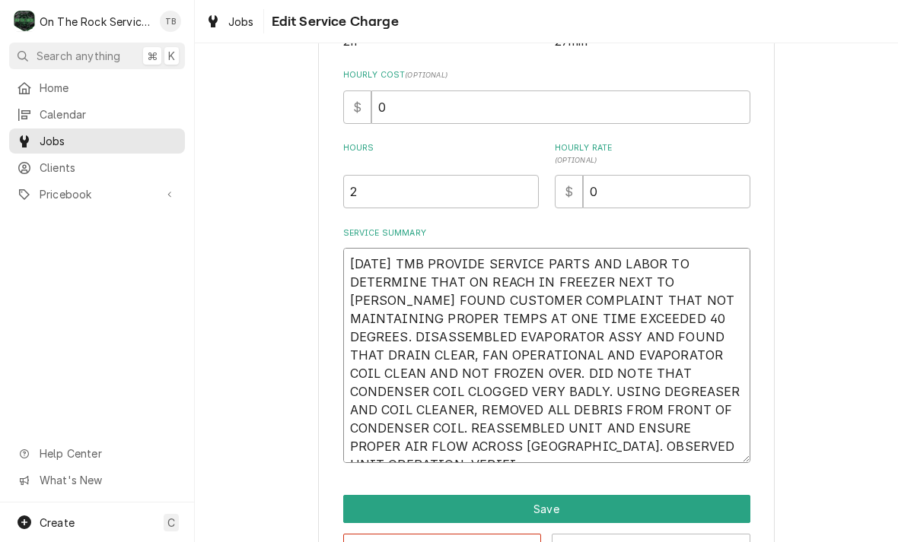
type textarea "x"
type textarea "[DATE] TMB PROVIDE SERVICE PARTS AND LABOR TO DETERMINE THAT ON REACH IN FREEZE…"
type textarea "x"
type textarea "[DATE] TMB PROVIDE SERVICE PARTS AND LABOR TO DETERMINE THAT ON REACH IN FREEZE…"
type textarea "x"
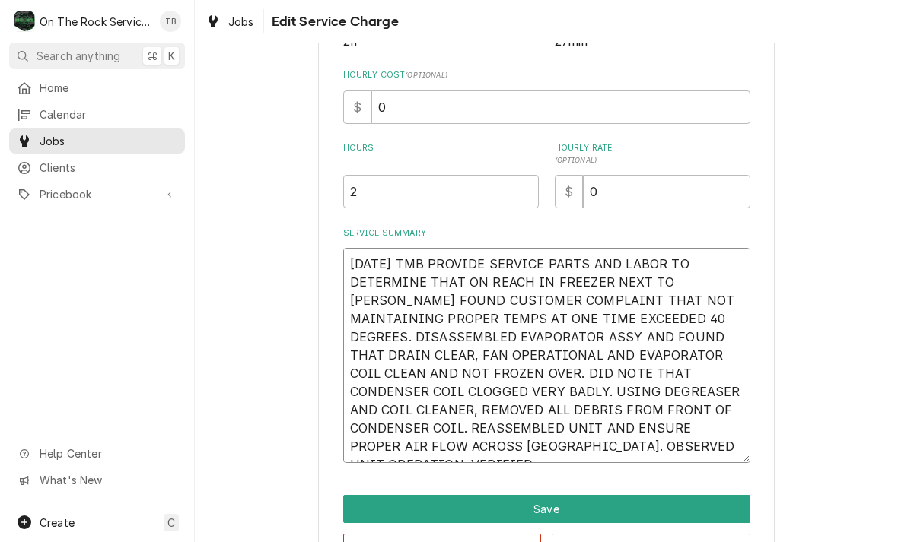
type textarea "[DATE] TMB PROVIDE SERVICE PARTS AND LABOR TO DETERMINE THAT ON REACH IN FREEZE…"
type textarea "x"
type textarea "[DATE] TMB PROVIDE SERVICE PARTS AND LABOR TO DETERMINE THAT ON REACH IN FREEZE…"
type textarea "x"
type textarea "[DATE] TMB PROVIDE SERVICE PARTS AND LABOR TO DETERMINE THAT ON REACH IN FREEZE…"
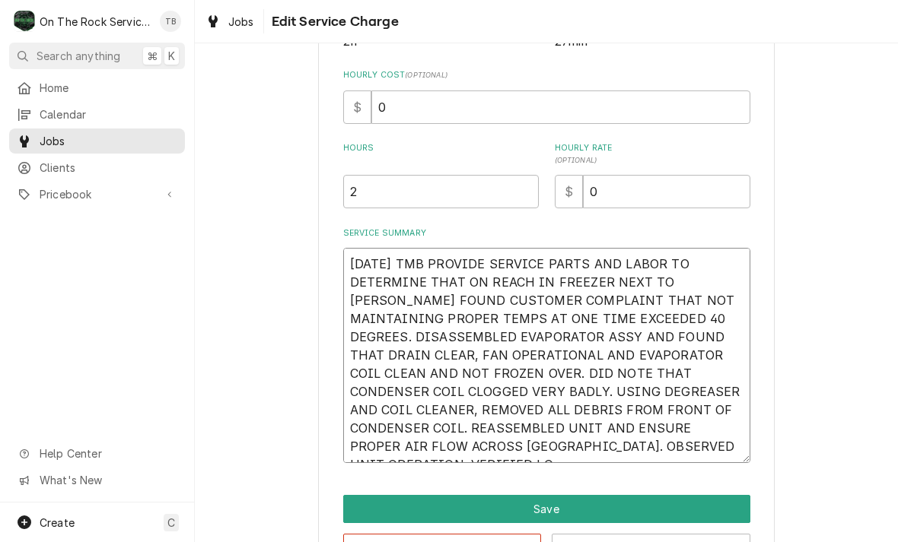
type textarea "x"
type textarea "[DATE] TMB PROVIDE SERVICE PARTS AND LABOR TO DETERMINE THAT ON REACH IN FREEZE…"
type textarea "x"
type textarea "[DATE] TMB PROVIDE SERVICE PARTS AND LABOR TO DETERMINE THAT ON REACH IN FREEZE…"
type textarea "x"
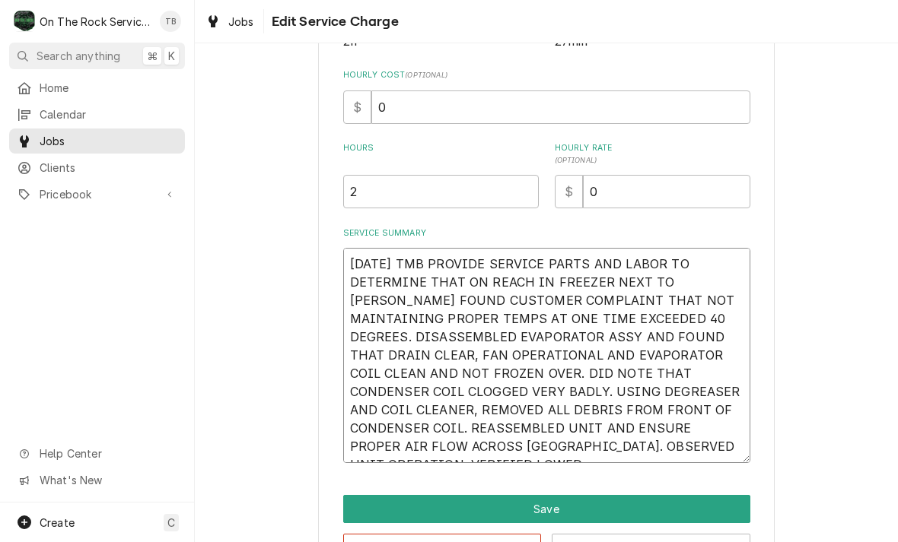
type textarea "[DATE] TMB PROVIDE SERVICE PARTS AND LABOR TO DETERMINE THAT ON REACH IN FREEZE…"
type textarea "x"
type textarea "[DATE] TMB PROVIDE SERVICE PARTS AND LABOR TO DETERMINE THAT ON REACH IN FREEZE…"
type textarea "x"
type textarea "[DATE] TMB PROVIDE SERVICE PARTS AND LABOR TO DETERMINE THAT ON REACH IN FREEZE…"
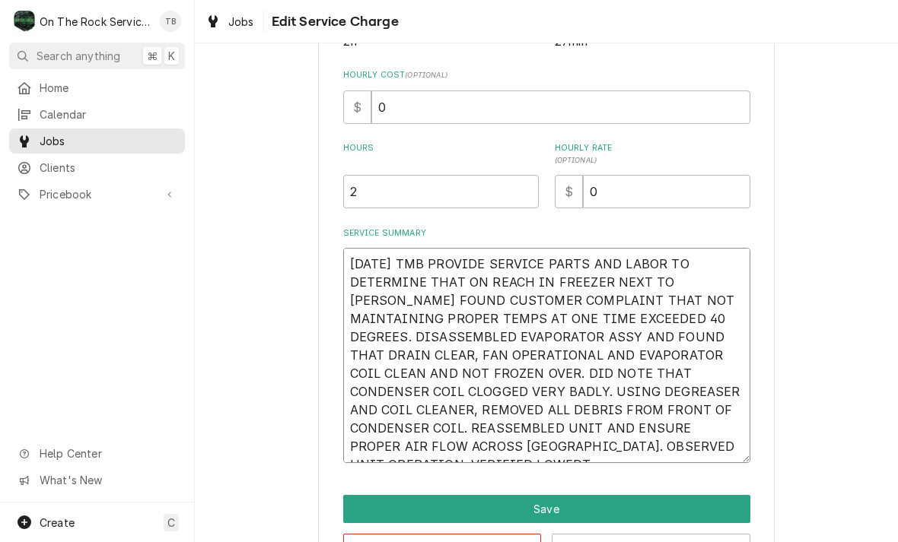
type textarea "x"
type textarea "[DATE] TMB PROVIDE SERVICE PARTS AND LABOR TO DETERMINE THAT ON REACH IN FREEZE…"
type textarea "x"
type textarea "[DATE] TMB PROVIDE SERVICE PARTS AND LABOR TO DETERMINE THAT ON REACH IN FREEZE…"
type textarea "x"
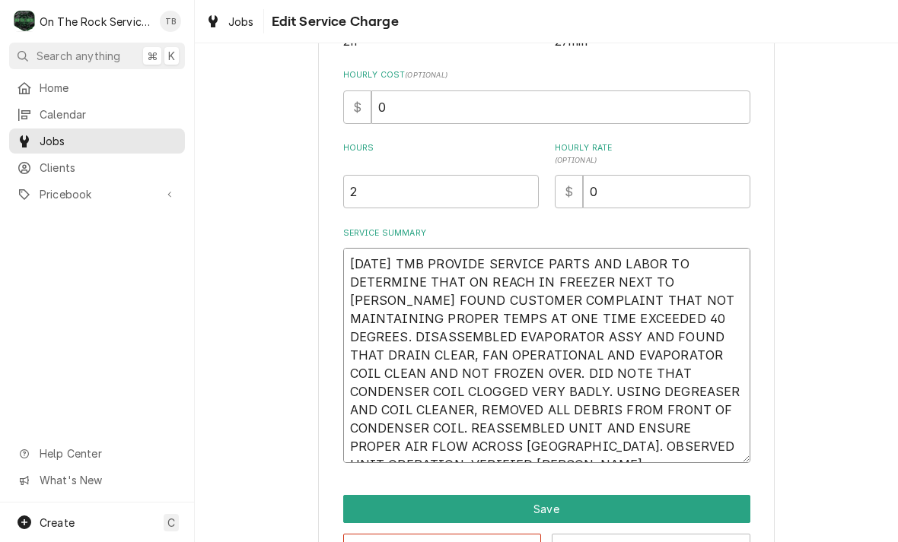
type textarea "[DATE] TMB PROVIDE SERVICE PARTS AND LABOR TO DETERMINE THAT ON REACH IN FREEZE…"
type textarea "x"
type textarea "[DATE] TMB PROVIDE SERVICE PARTS AND LABOR TO DETERMINE THAT ON REACH IN FREEZE…"
type textarea "x"
type textarea "[DATE] TMB PROVIDE SERVICE PARTS AND LABOR TO DETERMINE THAT ON REACH IN FREEZE…"
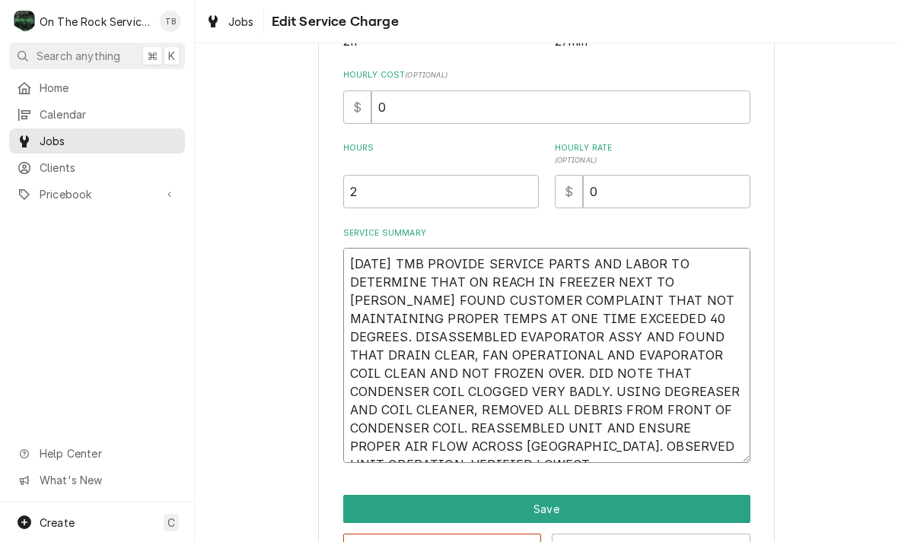
type textarea "x"
type textarea "[DATE] TMB PROVIDE SERVICE PARTS AND LABOR TO DETERMINE THAT ON REACH IN FREEZE…"
type textarea "x"
type textarea "[DATE] TMB PROVIDE SERVICE PARTS AND LABOR TO DETERMINE THAT ON REACH IN FREEZE…"
type textarea "x"
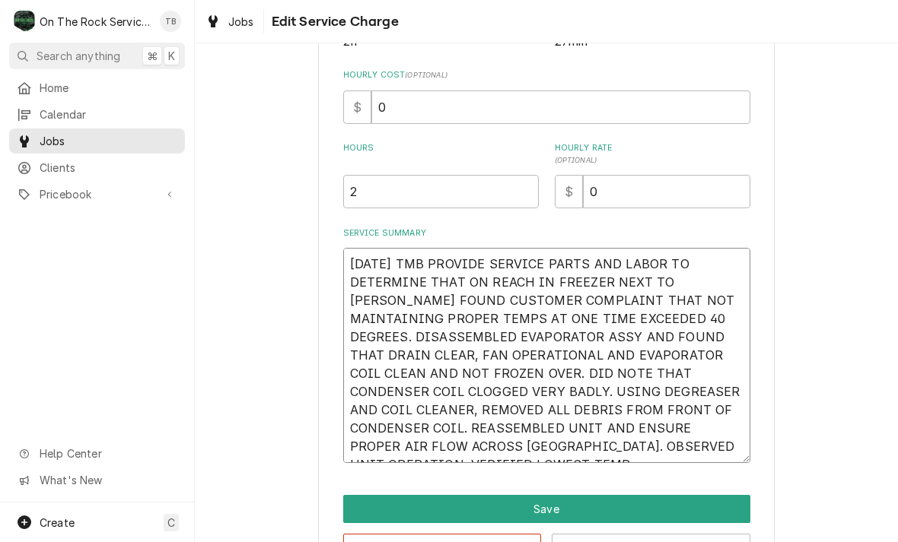
type textarea "[DATE] TMB PROVIDE SERVICE PARTS AND LABOR TO DETERMINE THAT ON REACH IN FREEZE…"
type textarea "x"
type textarea "[DATE] TMB PROVIDE SERVICE PARTS AND LABOR TO DETERMINE THAT ON REACH IN FREEZE…"
type textarea "x"
type textarea "[DATE] TMB PROVIDE SERVICE PARTS AND LABOR TO DETERMINE THAT ON REACH IN FREEZE…"
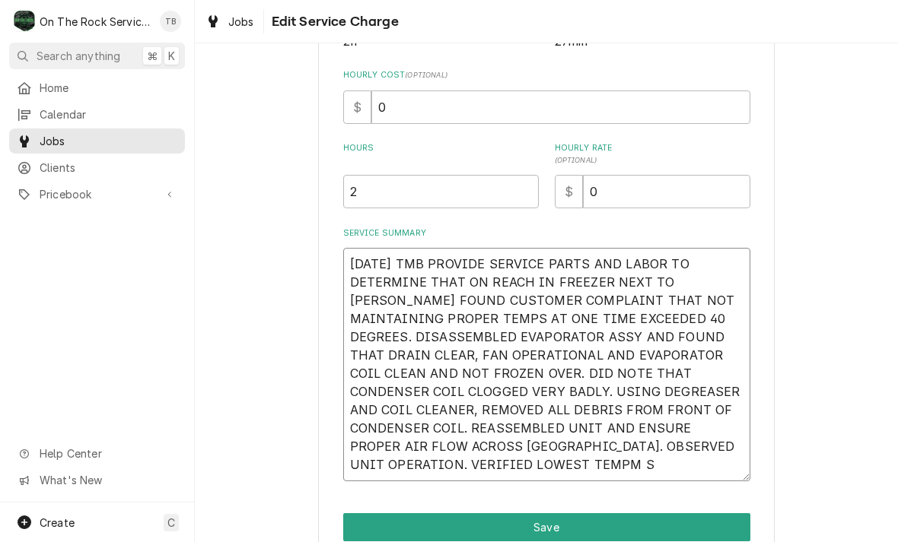
type textarea "x"
type textarea "[DATE] TMB PROVIDE SERVICE PARTS AND LABOR TO DETERMINE THAT ON REACH IN FREEZE…"
type textarea "x"
type textarea "[DATE] TMB PROVIDE SERVICE PARTS AND LABOR TO DETERMINE THAT ON REACH IN FREEZE…"
type textarea "x"
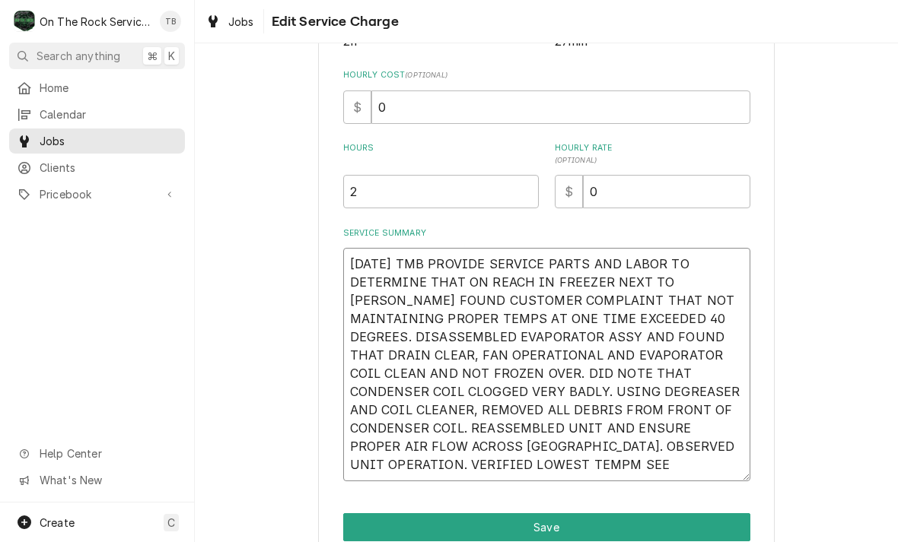
type textarea "[DATE] TMB PROVIDE SERVICE PARTS AND LABOR TO DETERMINE THAT ON REACH IN FREEZE…"
type textarea "x"
type textarea "[DATE] TMB PROVIDE SERVICE PARTS AND LABOR TO DETERMINE THAT ON REACH IN FREEZE…"
type textarea "x"
type textarea "[DATE] TMB PROVIDE SERVICE PARTS AND LABOR TO DETERMINE THAT ON REACH IN FREEZE…"
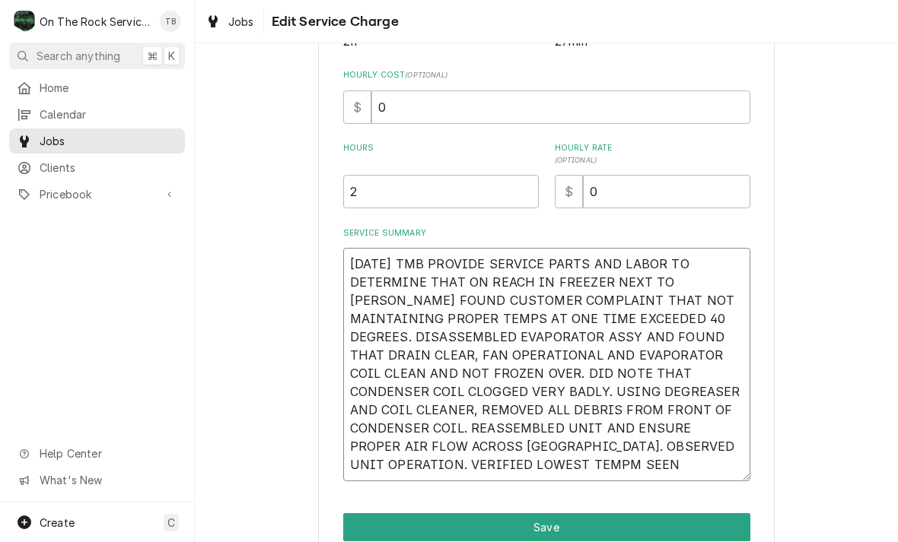
type textarea "x"
type textarea "[DATE] TMB PROVIDE SERVICE PARTS AND LABOR TO DETERMINE THAT ON REACH IN FREEZE…"
type textarea "x"
type textarea "[DATE] TMB PROVIDE SERVICE PARTS AND LABOR TO DETERMINE THAT ON REACH IN FREEZE…"
type textarea "x"
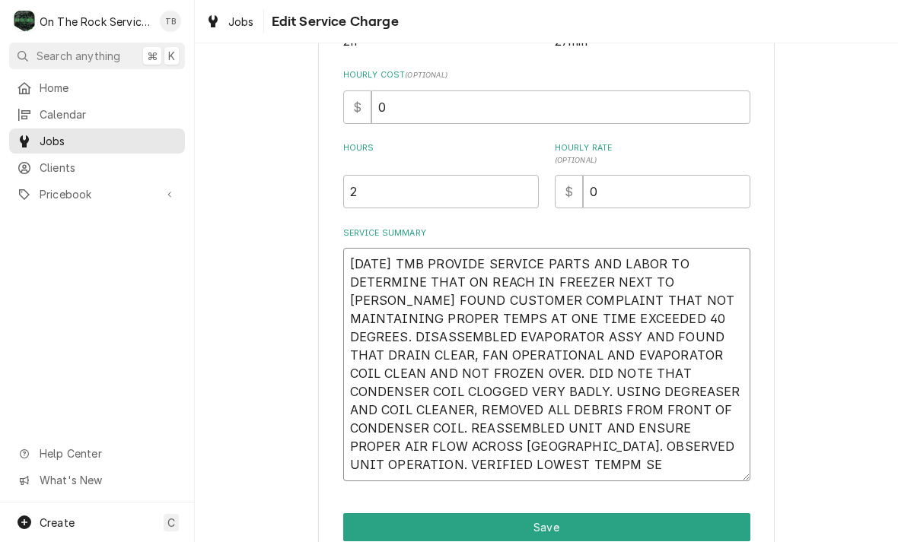
type textarea "[DATE] TMB PROVIDE SERVICE PARTS AND LABOR TO DETERMINE THAT ON REACH IN FREEZE…"
type textarea "x"
type textarea "[DATE] TMB PROVIDE SERVICE PARTS AND LABOR TO DETERMINE THAT ON REACH IN FREEZE…"
type textarea "x"
type textarea "[DATE] TMB PROVIDE SERVICE PARTS AND LABOR TO DETERMINE THAT ON REACH IN FREEZE…"
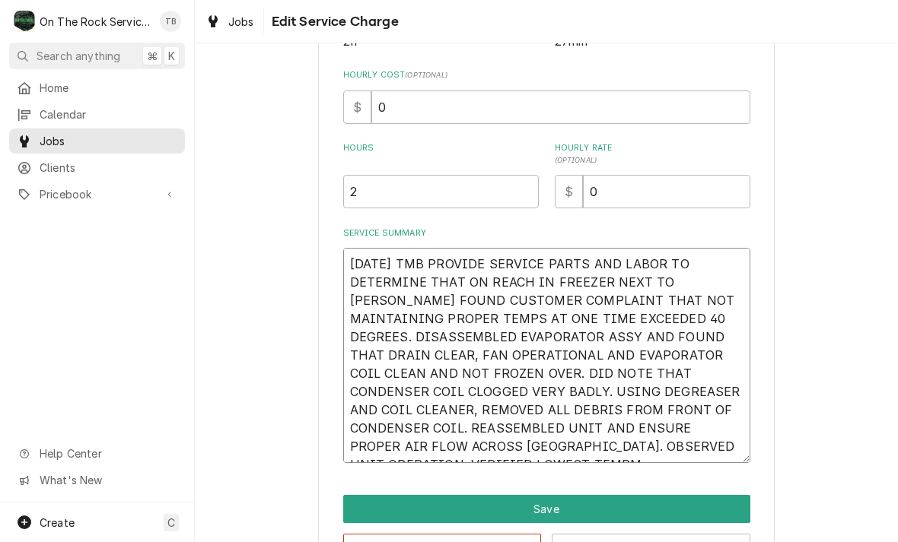
type textarea "x"
type textarea "[DATE] TMB PROVIDE SERVICE PARTS AND LABOR TO DETERMINE THAT ON REACH IN FREEZE…"
type textarea "x"
type textarea "[DATE] TMB PROVIDE SERVICE PARTS AND LABOR TO DETERMINE THAT ON REACH IN FREEZE…"
type textarea "x"
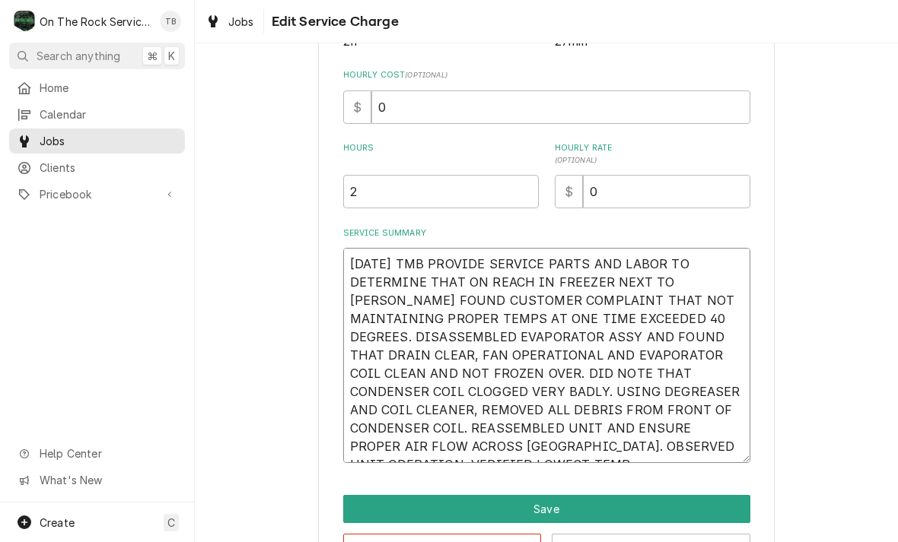
type textarea "[DATE] TMB PROVIDE SERVICE PARTS AND LABOR TO DETERMINE THAT ON REACH IN FREEZE…"
type textarea "x"
type textarea "[DATE] TMB PROVIDE SERVICE PARTS AND LABOR TO DETERMINE THAT ON REACH IN FREEZE…"
type textarea "x"
type textarea "[DATE] TMB PROVIDE SERVICE PARTS AND LABOR TO DETERMINE THAT ON REACH IN FREEZE…"
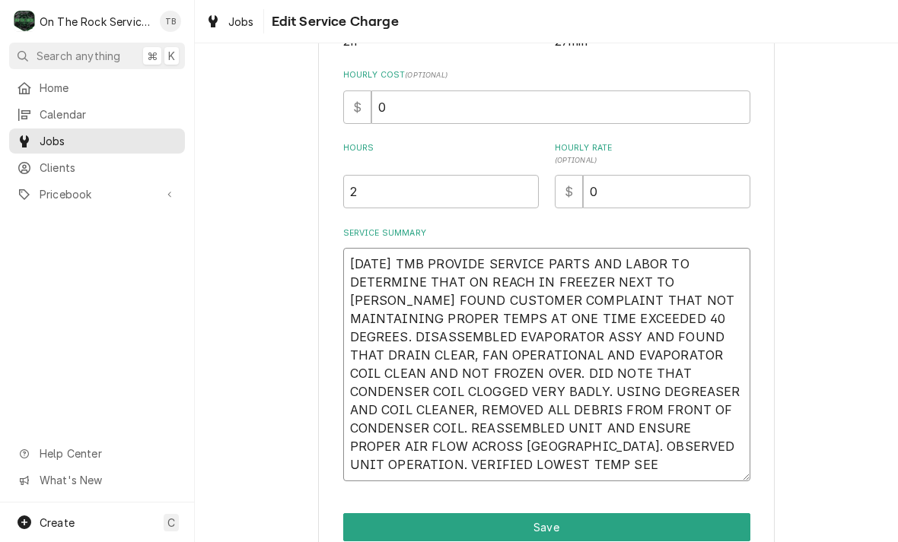
type textarea "x"
type textarea "[DATE] TMB PROVIDE SERVICE PARTS AND LABOR TO DETERMINE THAT ON REACH IN FREEZE…"
type textarea "x"
type textarea "[DATE] TMB PROVIDE SERVICE PARTS AND LABOR TO DETERMINE THAT ON REACH IN FREEZE…"
type textarea "x"
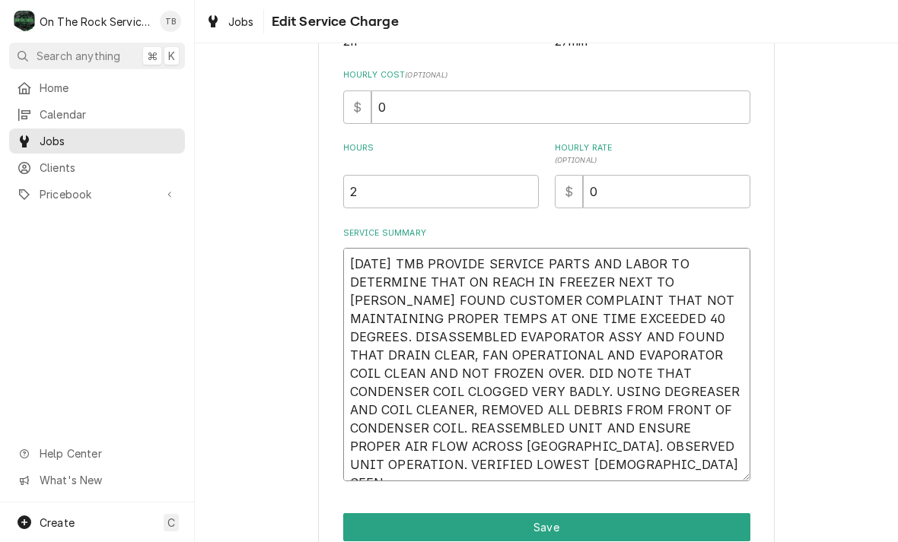
type textarea "[DATE] TMB PROVIDE SERVICE PARTS AND LABOR TO DETERMINE THAT ON REACH IN FREEZE…"
type textarea "x"
type textarea "[DATE] TMB PROVIDE SERVICE PARTS AND LABOR TO DETERMINE THAT ON REACH IN FREEZE…"
type textarea "x"
type textarea "[DATE] TMB PROVIDE SERVICE PARTS AND LABOR TO DETERMINE THAT ON REACH IN FREEZE…"
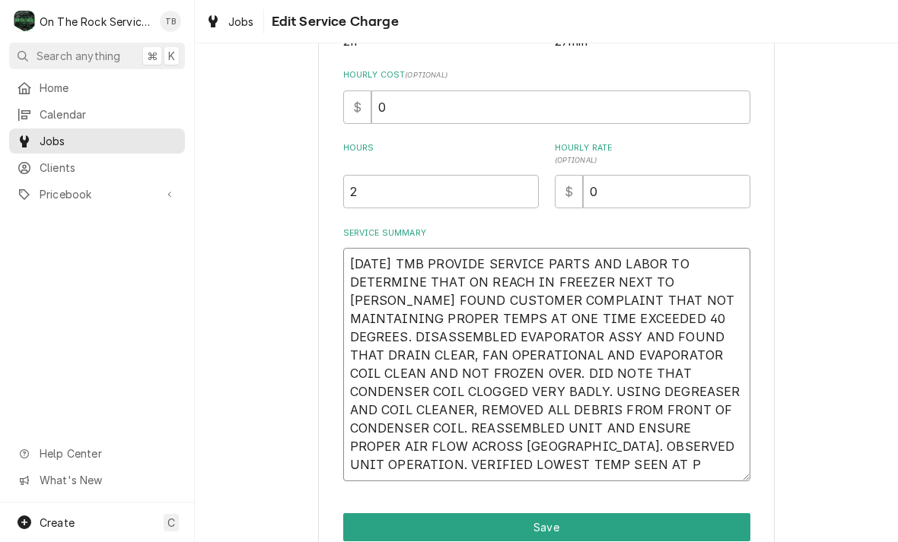
type textarea "x"
type textarea "[DATE] TMB PROVIDE SERVICE PARTS AND LABOR TO DETERMINE THAT ON REACH IN FREEZE…"
type textarea "x"
type textarea "[DATE] TMB PROVIDE SERVICE PARTS AND LABOR TO DETERMINE THAT ON REACH IN FREEZE…"
type textarea "x"
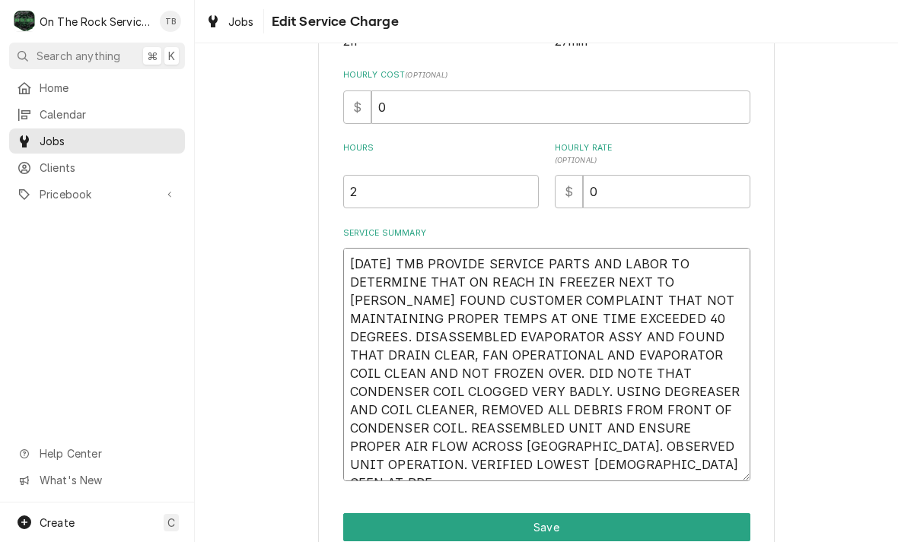
type textarea "[DATE] TMB PROVIDE SERVICE PARTS AND LABOR TO DETERMINE THAT ON REACH IN FREEZE…"
type textarea "x"
type textarea "[DATE] TMB PROVIDE SERVICE PARTS AND LABOR TO DETERMINE THAT ON REACH IN FREEZE…"
type textarea "x"
type textarea "[DATE] TMB PROVIDE SERVICE PARTS AND LABOR TO DETERMINE THAT ON REACH IN FREEZE…"
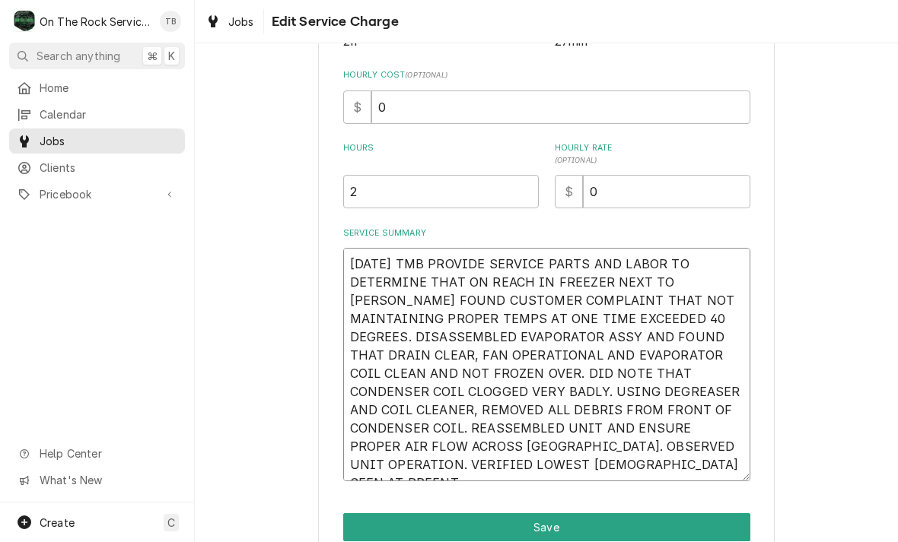
type textarea "x"
type textarea "[DATE] TMB PROVIDE SERVICE PARTS AND LABOR TO DETERMINE THAT ON REACH IN FREEZE…"
type textarea "x"
type textarea "[DATE] TMB PROVIDE SERVICE PARTS AND LABOR TO DETERMINE THAT ON REACH IN FREEZE…"
type textarea "x"
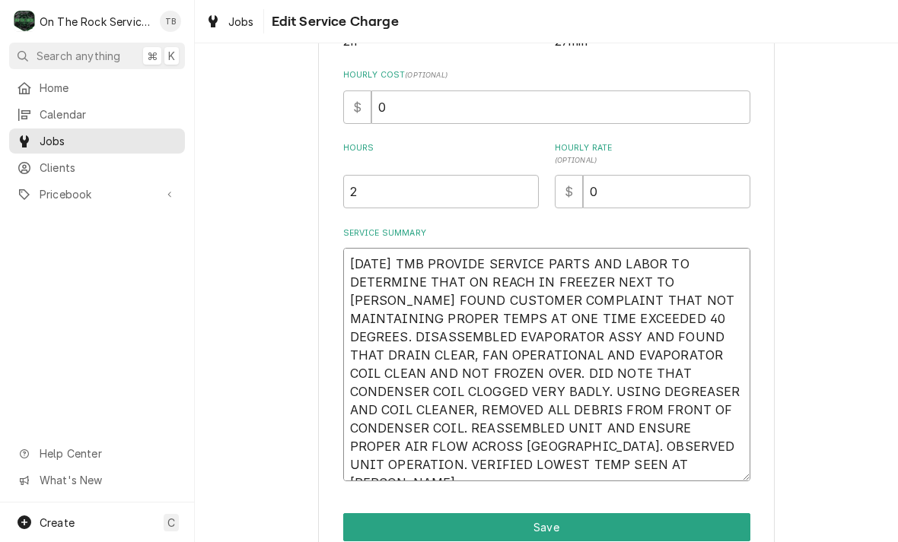
type textarea "[DATE] TMB PROVIDE SERVICE PARTS AND LABOR TO DETERMINE THAT ON REACH IN FREEZE…"
type textarea "x"
type textarea "[DATE] TMB PROVIDE SERVICE PARTS AND LABOR TO DETERMINE THAT ON REACH IN FREEZE…"
type textarea "x"
type textarea "[DATE] TMB PROVIDE SERVICE PARTS AND LABOR TO DETERMINE THAT ON REACH IN FREEZE…"
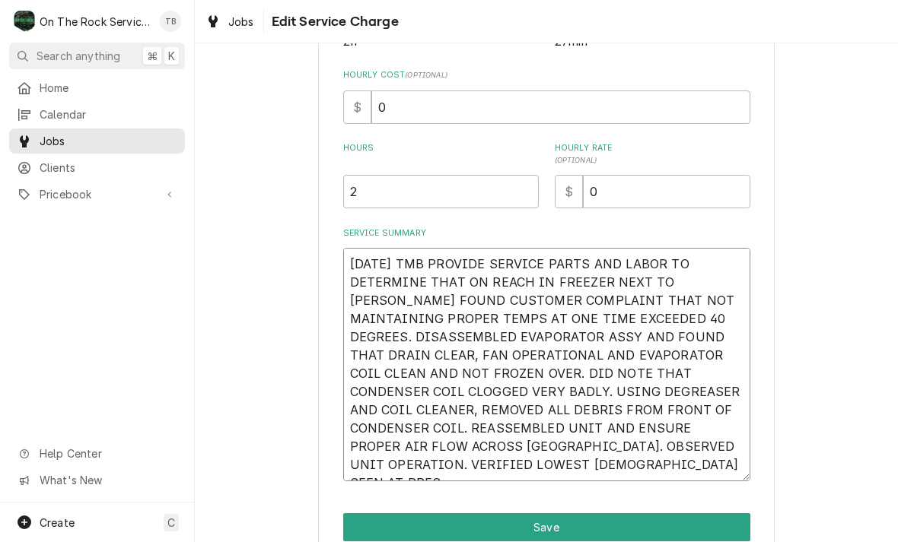
type textarea "x"
type textarea "[DATE] TMB PROVIDE SERVICE PARTS AND LABOR TO DETERMINE THAT ON REACH IN FREEZE…"
type textarea "x"
type textarea "[DATE] TMB PROVIDE SERVICE PARTS AND LABOR TO DETERMINE THAT ON REACH IN FREEZE…"
type textarea "x"
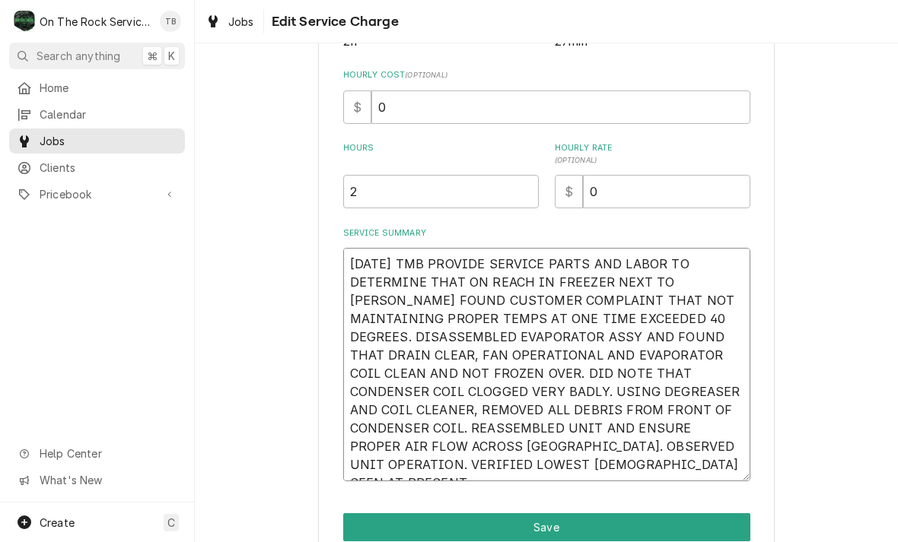
type textarea "[DATE] TMB PROVIDE SERVICE PARTS AND LABOR TO DETERMINE THAT ON REACH IN FREEZE…"
type textarea "x"
type textarea "[DATE] TMB PROVIDE SERVICE PARTS AND LABOR TO DETERMINE THAT ON REACH IN FREEZE…"
type textarea "x"
type textarea "[DATE] TMB PROVIDE SERVICE PARTS AND LABOR TO DETERMINE THAT ON REACH IN FREEZE…"
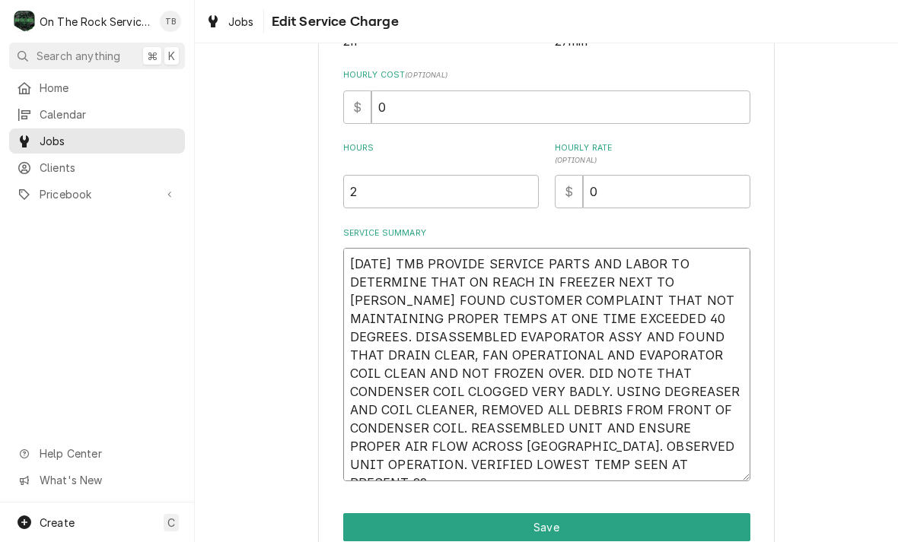
type textarea "x"
type textarea "[DATE] TMB PROVIDE SERVICE PARTS AND LABOR TO DETERMINE THAT ON REACH IN FREEZE…"
type textarea "x"
type textarea "[DATE] TMB PROVIDE SERVICE PARTS AND LABOR TO DETERMINE THAT ON REACH IN FREEZE…"
type textarea "x"
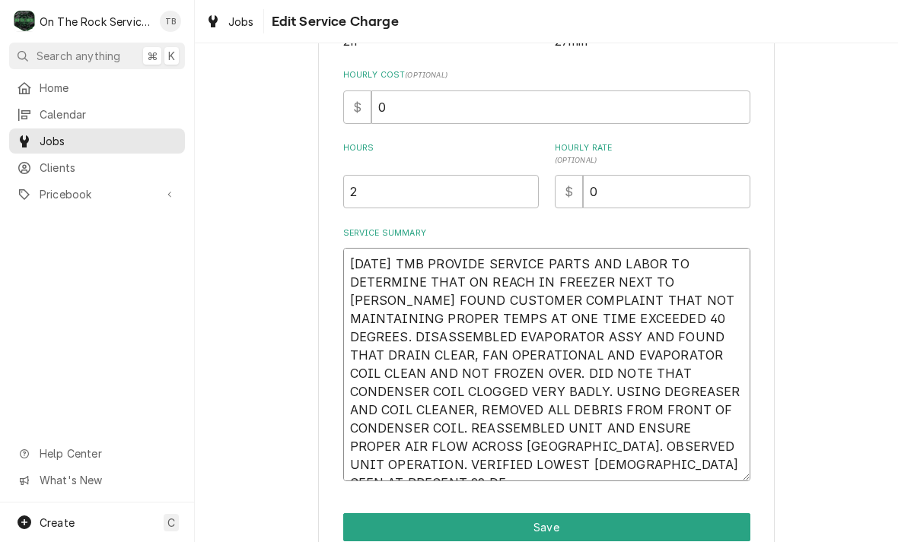
type textarea "[DATE] TMB PROVIDE SERVICE PARTS AND LABOR TO DETERMINE THAT ON REACH IN FREEZE…"
type textarea "x"
type textarea "[DATE] TMB PROVIDE SERVICE PARTS AND LABOR TO DETERMINE THAT ON REACH IN FREEZE…"
type textarea "x"
type textarea "[DATE] TMB PROVIDE SERVICE PARTS AND LABOR TO DETERMINE THAT ON REACH IN FREEZE…"
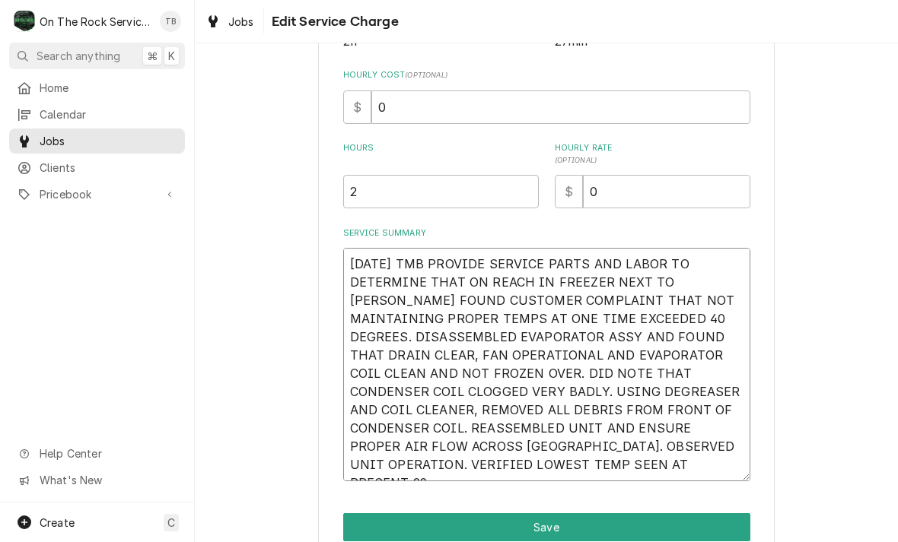
type textarea "x"
type textarea "[DATE] TMB PROVIDE SERVICE PARTS AND LABOR TO DETERMINE THAT ON REACH IN FREEZE…"
type textarea "x"
type textarea "[DATE] TMB PROVIDE SERVICE PARTS AND LABOR TO DETERMINE THAT ON REACH IN FREEZE…"
type textarea "x"
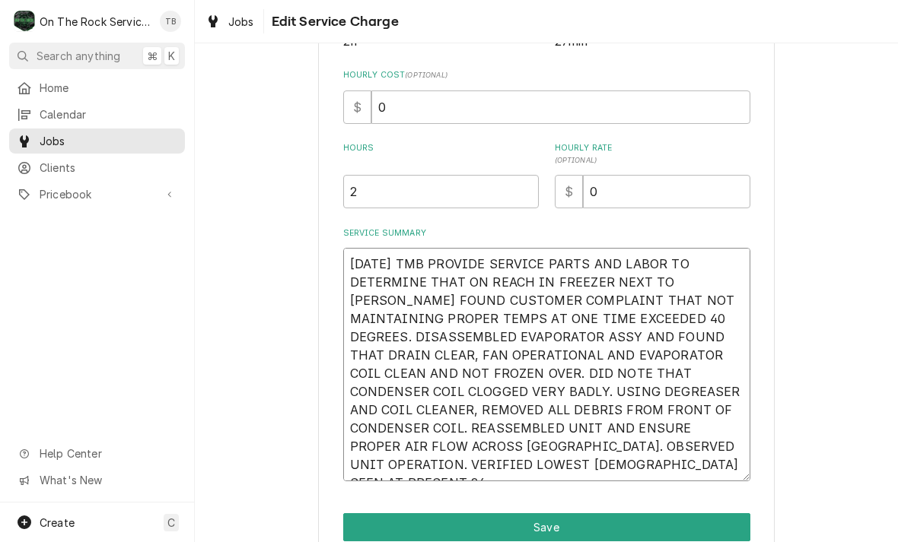
type textarea "[DATE] TMB PROVIDE SERVICE PARTS AND LABOR TO DETERMINE THAT ON REACH IN FREEZE…"
type textarea "x"
type textarea "[DATE] TMB PROVIDE SERVICE PARTS AND LABOR TO DETERMINE THAT ON REACH IN FREEZE…"
type textarea "x"
type textarea "[DATE] TMB PROVIDE SERVICE PARTS AND LABOR TO DETERMINE THAT ON REACH IN FREEZE…"
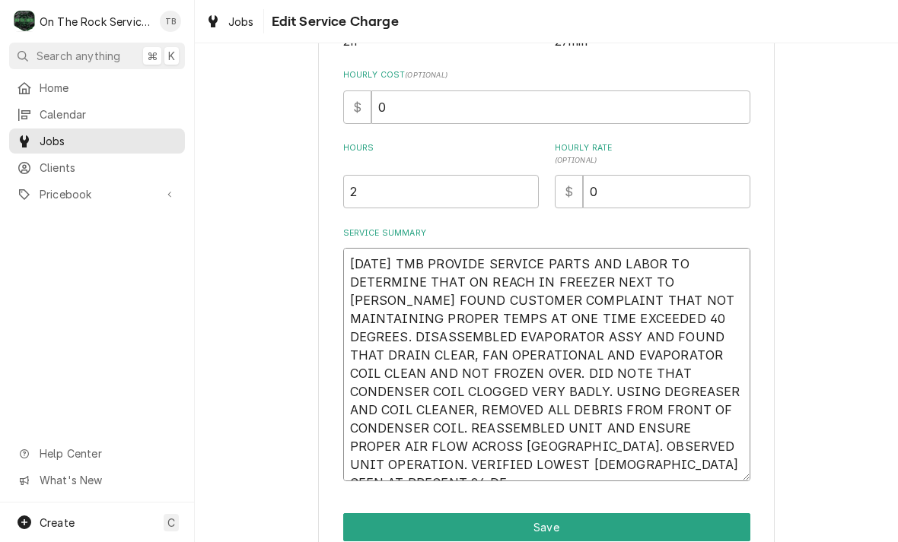
type textarea "x"
type textarea "[DATE] TMB PROVIDE SERVICE PARTS AND LABOR TO DETERMINE THAT ON REACH IN FREEZE…"
type textarea "x"
type textarea "[DATE] TMB PROVIDE SERVICE PARTS AND LABOR TO DETERMINE THAT ON REACH IN FREEZE…"
type textarea "x"
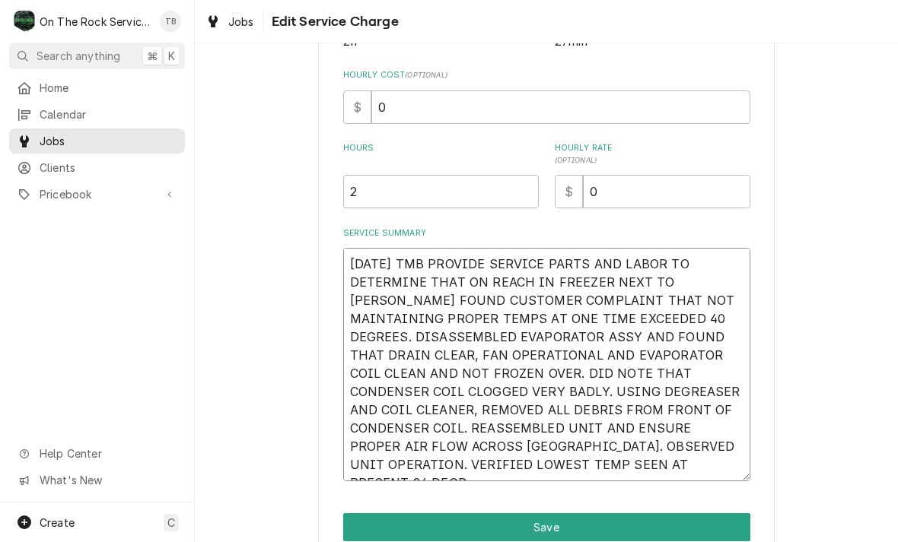
type textarea "[DATE] TMB PROVIDE SERVICE PARTS AND LABOR TO DETERMINE THAT ON REACH IN FREEZE…"
type textarea "x"
type textarea "[DATE] TMB PROVIDE SERVICE PARTS AND LABOR TO DETERMINE THAT ON REACH IN FREEZE…"
type textarea "x"
type textarea "[DATE] TMB PROVIDE SERVICE PARTS AND LABOR TO DETERMINE THAT ON REACH IN FREEZE…"
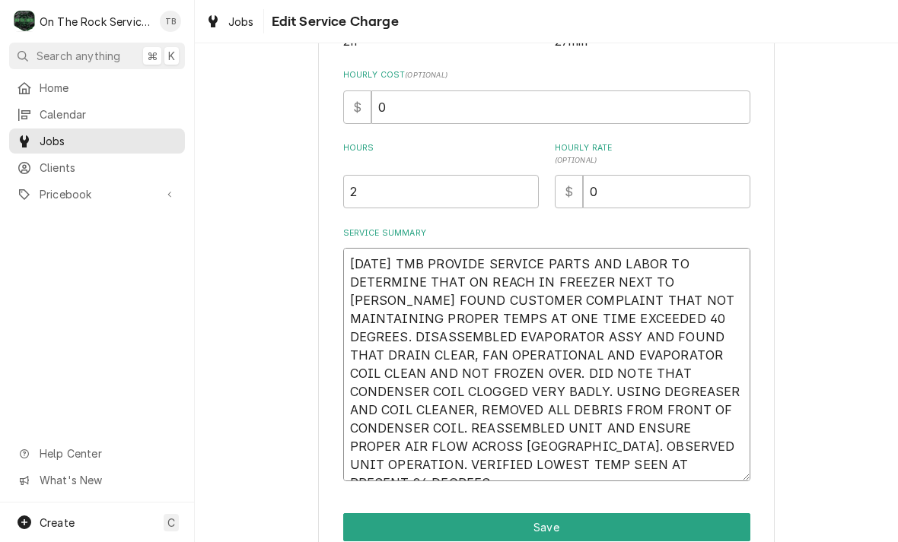
type textarea "x"
type textarea "[DATE] TMB PROVIDE SERVICE PARTS AND LABOR TO DETERMINE THAT ON REACH IN FREEZE…"
type textarea "x"
type textarea "[DATE] TMB PROVIDE SERVICE PARTS AND LABOR TO DETERMINE THAT ON REACH IN FREEZE…"
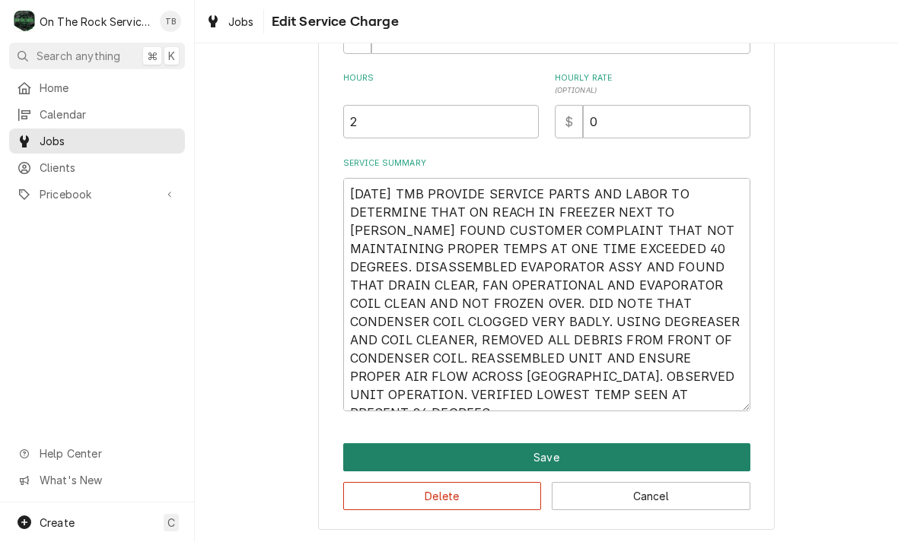
click at [574, 453] on button "Save" at bounding box center [546, 458] width 407 height 28
type textarea "x"
